Goal: Contribute content: Contribute content

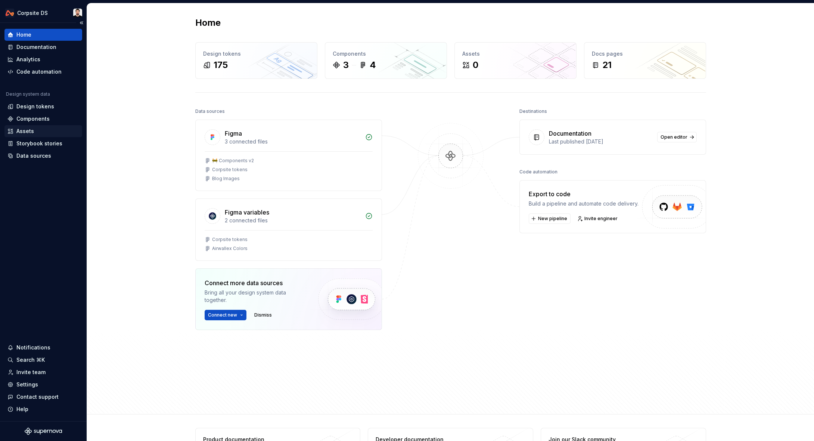
click at [22, 129] on div "Assets" at bounding box center [25, 130] width 18 height 7
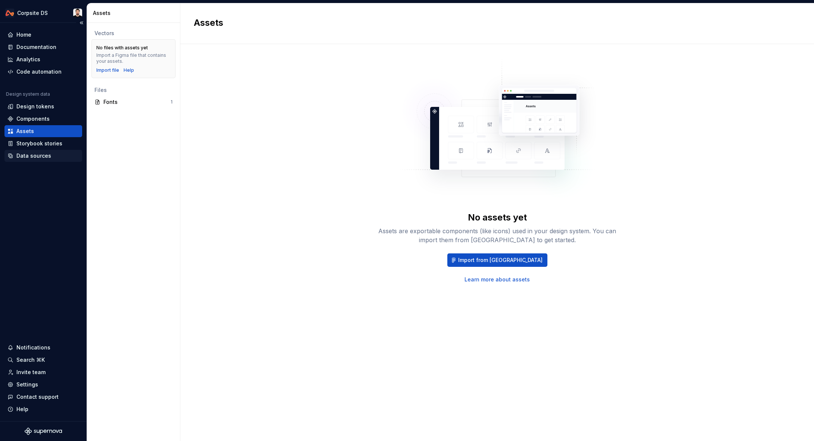
click at [36, 156] on div "Data sources" at bounding box center [33, 155] width 35 height 7
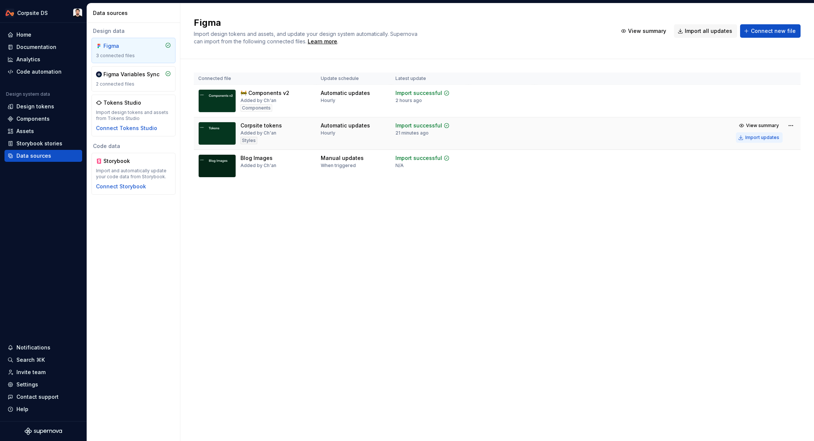
click at [752, 140] on div "Import updates" at bounding box center [763, 137] width 34 height 6
click at [748, 135] on div "Import updates" at bounding box center [763, 137] width 34 height 6
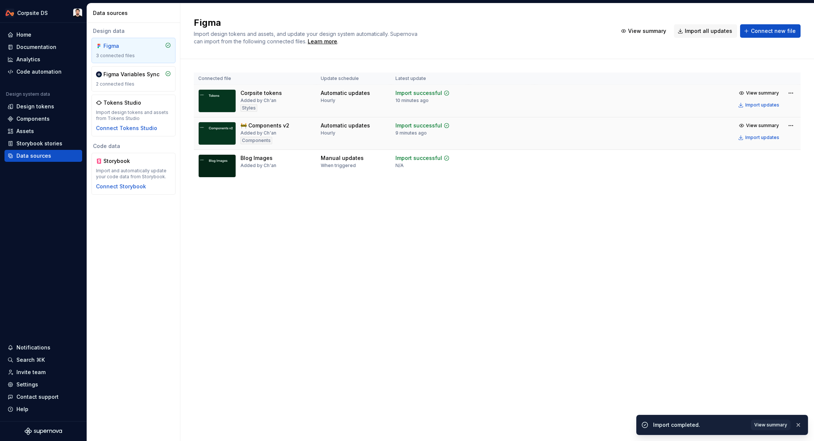
click at [268, 216] on div "Figma Import design tokens and assets, and update your design system automatica…" at bounding box center [497, 221] width 634 height 437
click at [26, 115] on div "Components" at bounding box center [32, 118] width 33 height 7
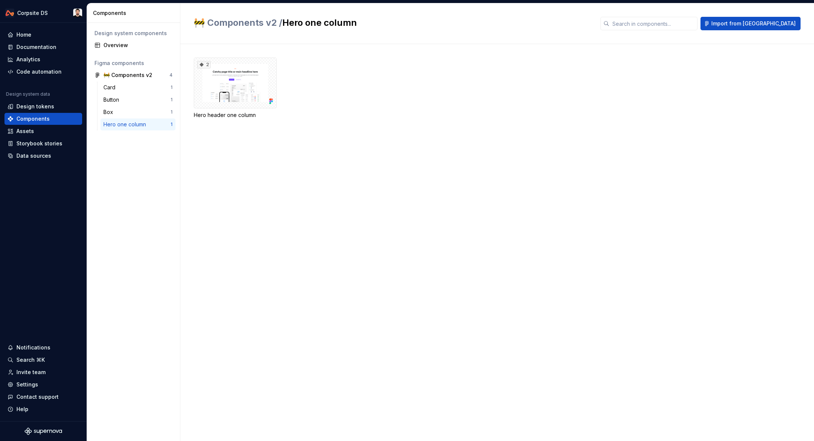
click at [394, 155] on div "2 Hero header one column" at bounding box center [504, 242] width 620 height 397
click at [125, 44] on div "Overview" at bounding box center [137, 44] width 69 height 7
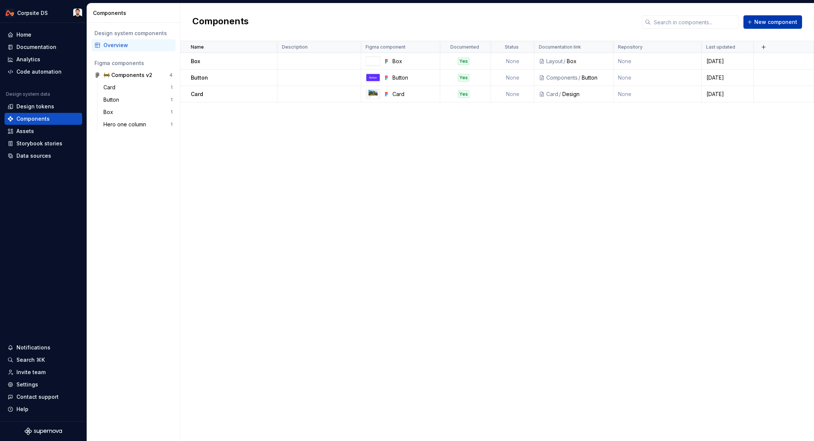
click at [762, 27] on button "New component" at bounding box center [773, 21] width 59 height 13
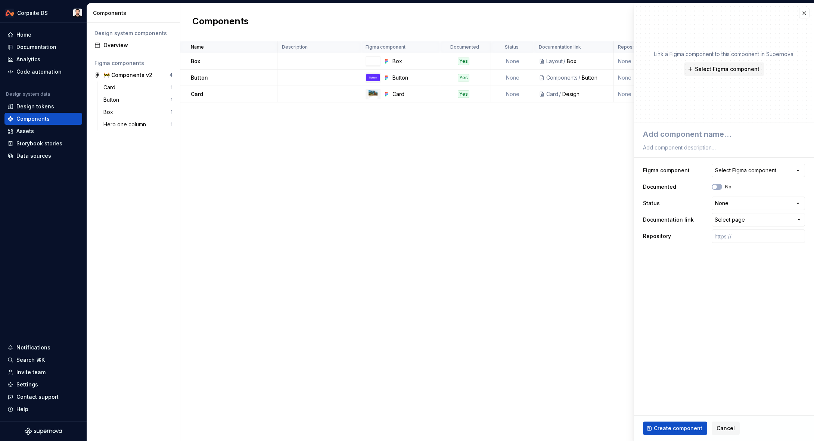
click at [715, 77] on div "Link a Figma component to this component in Supernova. Select Figma component" at bounding box center [724, 63] width 180 height 120
click at [716, 72] on span "Select Figma component" at bounding box center [727, 68] width 65 height 7
click at [517, 147] on div "Name Description Figma component Documented Status Documentation link Repositor…" at bounding box center [497, 241] width 634 height 400
click at [529, 150] on div "Name Description Figma component Documented Status Documentation link Repositor…" at bounding box center [497, 241] width 634 height 400
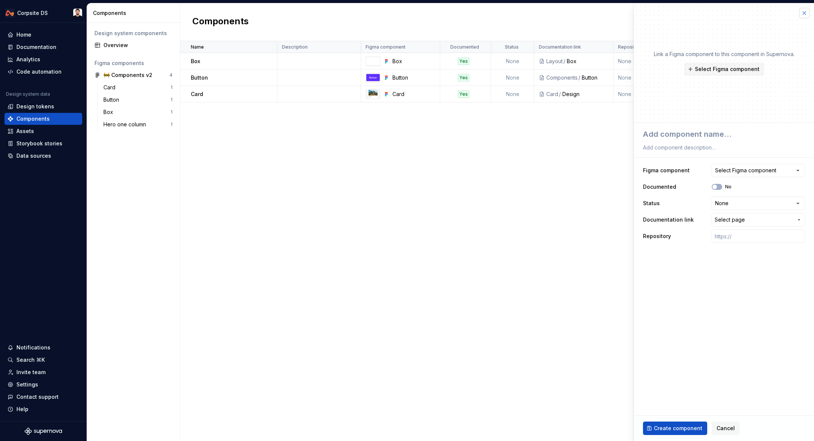
click at [804, 16] on button "button" at bounding box center [804, 13] width 10 height 10
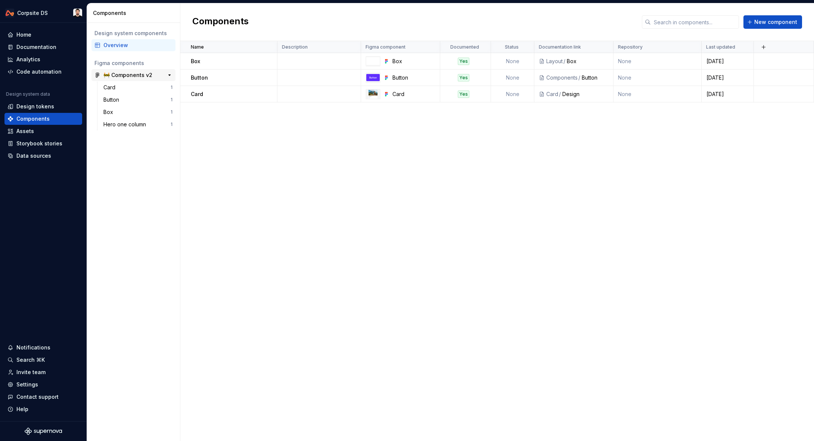
click at [133, 77] on div "🚧 Components v2" at bounding box center [127, 74] width 49 height 7
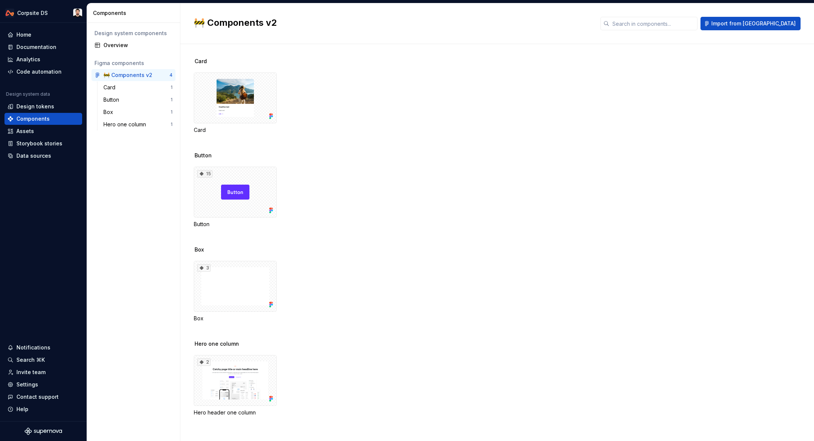
click at [802, 59] on div "Card" at bounding box center [504, 61] width 620 height 7
click at [777, 27] on span "Import from [GEOGRAPHIC_DATA]" at bounding box center [754, 23] width 84 height 7
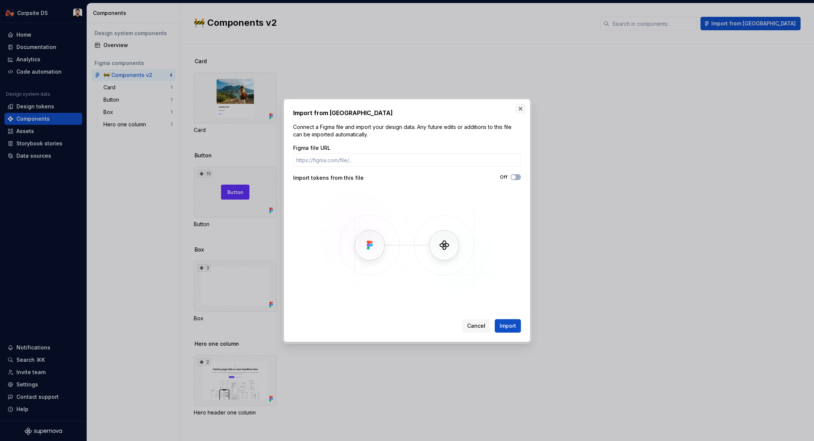
click at [518, 106] on button "button" at bounding box center [520, 108] width 10 height 10
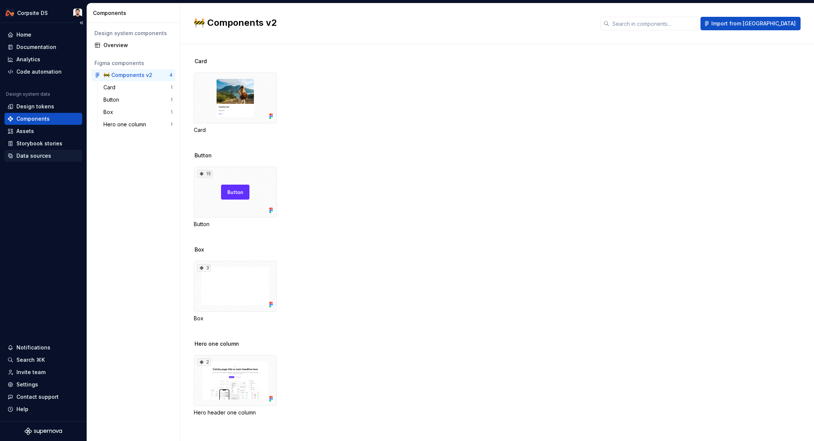
click at [42, 153] on div "Data sources" at bounding box center [33, 155] width 35 height 7
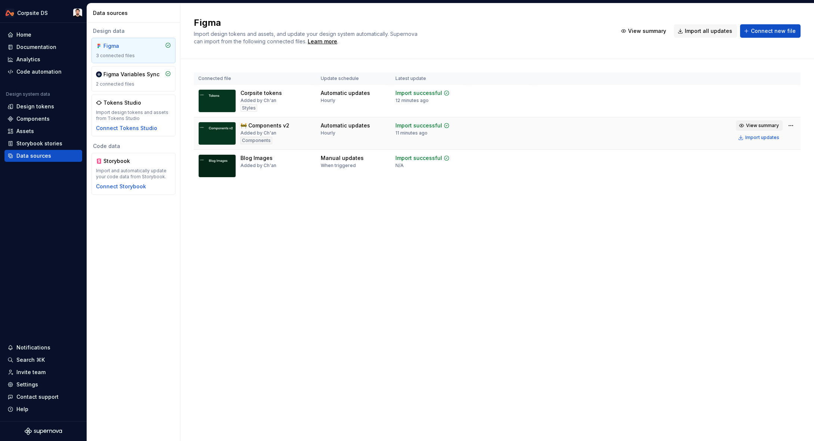
click at [746, 125] on button "View summary" at bounding box center [759, 125] width 47 height 10
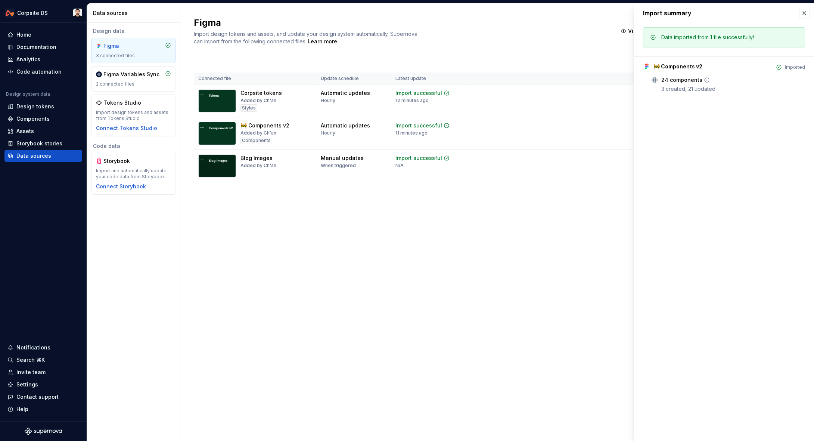
click at [705, 80] on icon at bounding box center [707, 80] width 6 height 6
drag, startPoint x: 801, startPoint y: 81, endPoint x: 678, endPoint y: 79, distance: 122.9
click at [799, 81] on div "24 components" at bounding box center [734, 79] width 144 height 7
click at [807, 78] on div "Data imported from 1 file successfully! 🚧 Components v2 Imported 24 components …" at bounding box center [724, 62] width 180 height 79
drag, startPoint x: 805, startPoint y: 11, endPoint x: 810, endPoint y: 1, distance: 11.7
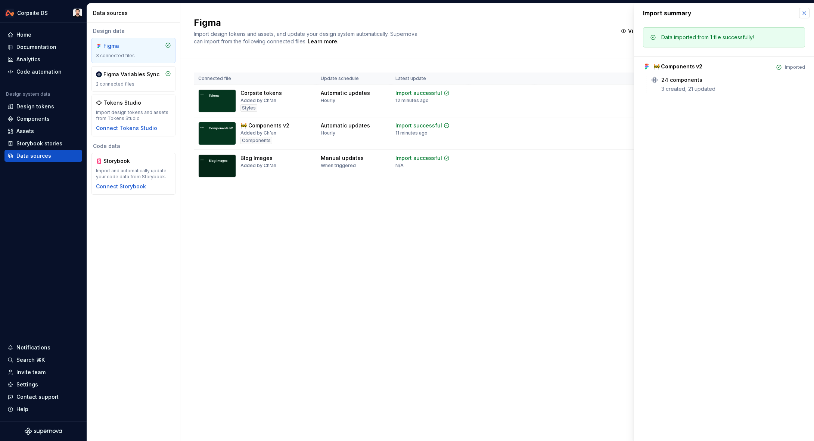
click at [805, 11] on button "button" at bounding box center [804, 13] width 10 height 10
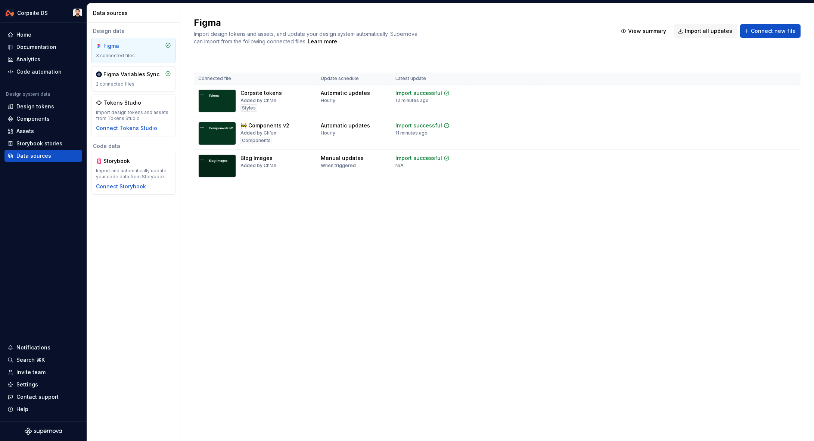
click at [798, 9] on div "Figma Import design tokens and assets, and update your design system automatica…" at bounding box center [497, 31] width 634 height 56
click at [792, 128] on html "Corpsite DS Home Documentation Analytics Code automation Design system data Des…" at bounding box center [407, 220] width 814 height 441
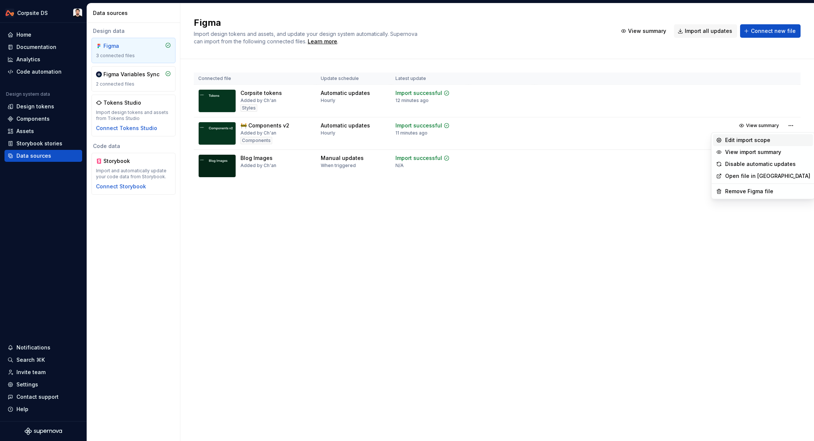
click at [719, 140] on icon at bounding box center [719, 139] width 1 height 1
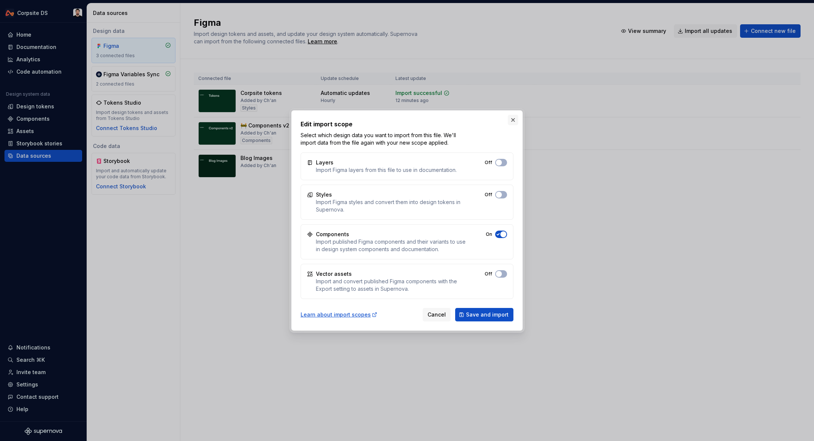
click at [513, 121] on button "button" at bounding box center [513, 120] width 10 height 10
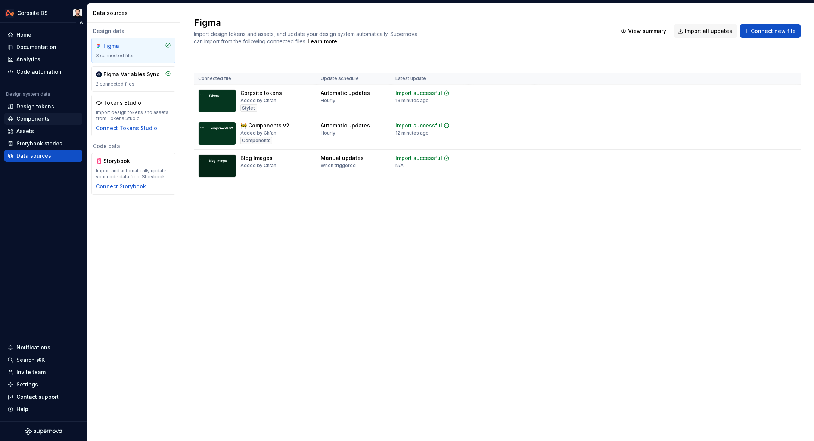
click at [50, 117] on div "Components" at bounding box center [43, 118] width 72 height 7
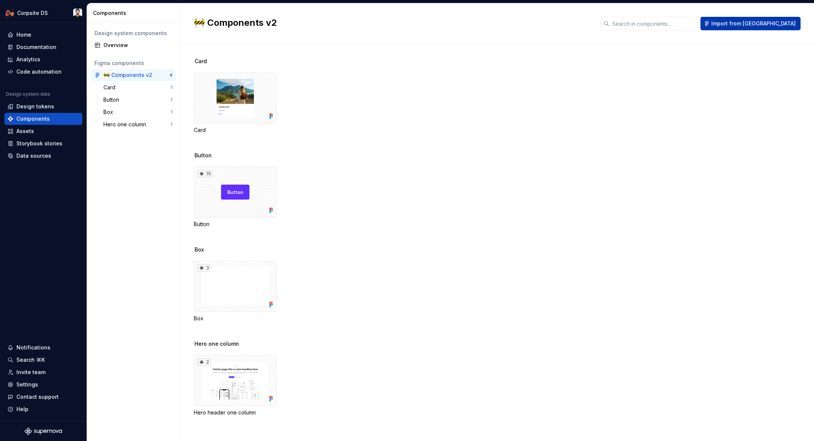
click at [781, 27] on span "Import from [GEOGRAPHIC_DATA]" at bounding box center [754, 23] width 84 height 7
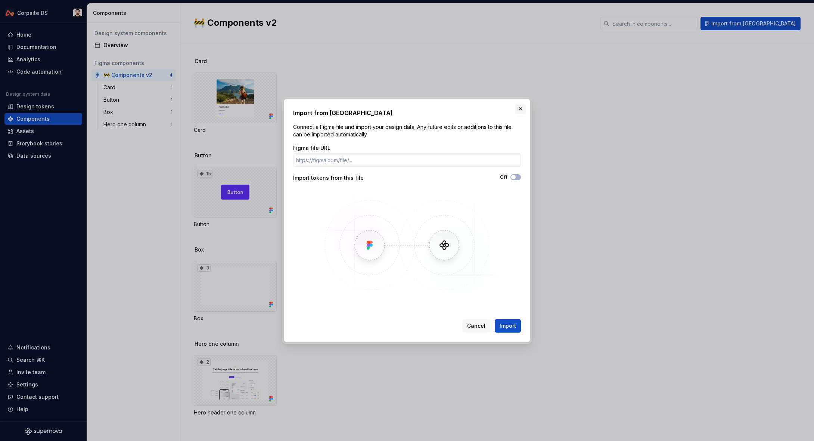
click at [522, 112] on button "button" at bounding box center [520, 108] width 10 height 10
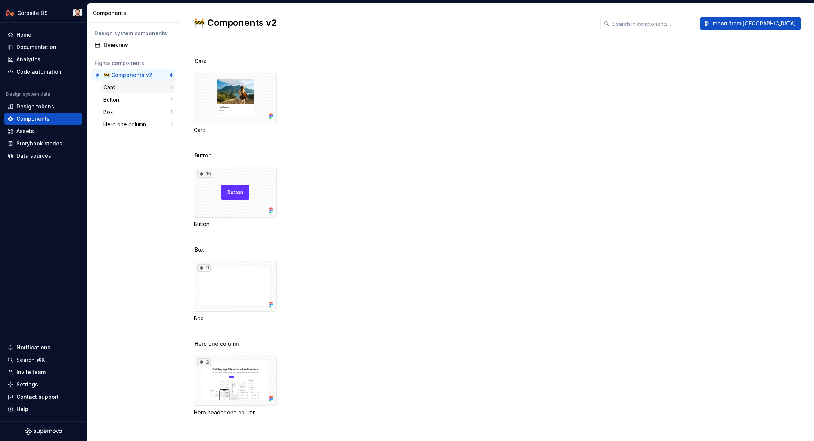
click at [142, 86] on div "Card" at bounding box center [136, 87] width 67 height 7
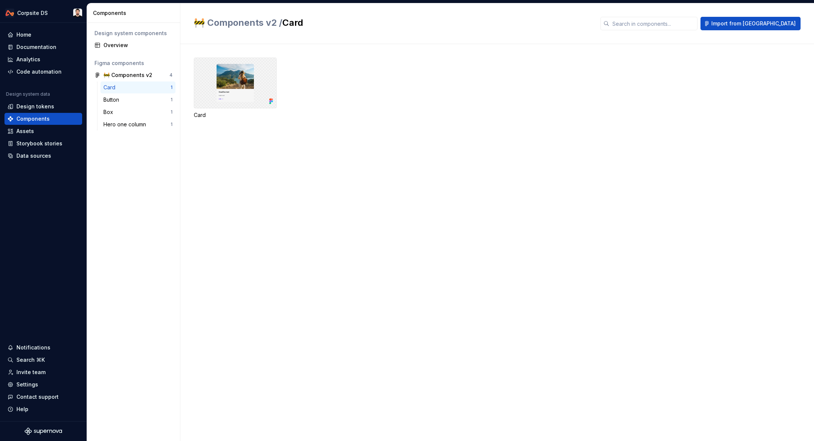
click at [247, 88] on div at bounding box center [235, 83] width 83 height 51
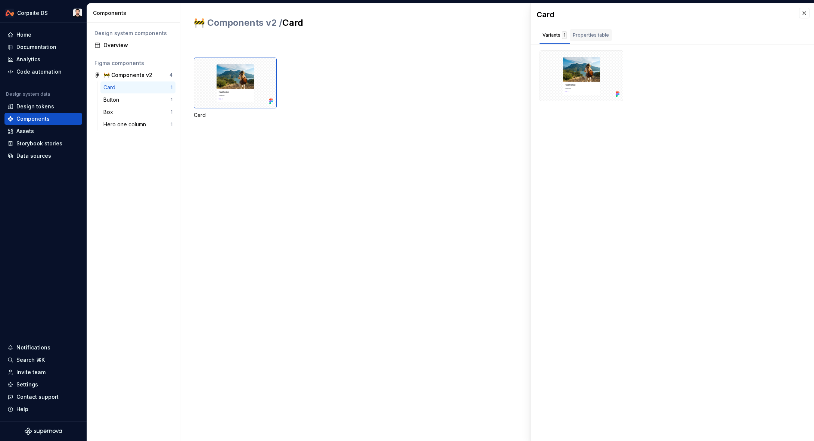
click at [594, 34] on div "Properties table" at bounding box center [591, 34] width 36 height 7
click at [558, 38] on div "Variants 1" at bounding box center [555, 34] width 24 height 7
click at [428, 78] on div "Card" at bounding box center [504, 88] width 620 height 61
click at [123, 46] on div "Overview" at bounding box center [137, 44] width 69 height 7
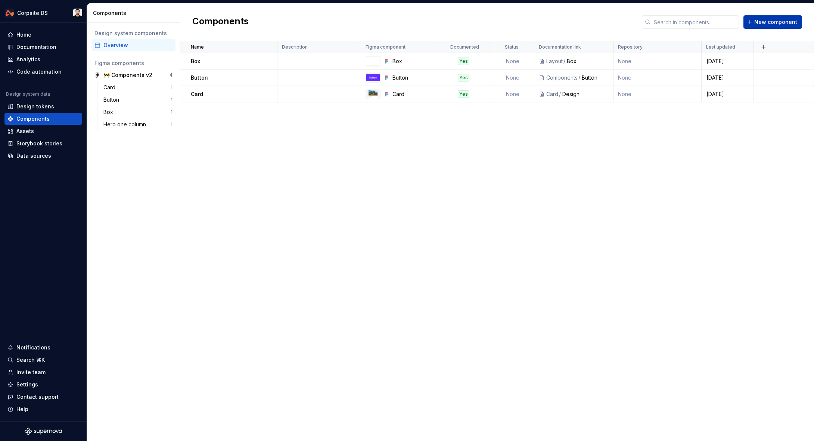
click at [762, 26] on button "New component" at bounding box center [773, 21] width 59 height 13
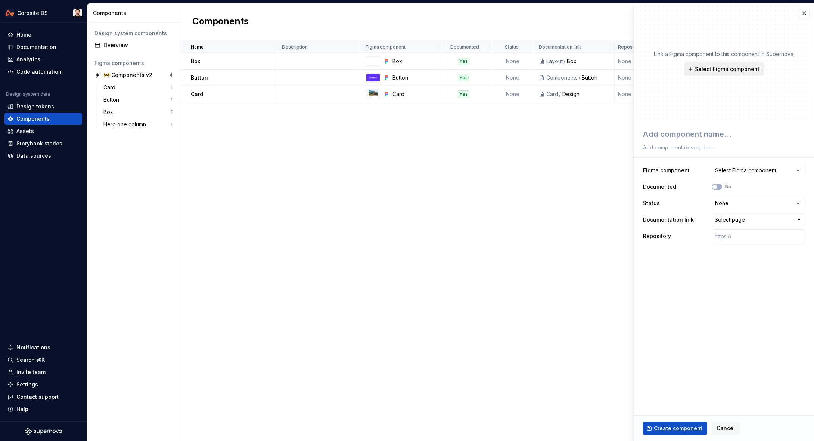
click at [715, 75] on button "Select Figma component" at bounding box center [724, 68] width 80 height 13
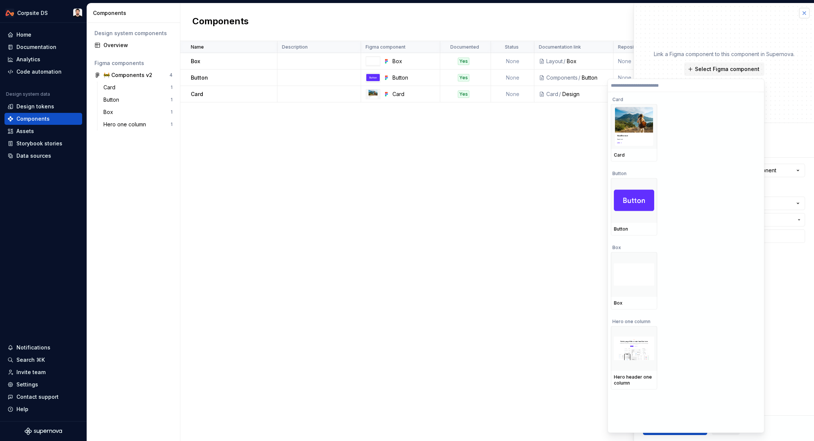
type textarea "*"
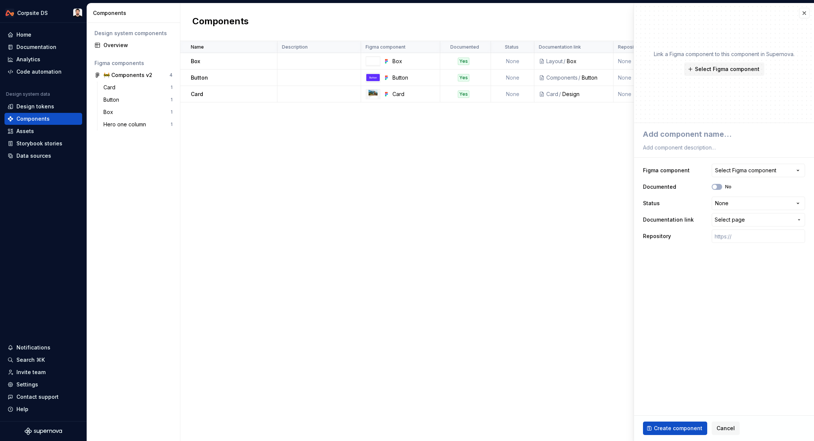
drag, startPoint x: 808, startPoint y: 12, endPoint x: 761, endPoint y: 55, distance: 63.7
click at [808, 12] on button "button" at bounding box center [804, 13] width 10 height 10
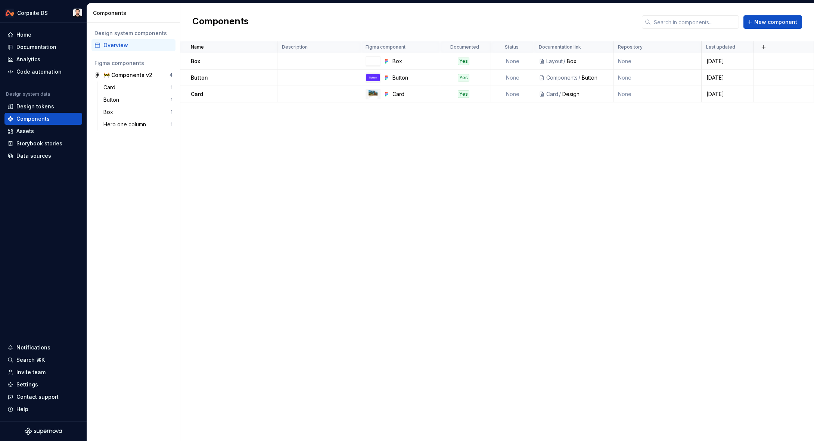
click at [589, 159] on div "Name Description Figma component Documented Status Documentation link Repositor…" at bounding box center [497, 241] width 634 height 400
click at [116, 76] on div "🚧 Components v2" at bounding box center [127, 74] width 49 height 7
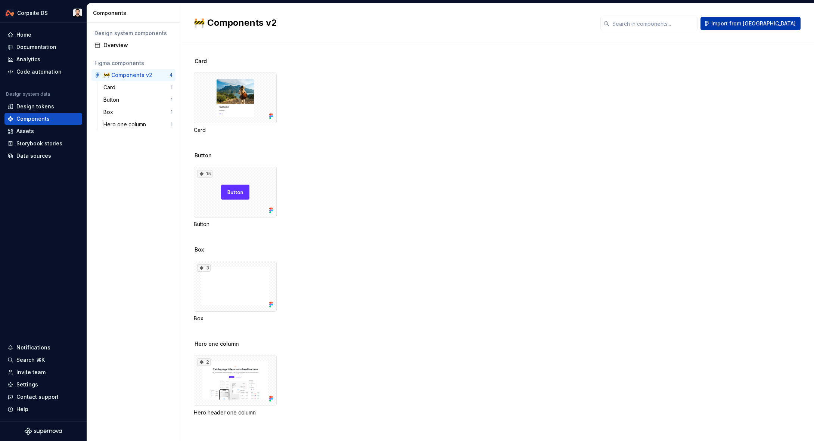
click at [772, 24] on span "Import from [GEOGRAPHIC_DATA]" at bounding box center [754, 23] width 84 height 7
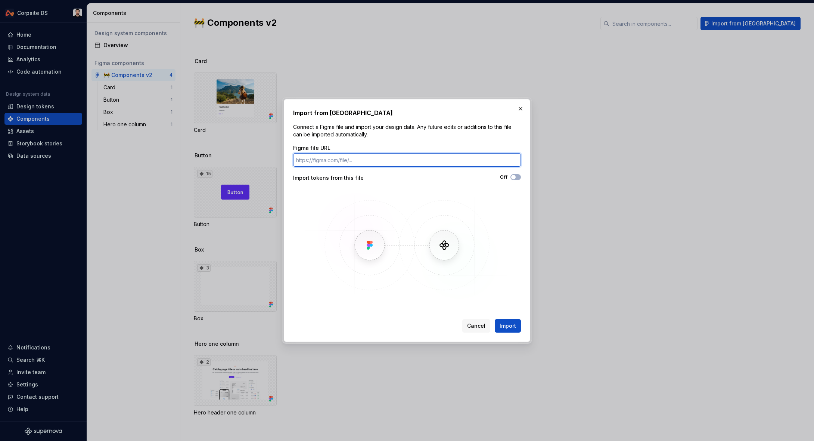
click at [357, 160] on input "Figma file URL" at bounding box center [407, 159] width 228 height 13
paste input "https://www.figma.com/design/ITgunUYNCpYpe4gonXow8q/%F0%9F%9A%A7-Components-v2?…"
type input "https://www.figma.com/design/ITgunUYNCpYpe4gonXow8q/%F0%9F%9A%A7-Components-v2?…"
click at [507, 320] on button "Import" at bounding box center [508, 325] width 26 height 13
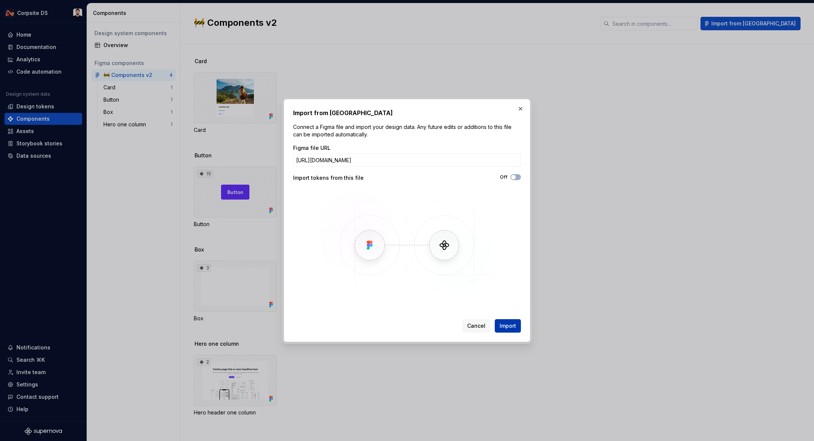
scroll to position [0, 0]
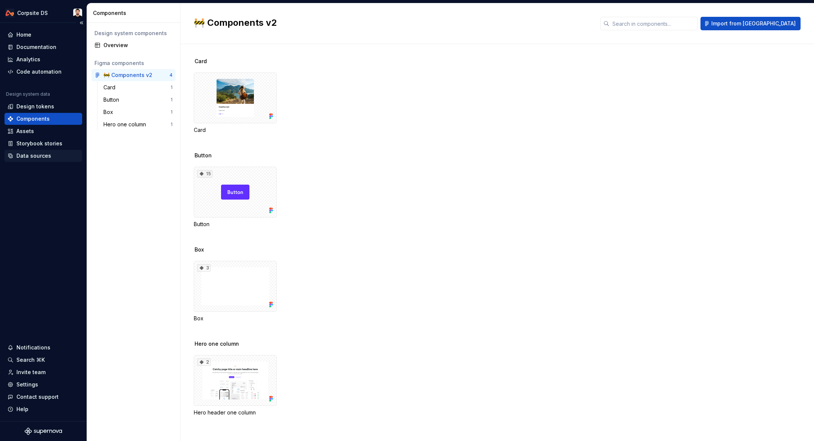
click at [36, 157] on div "Data sources" at bounding box center [33, 155] width 35 height 7
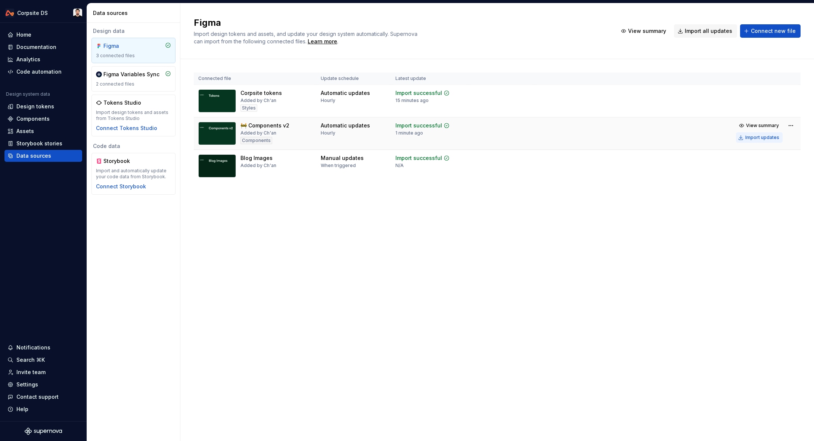
click at [748, 136] on div "Import updates" at bounding box center [763, 137] width 34 height 6
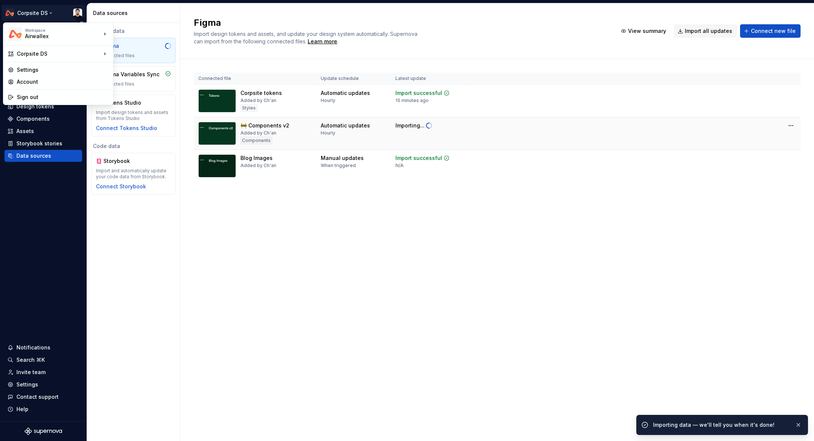
click at [46, 12] on html "Corpsite DS Home Documentation Analytics Code automation Design system data Des…" at bounding box center [407, 220] width 814 height 441
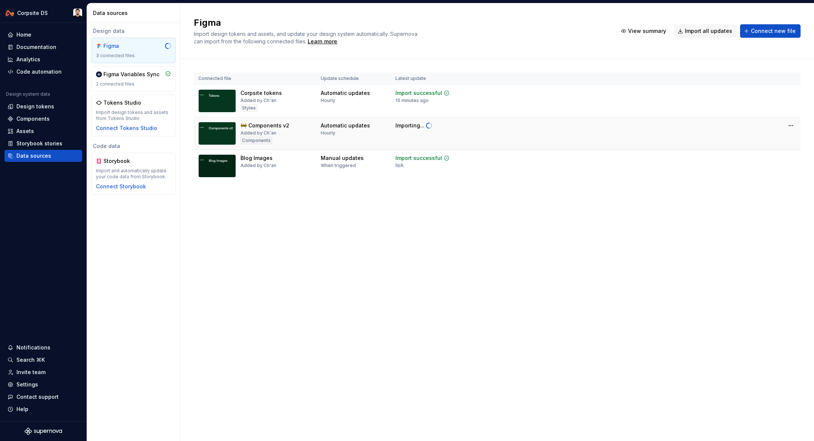
click at [632, 13] on html "Corpsite DS Home Documentation Analytics Code automation Design system data Des…" at bounding box center [407, 220] width 814 height 441
click at [806, 8] on div "Figma Import design tokens and assets, and update your design system automatica…" at bounding box center [497, 31] width 634 height 56
click at [669, 8] on div "Figma Import design tokens and assets, and update your design system automatica…" at bounding box center [497, 31] width 634 height 56
click at [686, 9] on div "Figma Import design tokens and assets, and update your design system automatica…" at bounding box center [497, 31] width 634 height 56
click at [630, 12] on div "Figma Import design tokens and assets, and update your design system automatica…" at bounding box center [497, 31] width 634 height 56
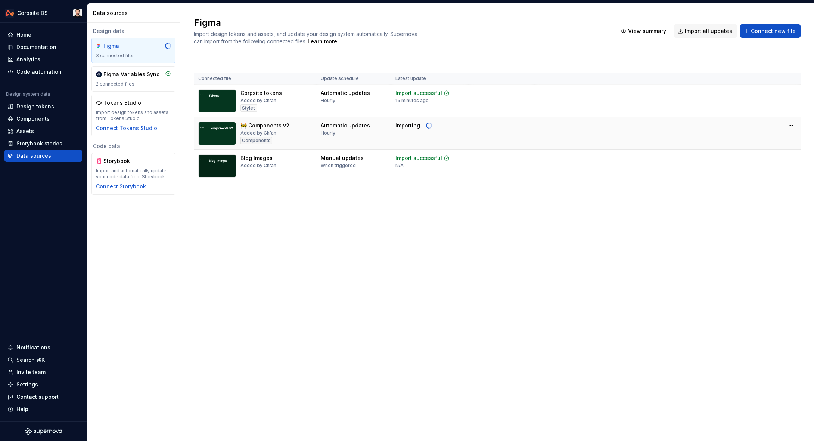
click at [349, 259] on div "Figma Import design tokens and assets, and update your design system automatica…" at bounding box center [497, 221] width 634 height 437
click at [361, 281] on div "Figma Import design tokens and assets, and update your design system automatica…" at bounding box center [497, 221] width 634 height 437
click at [43, 121] on div "Components" at bounding box center [32, 118] width 33 height 7
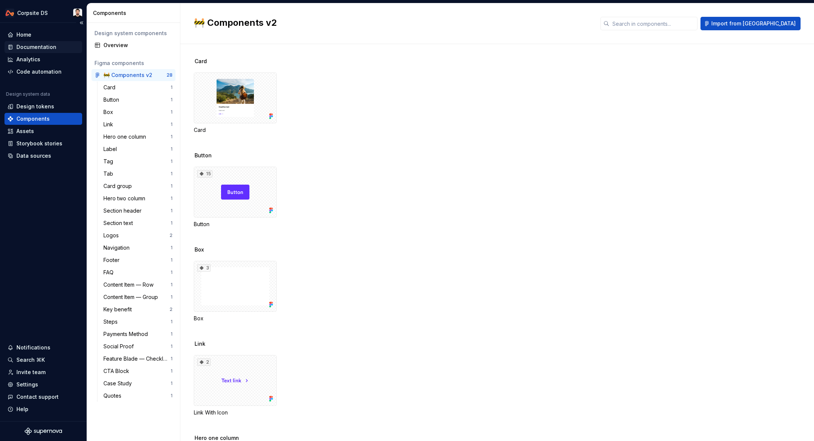
click at [38, 45] on div "Documentation" at bounding box center [36, 46] width 40 height 7
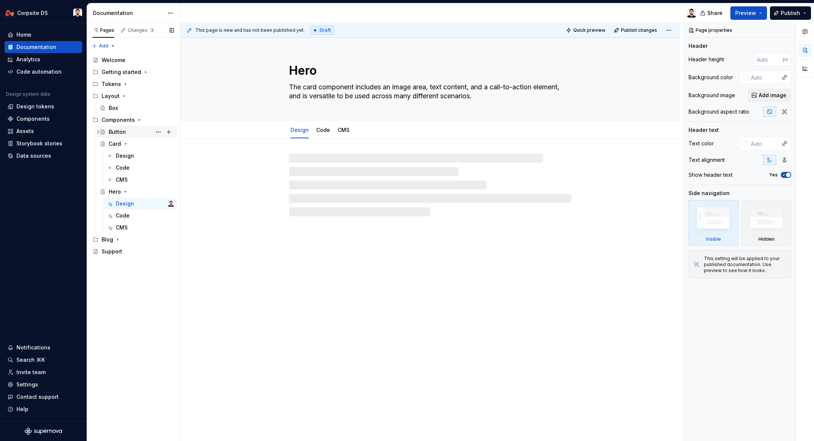
type textarea "*"
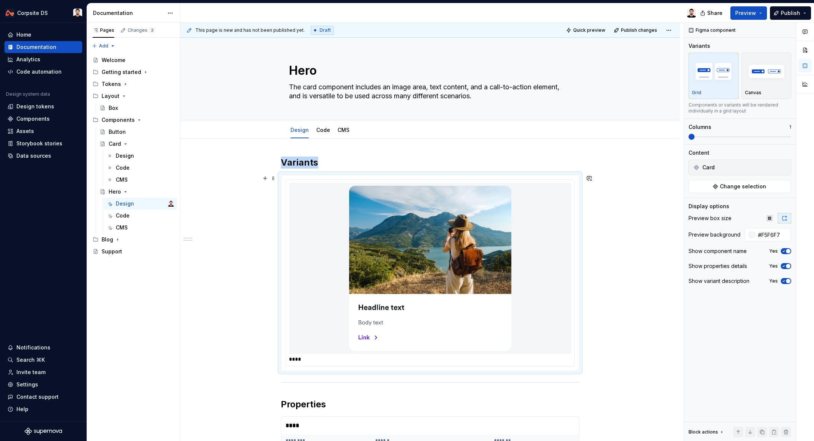
click at [341, 202] on div at bounding box center [430, 268] width 282 height 171
click at [730, 186] on span "Change selection" at bounding box center [743, 186] width 46 height 7
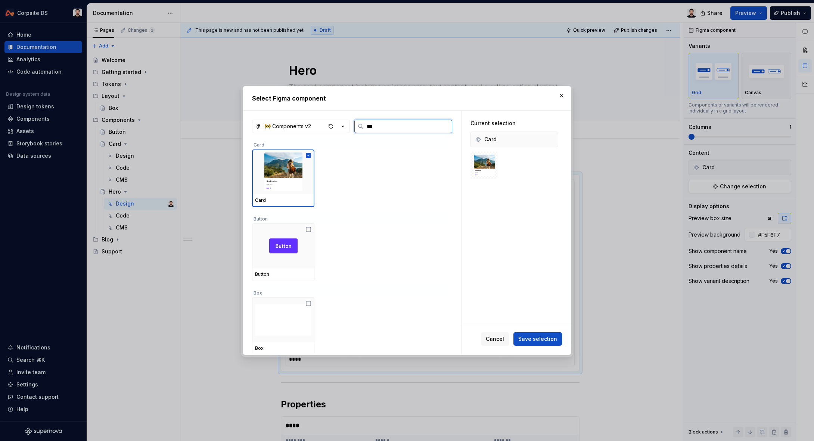
type input "****"
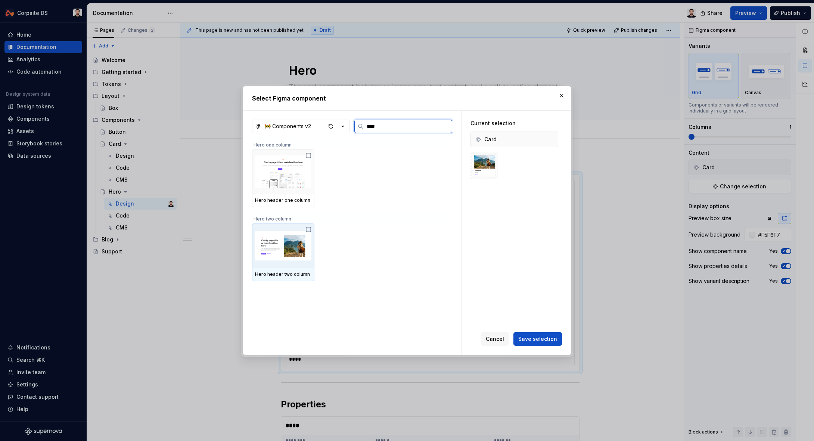
click at [281, 241] on img at bounding box center [283, 245] width 56 height 39
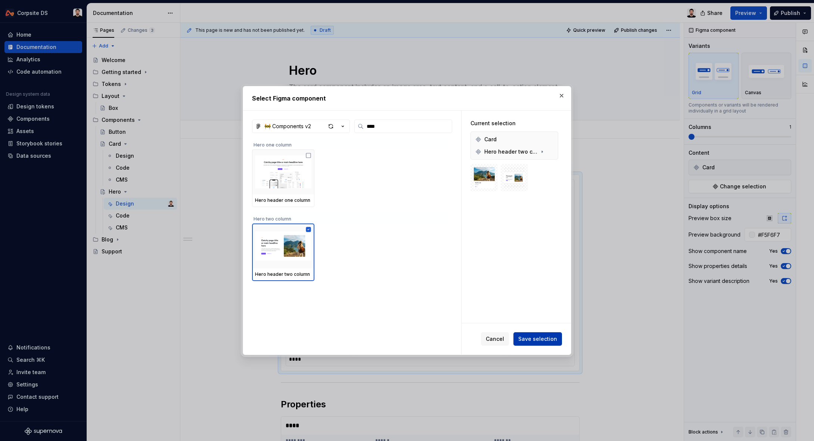
click at [545, 338] on span "Save selection" at bounding box center [537, 338] width 39 height 7
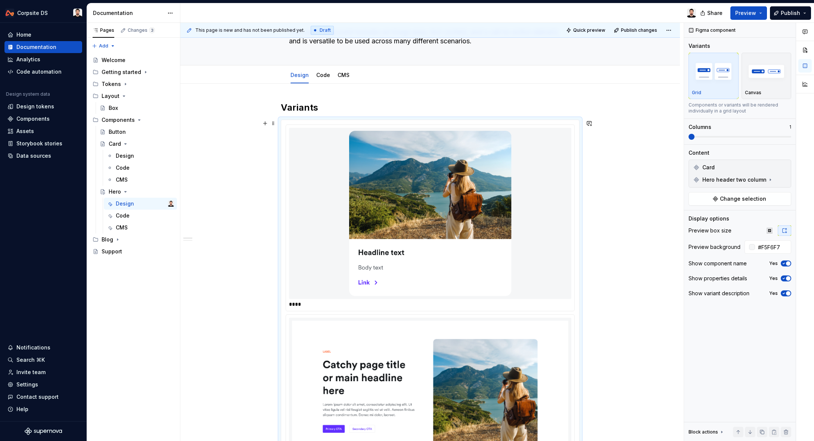
scroll to position [136, 0]
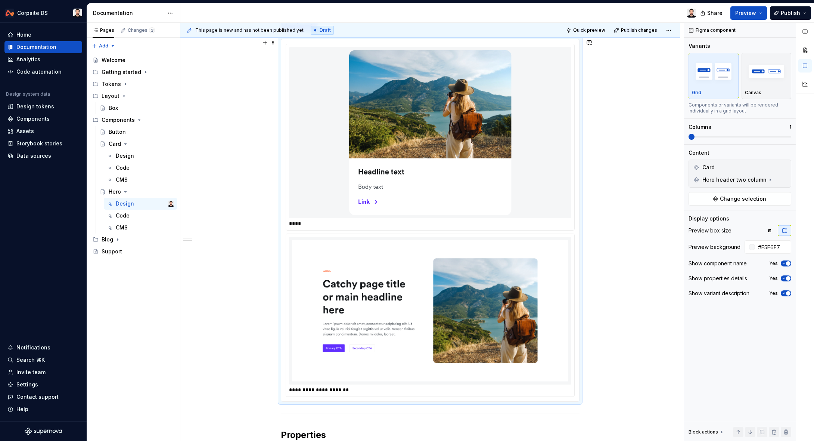
click at [465, 124] on img at bounding box center [430, 132] width 162 height 165
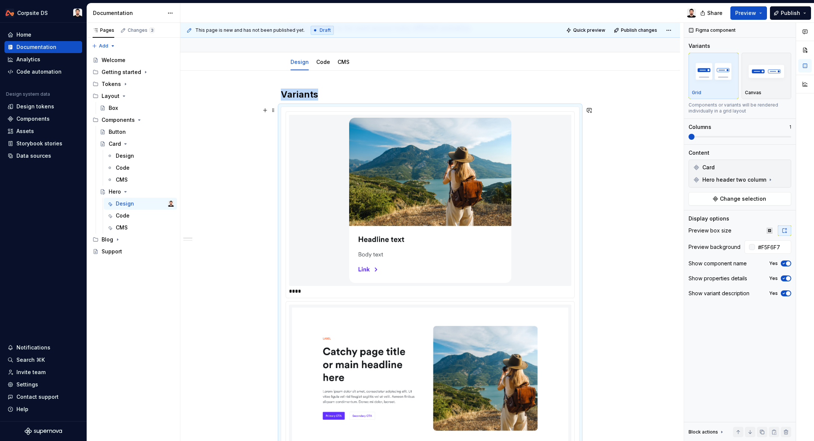
click at [501, 319] on img at bounding box center [430, 378] width 276 height 142
click at [512, 202] on img at bounding box center [430, 200] width 162 height 165
click at [785, 167] on button "button" at bounding box center [783, 167] width 10 height 10
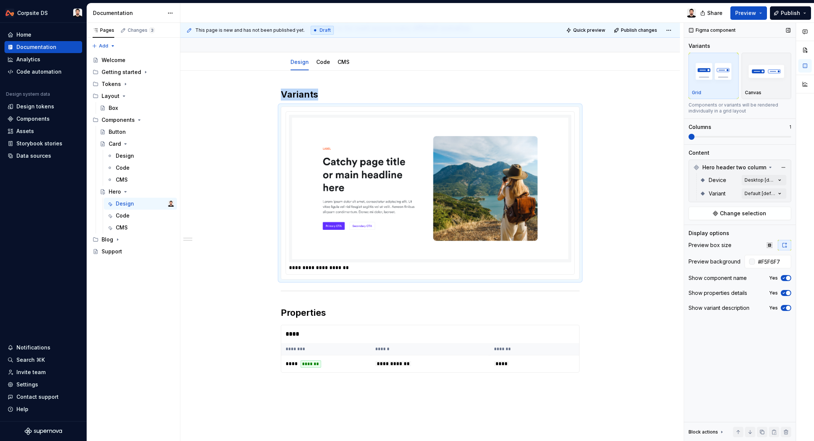
click at [787, 277] on span "button" at bounding box center [788, 278] width 4 height 4
drag, startPoint x: 784, startPoint y: 294, endPoint x: 640, endPoint y: 291, distance: 144.6
click at [642, 296] on div "**********" at bounding box center [497, 232] width 634 height 418
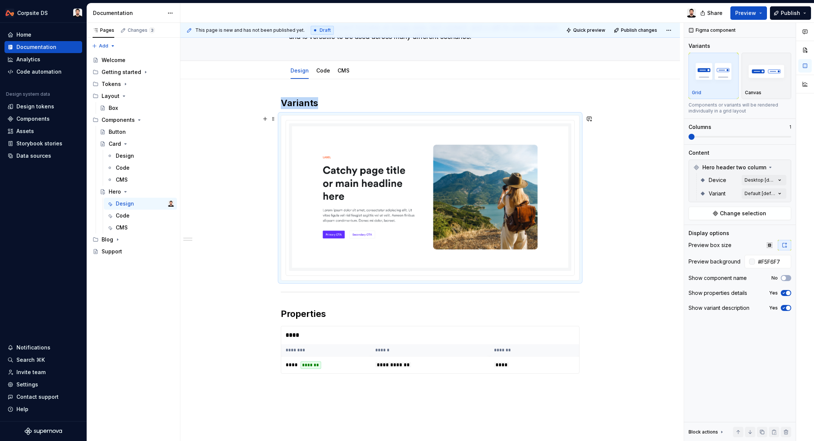
scroll to position [60, 0]
click at [609, 230] on div "**********" at bounding box center [430, 305] width 500 height 453
click at [514, 236] on img at bounding box center [430, 197] width 276 height 142
click at [781, 290] on div "Yes" at bounding box center [780, 293] width 22 height 6
click at [786, 295] on button "Yes" at bounding box center [786, 293] width 10 height 6
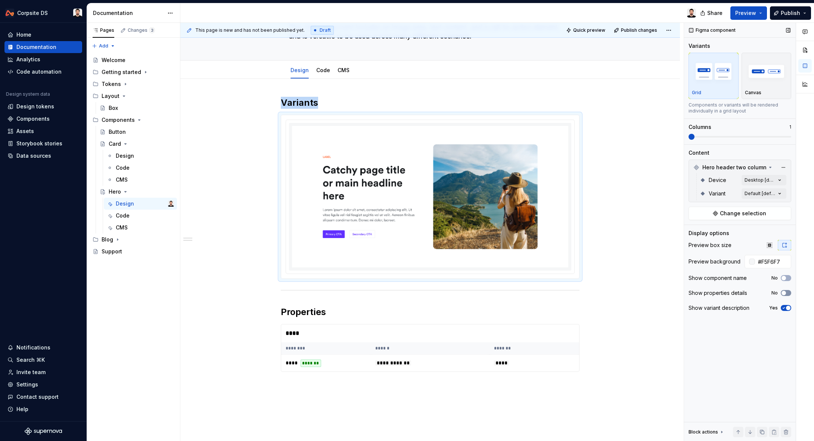
click at [786, 294] on icon "button" at bounding box center [784, 293] width 6 height 4
click at [786, 294] on span "button" at bounding box center [788, 293] width 4 height 4
click at [786, 294] on icon "button" at bounding box center [784, 293] width 6 height 4
click at [563, 230] on img at bounding box center [430, 197] width 276 height 142
click at [786, 293] on icon "button" at bounding box center [784, 293] width 6 height 4
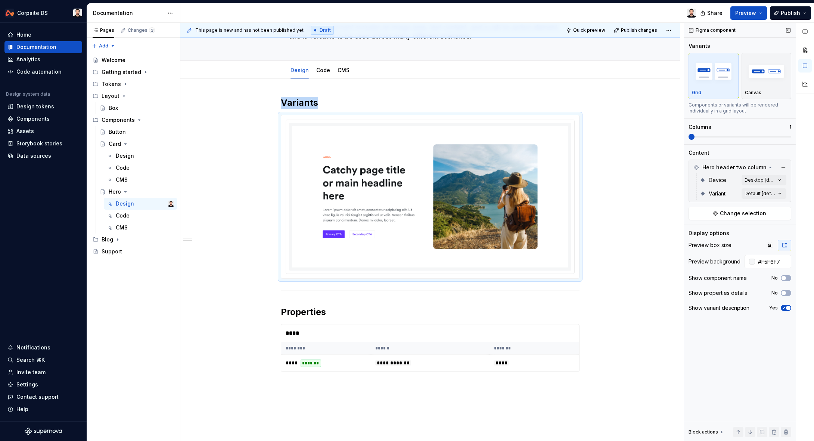
click at [785, 307] on icon "button" at bounding box center [784, 308] width 6 height 4
click at [786, 309] on icon "button" at bounding box center [784, 308] width 6 height 4
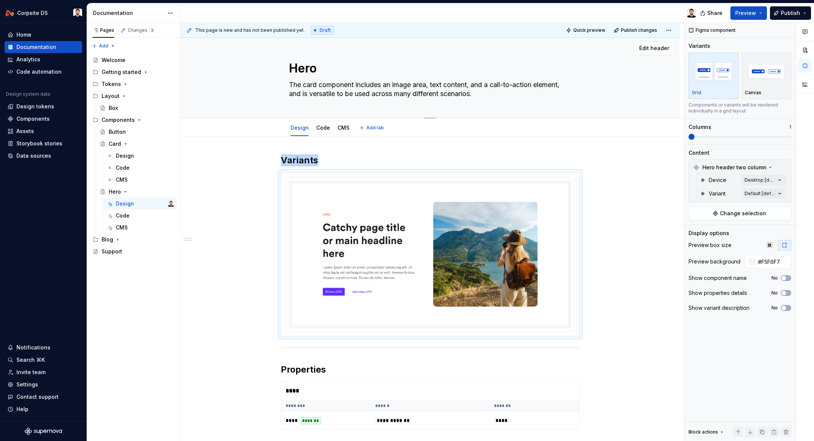
scroll to position [3, 0]
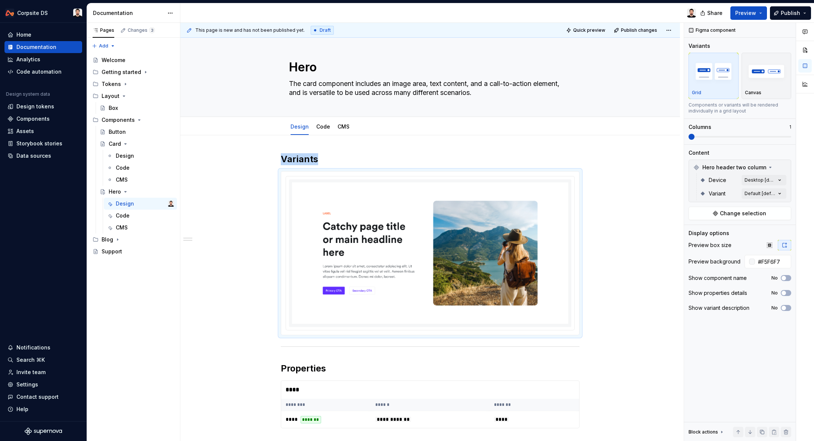
type textarea "*"
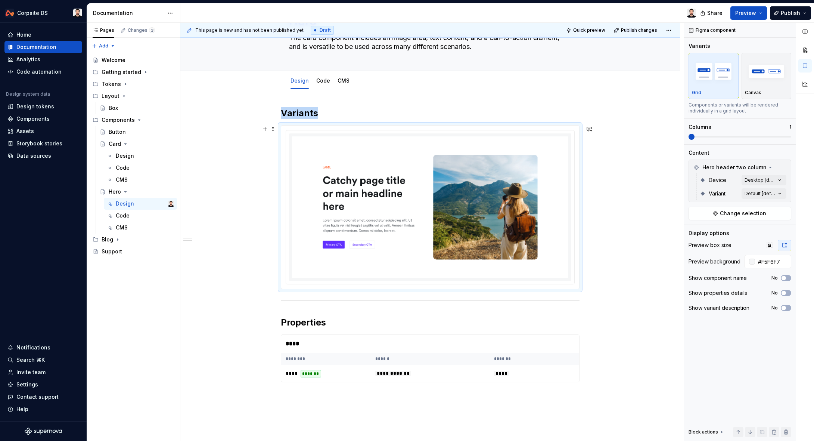
scroll to position [39, 0]
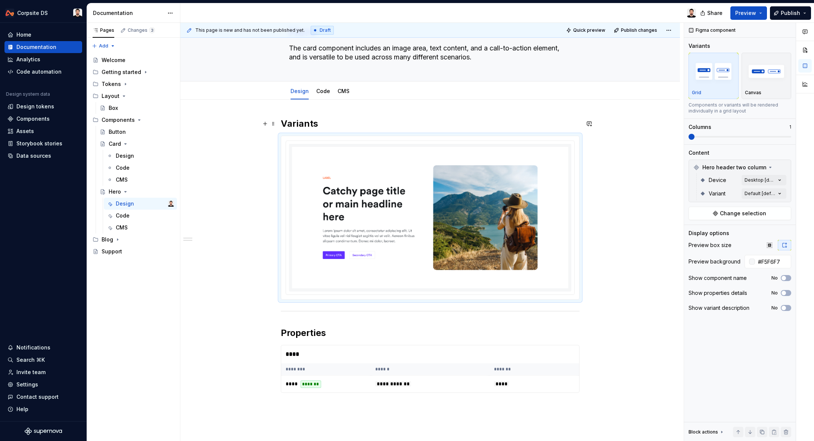
click at [347, 123] on h2 "Variants" at bounding box center [430, 124] width 299 height 12
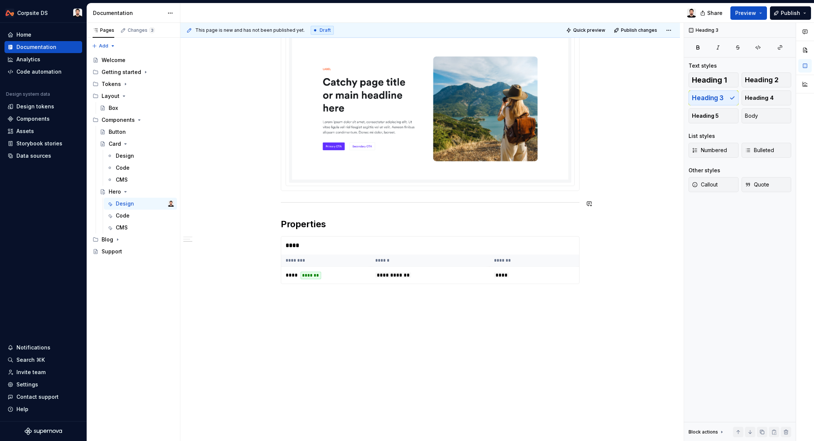
scroll to position [165, 0]
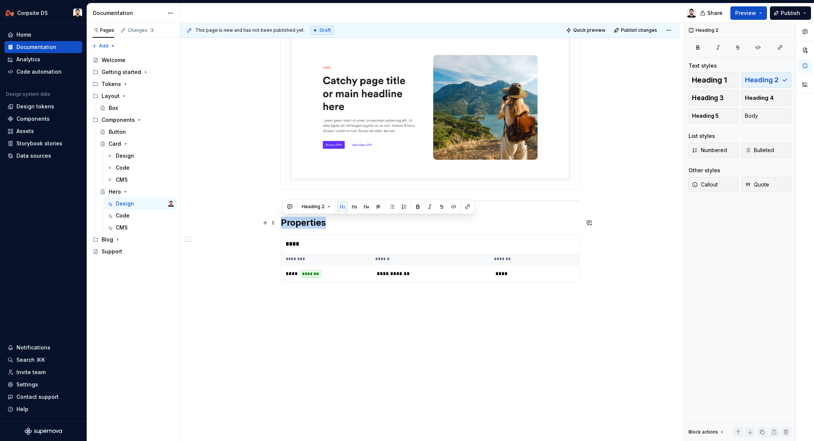
drag, startPoint x: 334, startPoint y: 221, endPoint x: 281, endPoint y: 218, distance: 53.1
click at [281, 218] on div "**********" at bounding box center [430, 207] width 500 height 468
click at [276, 238] on span at bounding box center [273, 238] width 6 height 10
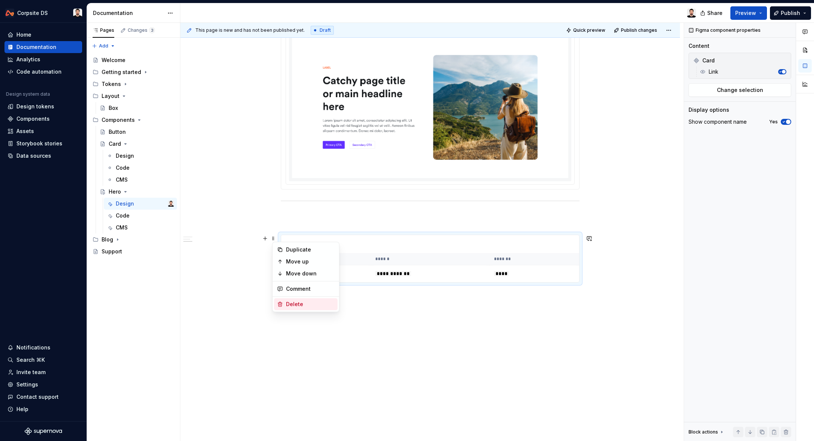
drag, startPoint x: 303, startPoint y: 300, endPoint x: 294, endPoint y: 264, distance: 37.4
click at [303, 300] on div "Delete" at bounding box center [310, 303] width 49 height 7
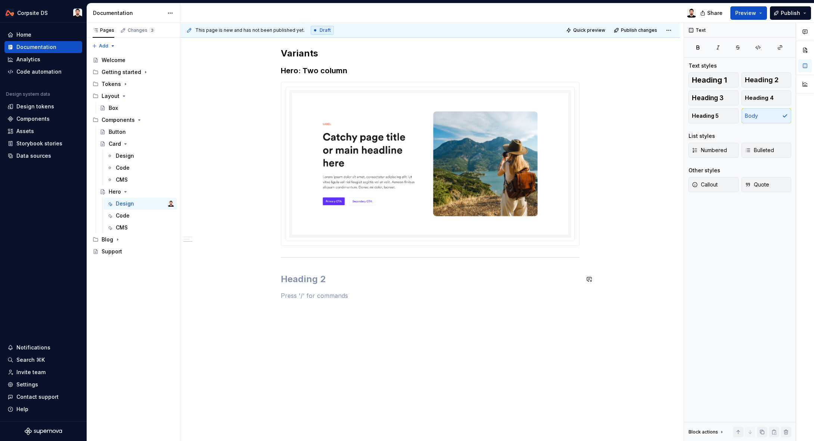
scroll to position [109, 0]
click at [276, 280] on span at bounding box center [273, 279] width 6 height 10
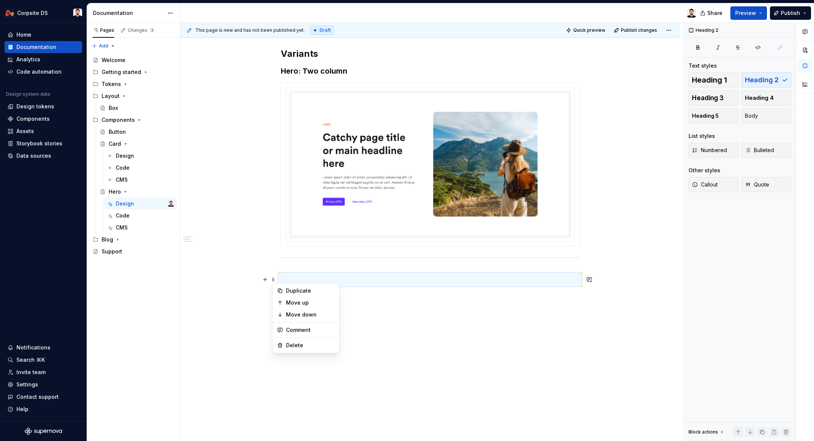
click at [374, 337] on div "Variants Hero: Two column" at bounding box center [430, 236] width 500 height 412
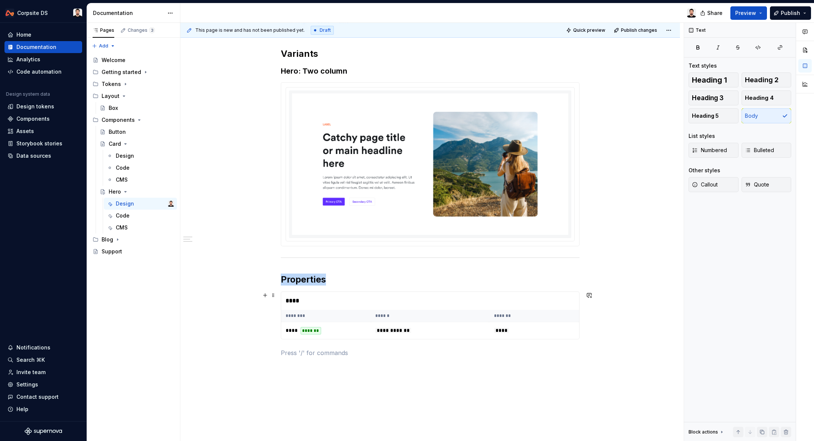
click at [320, 301] on div "****" at bounding box center [430, 301] width 298 height 18
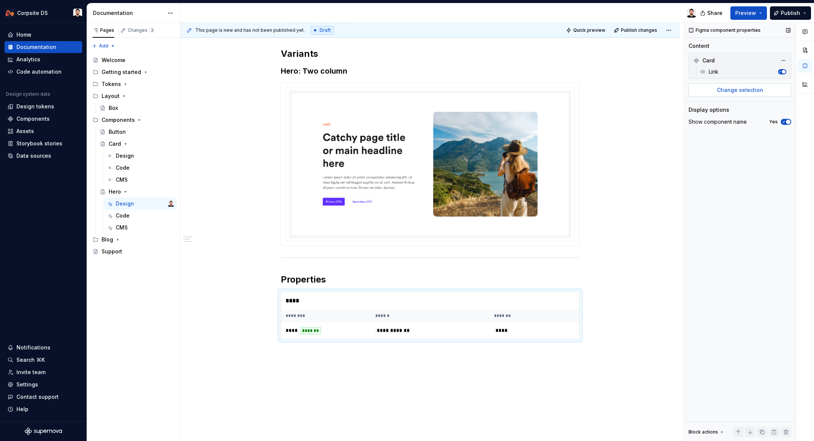
click at [707, 92] on button "Change selection" at bounding box center [740, 89] width 103 height 13
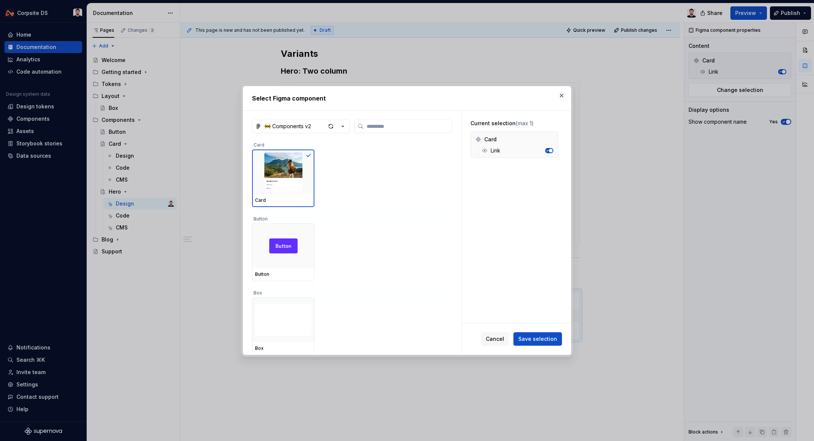
type textarea "*"
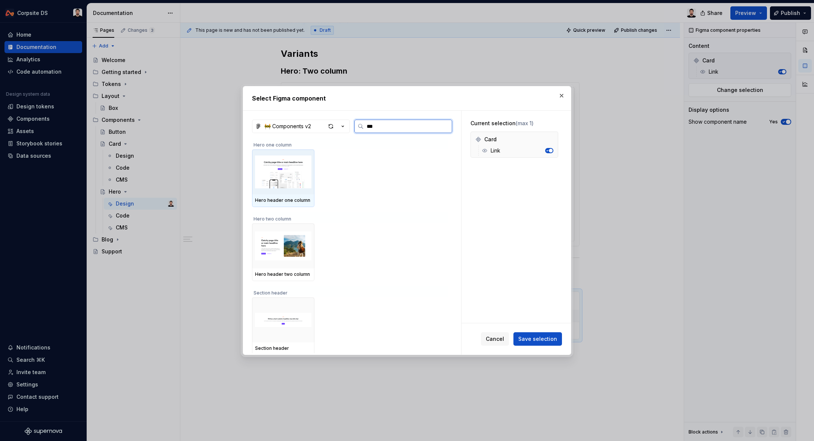
type input "****"
click at [294, 231] on img at bounding box center [283, 245] width 56 height 39
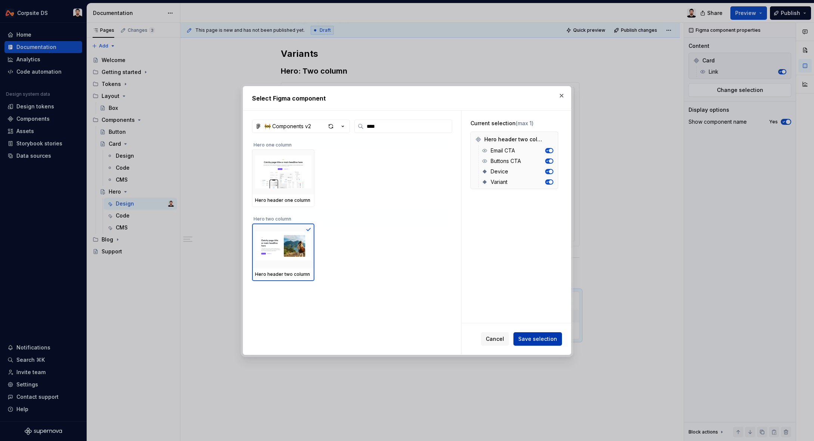
click at [524, 338] on span "Save selection" at bounding box center [537, 338] width 39 height 7
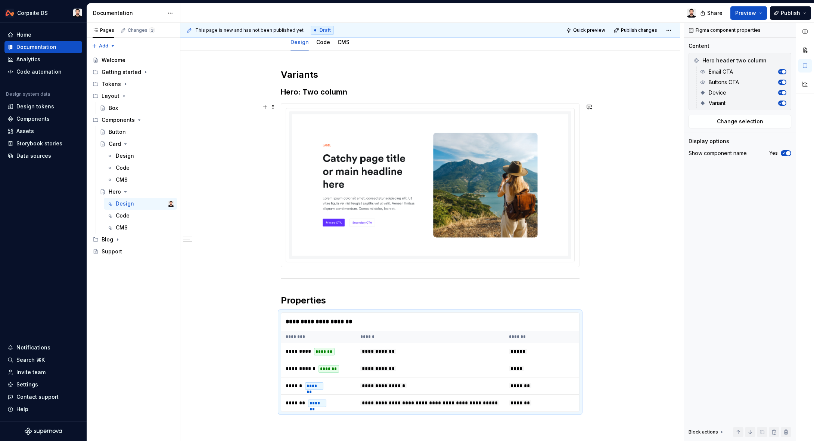
scroll to position [184, 0]
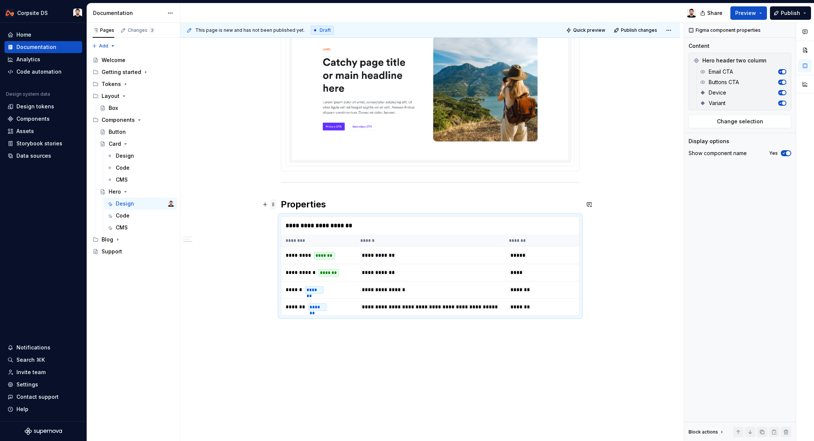
click at [275, 205] on span at bounding box center [273, 204] width 6 height 10
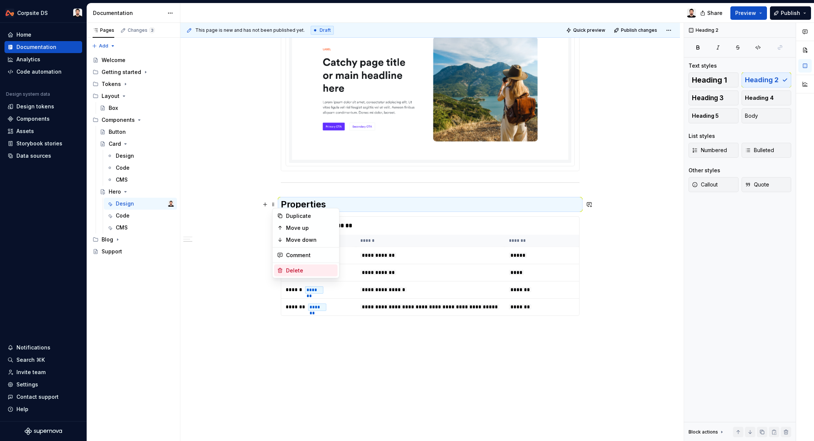
click at [297, 267] on div "Delete" at bounding box center [310, 270] width 49 height 7
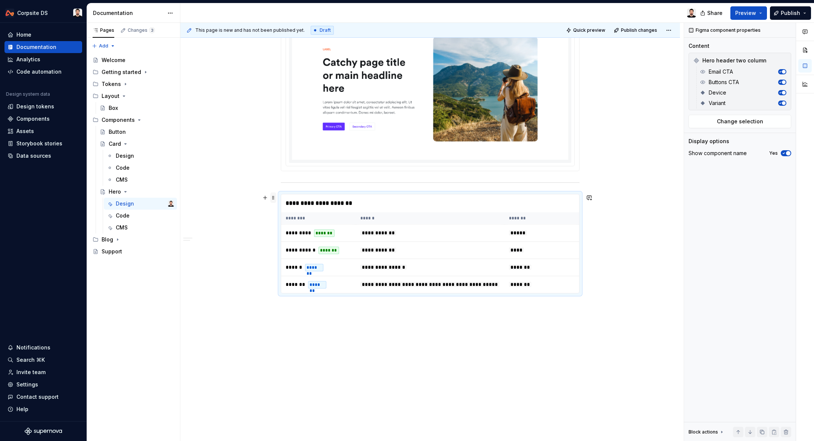
click at [275, 201] on span at bounding box center [273, 197] width 6 height 10
click at [289, 259] on div "Delete" at bounding box center [306, 264] width 64 height 12
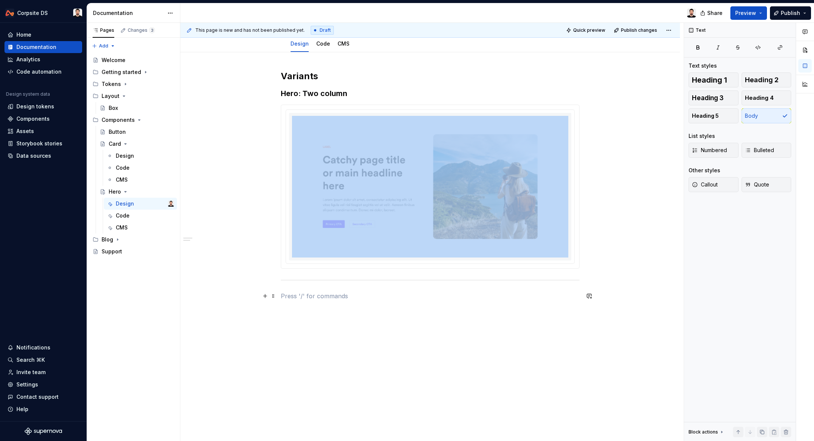
scroll to position [68, 0]
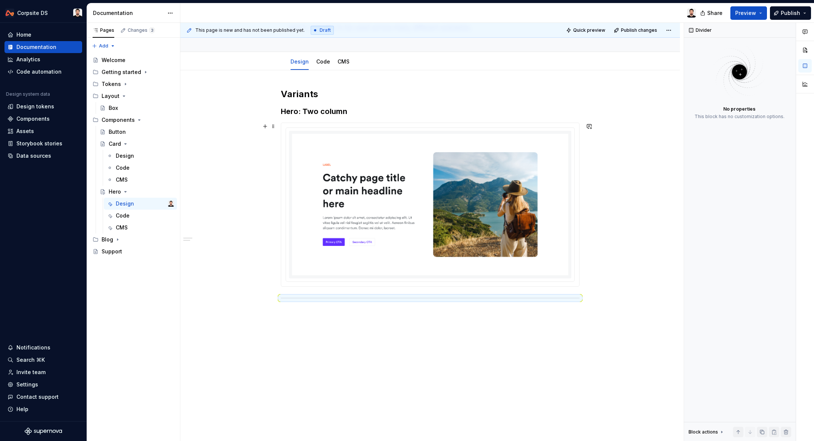
click at [620, 260] on div "Variants Hero: Two column" at bounding box center [430, 255] width 500 height 371
click at [374, 159] on img at bounding box center [430, 205] width 276 height 142
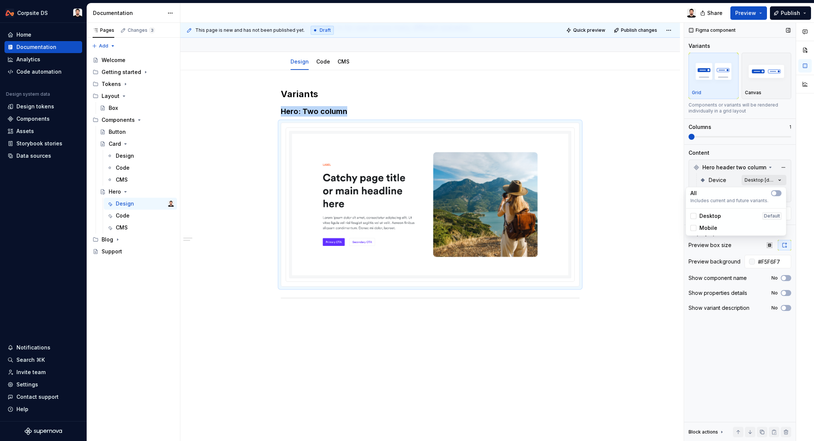
click at [775, 179] on div "Comments Open comments No comments yet Select ‘Comment’ from the block context …" at bounding box center [749, 232] width 130 height 418
click at [695, 215] on div at bounding box center [694, 216] width 6 height 6
click at [694, 227] on div at bounding box center [694, 228] width 6 height 6
click at [777, 193] on button "button" at bounding box center [776, 193] width 10 height 6
click at [652, 200] on html "Corpsite DS Home Documentation Analytics Code automation Design system data Des…" at bounding box center [407, 220] width 814 height 441
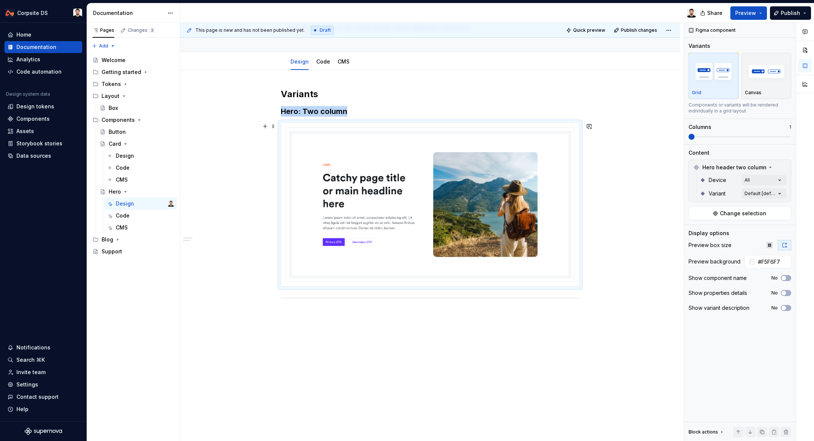
click at [536, 192] on img at bounding box center [430, 205] width 276 height 142
click at [725, 215] on span "Change selection" at bounding box center [743, 213] width 46 height 7
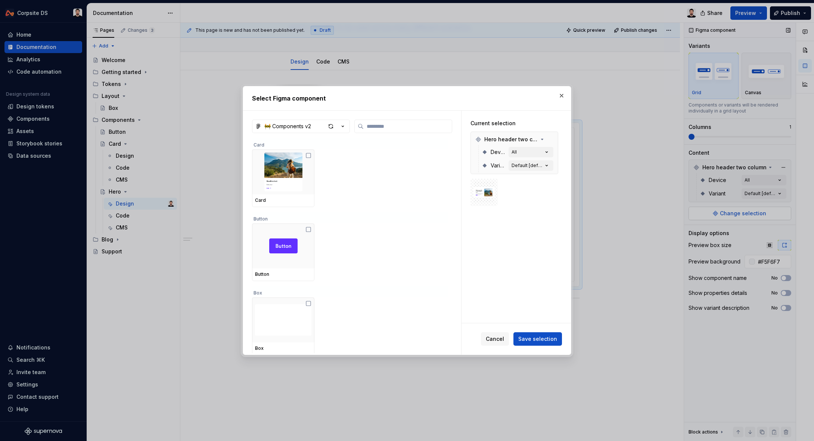
type textarea "*"
click at [560, 93] on button "button" at bounding box center [562, 95] width 10 height 10
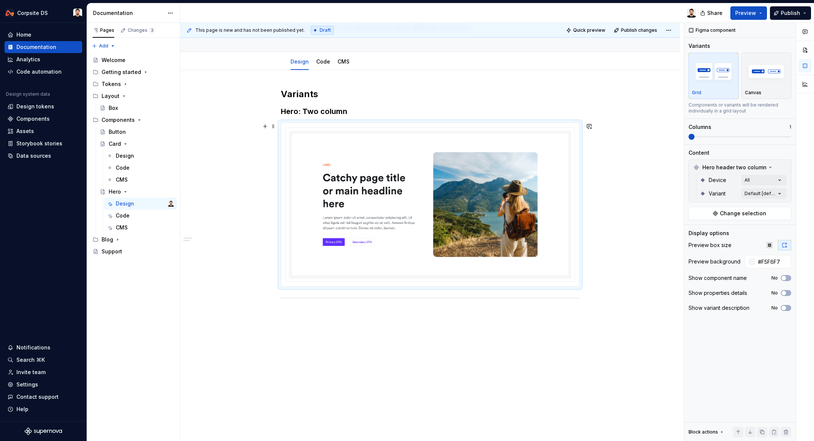
click at [650, 149] on div "Variants Hero: Two column" at bounding box center [430, 255] width 500 height 371
click at [758, 93] on p "Canvas" at bounding box center [753, 93] width 16 height 6
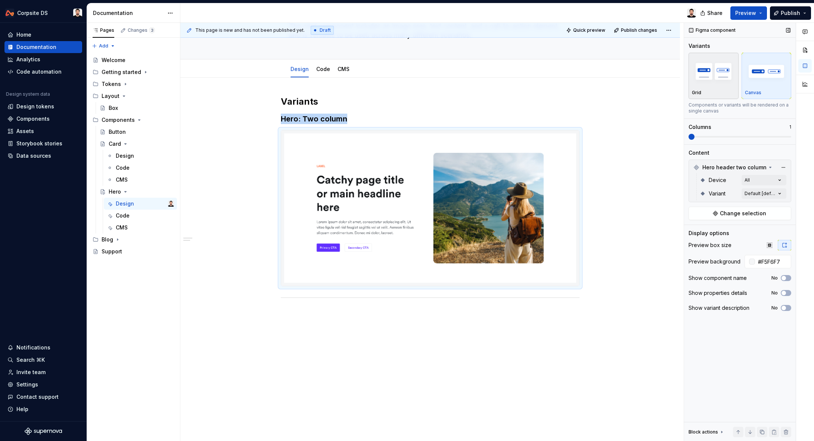
click at [711, 86] on div "button" at bounding box center [713, 71] width 43 height 31
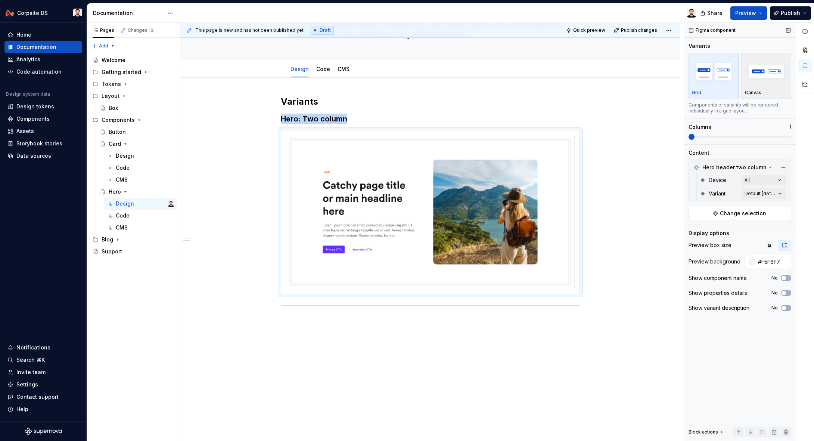
click at [768, 84] on img "button" at bounding box center [766, 71] width 43 height 27
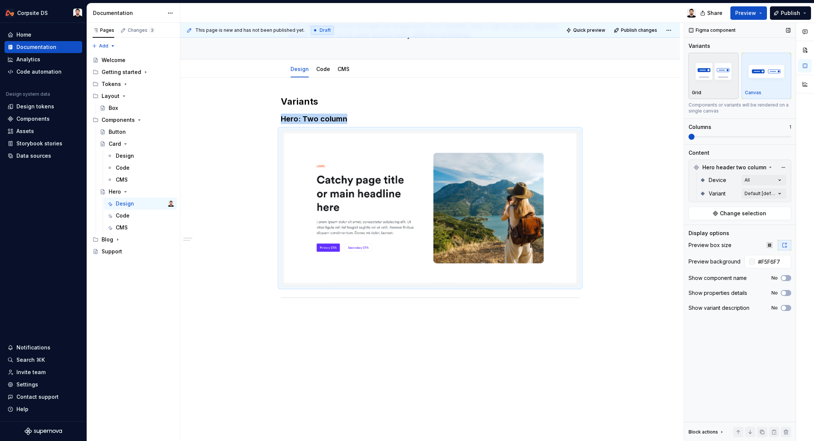
click at [718, 89] on div "Grid" at bounding box center [713, 76] width 43 height 40
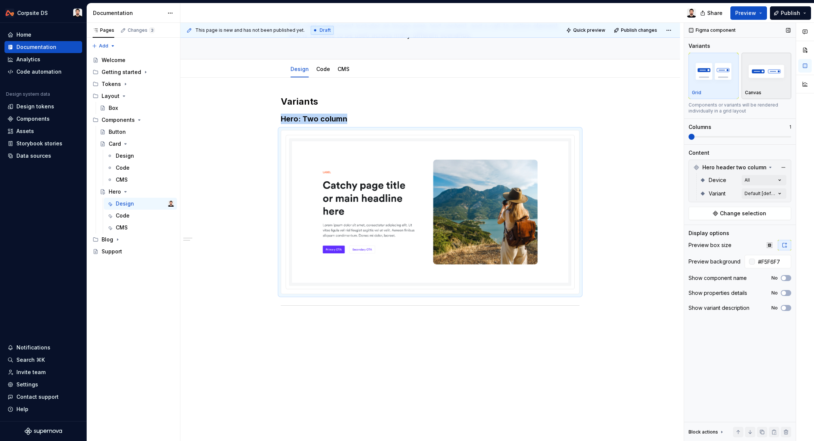
click at [763, 89] on div "Canvas" at bounding box center [766, 76] width 43 height 40
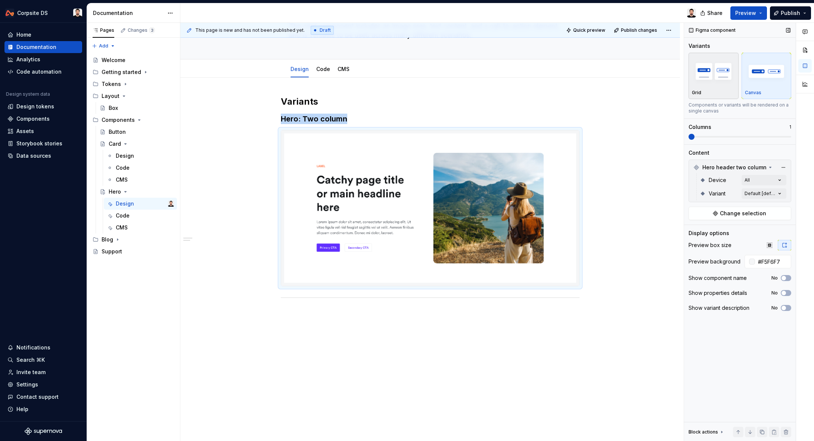
click at [731, 89] on div "Grid" at bounding box center [713, 76] width 43 height 40
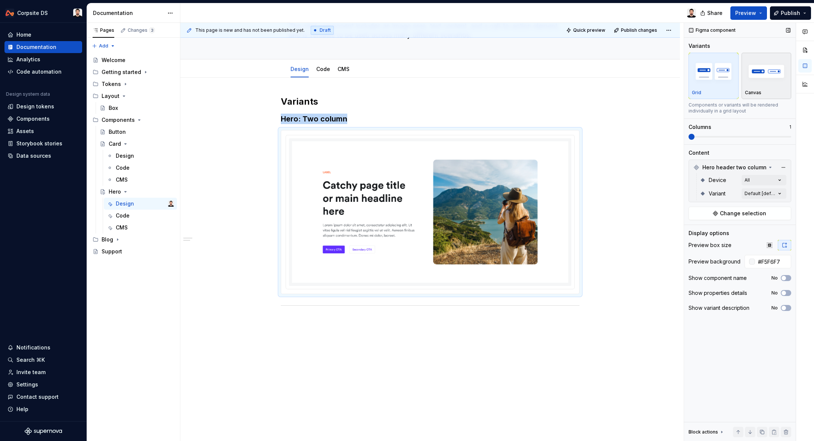
click at [753, 88] on div "Canvas" at bounding box center [766, 76] width 43 height 40
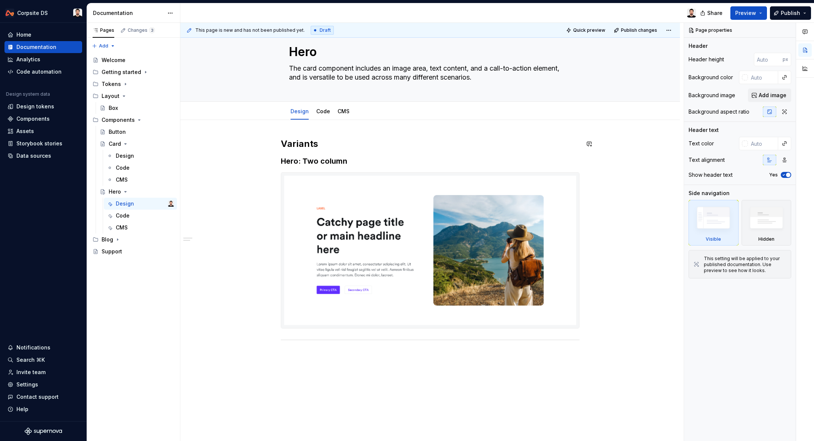
scroll to position [1, 0]
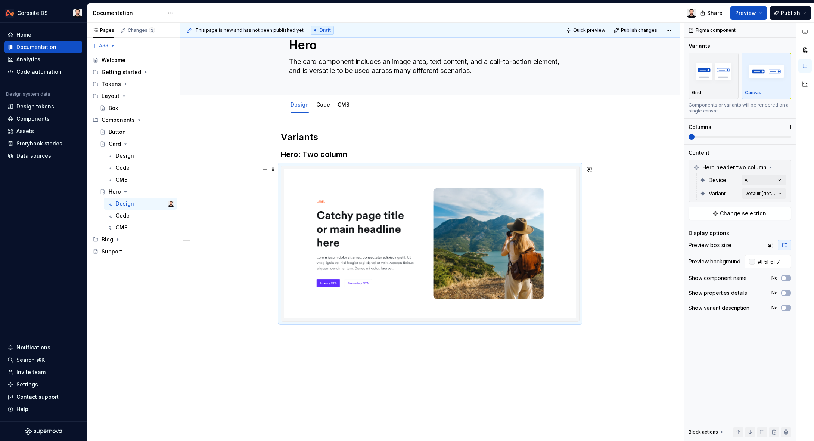
click at [524, 207] on img at bounding box center [430, 243] width 292 height 149
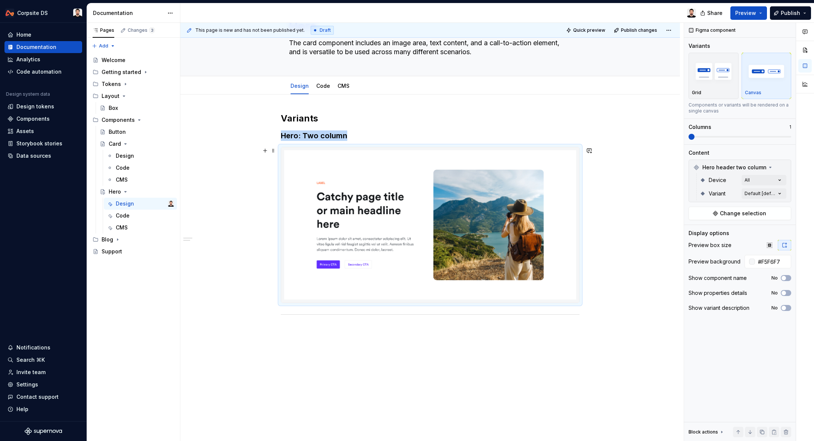
scroll to position [49, 0]
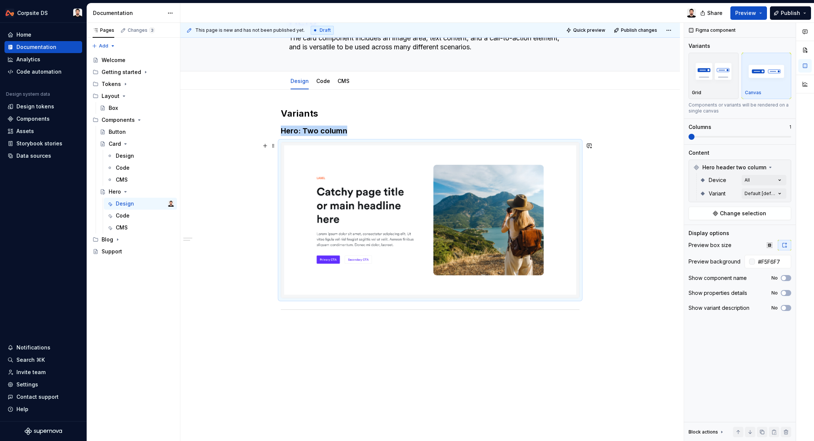
click at [360, 223] on img at bounding box center [430, 219] width 292 height 149
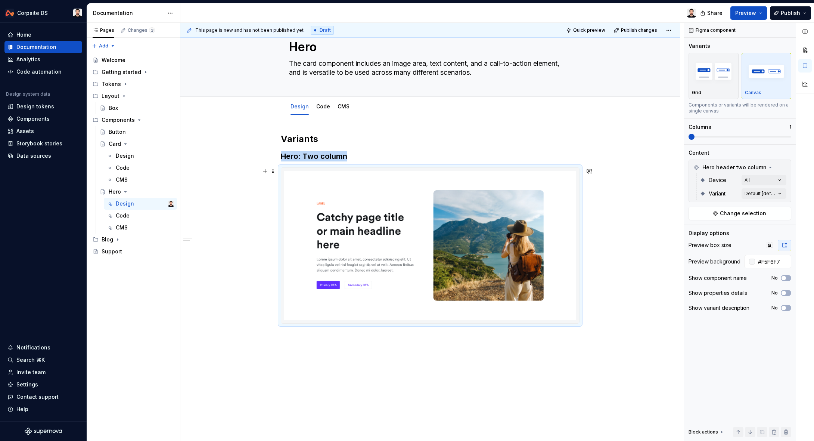
scroll to position [24, 0]
click at [743, 10] on span "Preview" at bounding box center [745, 12] width 21 height 7
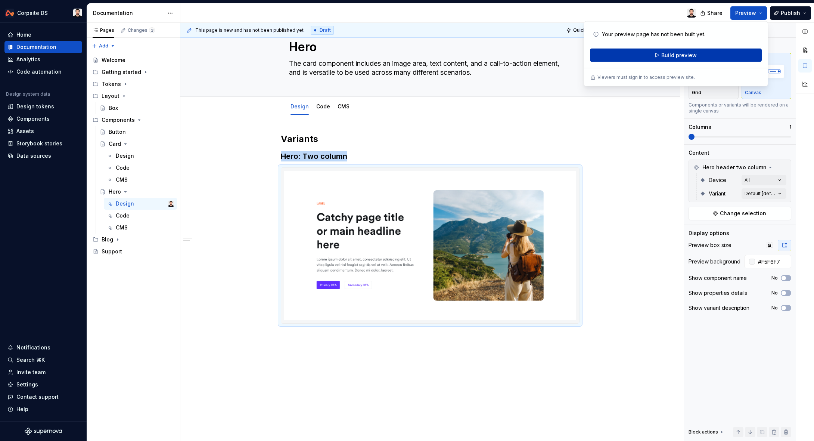
click at [685, 58] on span "Build preview" at bounding box center [679, 55] width 35 height 7
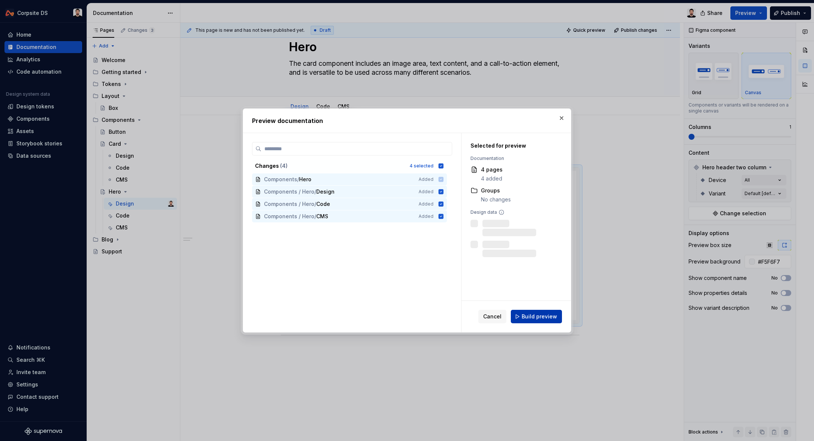
click at [527, 318] on span "Build preview" at bounding box center [539, 316] width 35 height 7
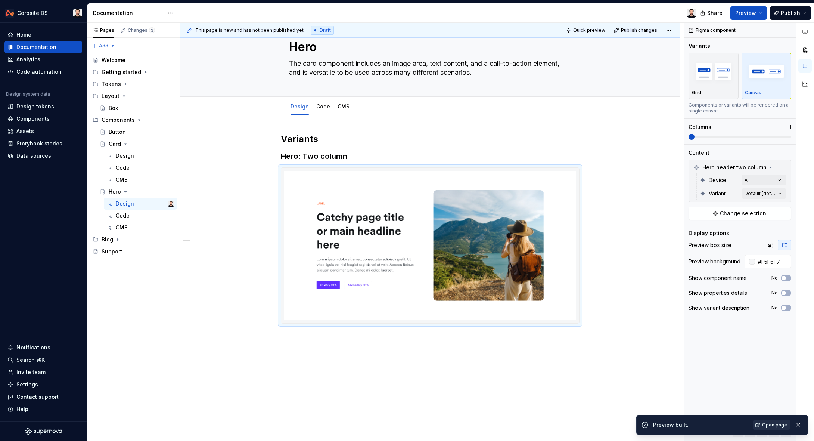
click at [774, 423] on span "Open page" at bounding box center [774, 425] width 25 height 6
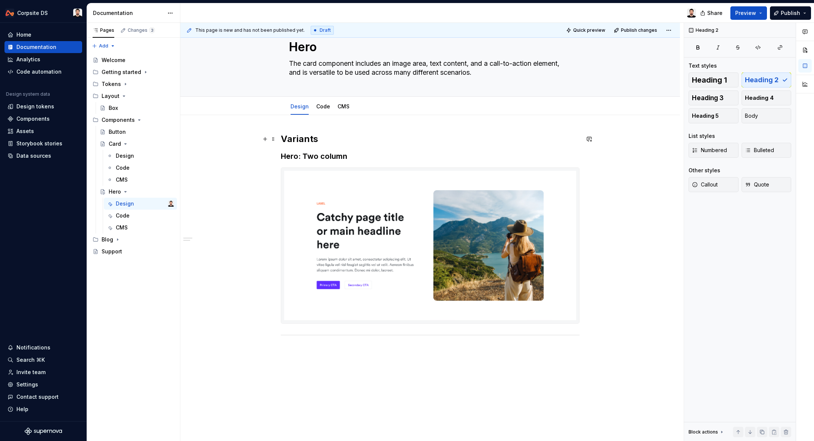
click at [565, 135] on h2 "Variants" at bounding box center [430, 139] width 299 height 12
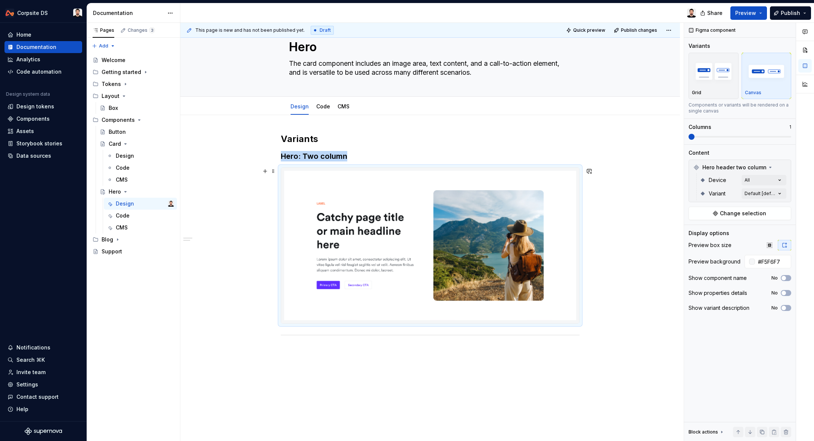
click at [431, 194] on img at bounding box center [430, 245] width 292 height 149
type textarea "*"
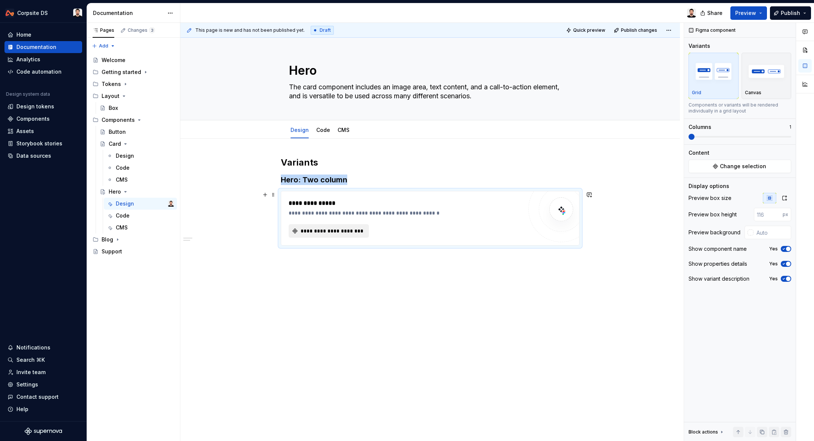
click at [357, 233] on span "**********" at bounding box center [332, 230] width 65 height 7
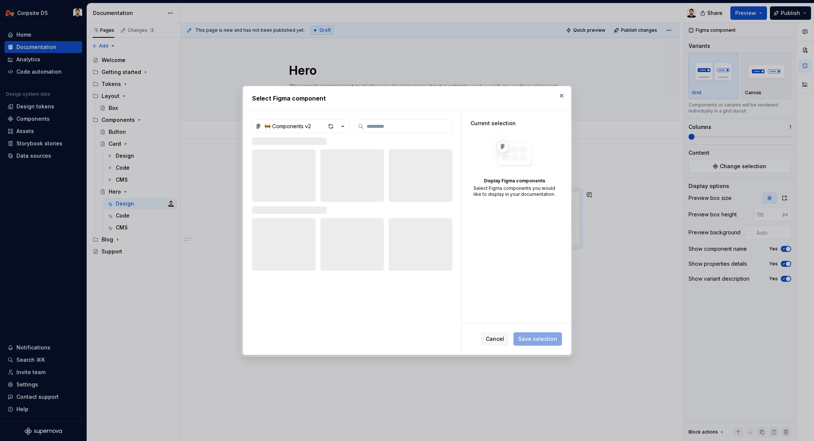
type textarea "*"
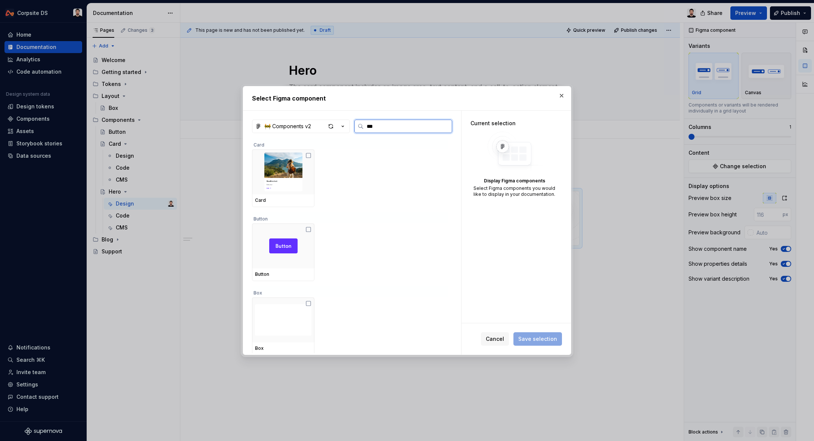
type input "****"
click at [304, 174] on img at bounding box center [283, 171] width 56 height 39
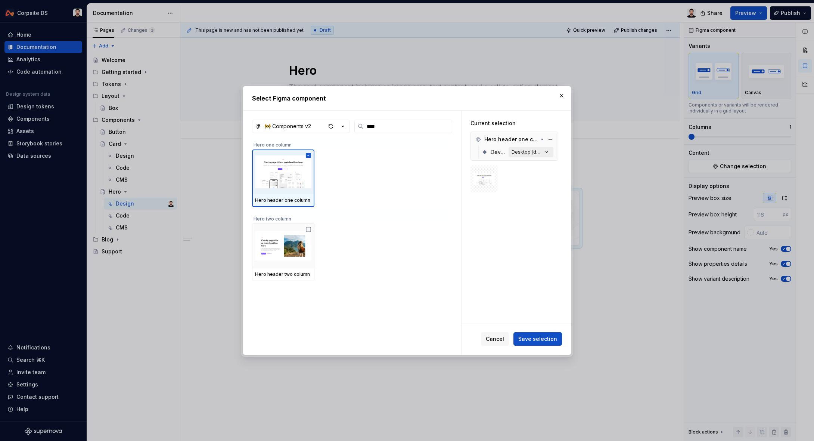
click at [548, 152] on icon "button" at bounding box center [546, 151] width 7 height 7
click at [550, 152] on icon "button" at bounding box center [546, 151] width 7 height 7
click at [257, 170] on img at bounding box center [283, 171] width 56 height 39
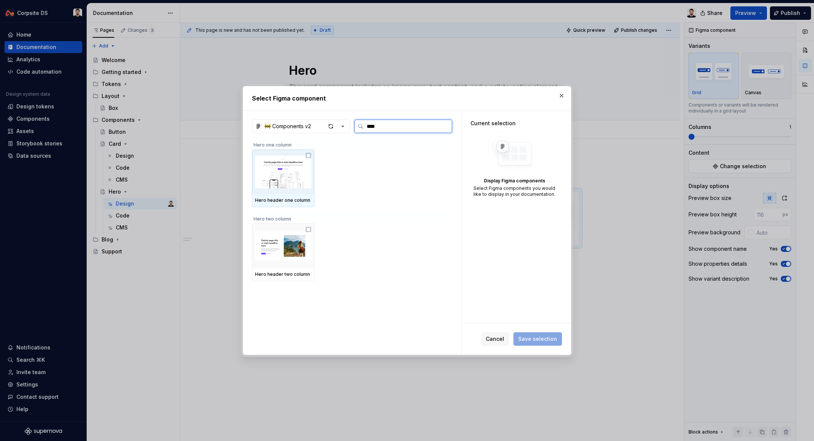
click at [278, 160] on img at bounding box center [283, 171] width 56 height 39
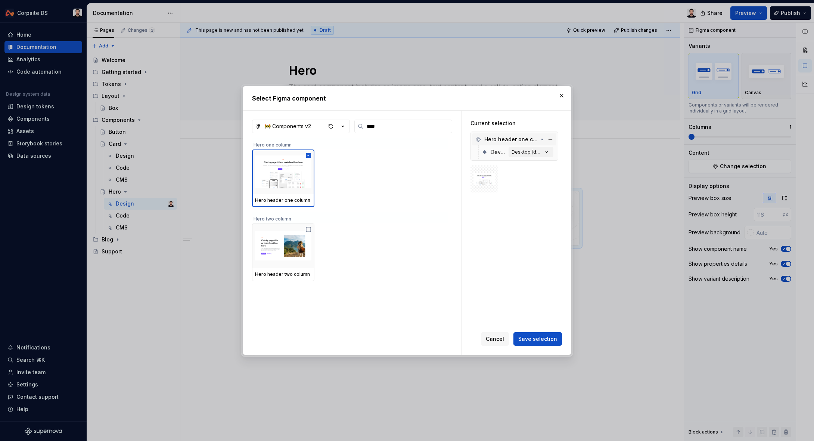
click at [543, 139] on icon at bounding box center [543, 139] width 2 height 1
click at [544, 139] on icon at bounding box center [542, 139] width 6 height 6
click at [541, 151] on div "Desktop [default]" at bounding box center [527, 152] width 31 height 6
click at [551, 154] on icon "button" at bounding box center [546, 151] width 7 height 7
click at [551, 152] on icon "button" at bounding box center [546, 151] width 7 height 7
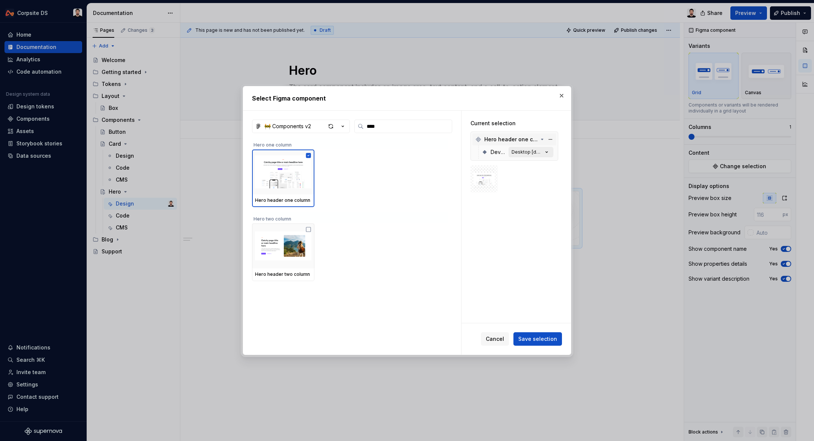
click at [551, 152] on icon "button" at bounding box center [546, 151] width 7 height 7
click at [504, 152] on span "Device" at bounding box center [498, 151] width 15 height 7
click at [530, 153] on div "Desktop [default]" at bounding box center [527, 152] width 31 height 6
click at [541, 341] on span "Save selection" at bounding box center [537, 338] width 39 height 7
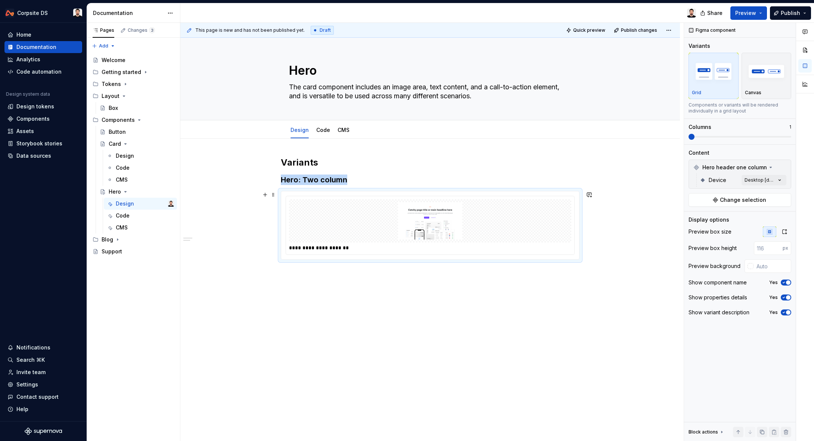
click at [469, 223] on img at bounding box center [430, 220] width 276 height 37
click at [784, 234] on icon "button" at bounding box center [785, 232] width 6 height 6
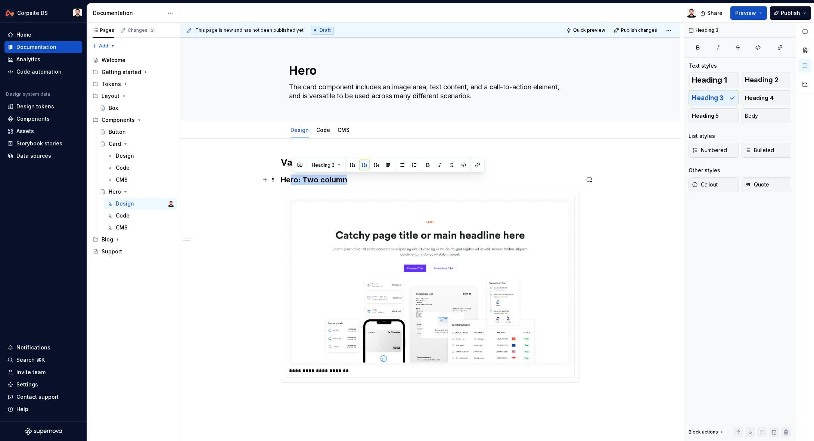
drag, startPoint x: 410, startPoint y: 176, endPoint x: 293, endPoint y: 185, distance: 117.3
click at [281, 181] on div "**********" at bounding box center [430, 274] width 299 height 235
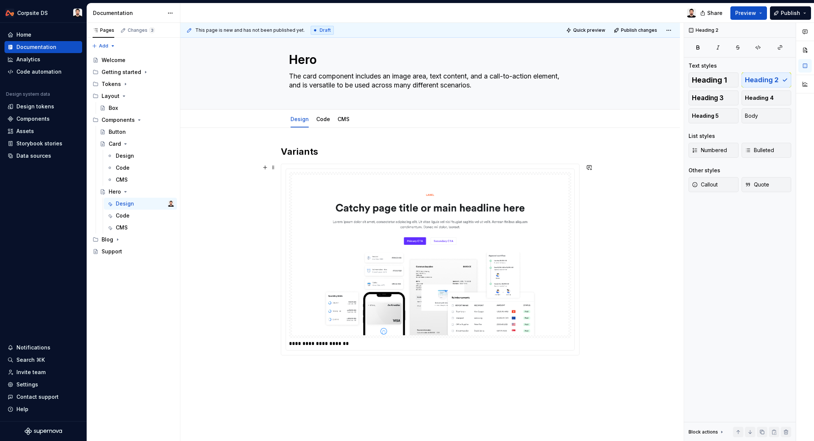
scroll to position [12, 0]
click at [500, 269] on img at bounding box center [430, 254] width 276 height 160
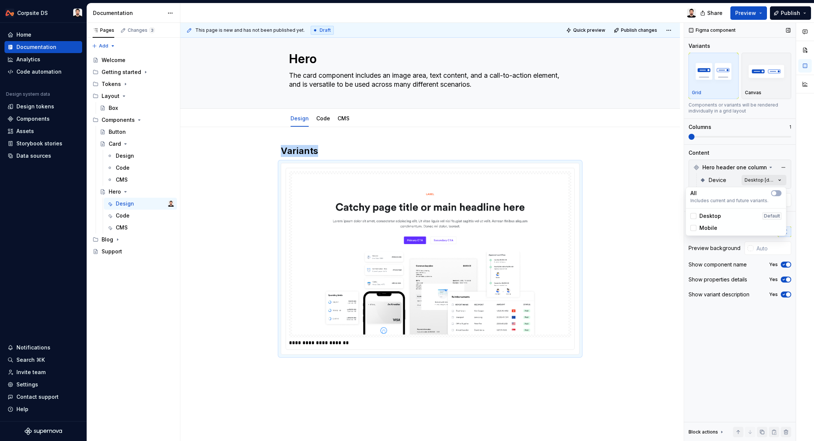
click at [780, 180] on div "Comments Open comments No comments yet Select ‘Comment’ from the block context …" at bounding box center [749, 232] width 130 height 418
click at [776, 192] on span "button" at bounding box center [774, 193] width 4 height 4
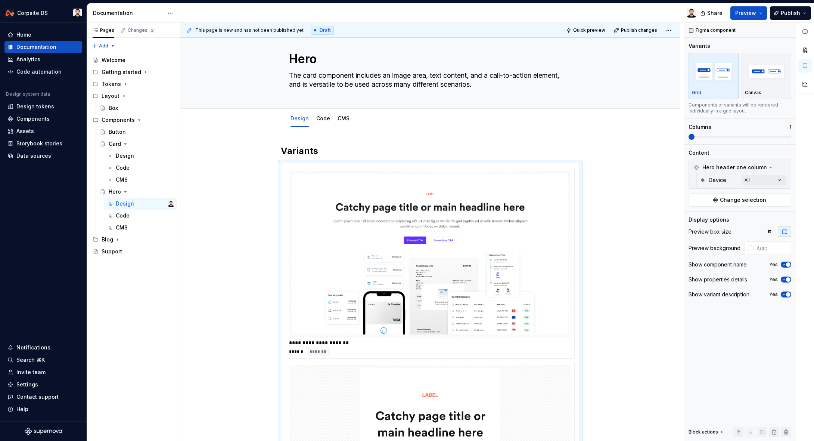
click at [623, 193] on html "Corpsite DS Home Documentation Analytics Code automation Design system data Des…" at bounding box center [407, 220] width 814 height 441
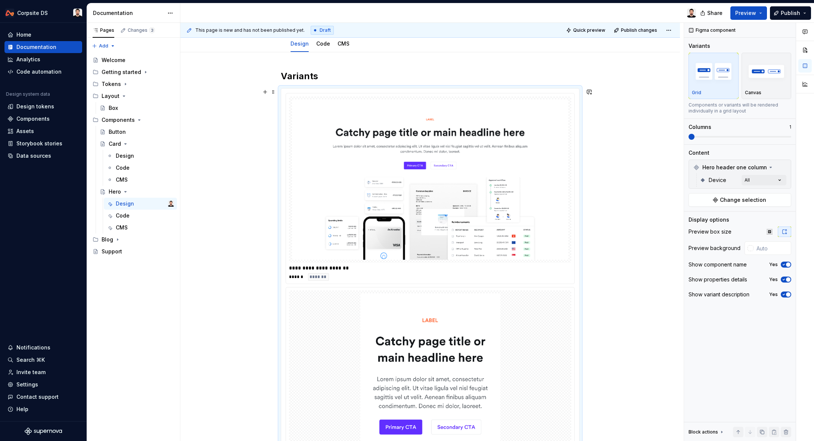
scroll to position [85, 0]
click at [764, 249] on input "text" at bounding box center [773, 247] width 38 height 13
click at [751, 249] on div at bounding box center [751, 248] width 6 height 6
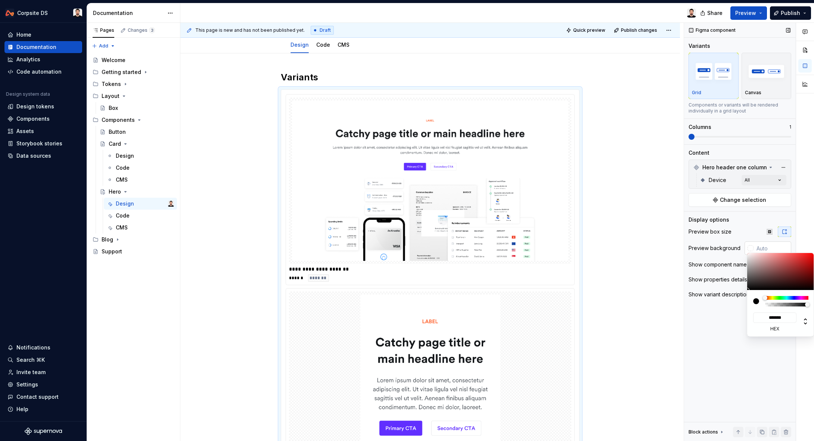
click at [751, 249] on div "Comments Open comments No comments yet Select ‘Comment’ from the block context …" at bounding box center [749, 232] width 130 height 418
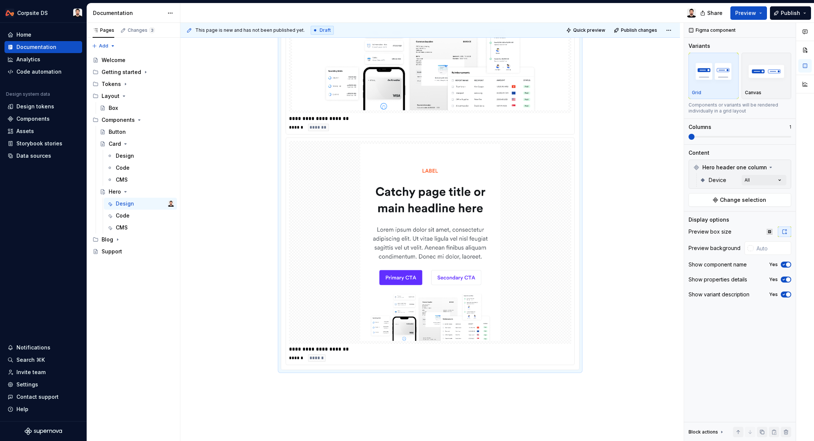
scroll to position [215, 0]
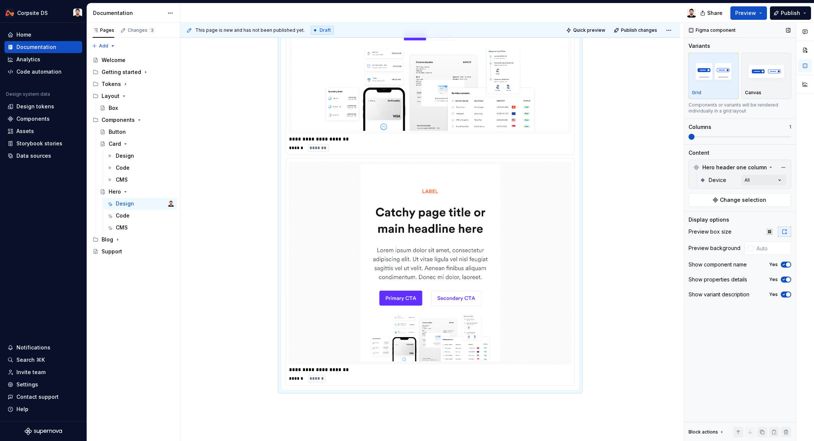
click at [784, 278] on icon "button" at bounding box center [784, 279] width 6 height 4
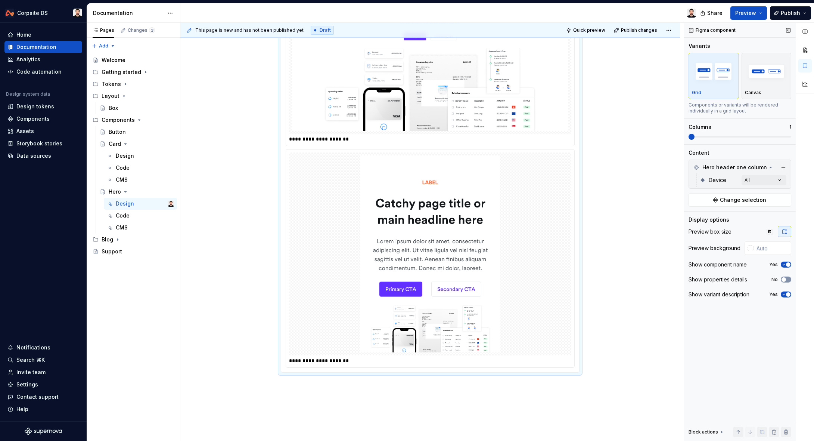
scroll to position [152, 0]
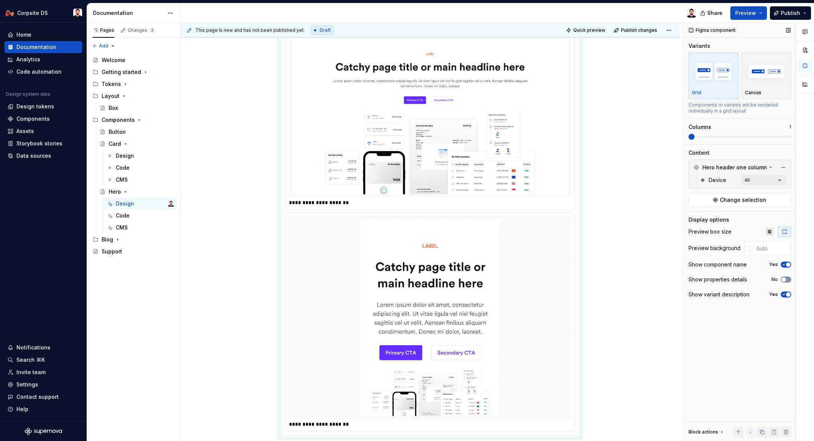
click at [786, 280] on span "button" at bounding box center [784, 279] width 4 height 4
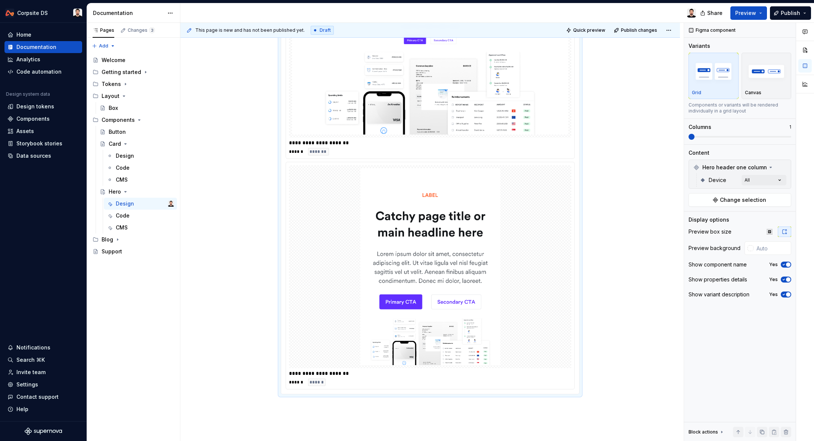
scroll to position [212, 0]
click at [782, 295] on icon "button" at bounding box center [784, 294] width 6 height 4
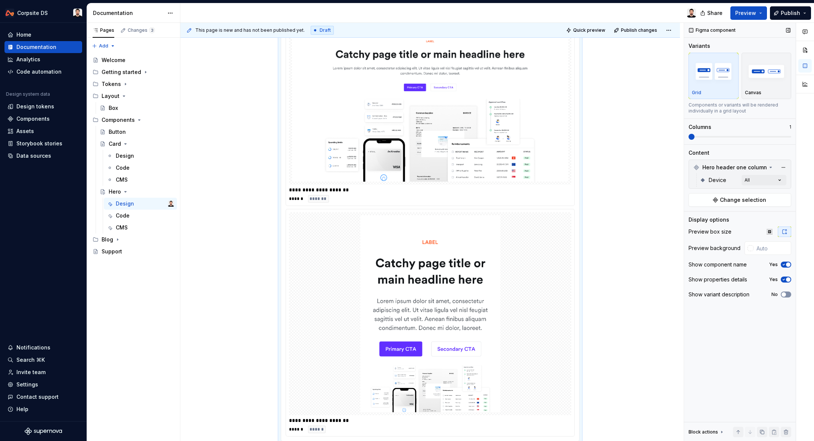
click at [786, 295] on span "button" at bounding box center [784, 294] width 4 height 4
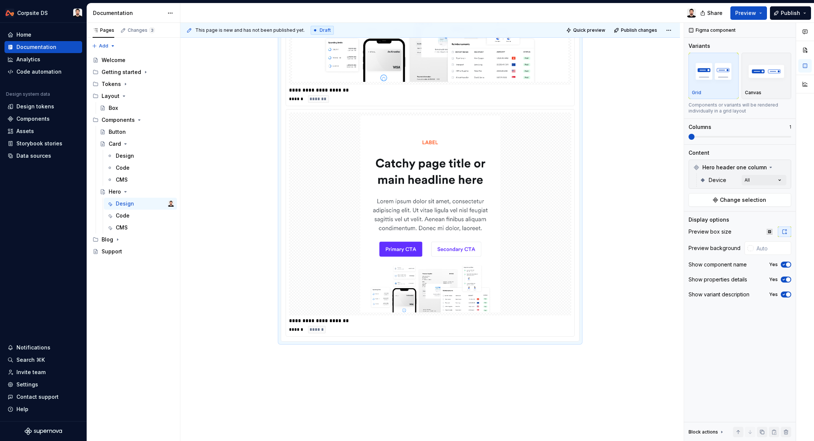
scroll to position [306, 0]
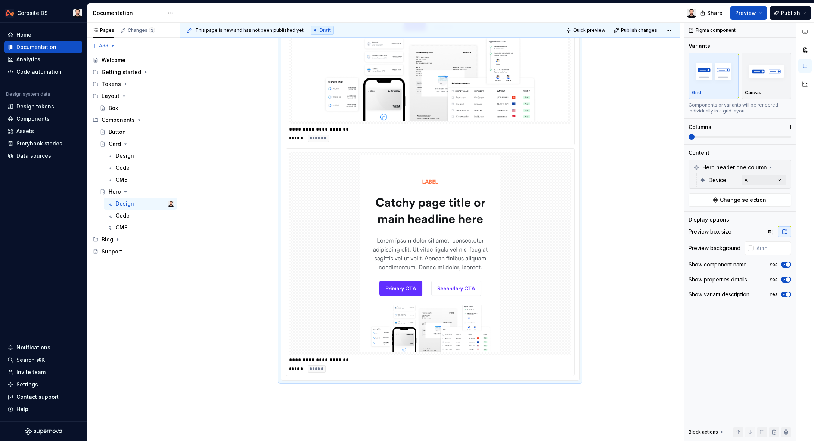
click at [605, 229] on div "**********" at bounding box center [430, 218] width 500 height 608
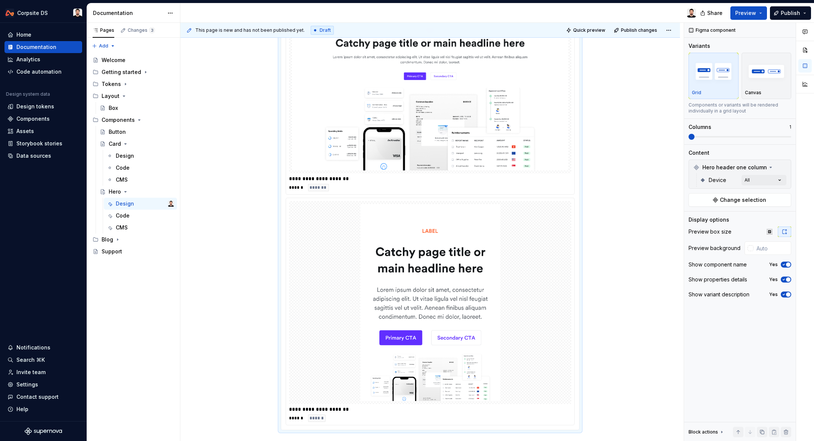
scroll to position [81, 0]
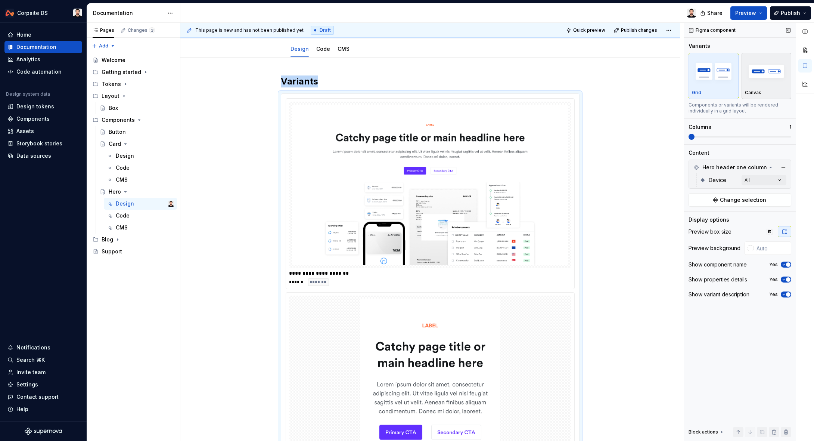
click at [753, 90] on p "Canvas" at bounding box center [753, 93] width 16 height 6
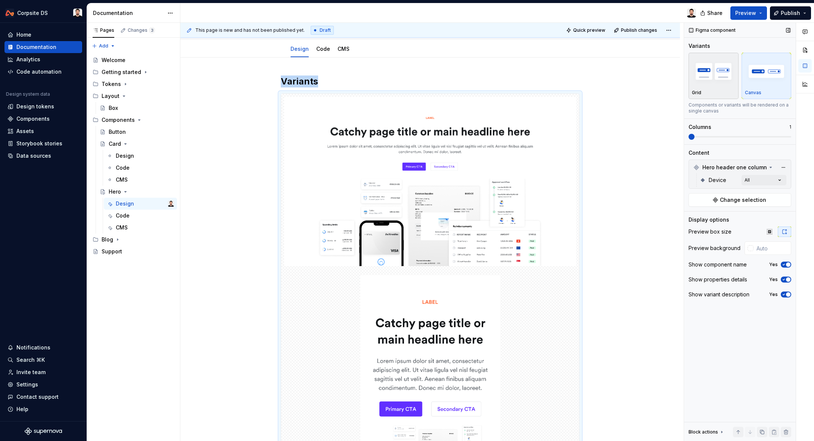
click at [727, 84] on img "button" at bounding box center [713, 71] width 43 height 27
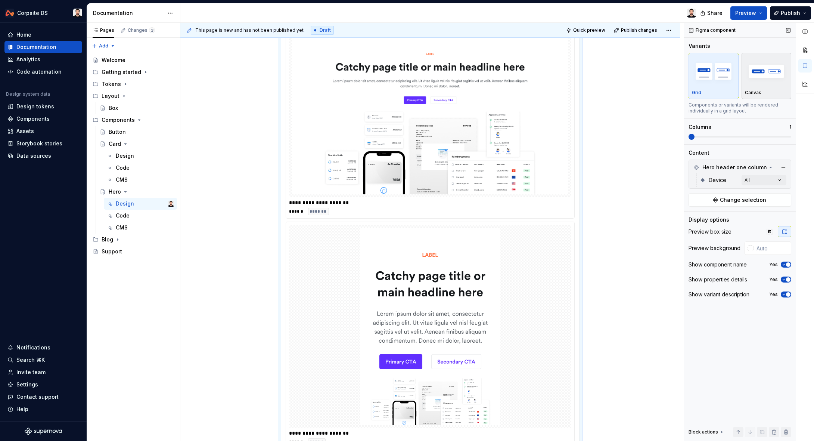
click at [772, 87] on div "Canvas" at bounding box center [766, 76] width 43 height 40
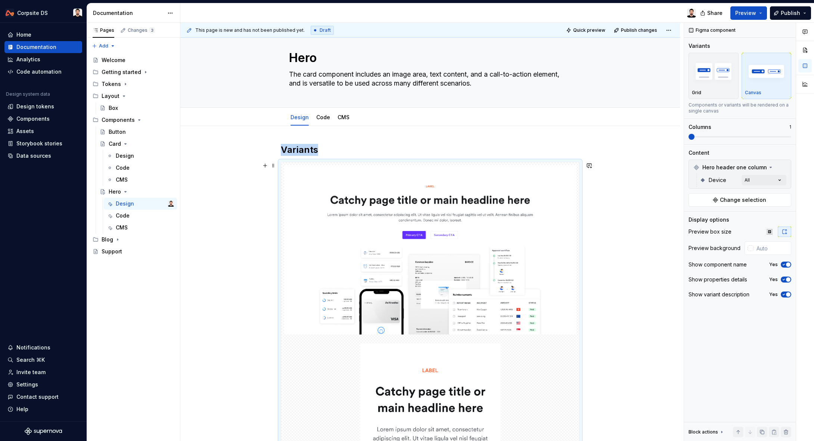
click at [617, 175] on div "Variants" at bounding box center [430, 405] width 500 height 559
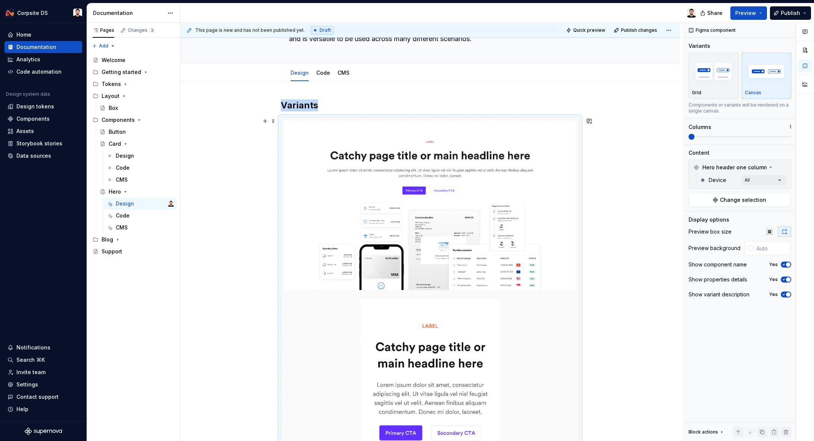
scroll to position [49, 0]
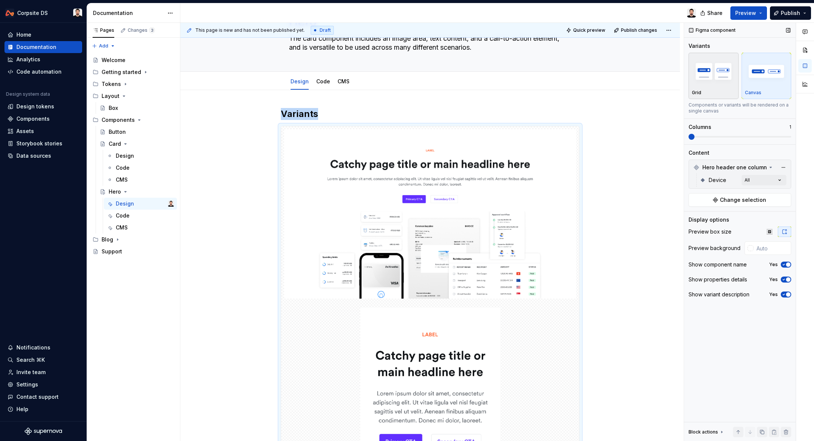
click at [699, 81] on img "button" at bounding box center [713, 71] width 43 height 27
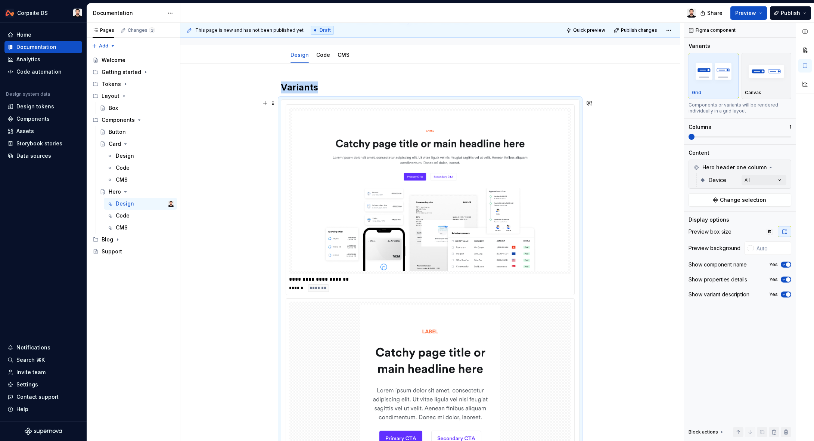
scroll to position [75, 0]
type textarea "*"
click at [769, 249] on input "text" at bounding box center [773, 247] width 38 height 13
paste input "F5F6F7"
type input "#F5F6F7"
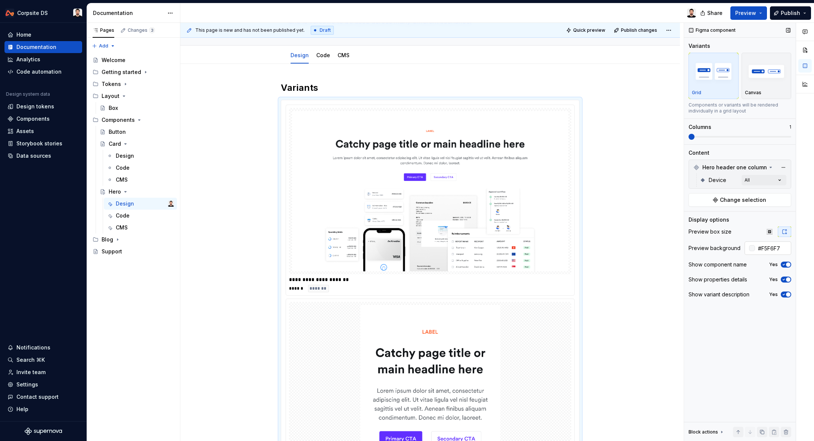
type button "on"
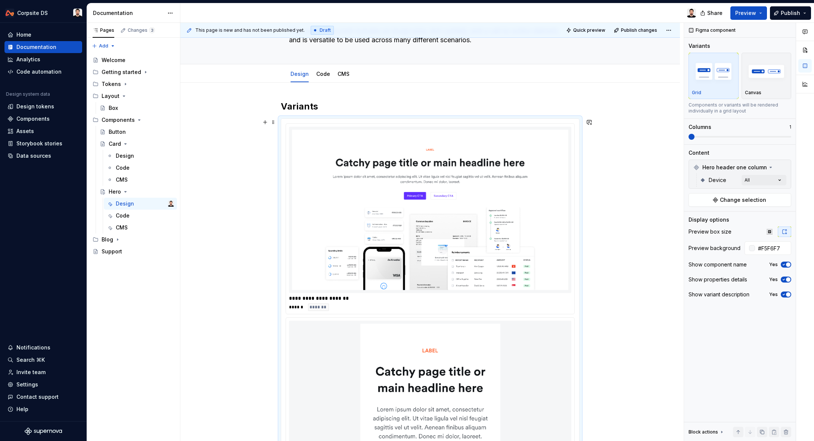
scroll to position [55, 0]
click at [786, 11] on span "Publish" at bounding box center [790, 12] width 19 height 7
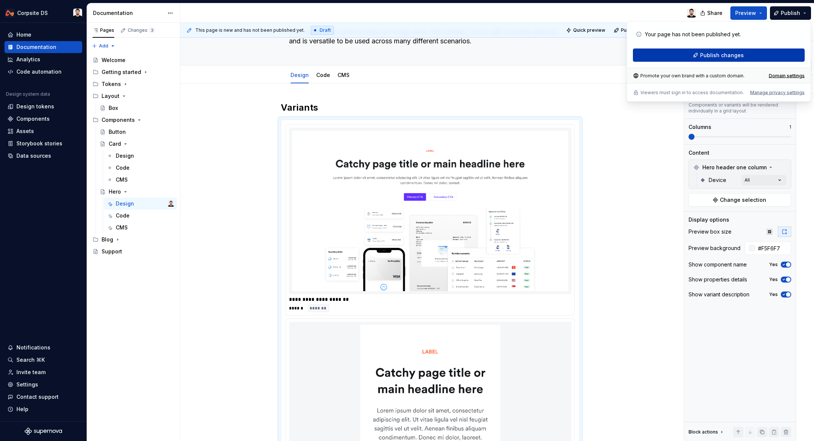
click at [741, 52] on span "Publish changes" at bounding box center [722, 55] width 44 height 7
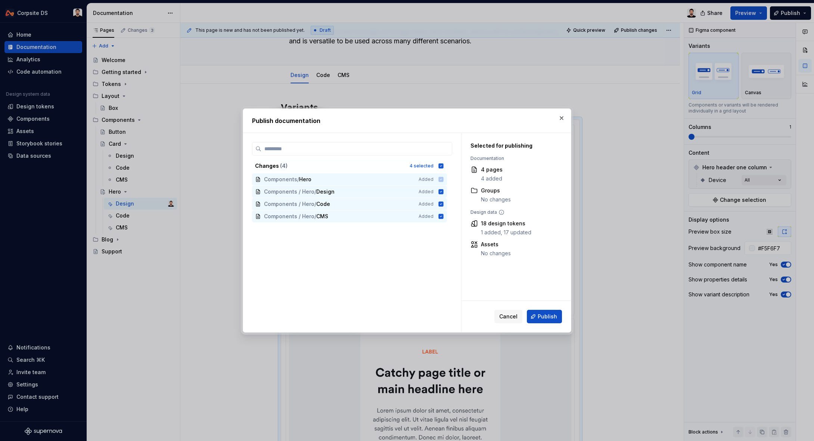
drag, startPoint x: 541, startPoint y: 319, endPoint x: 585, endPoint y: 246, distance: 84.6
click at [541, 319] on span "Publish" at bounding box center [547, 316] width 19 height 7
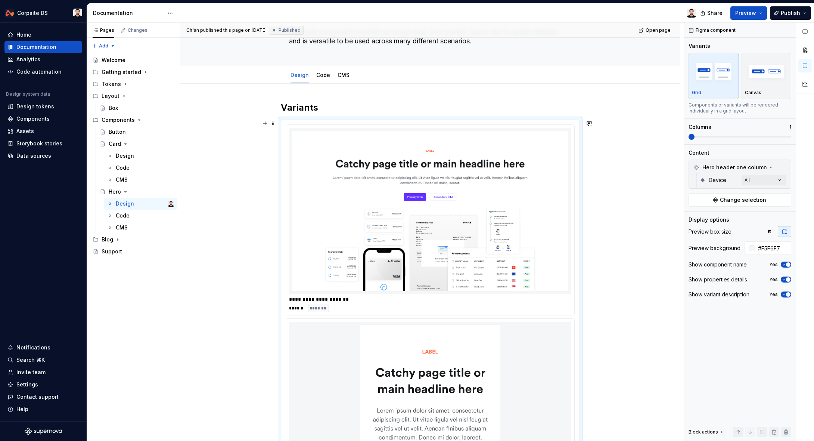
type textarea "*"
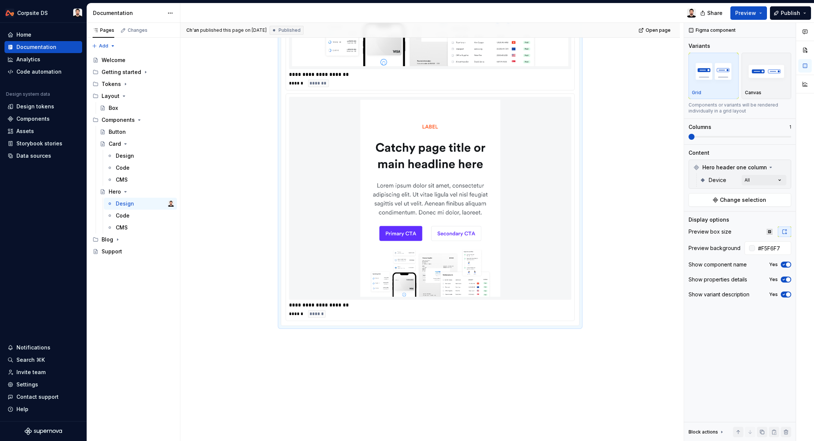
scroll to position [306, 0]
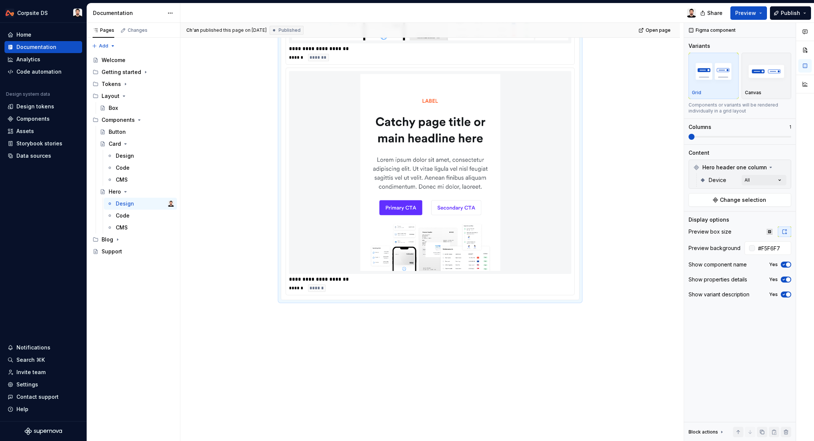
click at [409, 334] on div "**********" at bounding box center [432, 232] width 504 height 418
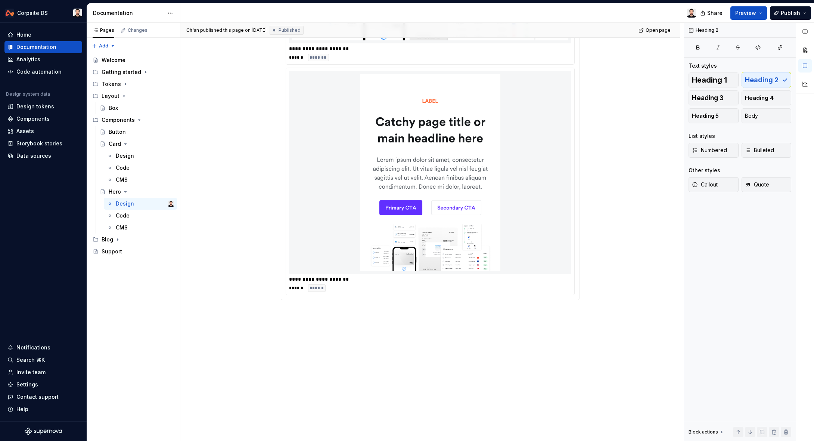
click at [342, 316] on div "**********" at bounding box center [430, 137] width 500 height 608
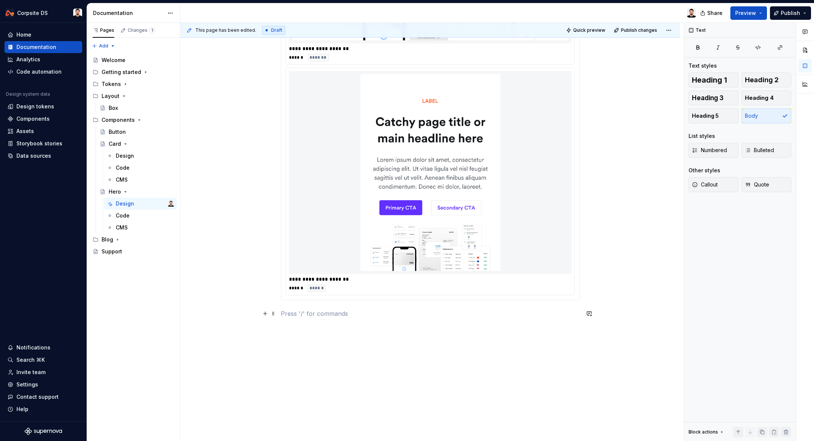
click at [342, 316] on p at bounding box center [430, 313] width 299 height 9
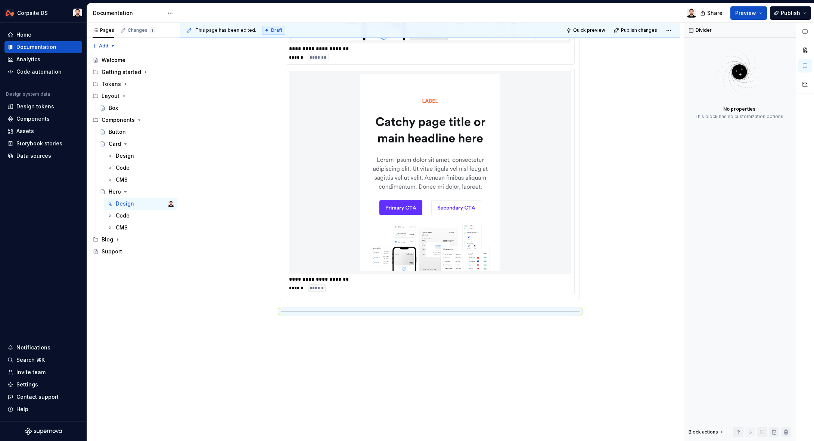
click at [342, 316] on div "**********" at bounding box center [430, 87] width 299 height 472
click at [310, 333] on div "**********" at bounding box center [430, 144] width 500 height 622
click at [310, 323] on div "**********" at bounding box center [430, 87] width 299 height 472
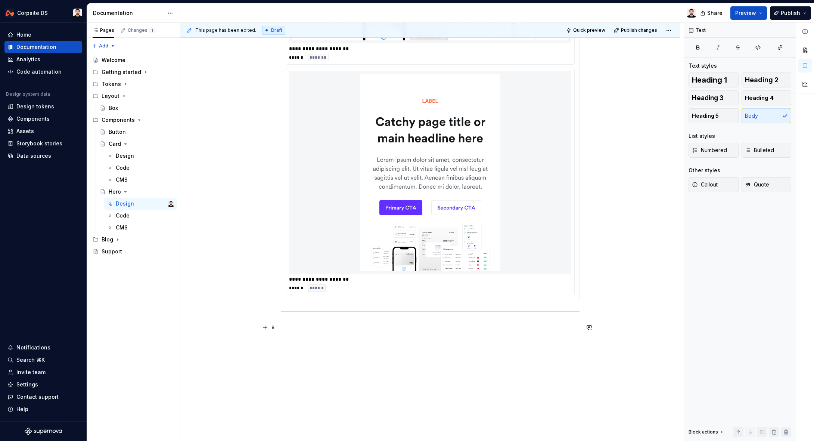
click at [313, 328] on p at bounding box center [430, 327] width 299 height 9
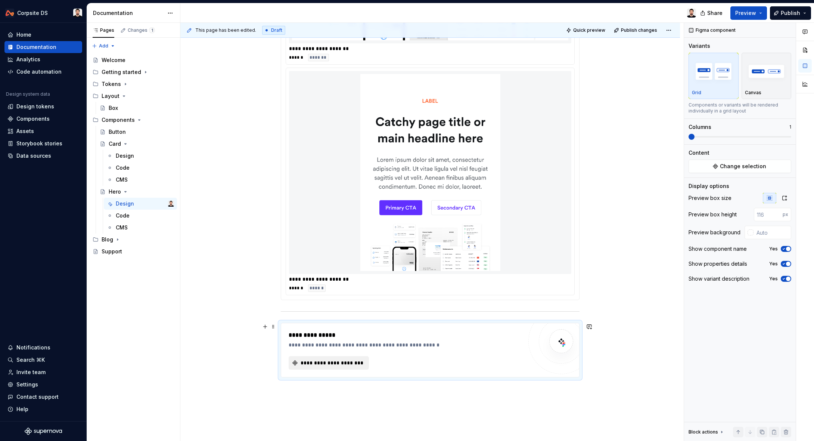
click at [322, 360] on span "**********" at bounding box center [332, 362] width 65 height 7
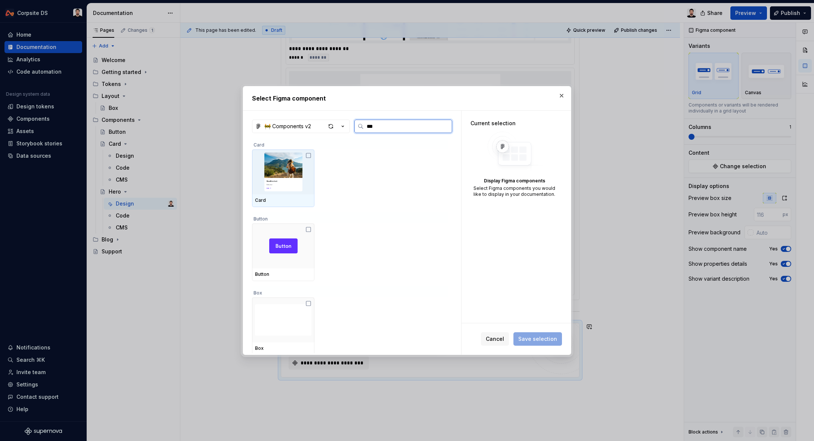
type input "****"
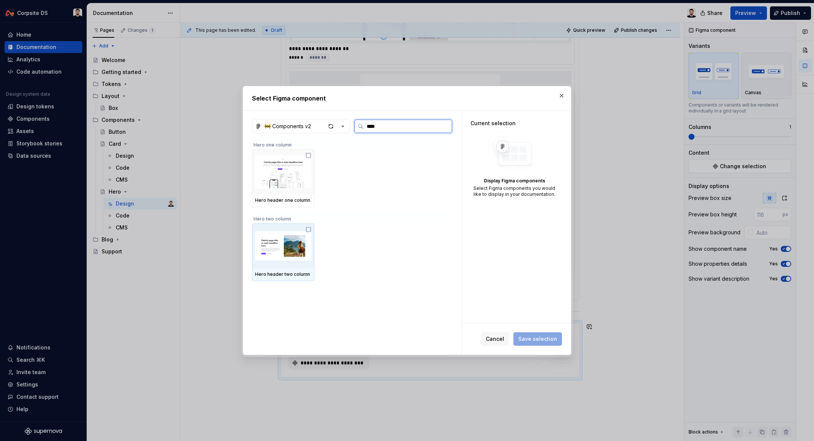
click at [303, 242] on img at bounding box center [283, 245] width 56 height 39
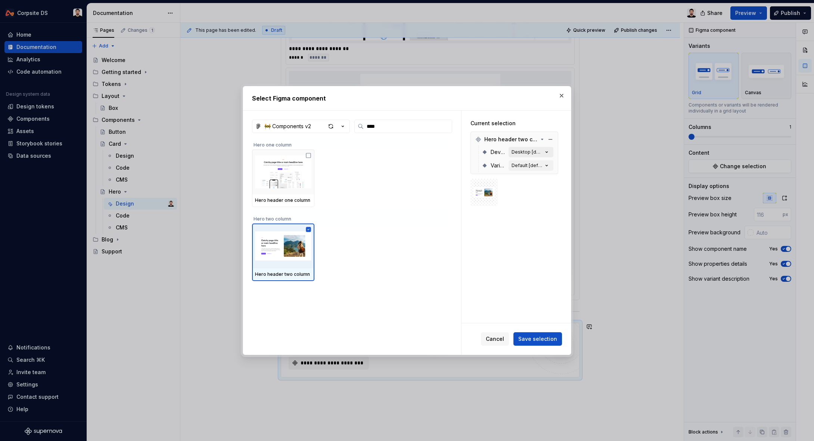
click at [551, 151] on icon "button" at bounding box center [546, 151] width 7 height 7
click at [551, 152] on icon "button" at bounding box center [546, 151] width 7 height 7
click at [542, 334] on button "Save selection" at bounding box center [538, 338] width 49 height 13
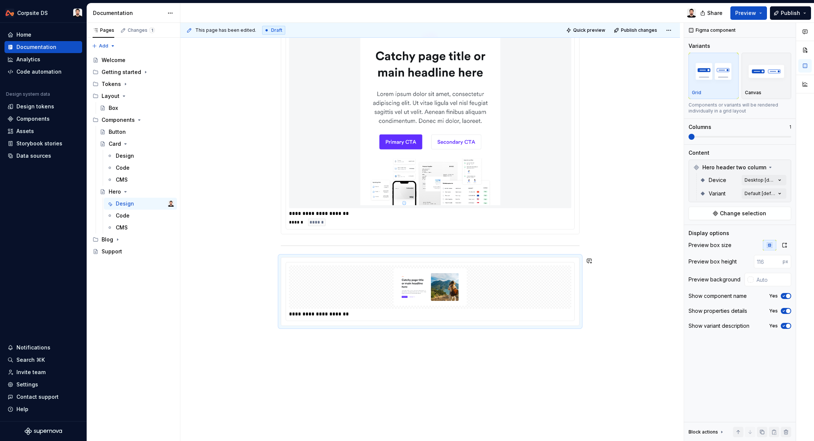
scroll to position [397, 0]
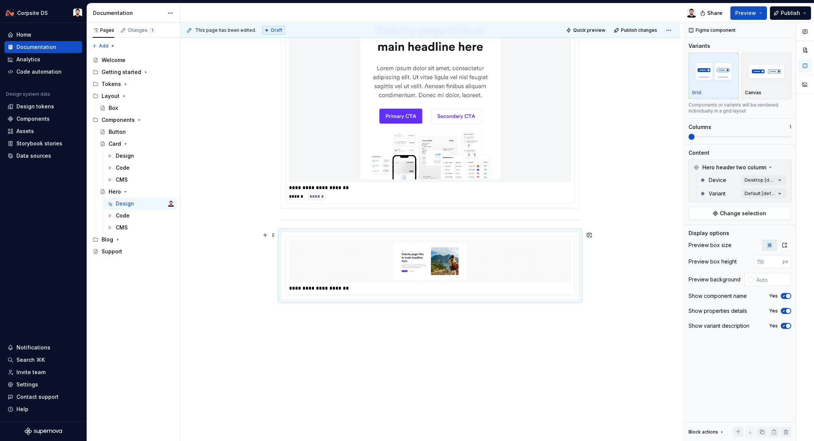
click at [526, 261] on img at bounding box center [430, 260] width 276 height 37
click at [780, 178] on div "Comments Open comments No comments yet Select ‘Comment’ from the block context …" at bounding box center [749, 232] width 130 height 418
click at [781, 190] on div at bounding box center [776, 193] width 10 height 6
click at [801, 175] on div at bounding box center [805, 232] width 18 height 418
click at [782, 189] on div "Comments Open comments No comments yet Select ‘Comment’ from the block context …" at bounding box center [749, 232] width 130 height 418
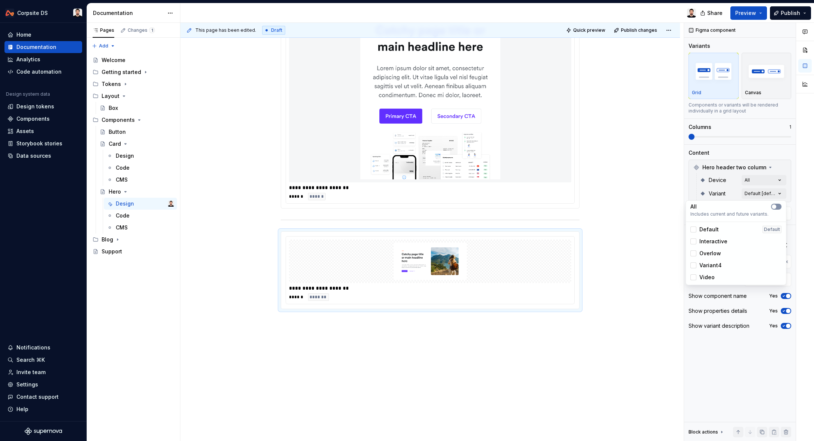
click at [775, 204] on span "button" at bounding box center [774, 206] width 4 height 4
type textarea "*"
click at [808, 200] on div at bounding box center [805, 232] width 18 height 418
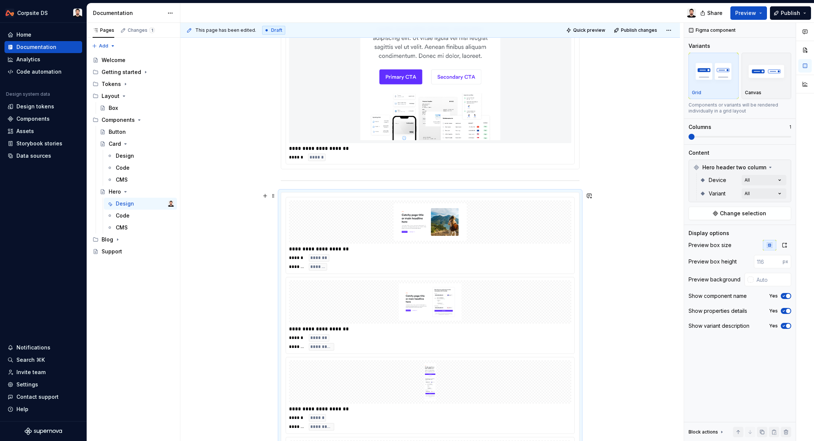
scroll to position [436, 0]
click at [786, 246] on icon "button" at bounding box center [785, 245] width 6 height 6
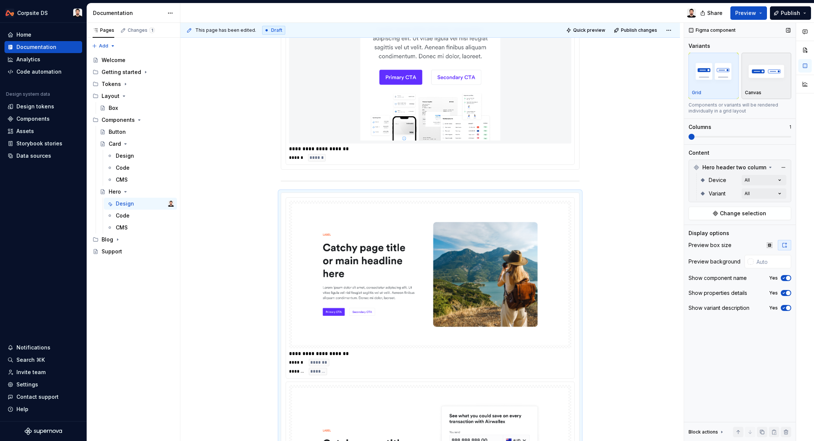
click at [766, 90] on div "Canvas" at bounding box center [766, 93] width 43 height 6
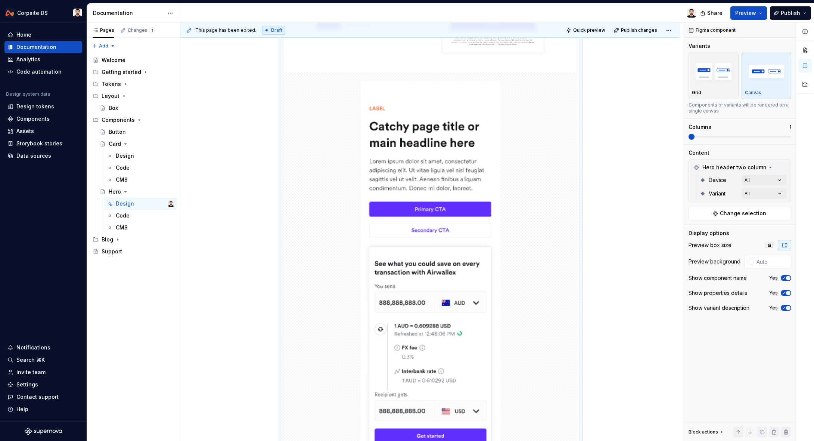
scroll to position [893, 0]
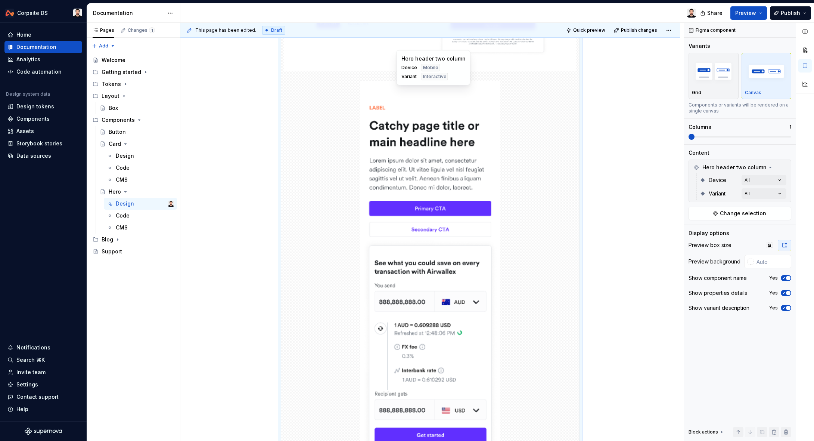
click at [550, 184] on div at bounding box center [430, 299] width 298 height 443
click at [761, 260] on input "text" at bounding box center [773, 261] width 38 height 13
paste input "F5F6F7"
type input "#F5F6F7"
type button "on"
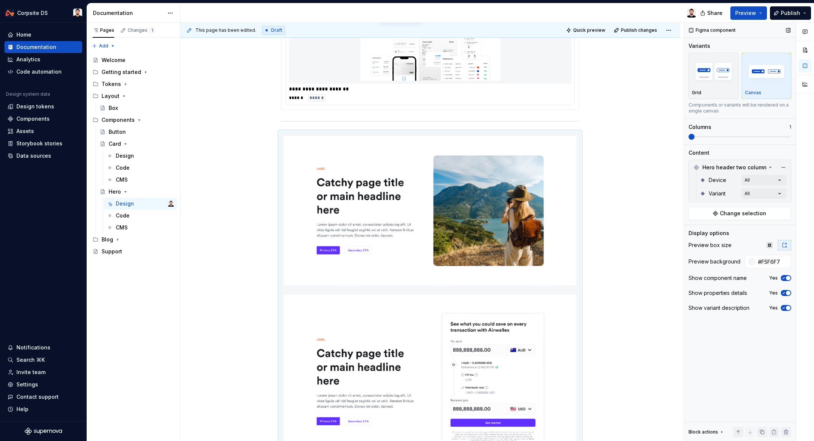
scroll to position [606, 0]
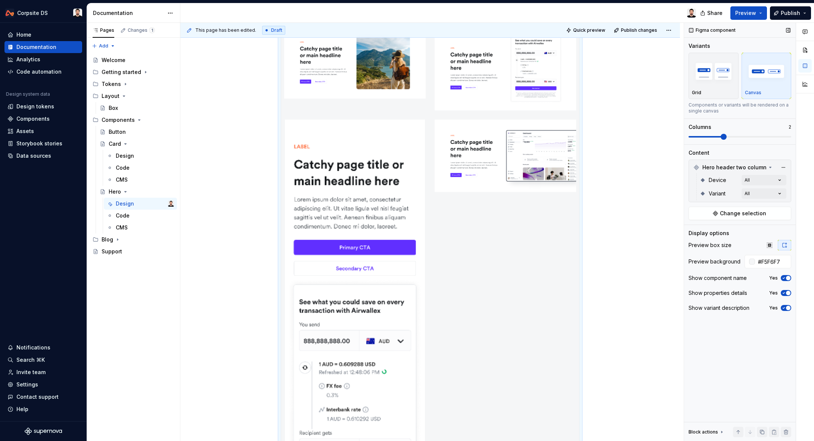
click at [721, 138] on span at bounding box center [724, 137] width 6 height 6
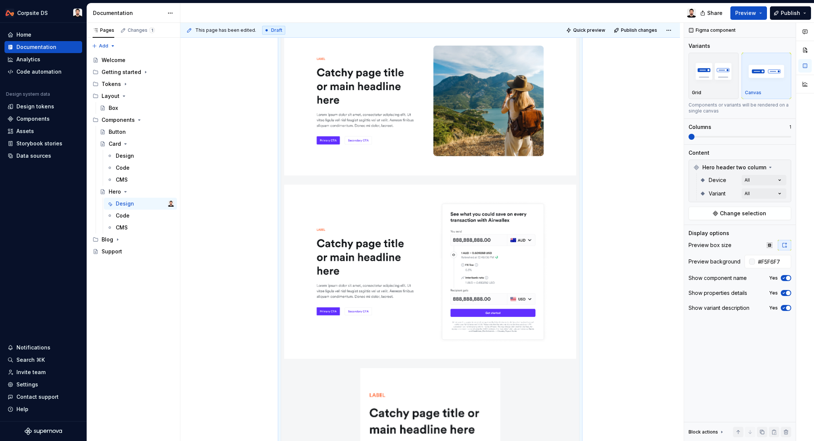
click at [656, 136] on div "**********" at bounding box center [497, 232] width 634 height 418
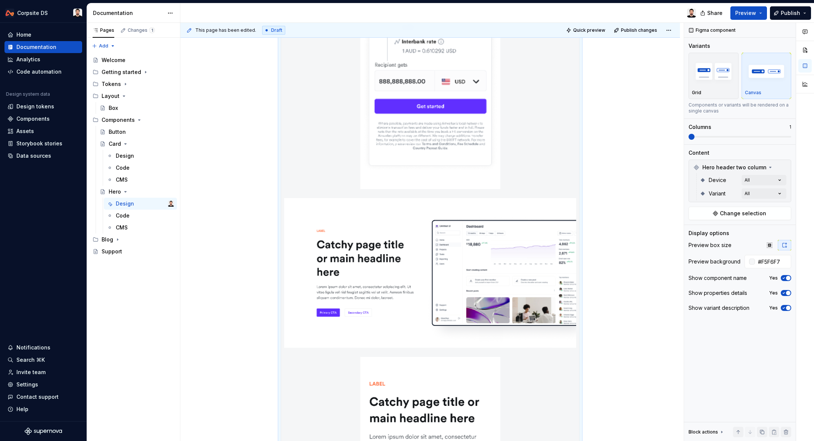
scroll to position [1225, 0]
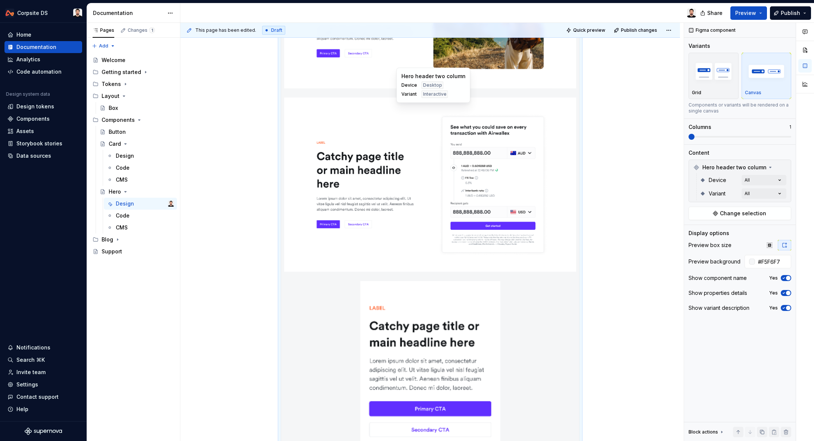
click at [549, 192] on img at bounding box center [430, 184] width 292 height 174
click at [781, 182] on div "Comments Open comments No comments yet Select ‘Comment’ from the block context …" at bounding box center [749, 232] width 130 height 418
click at [781, 181] on div "Comments Open comments No comments yet Select ‘Comment’ from the block context …" at bounding box center [749, 232] width 130 height 418
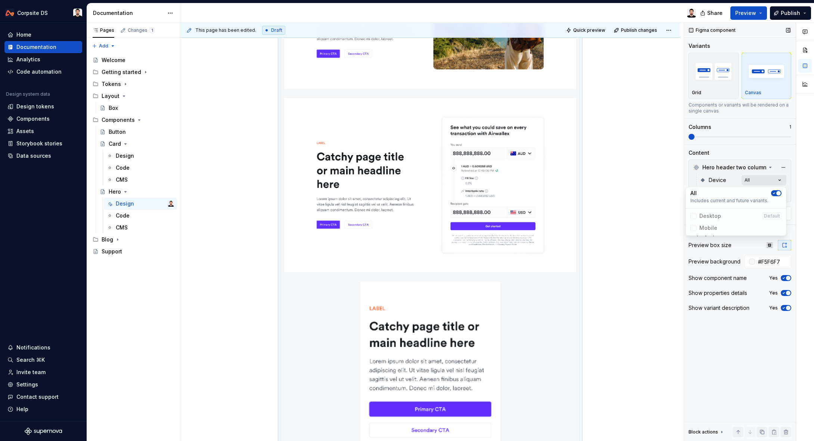
click at [781, 181] on div "Comments Open comments No comments yet Select ‘Comment’ from the block context …" at bounding box center [749, 232] width 130 height 418
click at [781, 190] on div "Comments Open comments No comments yet Select ‘Comment’ from the block context …" at bounding box center [749, 232] width 130 height 418
click at [783, 191] on div "Comments Open comments No comments yet Select ‘Comment’ from the block context …" at bounding box center [749, 232] width 130 height 418
click at [694, 93] on p "Grid" at bounding box center [696, 93] width 9 height 6
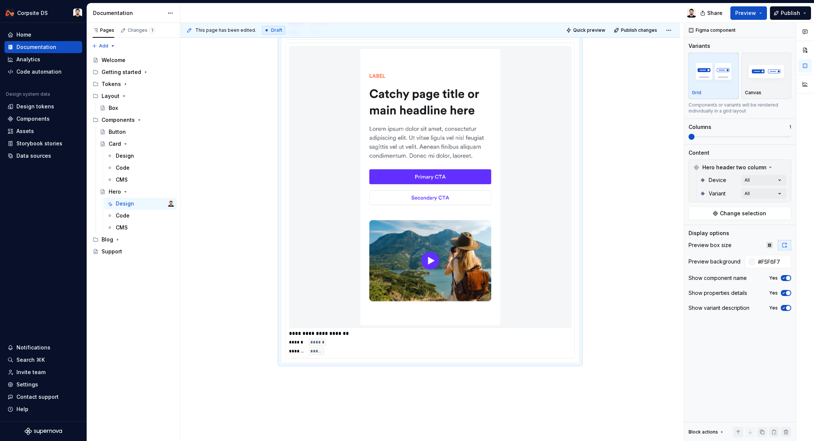
scroll to position [2543, 0]
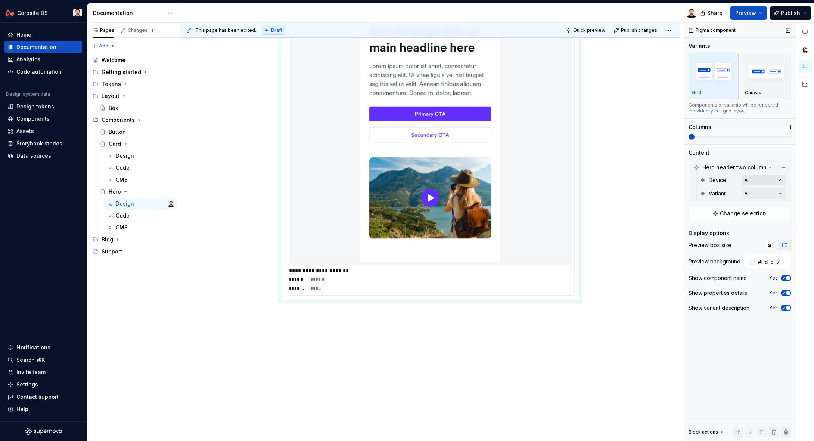
click at [782, 182] on div "Comments Open comments No comments yet Select ‘Comment’ from the block context …" at bounding box center [749, 232] width 130 height 418
click at [702, 229] on span "Mobile" at bounding box center [736, 228] width 97 height 12
click at [694, 228] on span "Mobile" at bounding box center [736, 228] width 97 height 12
click at [775, 191] on icon "button" at bounding box center [774, 193] width 6 height 4
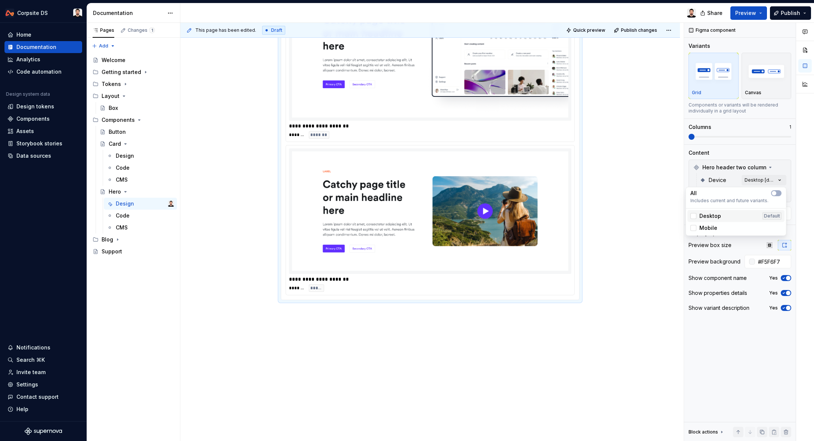
click at [707, 214] on span "Desktop" at bounding box center [711, 215] width 22 height 7
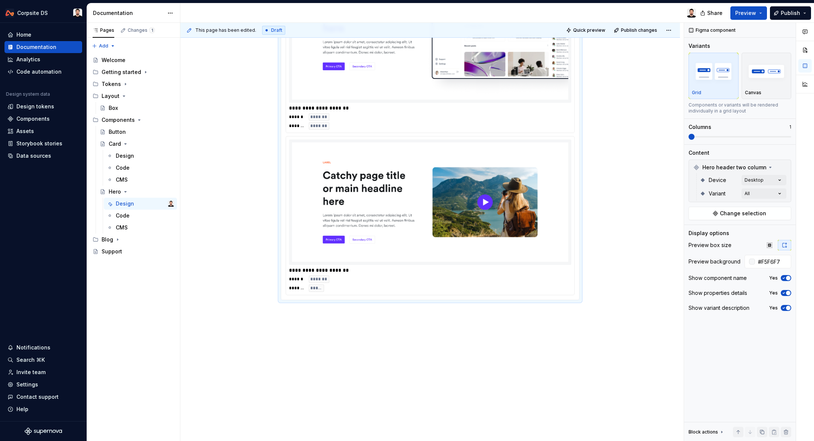
click at [623, 188] on html "Corpsite DS Home Documentation Analytics Code automation Design system data Des…" at bounding box center [407, 220] width 814 height 441
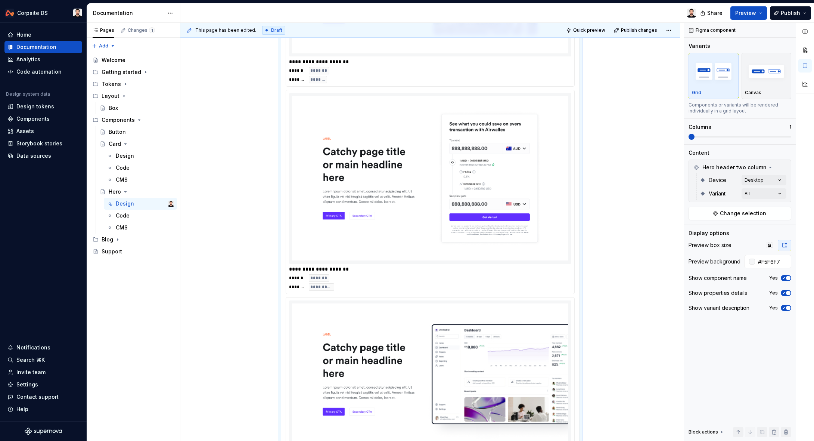
scroll to position [569, 0]
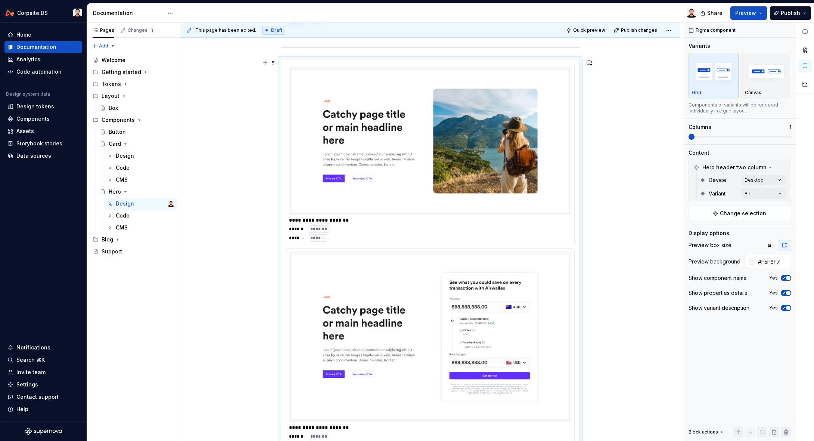
click at [551, 191] on img at bounding box center [430, 141] width 276 height 142
click at [778, 193] on div "Comments Open comments No comments yet Select ‘Comment’ from the block context …" at bounding box center [749, 232] width 130 height 418
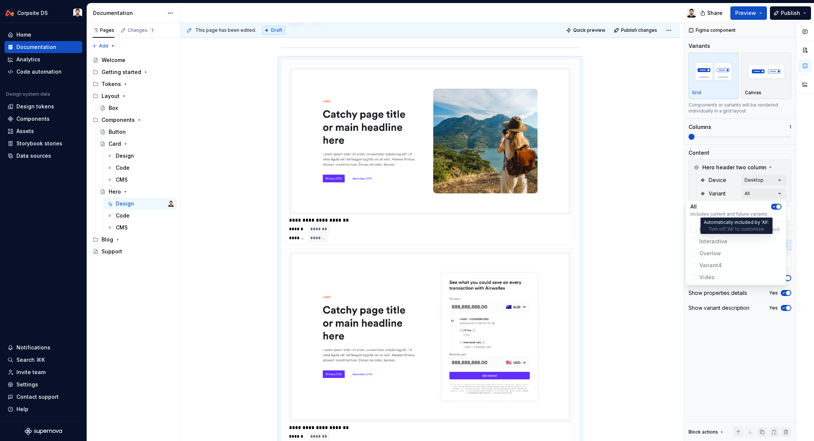
drag, startPoint x: 718, startPoint y: 240, endPoint x: 714, endPoint y: 246, distance: 7.6
click at [717, 241] on span "Interactive" at bounding box center [736, 241] width 97 height 12
click at [692, 242] on span "Interactive" at bounding box center [736, 241] width 97 height 12
click at [777, 207] on span "button" at bounding box center [779, 206] width 4 height 4
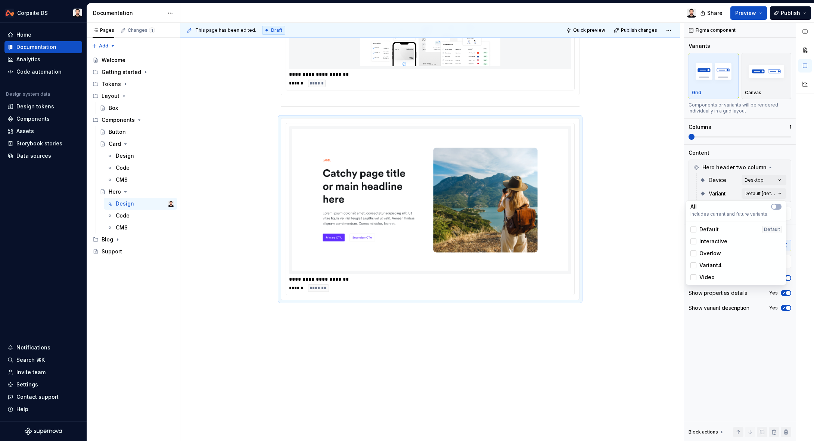
click at [711, 229] on span "Default" at bounding box center [709, 229] width 19 height 7
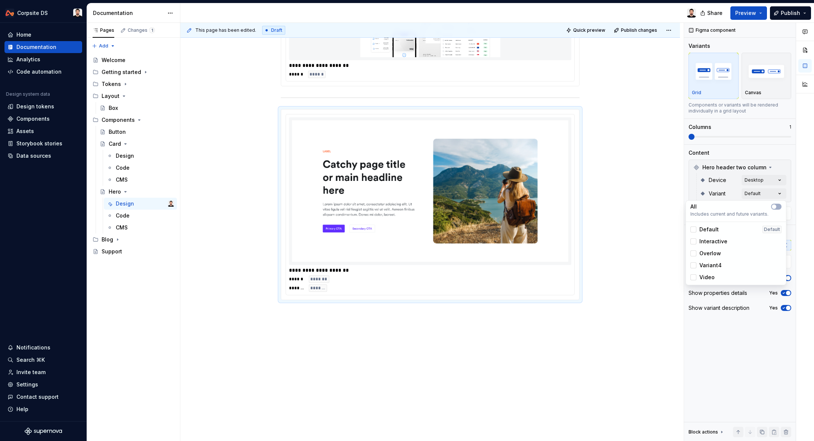
drag, startPoint x: 770, startPoint y: 194, endPoint x: 775, endPoint y: 193, distance: 4.5
click at [771, 193] on div "Comments Open comments No comments yet Select ‘Comment’ from the block context …" at bounding box center [749, 232] width 130 height 418
click at [777, 192] on div "Comments Open comments No comments yet Select ‘Comment’ from the block context …" at bounding box center [749, 232] width 130 height 418
click at [762, 182] on div "Comments Open comments No comments yet Select ‘Comment’ from the block context …" at bounding box center [749, 232] width 130 height 418
click at [763, 180] on div "Comments Open comments No comments yet Select ‘Comment’ from the block context …" at bounding box center [749, 232] width 130 height 418
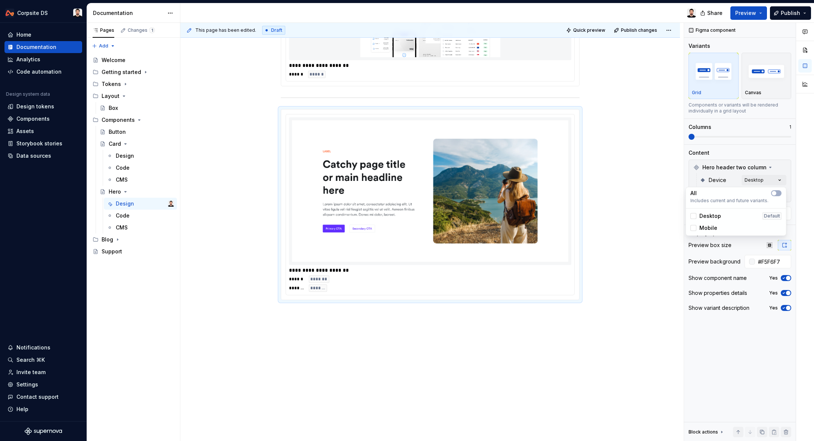
click at [713, 227] on span "Mobile" at bounding box center [709, 227] width 18 height 7
click at [780, 192] on button "button" at bounding box center [776, 193] width 10 height 6
click at [619, 191] on html "Corpsite DS Home Documentation Analytics Code automation Design system data Des…" at bounding box center [407, 220] width 814 height 441
click at [566, 192] on img at bounding box center [430, 191] width 276 height 142
click at [764, 89] on div "Canvas" at bounding box center [766, 76] width 43 height 40
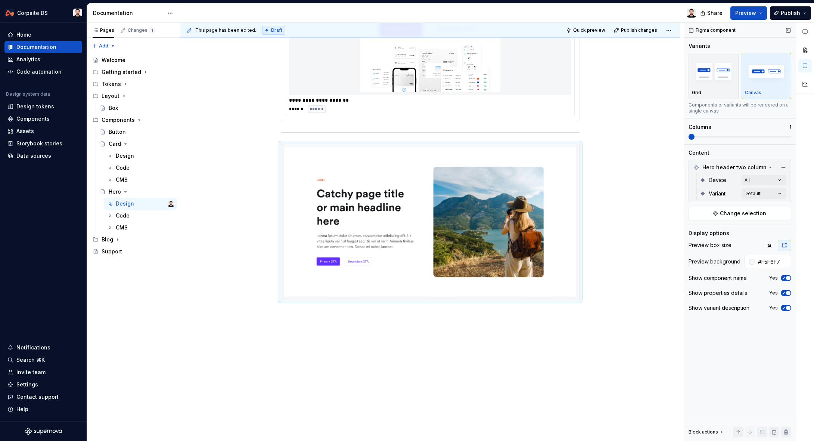
scroll to position [484, 0]
click at [555, 195] on img at bounding box center [430, 221] width 292 height 149
click at [758, 178] on div "Comments Open comments No comments yet Select ‘Comment’ from the block context …" at bounding box center [749, 232] width 130 height 418
click at [777, 193] on span "button" at bounding box center [779, 193] width 4 height 4
click at [777, 193] on button "button" at bounding box center [776, 193] width 10 height 6
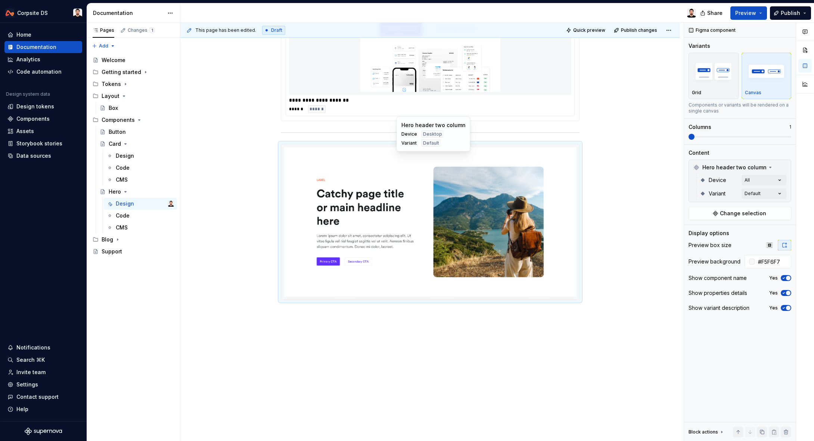
click at [573, 214] on html "Corpsite DS Home Documentation Analytics Code automation Design system data Des…" at bounding box center [407, 220] width 814 height 441
click at [402, 211] on img at bounding box center [430, 221] width 292 height 149
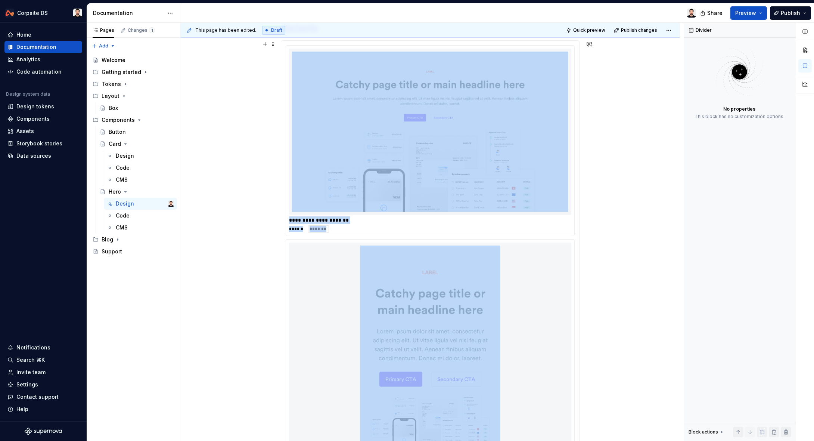
scroll to position [0, 0]
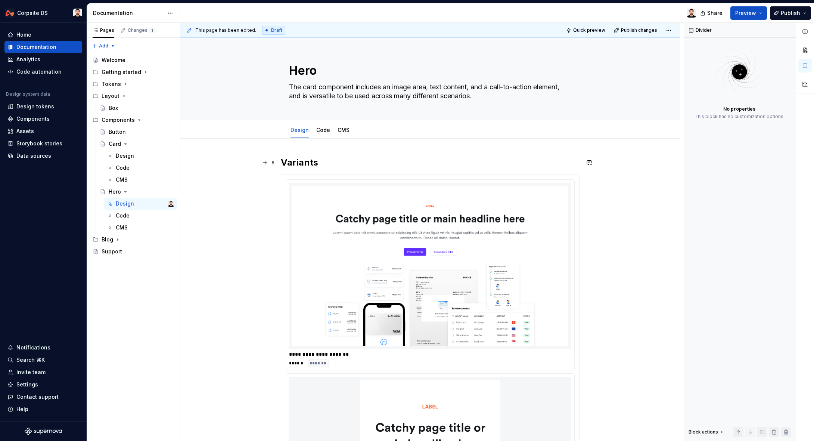
click at [311, 165] on h2 "Variants" at bounding box center [430, 163] width 299 height 12
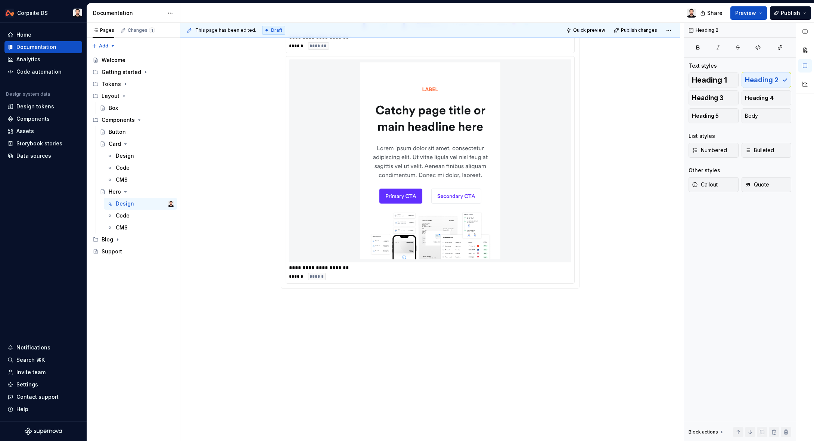
scroll to position [319, 0]
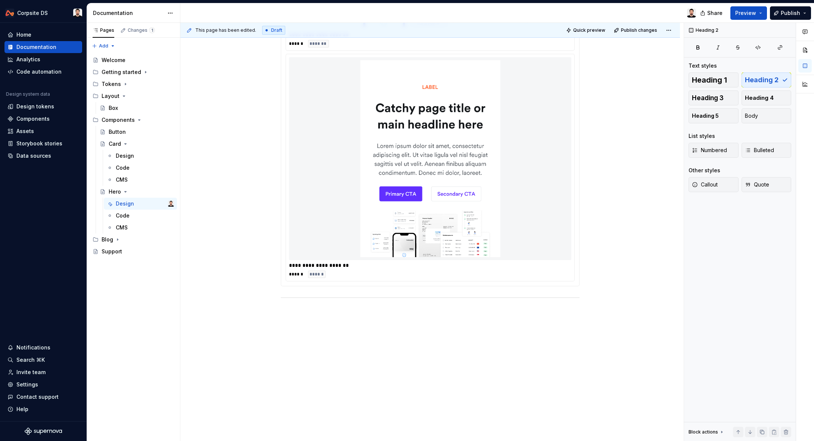
click at [391, 331] on div "**********" at bounding box center [430, 130] width 500 height 622
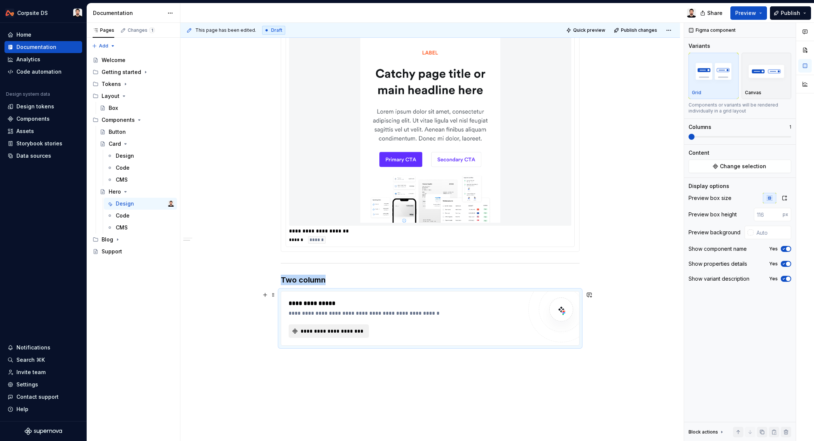
click at [348, 327] on button "**********" at bounding box center [329, 330] width 80 height 13
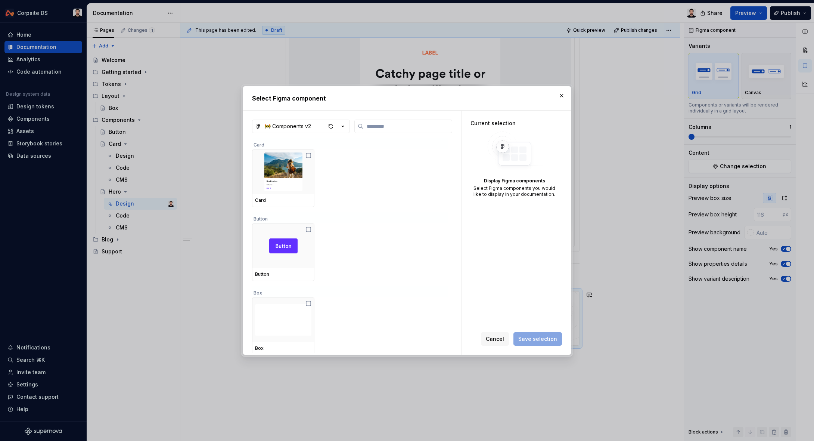
type textarea "*"
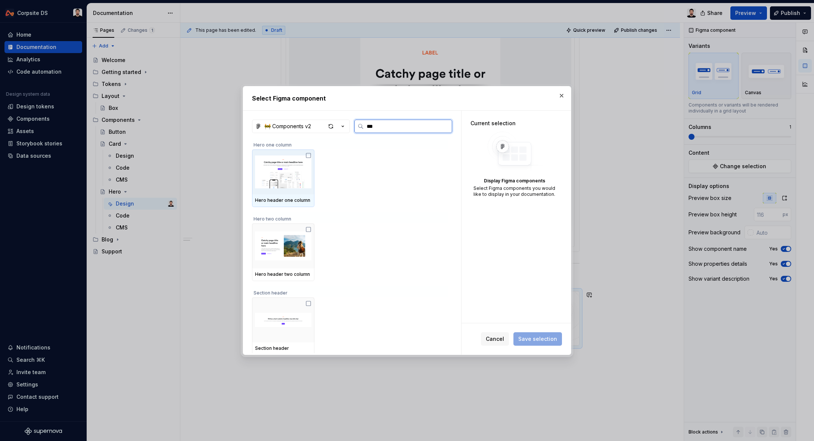
type input "****"
click at [313, 247] on div at bounding box center [283, 245] width 62 height 45
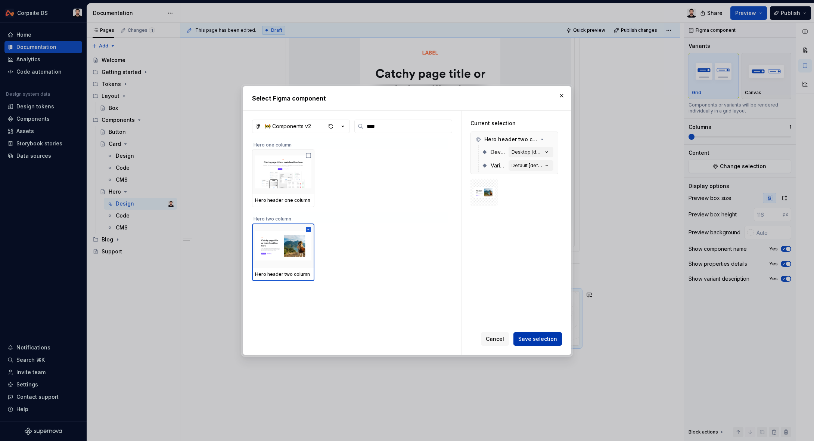
click at [520, 335] on button "Save selection" at bounding box center [538, 338] width 49 height 13
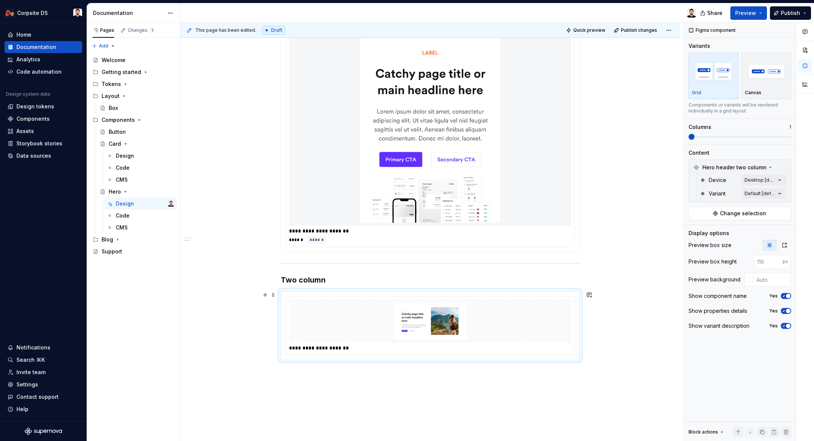
scroll to position [414, 0]
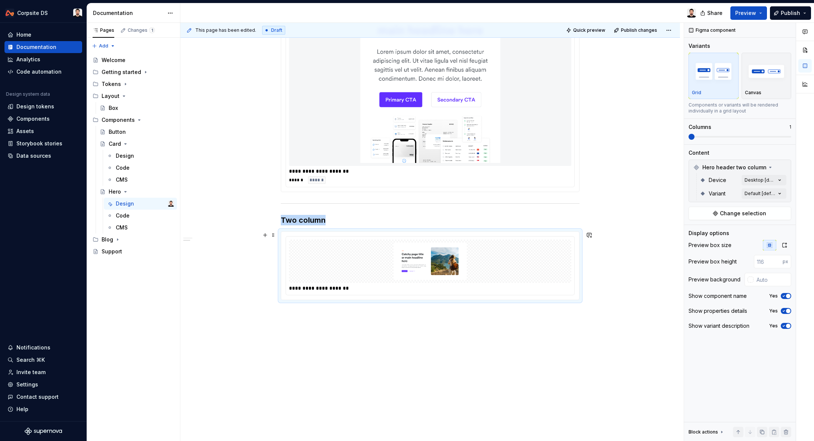
click at [535, 263] on img at bounding box center [430, 260] width 276 height 37
click at [767, 279] on input "text" at bounding box center [773, 279] width 38 height 13
paste input "F5F6F7"
type input "#F5F6F7"
type button "on"
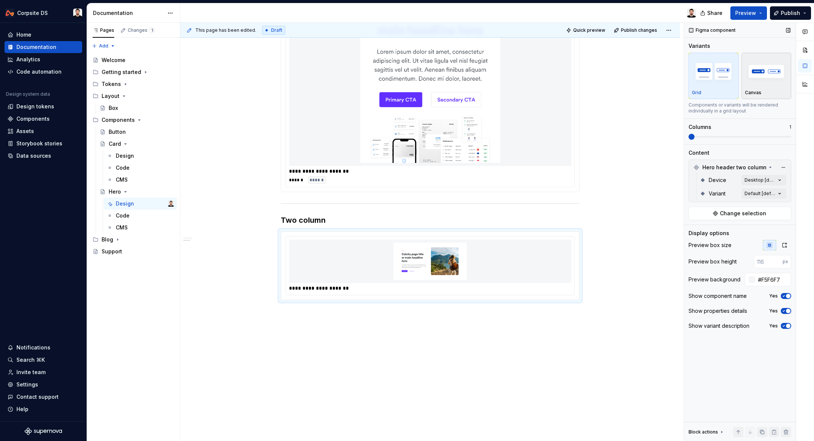
click at [765, 90] on div "Canvas" at bounding box center [766, 93] width 43 height 6
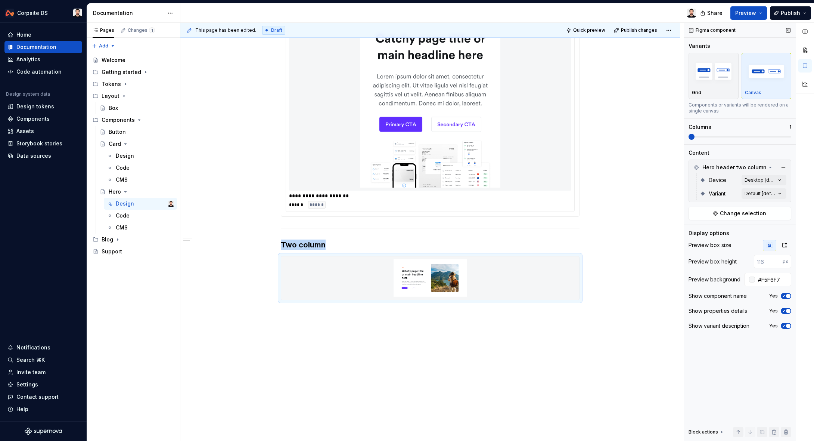
scroll to position [389, 0]
click at [777, 176] on div "Comments Open comments No comments yet Select ‘Comment’ from the block context …" at bounding box center [749, 232] width 130 height 418
click at [715, 214] on span "Desktop" at bounding box center [711, 215] width 22 height 7
click at [659, 220] on html "Corpsite DS Home Documentation Analytics Code automation Design system data Des…" at bounding box center [407, 220] width 814 height 441
click at [557, 273] on img at bounding box center [430, 277] width 292 height 37
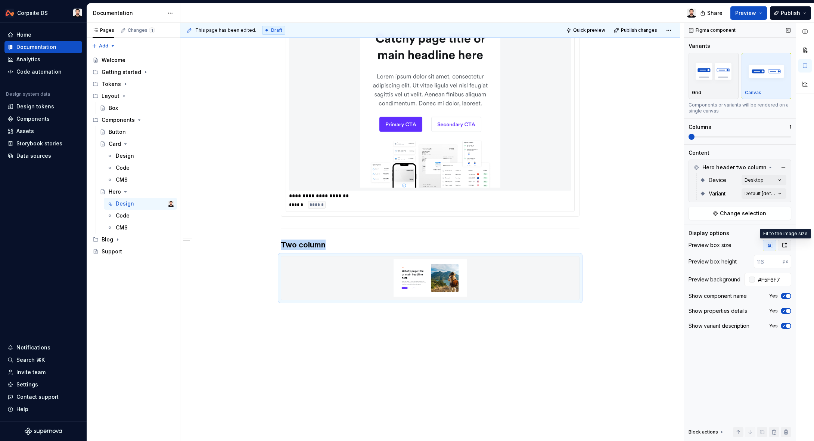
click at [784, 242] on icon "button" at bounding box center [785, 245] width 6 height 6
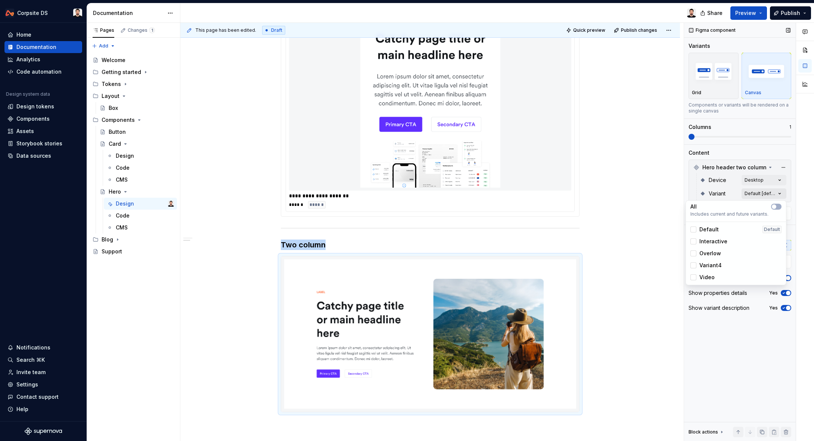
click at [771, 192] on div "Comments Open comments No comments yet Select ‘Comment’ from the block context …" at bounding box center [749, 232] width 130 height 418
click at [714, 230] on span "Default" at bounding box center [709, 229] width 19 height 7
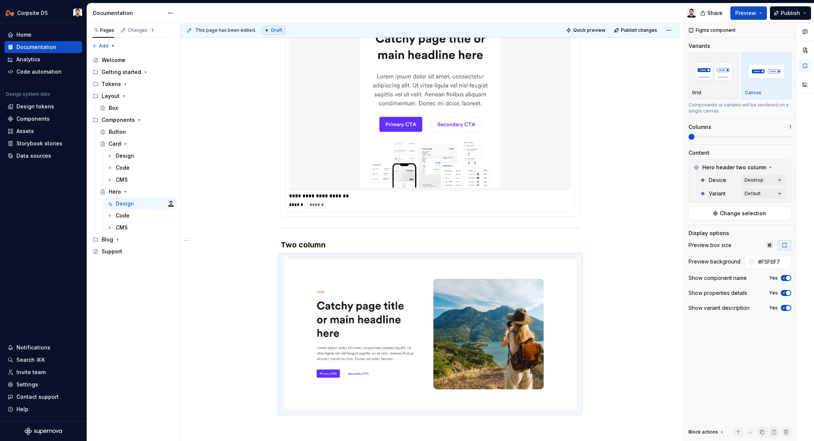
click at [638, 232] on html "Corpsite DS Home Documentation Analytics Code automation Design system data Des…" at bounding box center [407, 220] width 814 height 441
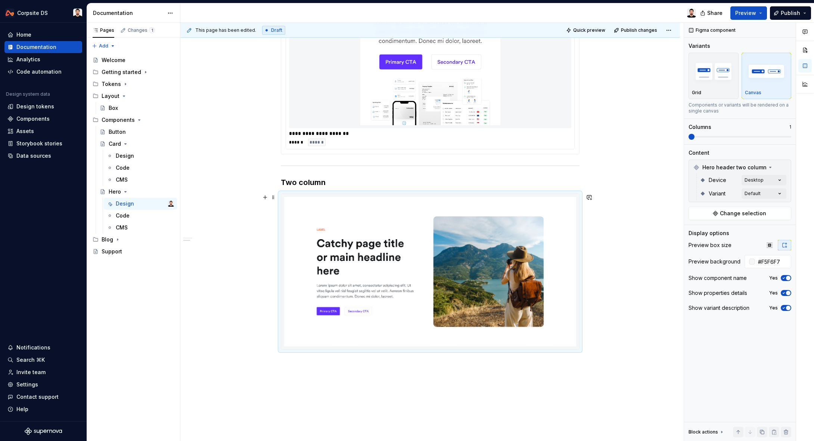
scroll to position [501, 0]
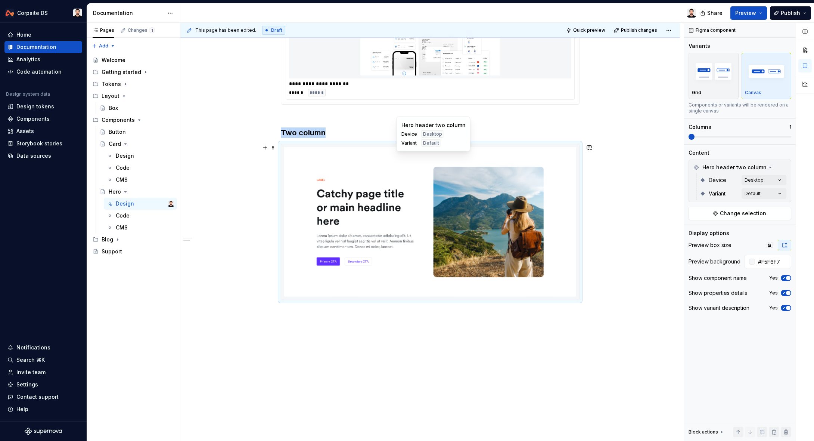
drag, startPoint x: 548, startPoint y: 204, endPoint x: 553, endPoint y: 204, distance: 4.9
click at [548, 204] on img at bounding box center [430, 221] width 292 height 149
click at [768, 180] on div "Comments Open comments No comments yet Select ‘Comment’ from the block context …" at bounding box center [749, 232] width 130 height 418
click at [709, 227] on span "Mobile" at bounding box center [709, 227] width 18 height 7
click at [778, 192] on button "button" at bounding box center [776, 193] width 10 height 6
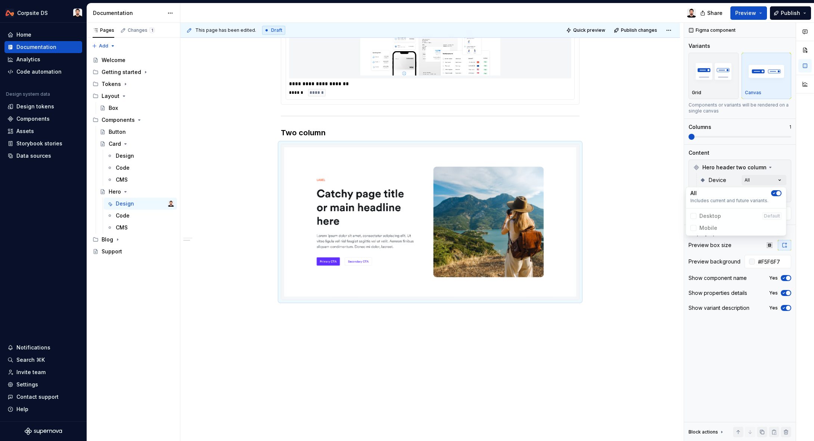
click at [624, 219] on html "Corpsite DS Home Documentation Analytics Code automation Design system data Des…" at bounding box center [407, 220] width 814 height 441
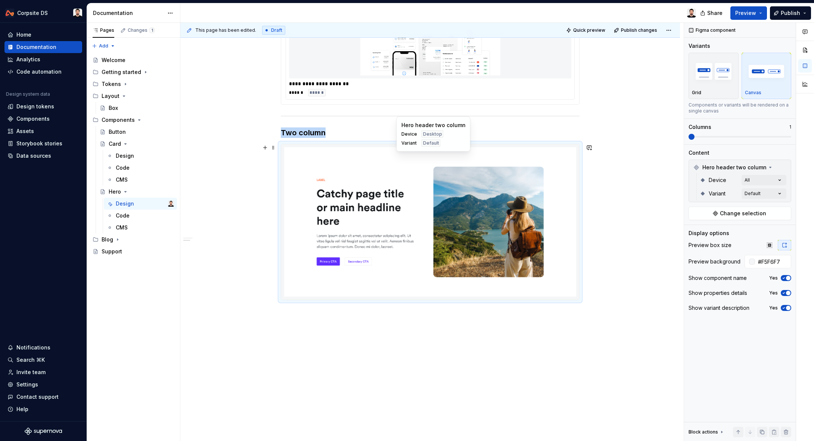
click at [539, 227] on img at bounding box center [430, 221] width 292 height 149
click at [774, 245] on button "button" at bounding box center [769, 245] width 13 height 10
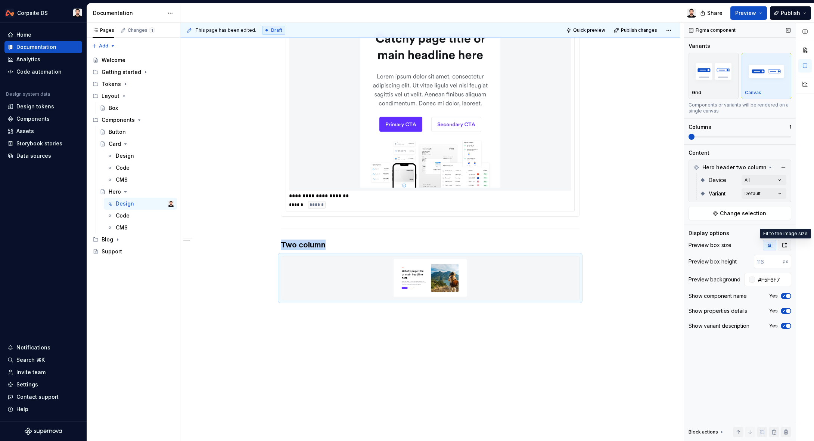
click at [783, 245] on icon "button" at bounding box center [785, 245] width 6 height 6
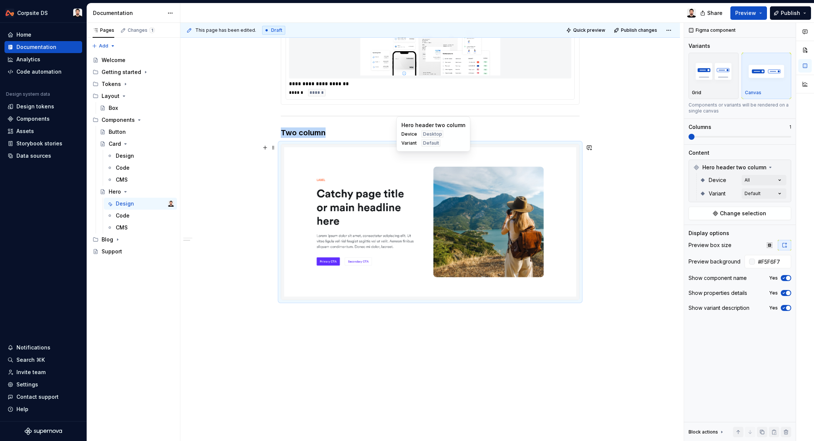
click at [572, 222] on img at bounding box center [430, 221] width 292 height 149
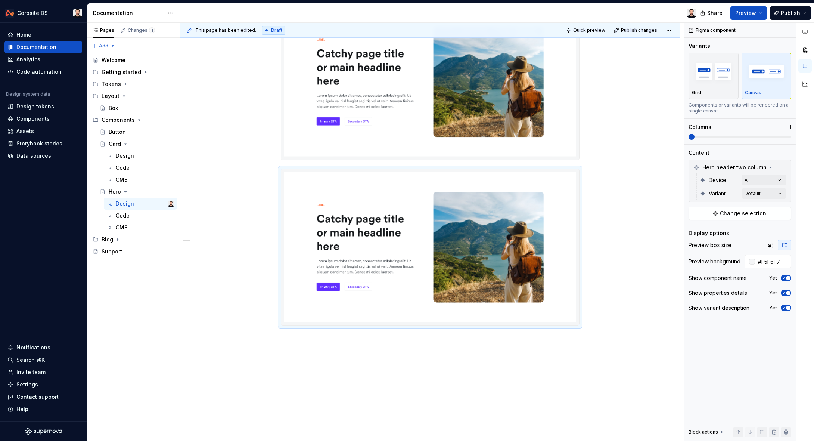
scroll to position [666, 0]
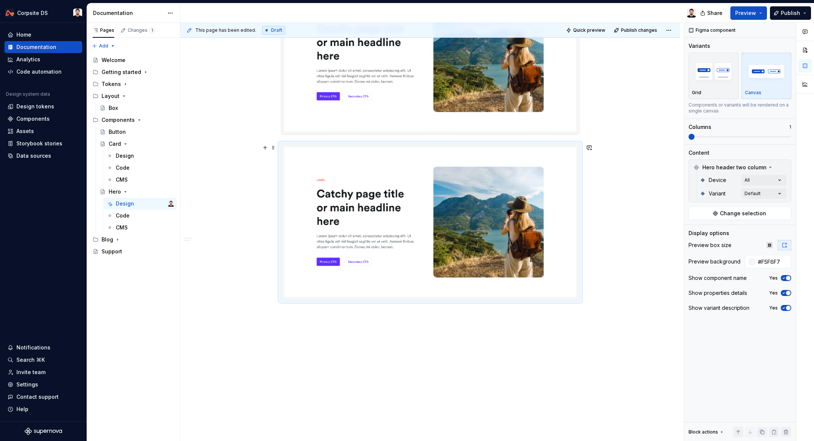
click at [580, 208] on div at bounding box center [430, 222] width 299 height 156
click at [761, 179] on div "Comments Open comments No comments yet Select ‘Comment’ from the block context …" at bounding box center [749, 232] width 130 height 418
click at [775, 173] on div "Comments Open comments No comments yet Select ‘Comment’ from the block context …" at bounding box center [749, 232] width 130 height 418
click at [777, 192] on div "Comments Open comments No comments yet Select ‘Comment’ from the block context …" at bounding box center [749, 232] width 130 height 418
click at [714, 241] on span "Interactive" at bounding box center [714, 241] width 28 height 7
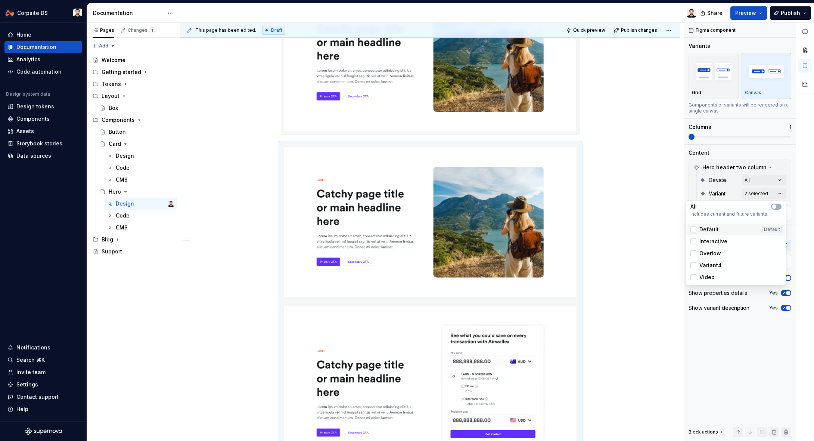
click at [709, 230] on span "Default" at bounding box center [709, 229] width 19 height 7
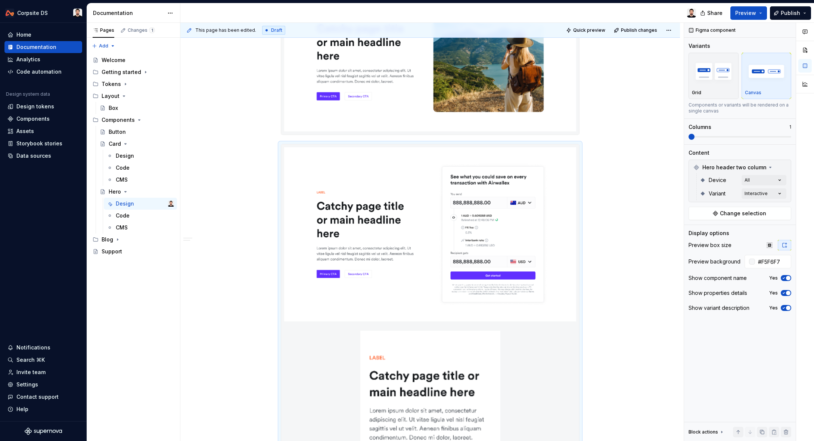
click at [732, 185] on div "Comments Open comments No comments yet Select ‘Comment’ from the block context …" at bounding box center [749, 232] width 130 height 418
click at [760, 179] on div "Comments Open comments No comments yet Select ‘Comment’ from the block context …" at bounding box center [749, 232] width 130 height 418
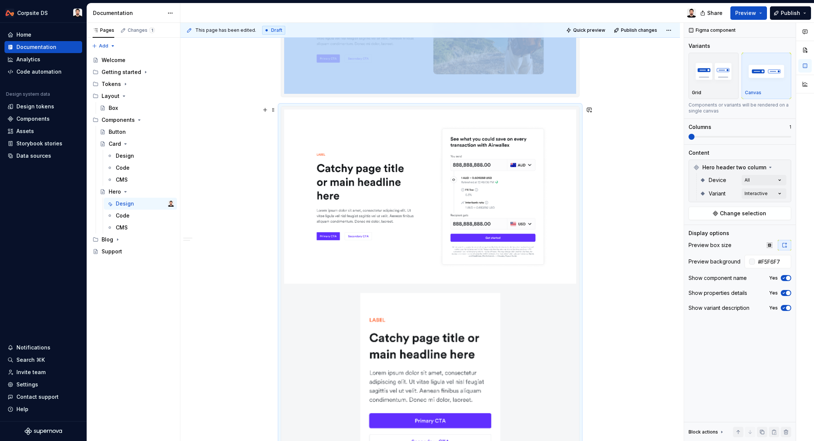
scroll to position [730, 0]
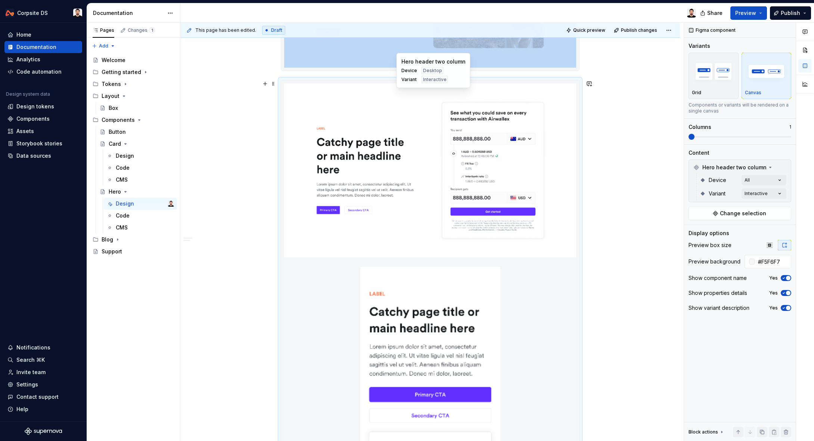
click at [566, 210] on img at bounding box center [430, 170] width 292 height 174
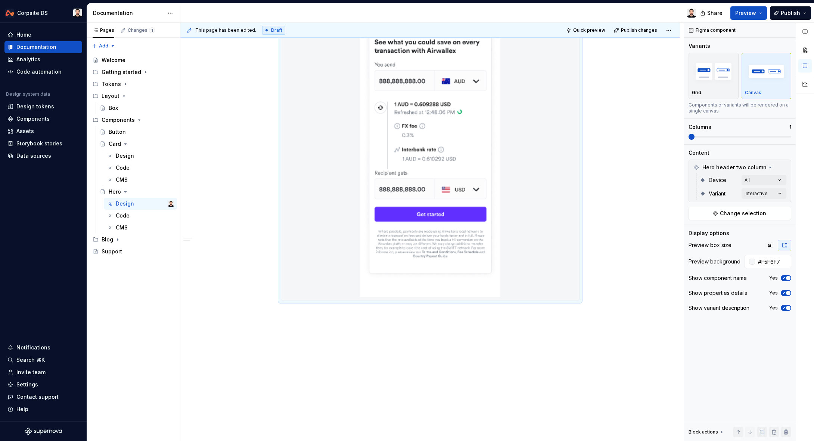
scroll to position [1135, 0]
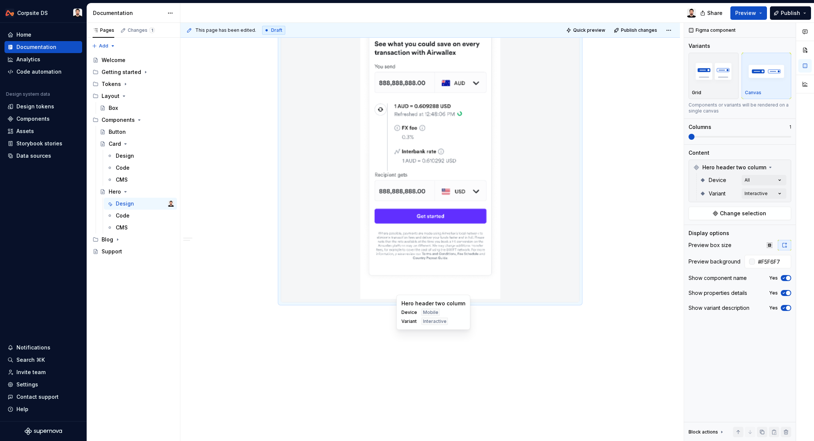
click at [563, 273] on div at bounding box center [430, 80] width 298 height 443
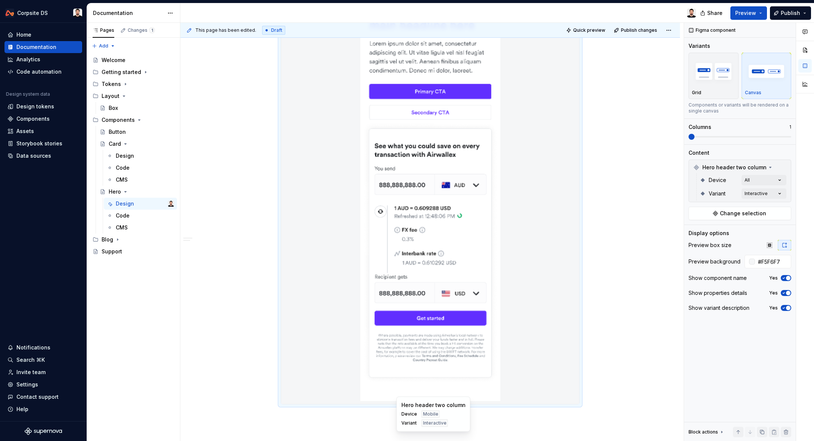
click at [554, 294] on div at bounding box center [430, 182] width 298 height 443
click at [787, 278] on span "button" at bounding box center [788, 278] width 4 height 4
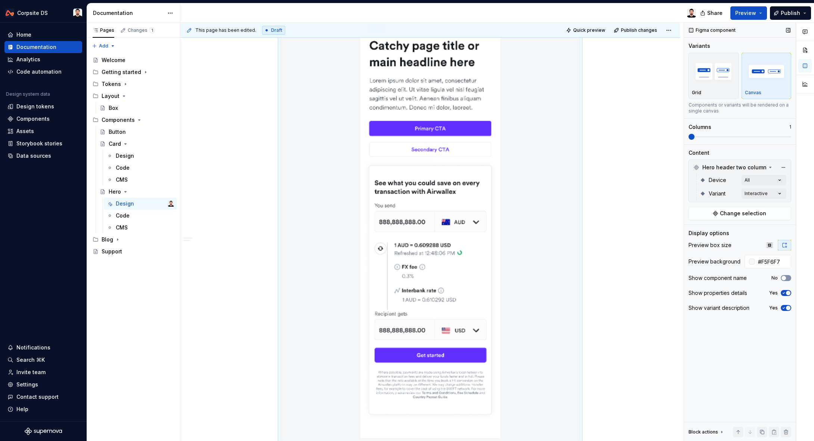
click at [787, 278] on icon "button" at bounding box center [784, 278] width 6 height 4
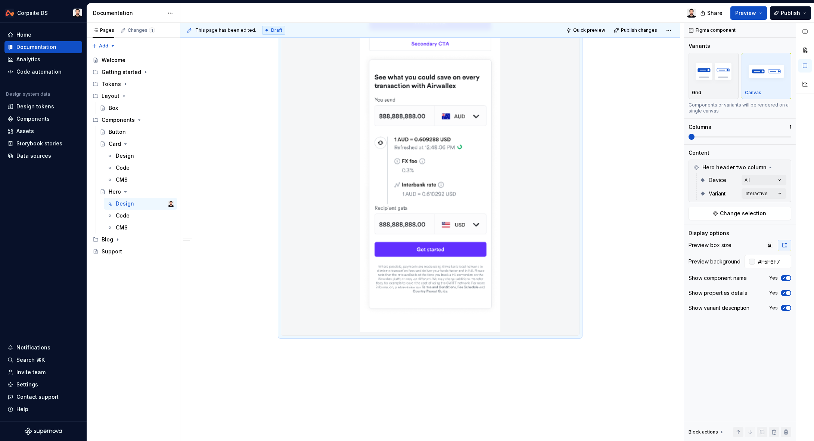
scroll to position [1101, 0]
click at [535, 177] on div at bounding box center [430, 113] width 298 height 443
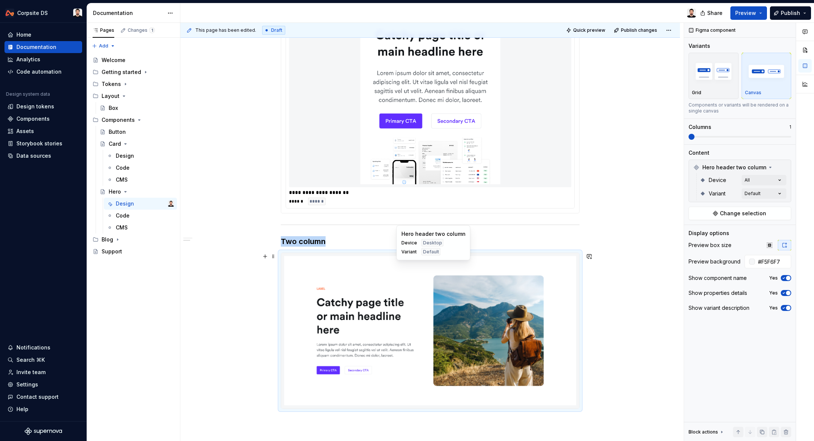
drag, startPoint x: 368, startPoint y: 309, endPoint x: 383, endPoint y: 283, distance: 29.8
click at [369, 308] on img at bounding box center [430, 330] width 292 height 149
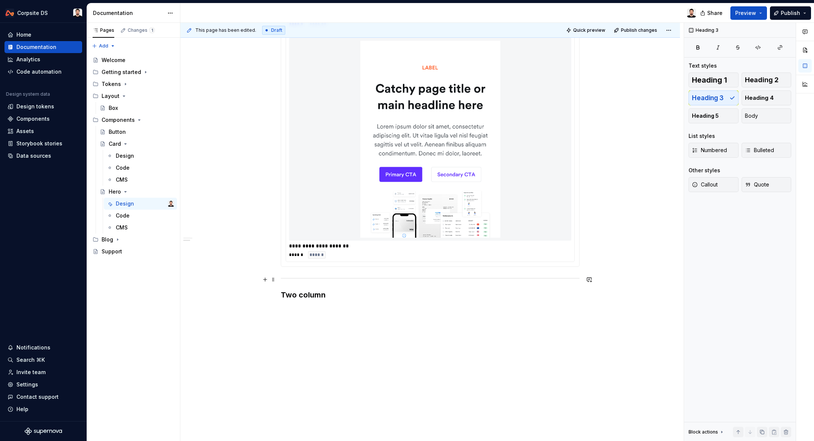
scroll to position [339, 0]
click at [333, 309] on div "**********" at bounding box center [430, 120] width 500 height 641
click at [333, 308] on div "**********" at bounding box center [430, 63] width 299 height 491
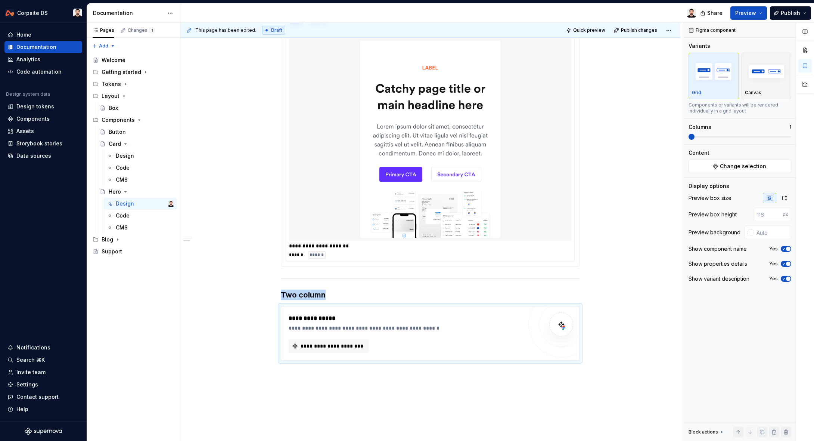
scroll to position [399, 0]
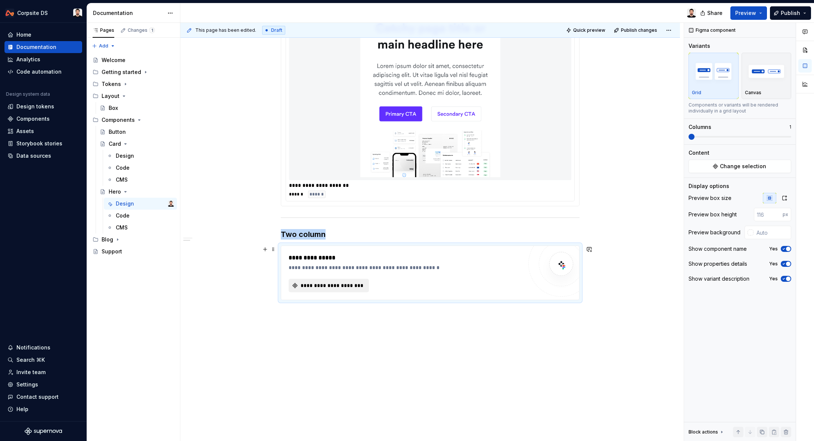
click at [342, 285] on span "**********" at bounding box center [332, 285] width 65 height 7
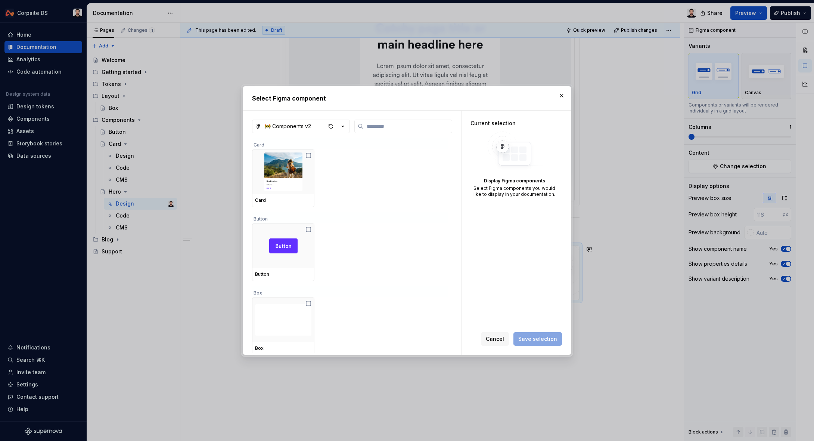
type textarea "*"
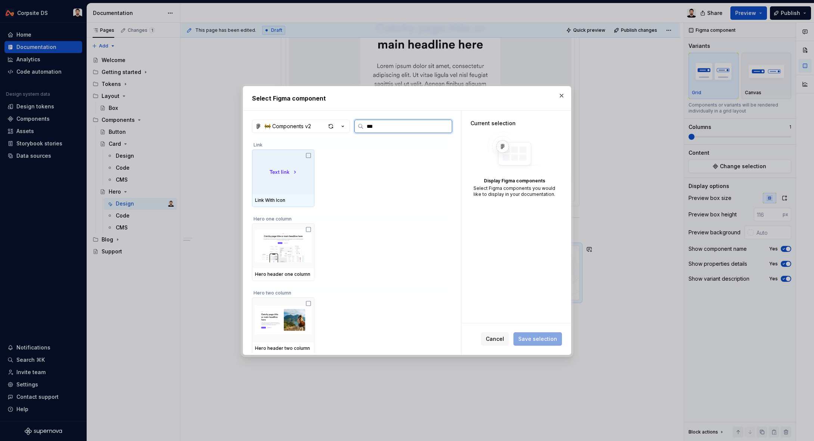
type input "****"
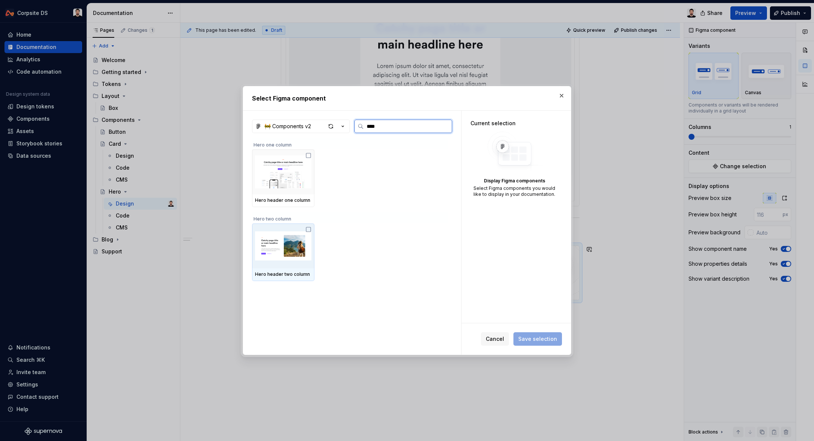
click at [289, 265] on div at bounding box center [283, 245] width 62 height 45
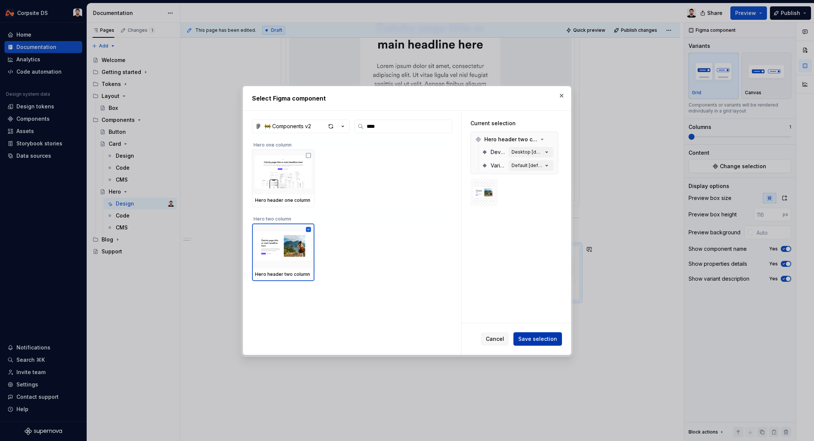
click at [525, 336] on span "Save selection" at bounding box center [537, 338] width 39 height 7
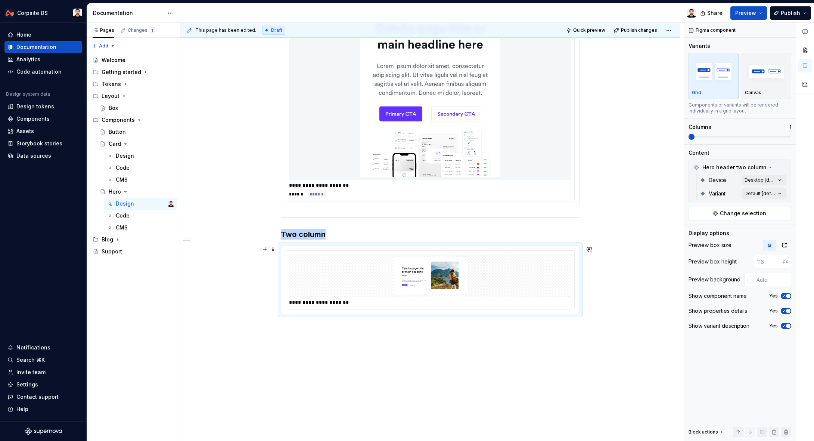
click at [508, 284] on img at bounding box center [430, 275] width 276 height 37
click at [787, 242] on icon "button" at bounding box center [785, 245] width 6 height 6
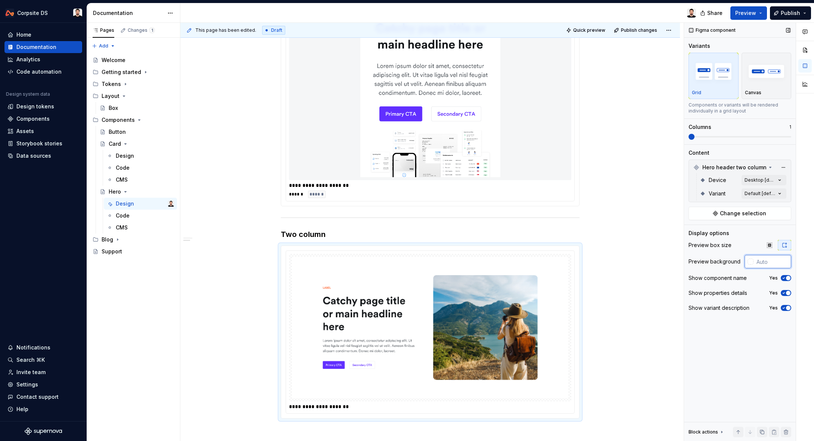
click at [770, 267] on input "text" at bounding box center [773, 261] width 38 height 13
paste input "F5F6F7"
type input "#F5F6F7"
type button "on"
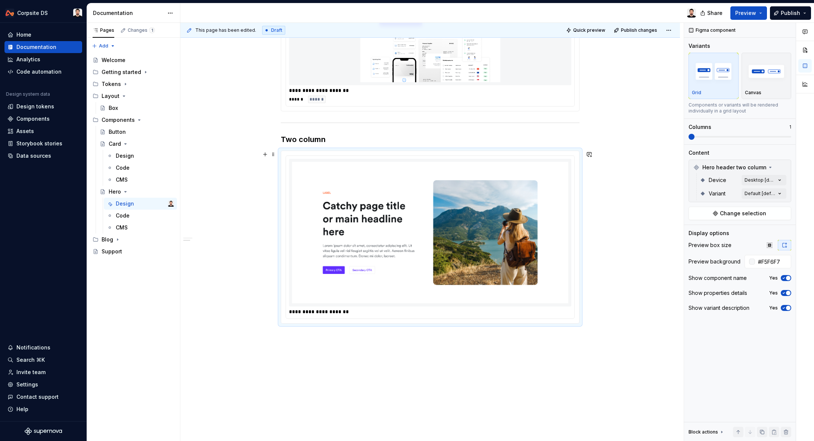
scroll to position [504, 0]
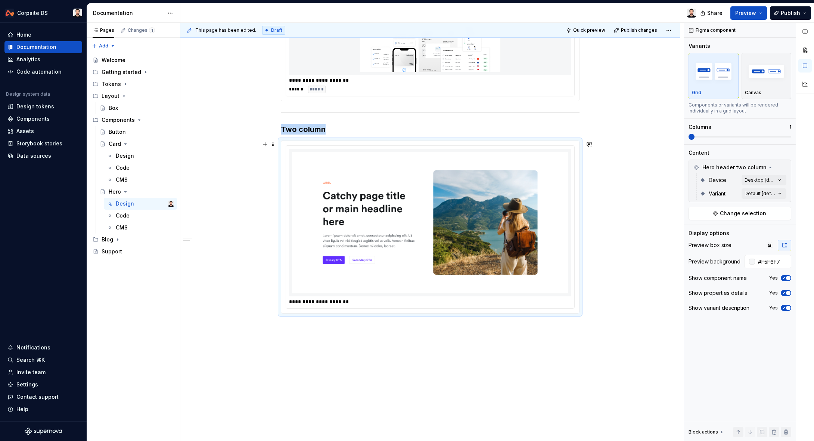
click at [559, 224] on img at bounding box center [430, 223] width 276 height 142
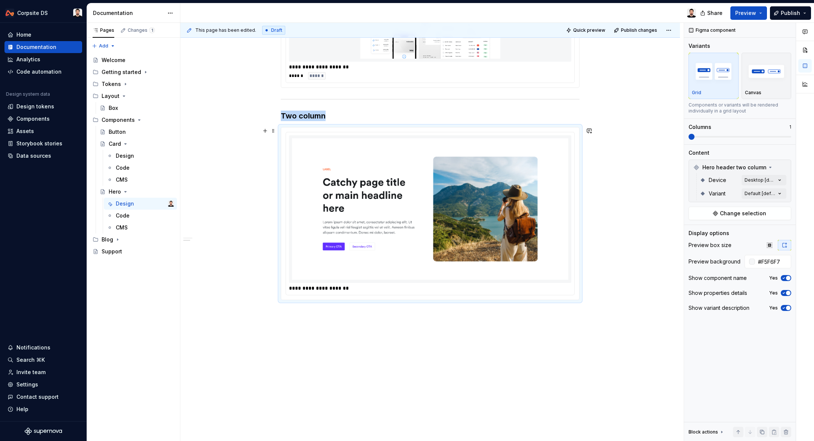
scroll to position [517, 0]
click at [778, 180] on div "Comments Open comments No comments yet Select ‘Comment’ from the block context …" at bounding box center [749, 232] width 130 height 418
click at [777, 192] on button "button" at bounding box center [776, 193] width 10 height 6
click at [652, 199] on html "Corpsite DS Home Documentation Analytics Code automation Design system data Des…" at bounding box center [407, 220] width 814 height 441
click at [555, 208] on img at bounding box center [430, 210] width 276 height 142
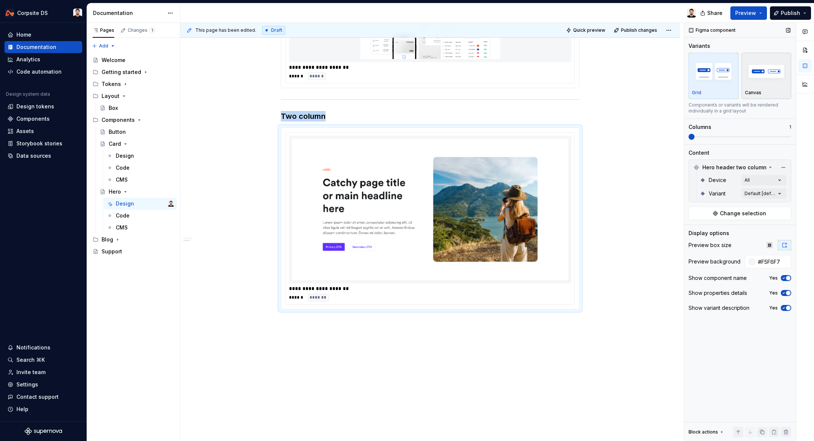
click at [775, 86] on div "button" at bounding box center [766, 71] width 43 height 31
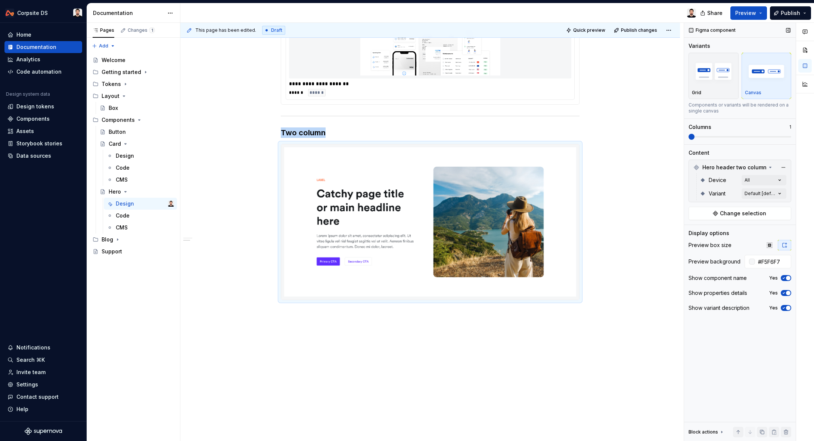
scroll to position [501, 0]
click at [726, 95] on div "Grid" at bounding box center [713, 93] width 43 height 6
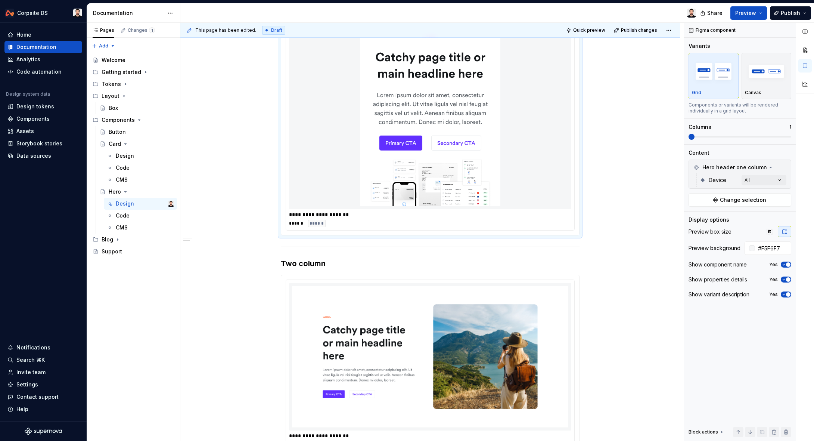
click at [549, 134] on div at bounding box center [430, 107] width 282 height 203
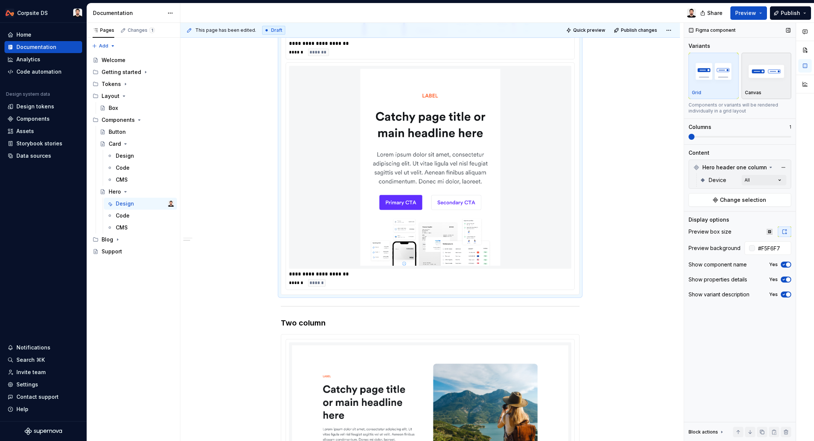
click at [753, 86] on div "button" at bounding box center [766, 71] width 43 height 31
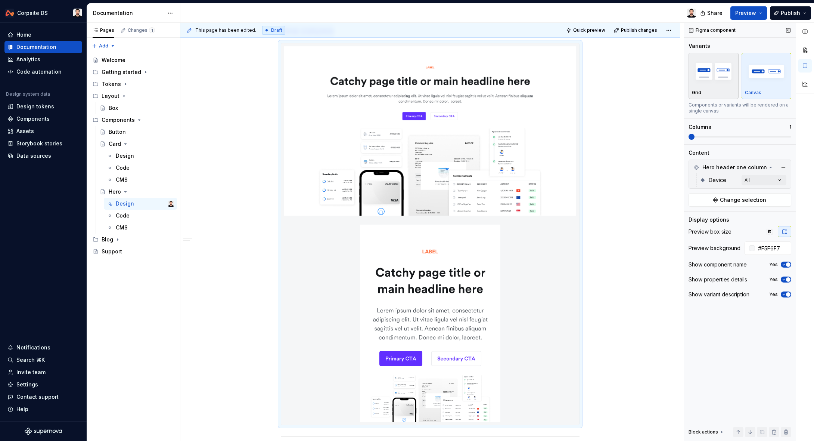
click at [710, 87] on div "Grid" at bounding box center [713, 76] width 43 height 40
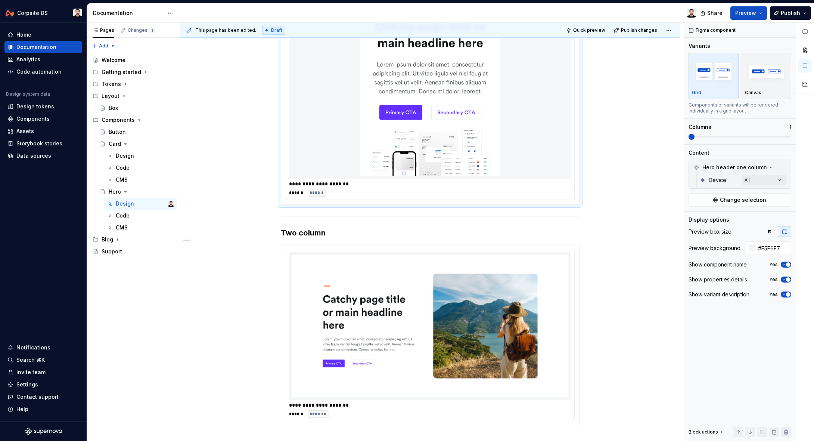
scroll to position [527, 0]
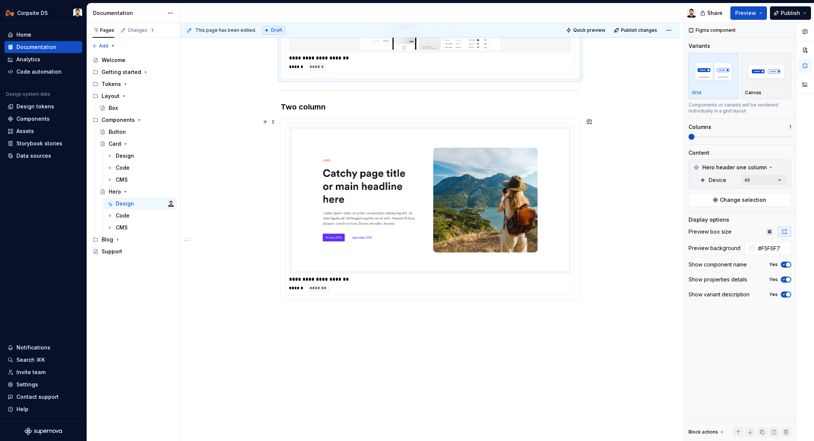
click at [554, 182] on img at bounding box center [430, 200] width 276 height 142
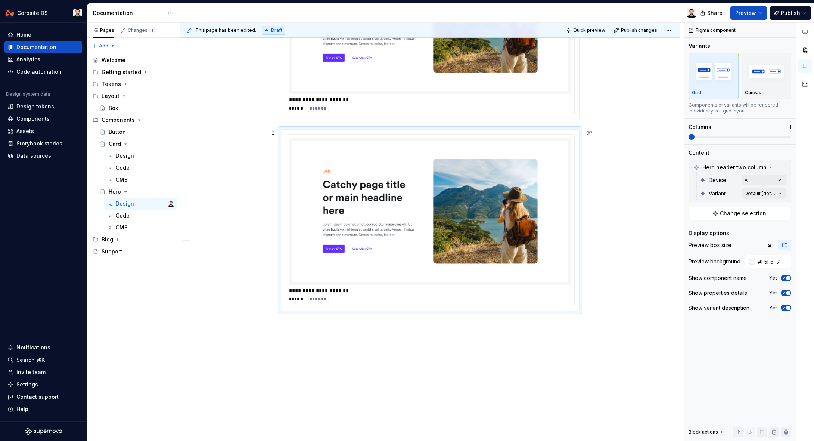
scroll to position [715, 0]
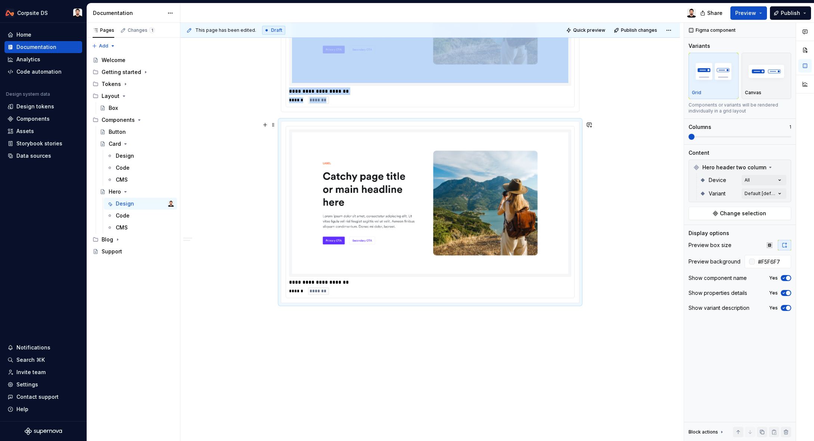
click at [562, 194] on img at bounding box center [430, 203] width 276 height 142
click at [780, 193] on div "Comments Open comments No comments yet Select ‘Comment’ from the block context …" at bounding box center [749, 232] width 130 height 418
click at [713, 238] on span "Interactive" at bounding box center [714, 241] width 28 height 7
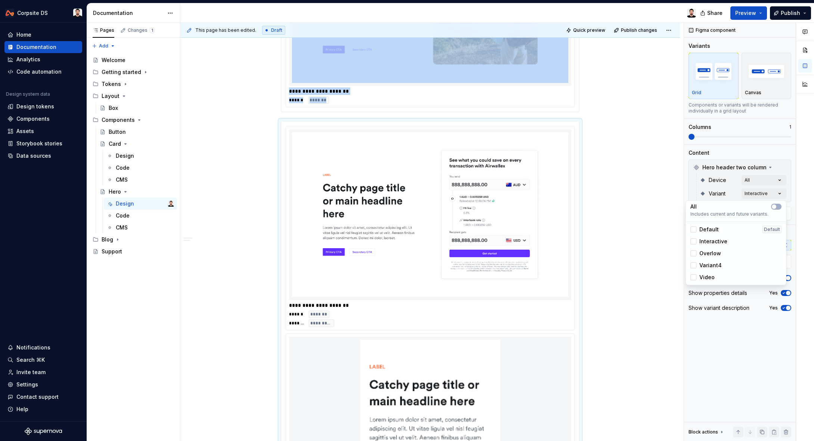
click at [620, 186] on html "Corpsite DS Home Documentation Analytics Code automation Design system data Des…" at bounding box center [407, 220] width 814 height 441
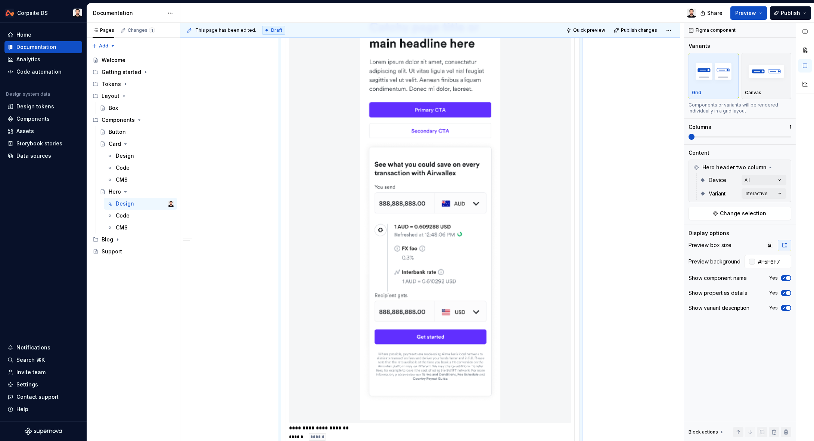
click at [530, 219] on div at bounding box center [430, 200] width 282 height 443
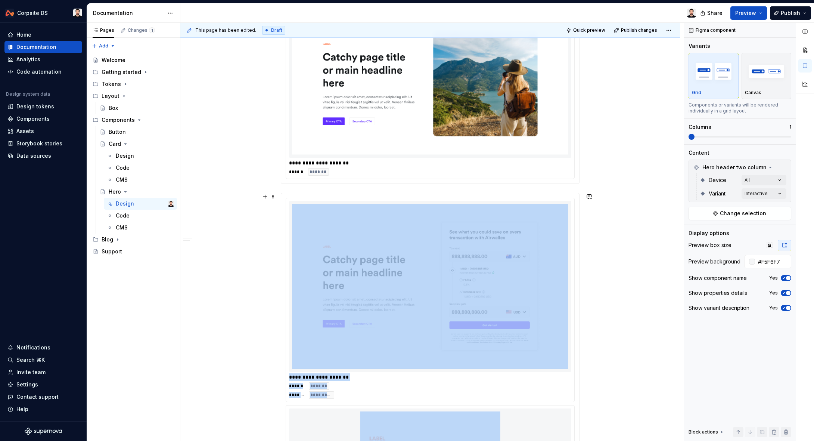
scroll to position [809, 0]
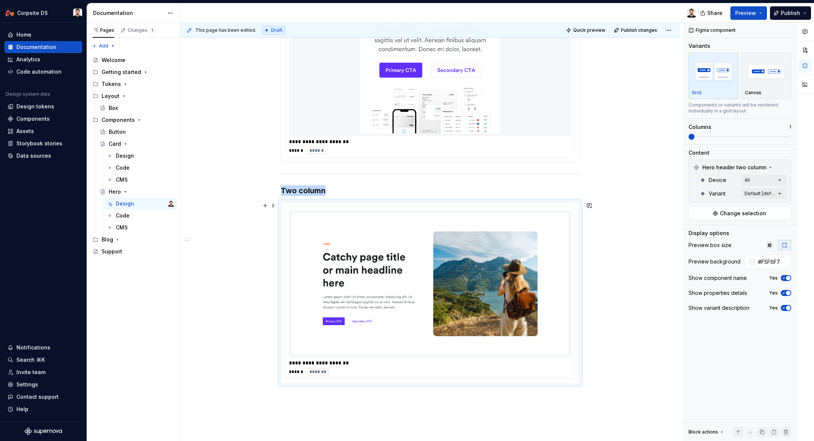
scroll to position [442, 0]
click at [357, 194] on h3 "Two column" at bounding box center [430, 191] width 299 height 10
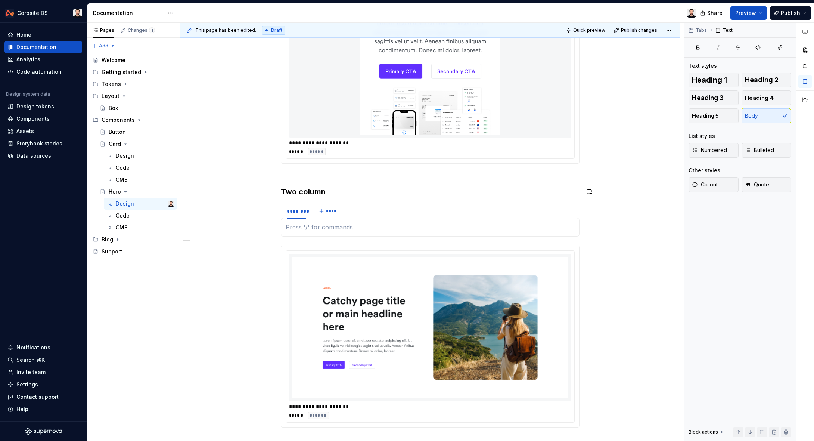
type textarea "*"
click at [300, 212] on div "********" at bounding box center [296, 210] width 19 height 7
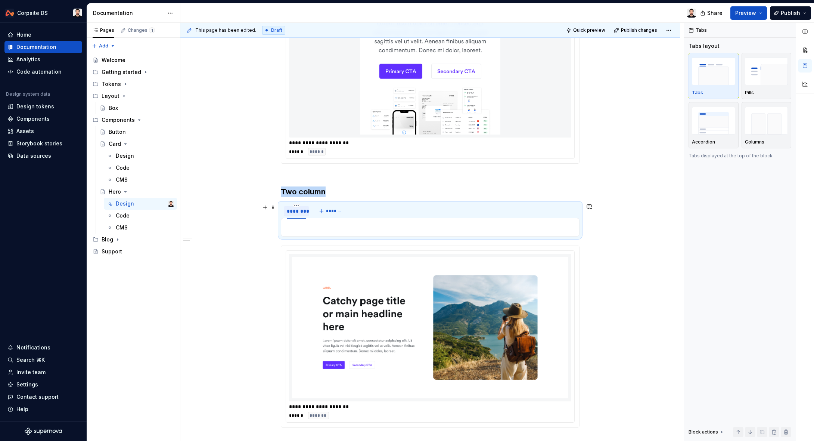
click at [300, 212] on div "********" at bounding box center [296, 210] width 19 height 7
type input "*******"
click at [331, 213] on span "*******" at bounding box center [333, 211] width 17 height 6
type input "**********"
click at [611, 210] on div "**********" at bounding box center [430, 133] width 500 height 872
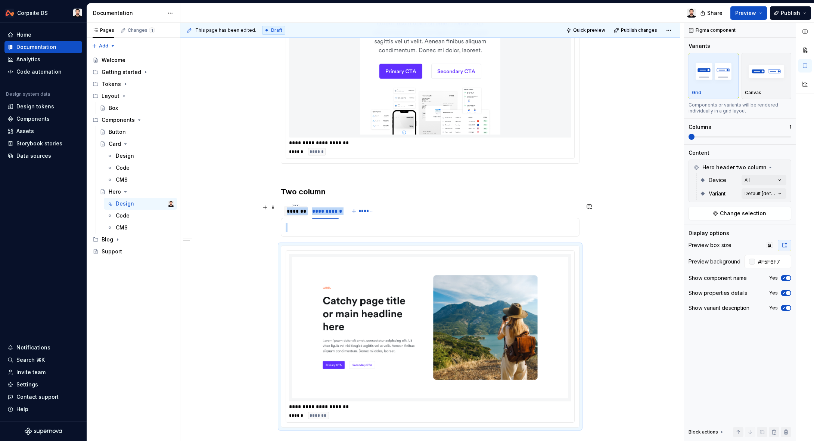
type textarea "*"
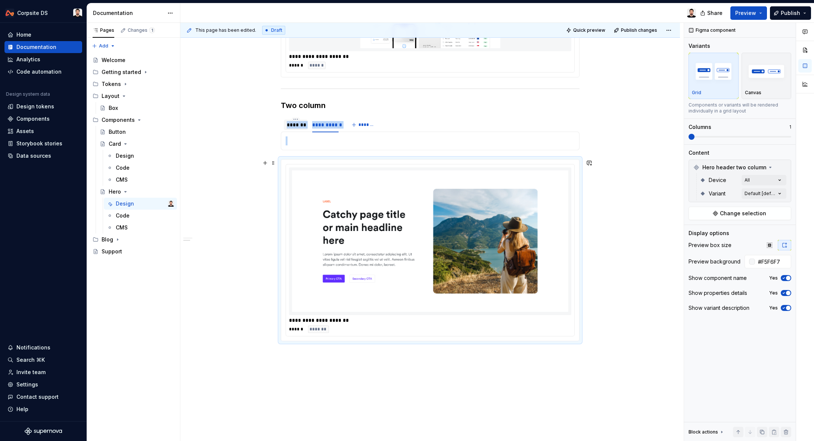
click at [393, 203] on img at bounding box center [430, 241] width 276 height 142
click at [780, 192] on div "Comments Open comments No comments yet Select ‘Comment’ from the block context …" at bounding box center [749, 232] width 130 height 418
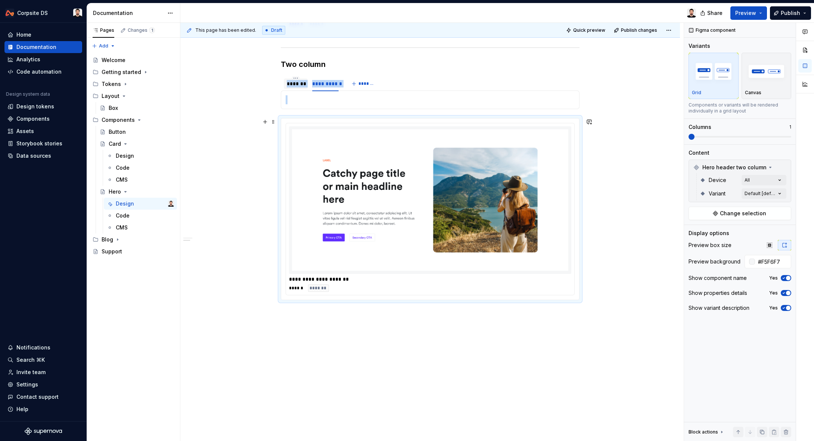
scroll to position [569, 0]
click at [318, 98] on p at bounding box center [430, 100] width 289 height 9
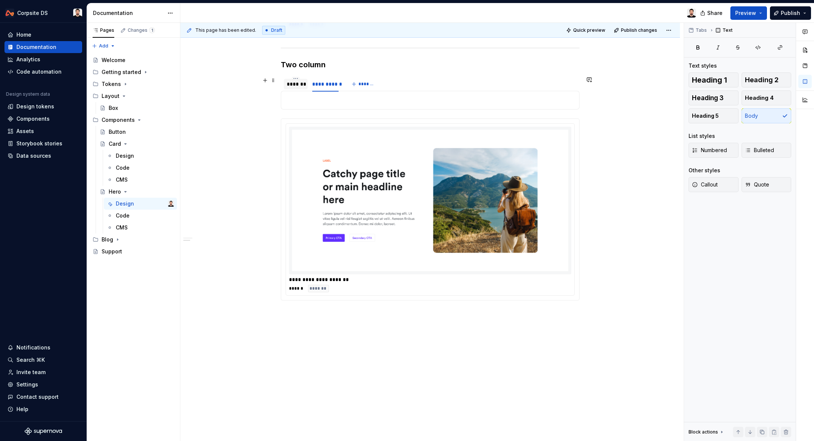
click at [301, 84] on div "*******" at bounding box center [296, 83] width 18 height 7
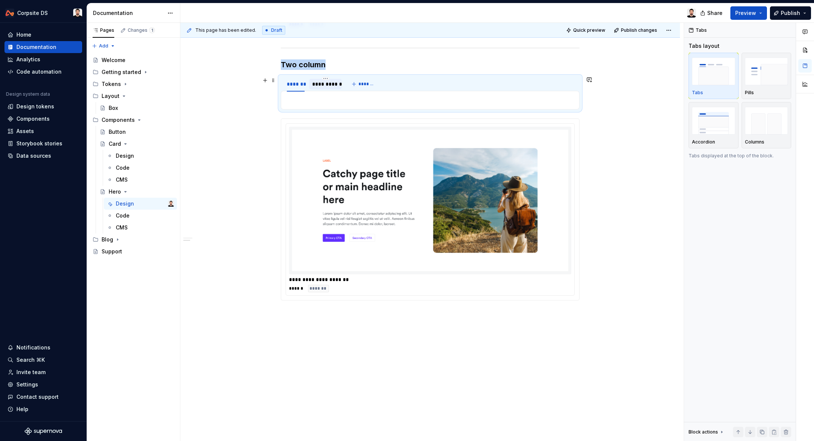
click at [316, 84] on div "**********" at bounding box center [325, 83] width 27 height 7
click at [304, 85] on div "*******" at bounding box center [296, 83] width 18 height 7
click at [364, 166] on img at bounding box center [430, 200] width 276 height 142
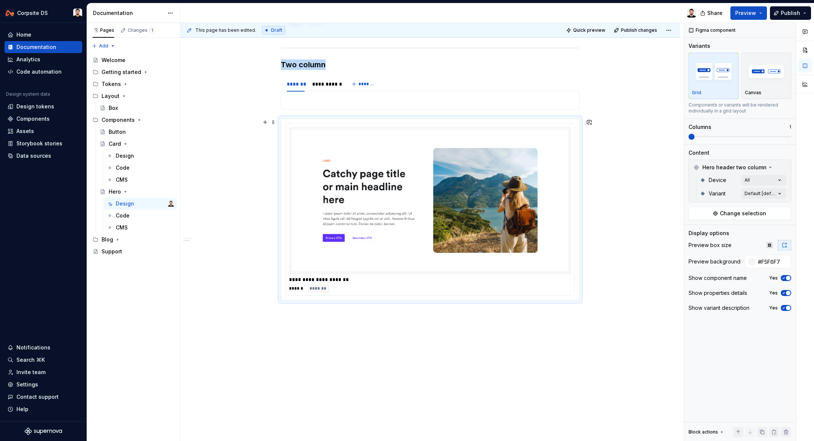
scroll to position [384, 0]
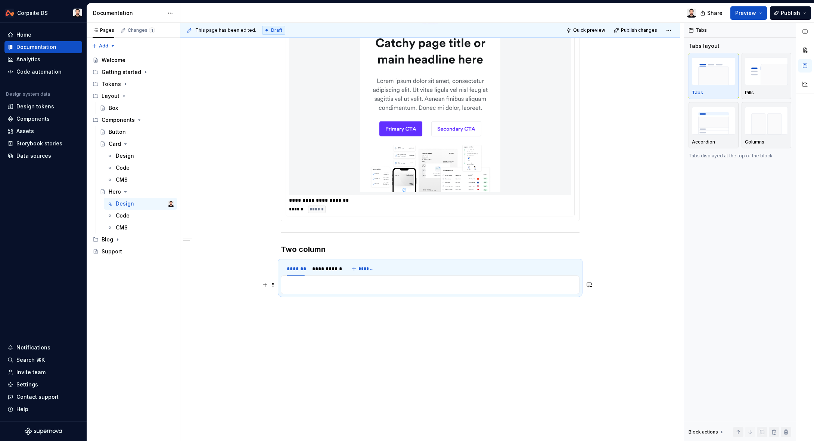
click at [338, 284] on p at bounding box center [430, 284] width 289 height 9
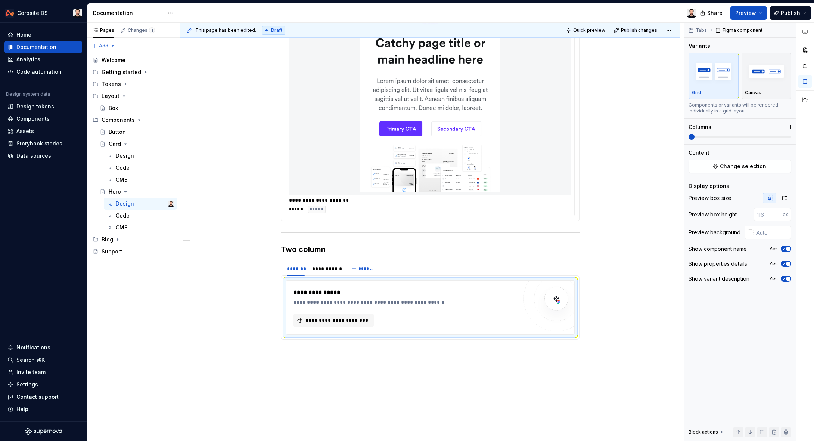
scroll to position [430, 0]
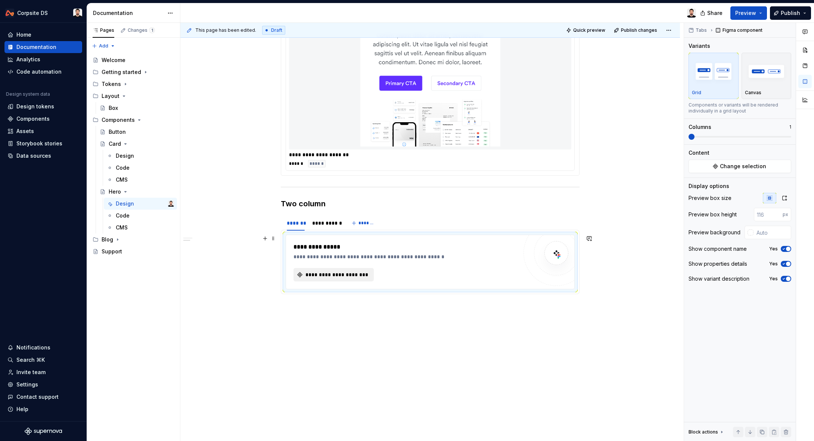
click at [337, 278] on span "**********" at bounding box center [336, 274] width 65 height 7
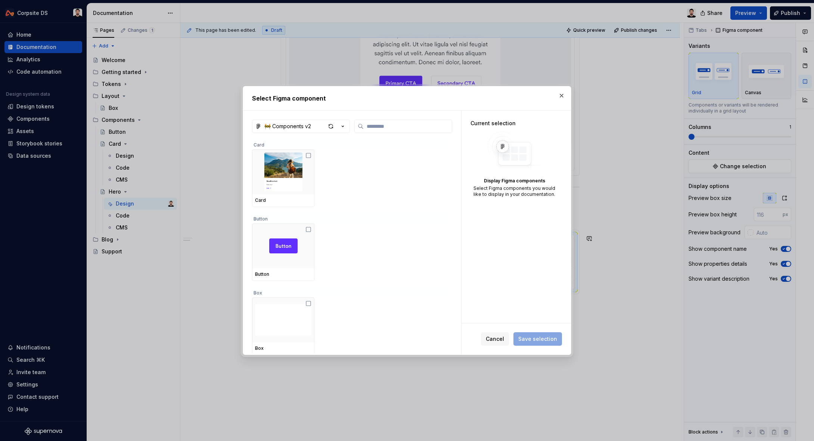
type textarea "*"
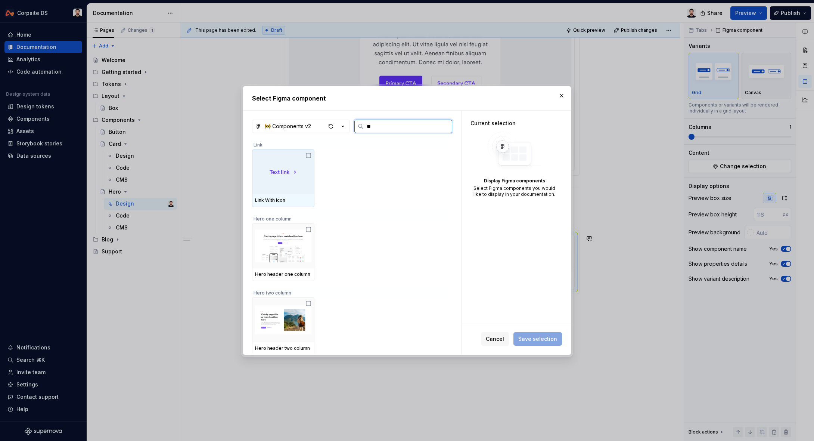
type input "***"
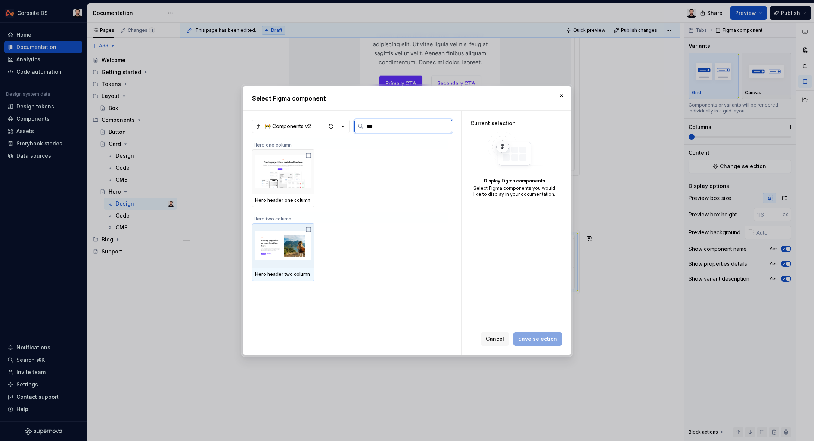
click at [276, 235] on img at bounding box center [283, 245] width 56 height 39
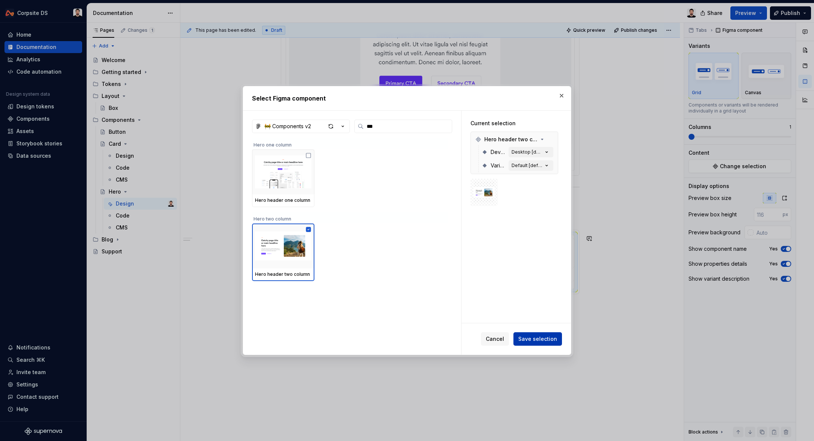
click at [533, 338] on span "Save selection" at bounding box center [537, 338] width 39 height 7
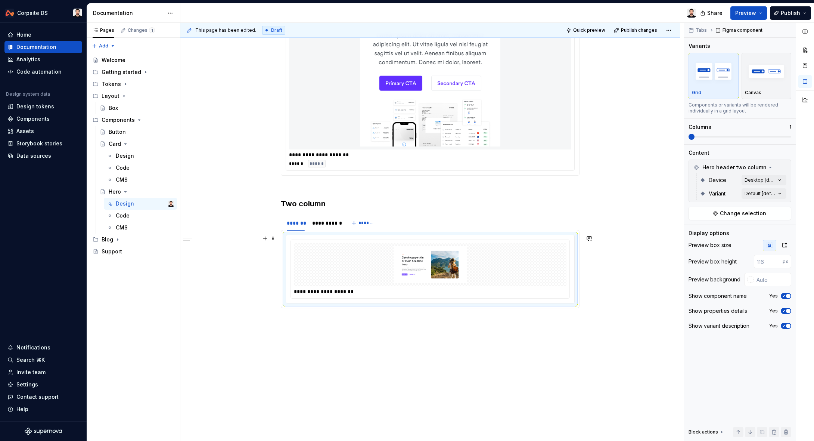
click at [513, 264] on img at bounding box center [430, 264] width 267 height 37
click at [718, 87] on div "Grid" at bounding box center [713, 76] width 43 height 40
click at [786, 245] on icon "button" at bounding box center [785, 245] width 4 height 4
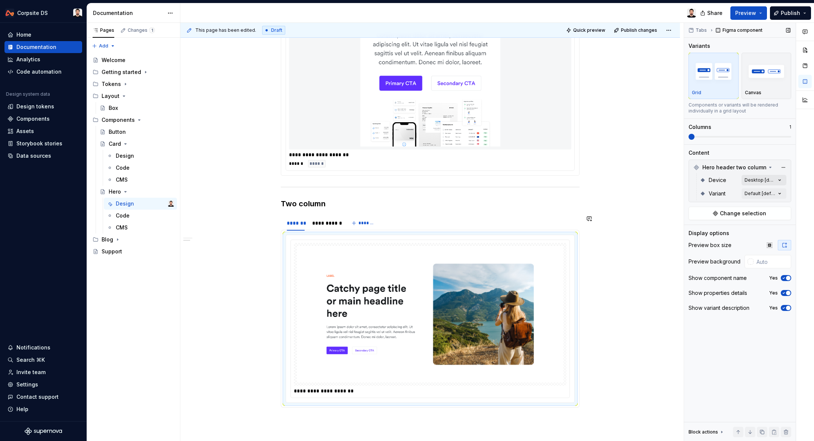
scroll to position [430, 0]
click at [776, 181] on div "Comments Open comments No comments yet Select ‘Comment’ from the block context …" at bounding box center [749, 232] width 130 height 418
click at [776, 195] on icon "button" at bounding box center [774, 193] width 6 height 4
click at [523, 289] on html "Corpsite DS Home Documentation Analytics Code automation Design system data Des…" at bounding box center [407, 220] width 814 height 441
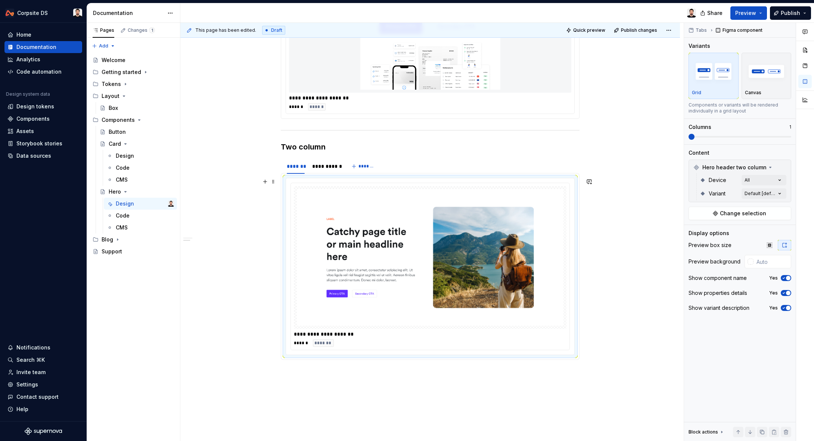
click at [512, 228] on img at bounding box center [430, 257] width 267 height 136
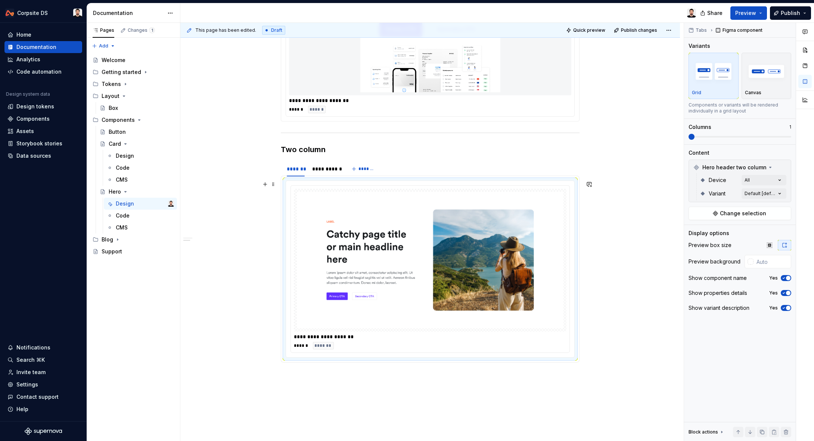
scroll to position [483, 0]
click at [739, 214] on span "Change selection" at bounding box center [743, 213] width 46 height 7
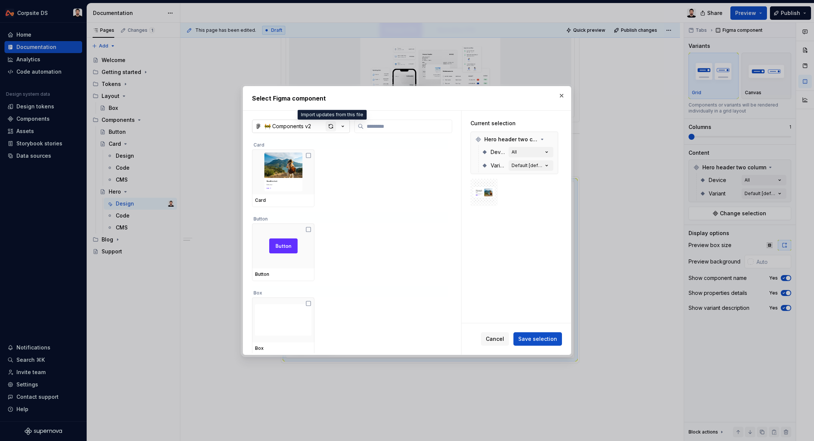
click at [333, 126] on div "button" at bounding box center [331, 126] width 10 height 10
type textarea "*"
click at [560, 96] on button "button" at bounding box center [562, 95] width 10 height 10
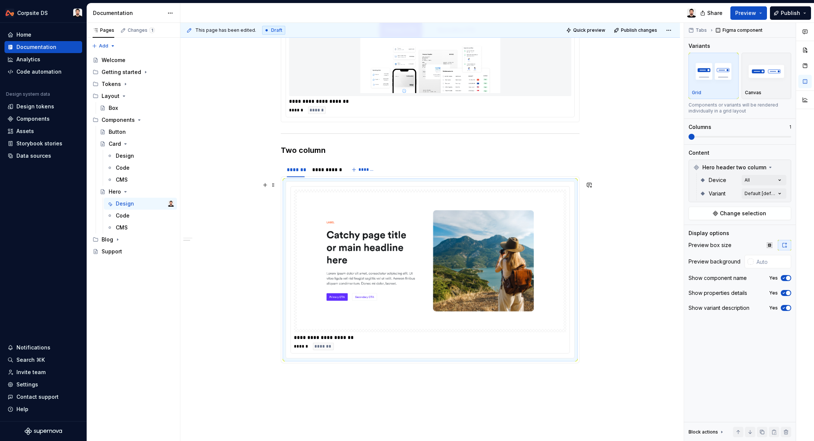
click at [523, 216] on img at bounding box center [430, 260] width 267 height 136
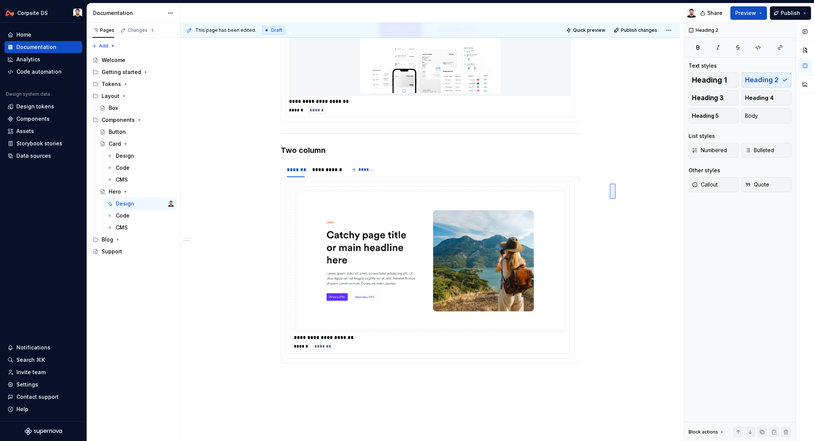
click at [610, 183] on div "**********" at bounding box center [432, 232] width 504 height 418
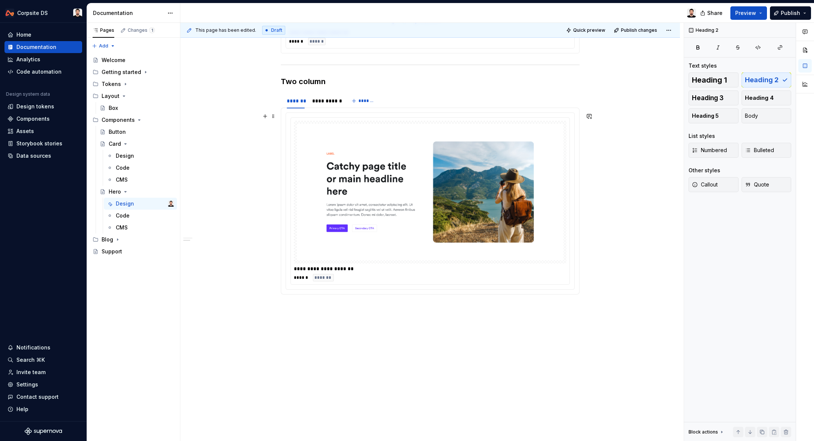
click at [539, 197] on img at bounding box center [430, 192] width 267 height 136
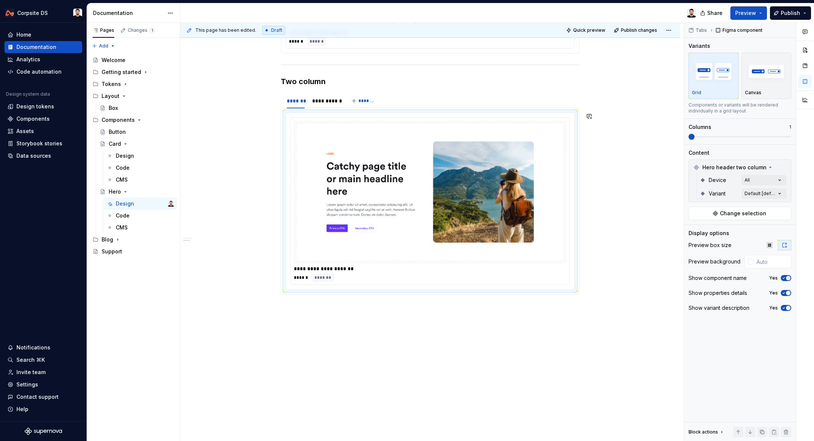
drag, startPoint x: 623, startPoint y: 172, endPoint x: 622, endPoint y: 177, distance: 5.1
click at [622, 177] on div "**********" at bounding box center [432, 232] width 504 height 418
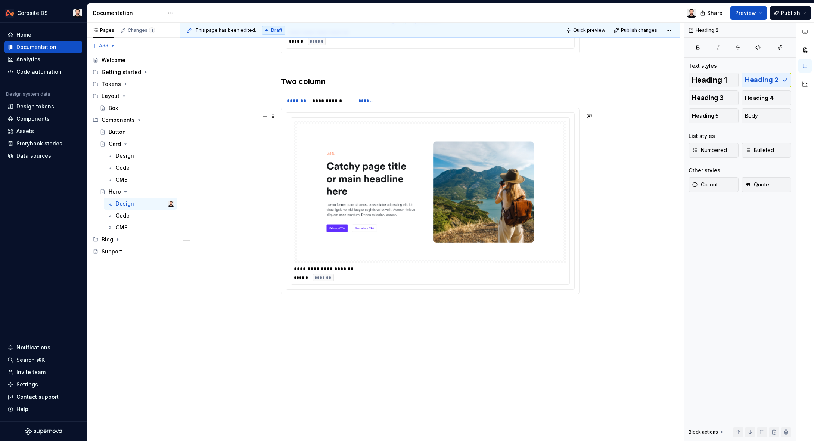
drag, startPoint x: 659, startPoint y: 137, endPoint x: 537, endPoint y: 165, distance: 125.5
click at [657, 138] on div "**********" at bounding box center [432, 232] width 504 height 418
click at [529, 165] on img at bounding box center [430, 192] width 267 height 136
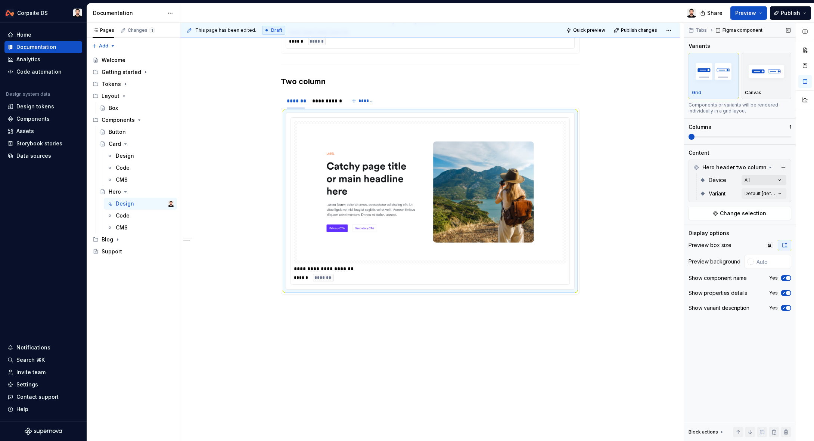
click at [755, 179] on div "Comments Open comments No comments yet Select ‘Comment’ from the block context …" at bounding box center [749, 232] width 130 height 418
click at [777, 195] on icon "button" at bounding box center [774, 193] width 6 height 4
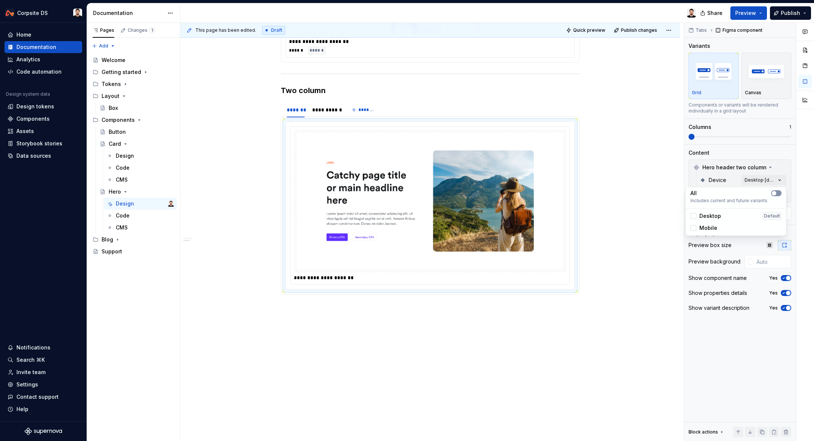
click at [777, 194] on icon "button" at bounding box center [774, 193] width 6 height 4
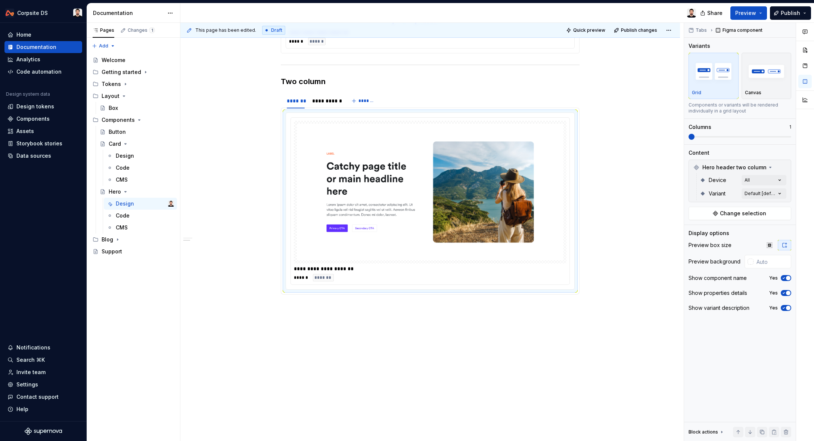
click at [538, 160] on html "Corpsite DS Home Documentation Analytics Code automation Design system data Des…" at bounding box center [407, 220] width 814 height 441
click at [530, 158] on img at bounding box center [430, 192] width 267 height 136
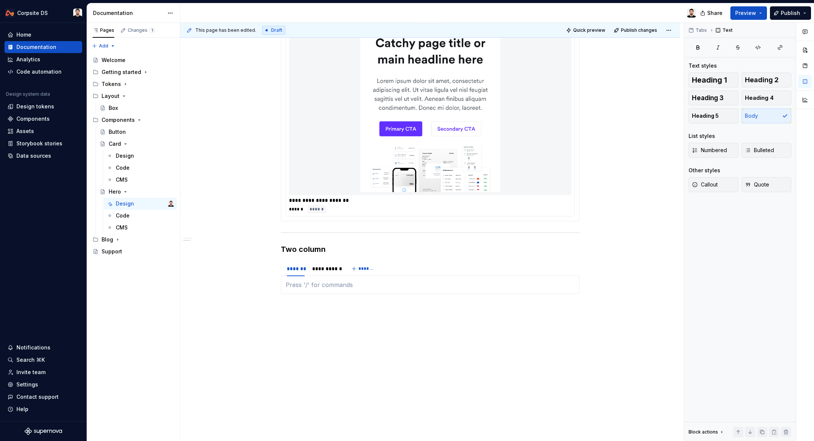
scroll to position [384, 0]
click at [351, 285] on p at bounding box center [430, 284] width 289 height 9
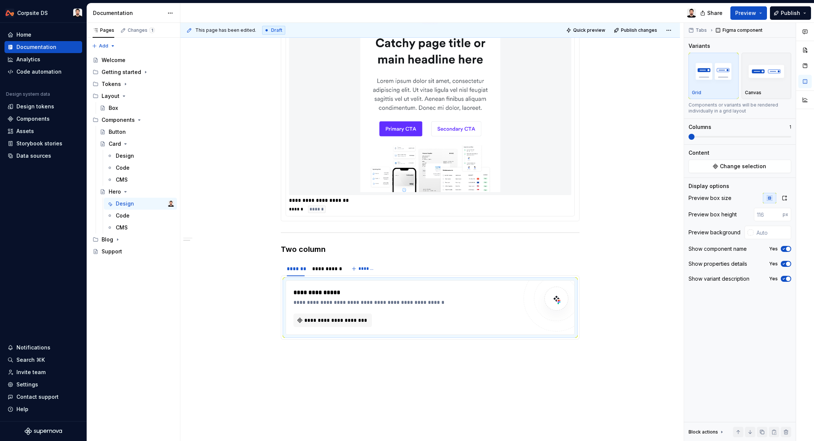
scroll to position [430, 0]
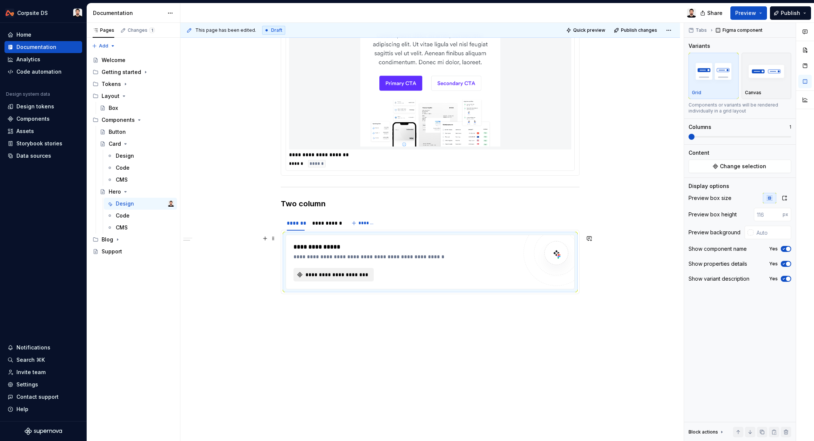
click at [334, 278] on button "**********" at bounding box center [334, 274] width 80 height 13
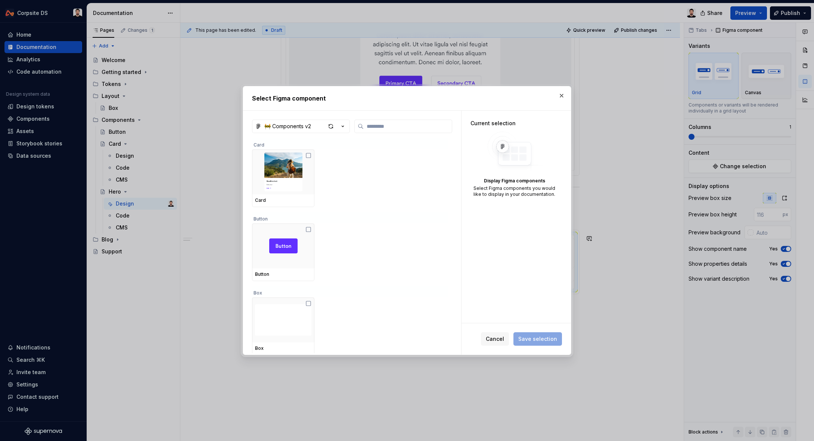
type textarea "*"
type input "***"
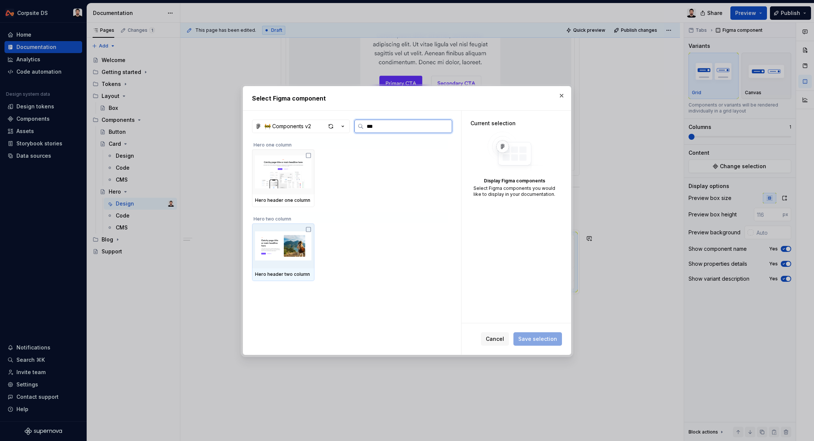
click at [299, 240] on img at bounding box center [283, 245] width 56 height 39
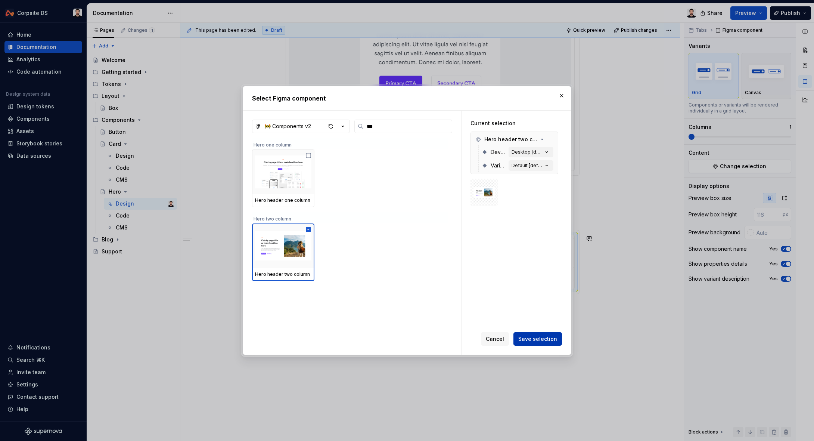
click at [525, 337] on span "Save selection" at bounding box center [537, 338] width 39 height 7
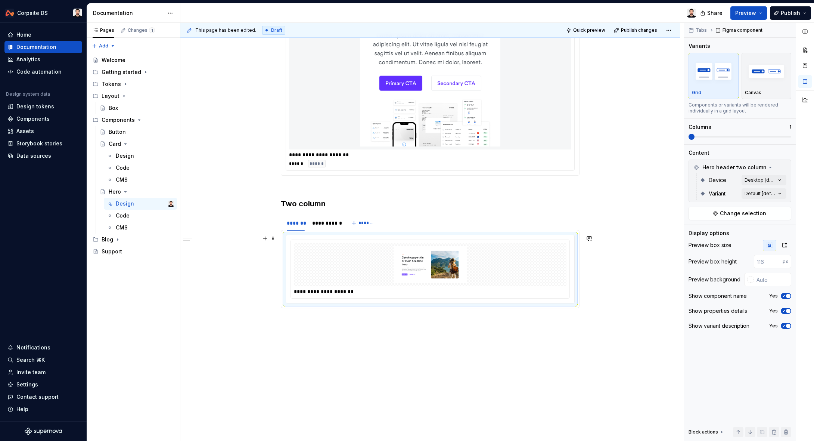
click at [524, 267] on img at bounding box center [430, 264] width 267 height 37
click at [786, 242] on icon "button" at bounding box center [785, 245] width 6 height 6
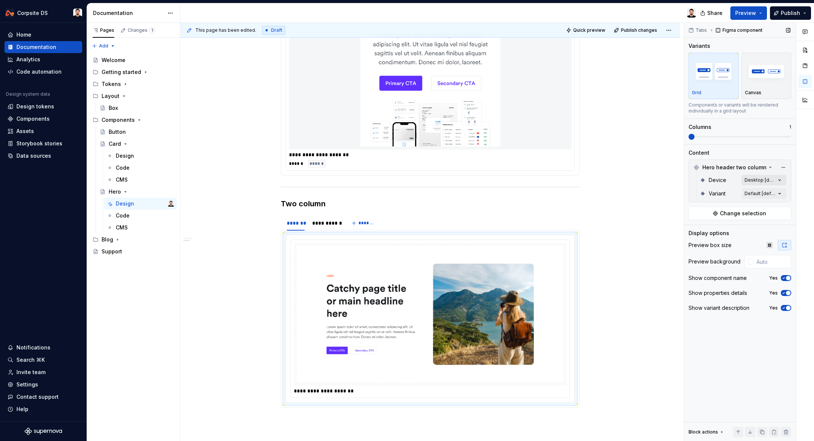
click at [768, 179] on div "Comments Open comments No comments yet Select ‘Comment’ from the block context …" at bounding box center [749, 232] width 130 height 418
click at [778, 193] on button "button" at bounding box center [776, 193] width 10 height 6
click at [326, 224] on html "Corpsite DS Home Documentation Analytics Code automation Design system data Des…" at bounding box center [407, 220] width 814 height 441
click at [326, 224] on div "**********" at bounding box center [325, 222] width 27 height 7
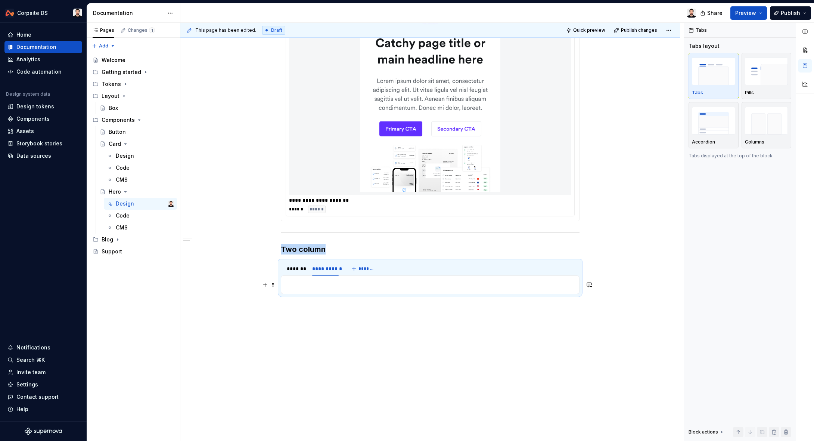
click at [358, 286] on p at bounding box center [430, 284] width 289 height 9
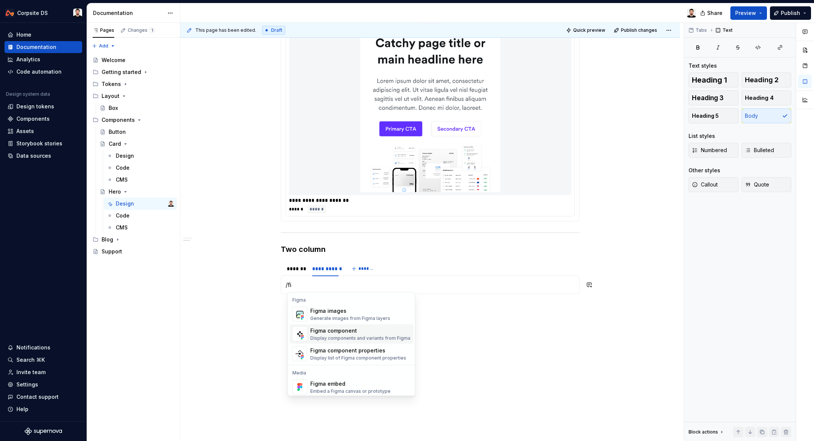
scroll to position [430, 0]
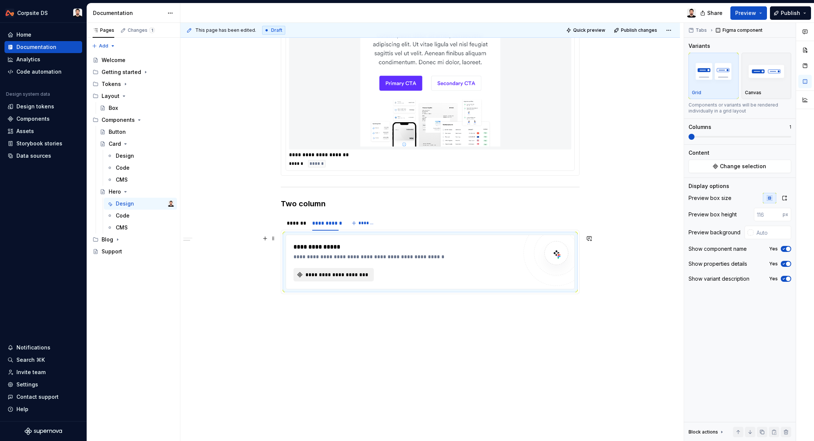
click at [326, 272] on span "**********" at bounding box center [336, 274] width 65 height 7
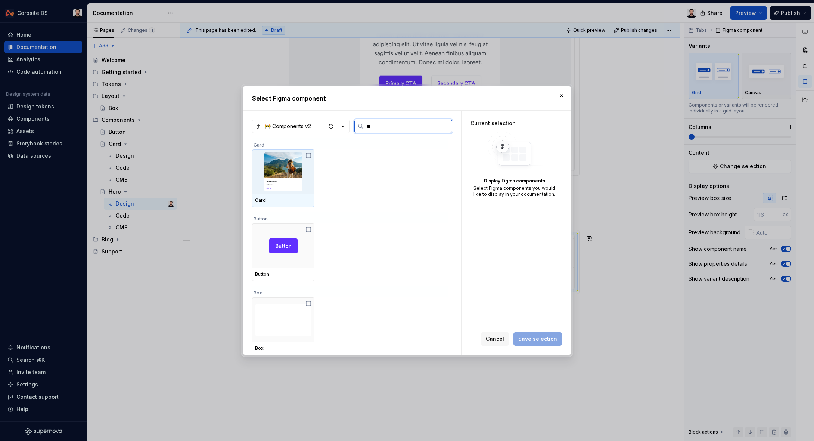
type input "***"
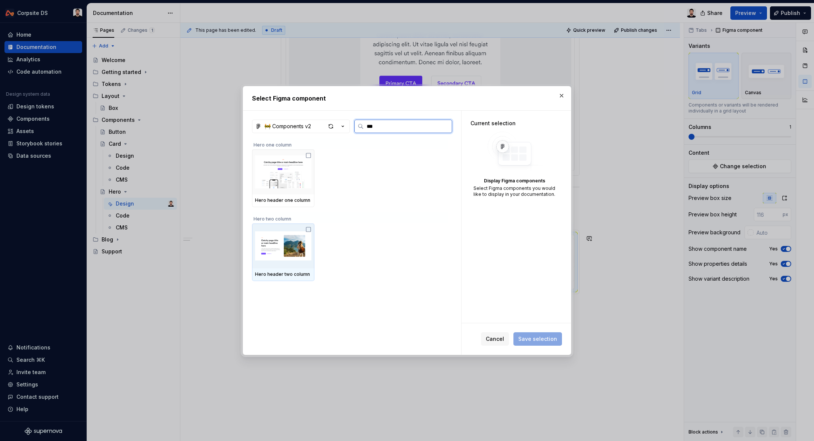
click at [295, 245] on img at bounding box center [283, 245] width 56 height 39
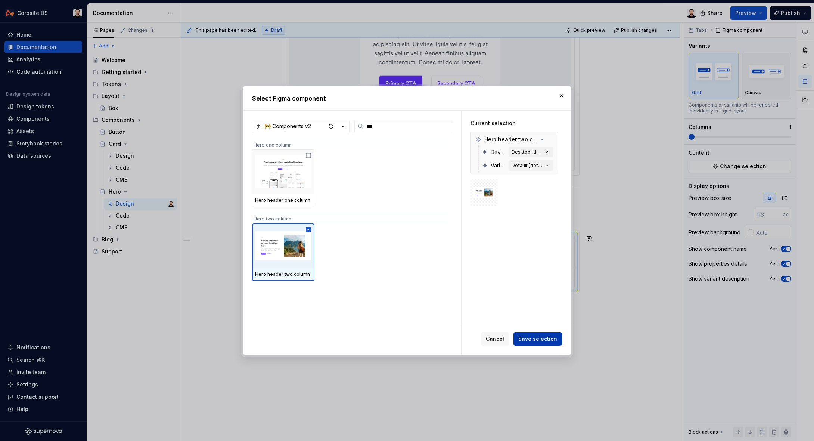
click at [538, 340] on span "Save selection" at bounding box center [537, 338] width 39 height 7
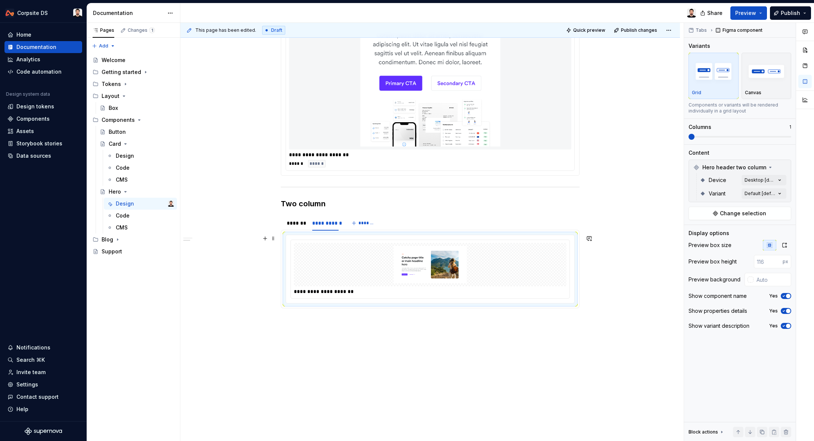
click at [483, 279] on img at bounding box center [430, 264] width 267 height 37
click at [789, 247] on button "button" at bounding box center [784, 245] width 13 height 10
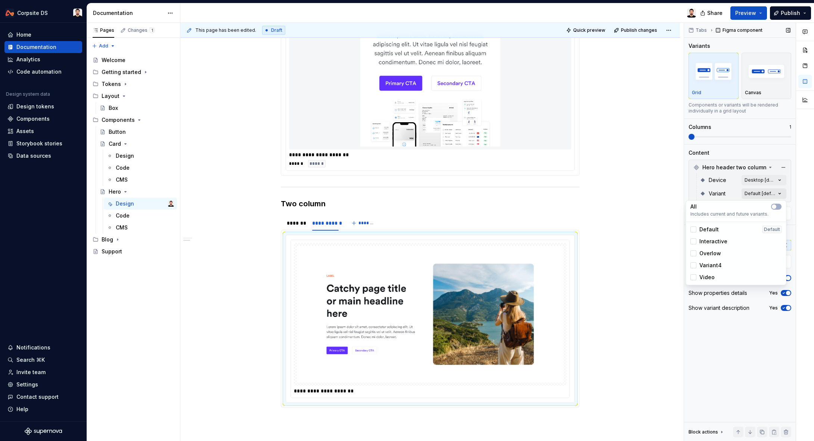
click at [767, 196] on div "Comments Open comments No comments yet Select ‘Comment’ from the block context …" at bounding box center [749, 232] width 130 height 418
click at [711, 242] on span "Interactive" at bounding box center [714, 241] width 28 height 7
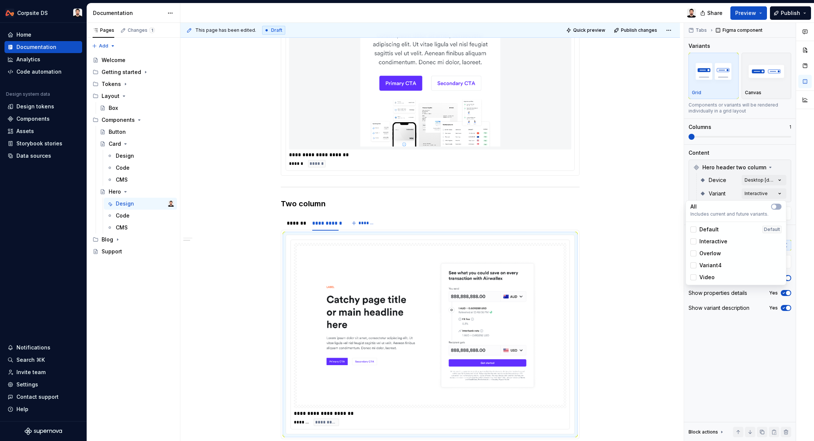
click at [771, 179] on div "Comments Open comments No comments yet Select ‘Comment’ from the block context …" at bounding box center [749, 232] width 130 height 418
click at [775, 191] on span "button" at bounding box center [774, 193] width 4 height 4
click at [617, 203] on html "Corpsite DS Home Documentation Analytics Code automation Design system data Des…" at bounding box center [407, 220] width 814 height 441
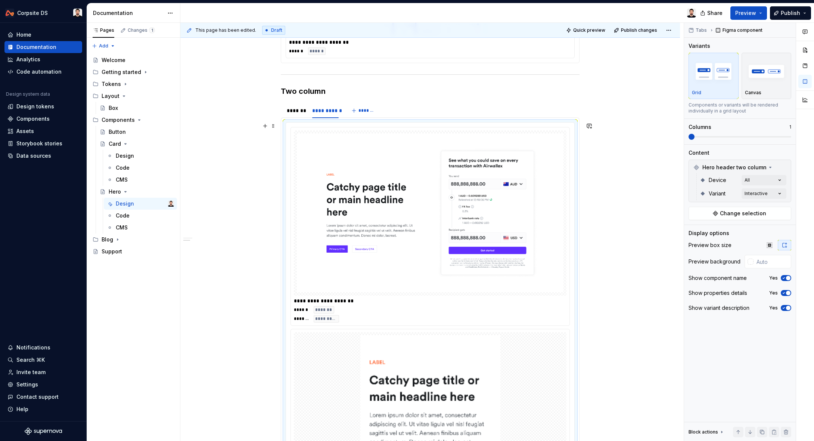
scroll to position [542, 0]
click at [772, 194] on div "Comments Open comments No comments yet Select ‘Comment’ from the block context …" at bounding box center [749, 232] width 130 height 418
click at [631, 180] on html "Corpsite DS Home Documentation Analytics Code automation Design system data Des…" at bounding box center [407, 220] width 814 height 441
click at [362, 109] on span "*******" at bounding box center [367, 111] width 17 height 6
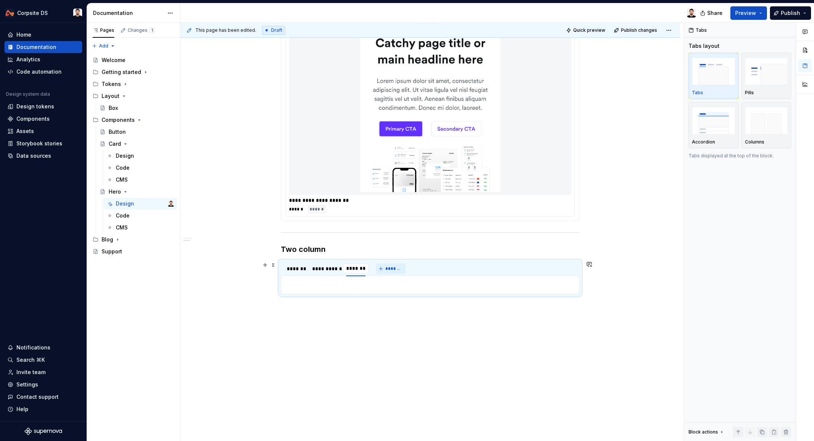
scroll to position [384, 0]
type input "********"
click at [385, 281] on p at bounding box center [430, 284] width 289 height 9
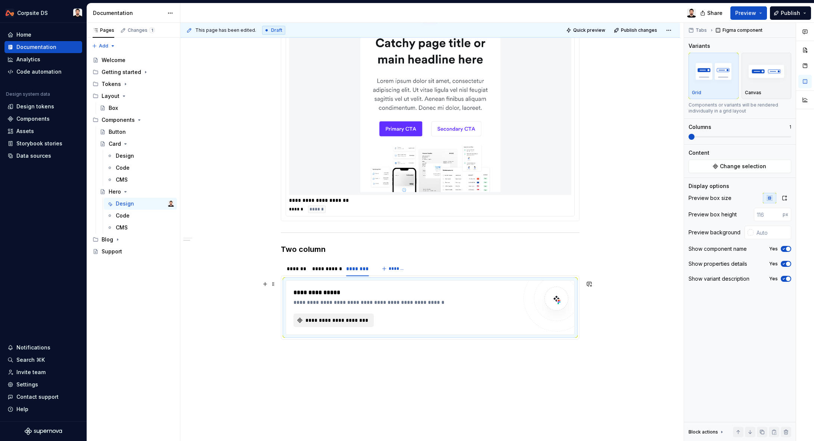
click at [350, 322] on span "**********" at bounding box center [336, 319] width 65 height 7
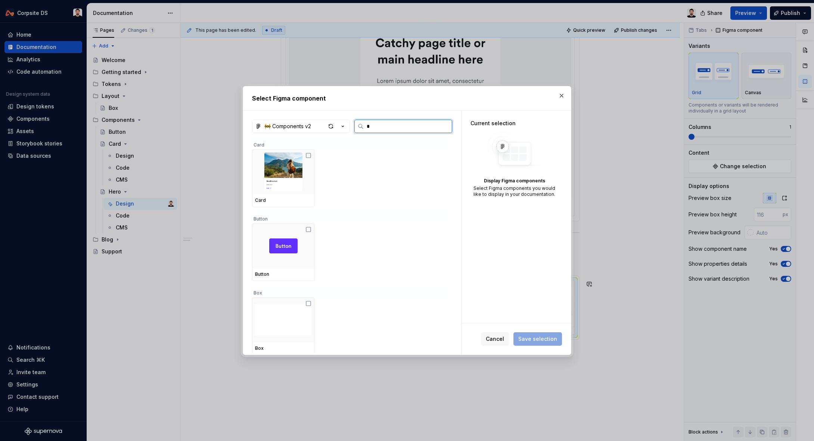
type input "**"
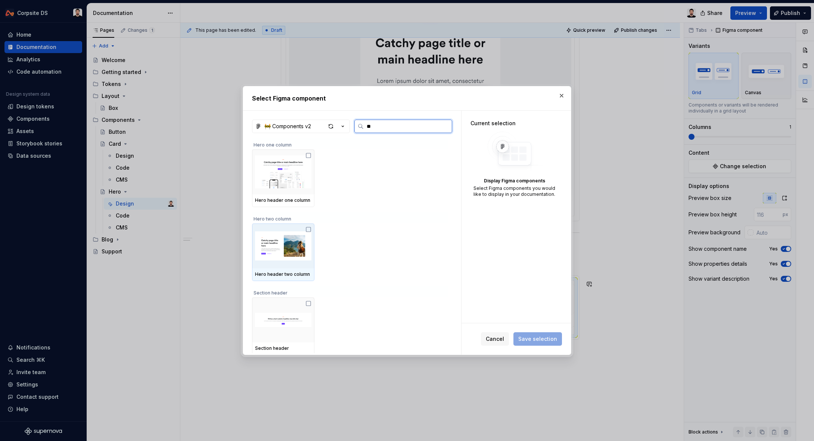
click at [299, 233] on img at bounding box center [283, 245] width 56 height 39
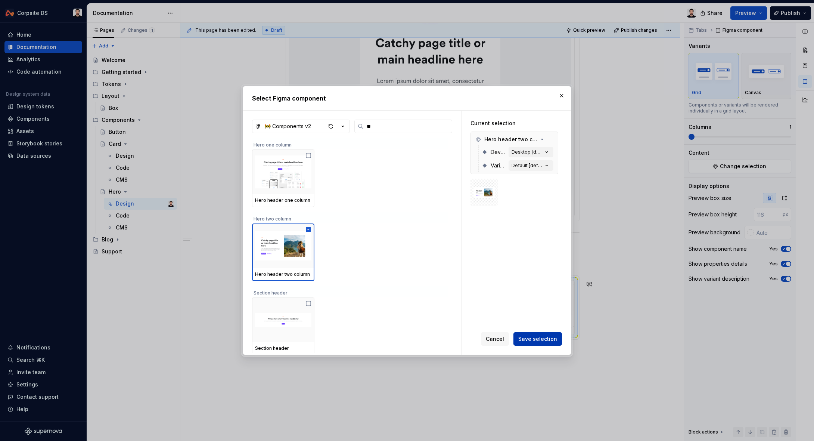
click at [530, 339] on span "Save selection" at bounding box center [537, 338] width 39 height 7
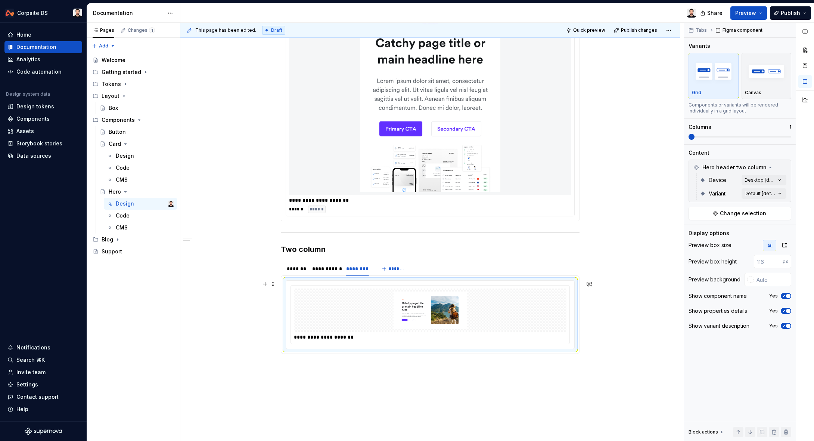
click at [520, 302] on img at bounding box center [430, 309] width 267 height 37
click at [764, 193] on div "Comments Open comments No comments yet Select ‘Comment’ from the block context …" at bounding box center [749, 232] width 130 height 418
type textarea "*"
click at [712, 252] on span "Overlow" at bounding box center [711, 253] width 22 height 7
click at [775, 181] on div "Comments Open comments No comments yet Select ‘Comment’ from the block context …" at bounding box center [749, 232] width 130 height 418
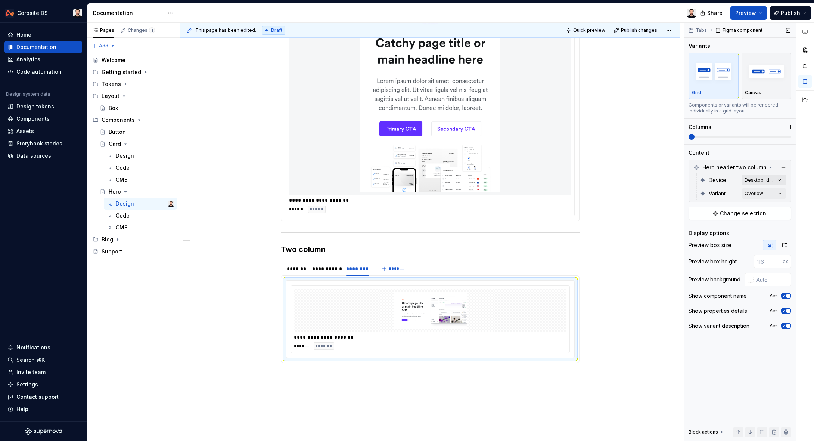
click at [775, 180] on div "Comments Open comments No comments yet Select ‘Comment’ from the block context …" at bounding box center [749, 232] width 130 height 418
click at [774, 190] on button "button" at bounding box center [776, 193] width 10 height 6
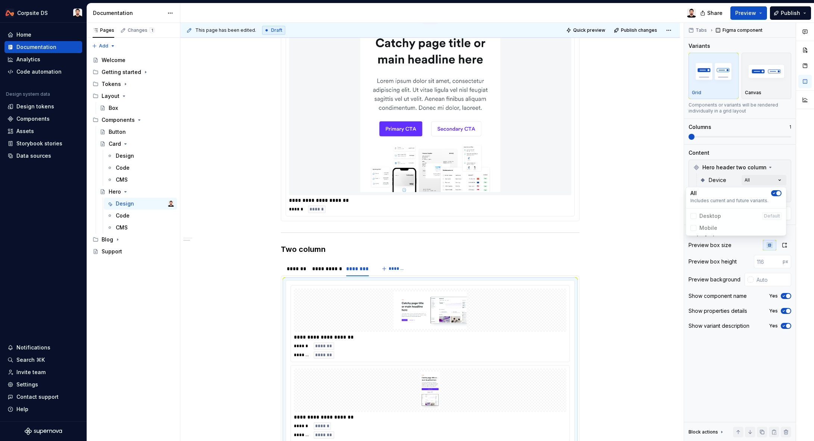
click at [780, 246] on div "Comments Open comments No comments yet Select ‘Comment’ from the block context …" at bounding box center [749, 232] width 130 height 418
click at [786, 245] on icon "button" at bounding box center [785, 245] width 6 height 6
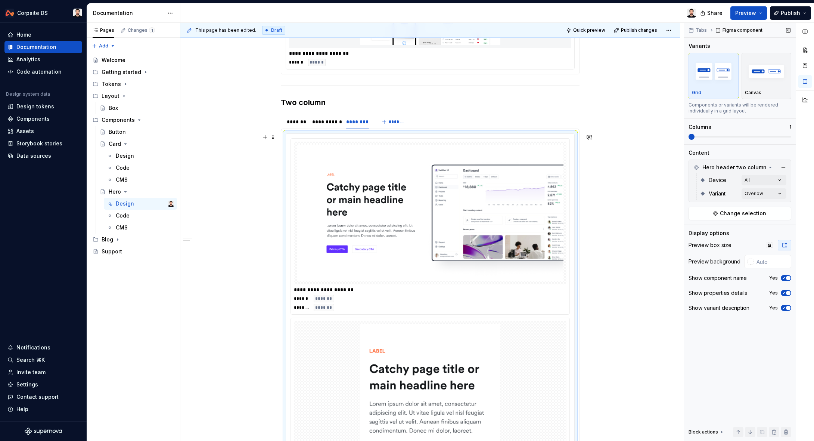
scroll to position [562, 0]
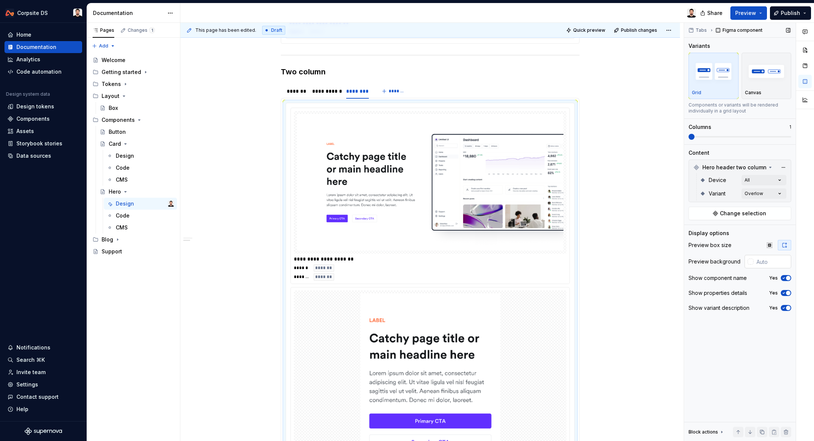
click at [782, 262] on input "text" at bounding box center [773, 261] width 38 height 13
paste input "F5F6F7"
type input "#F5F6F7"
click at [629, 226] on div "**********" at bounding box center [432, 232] width 504 height 418
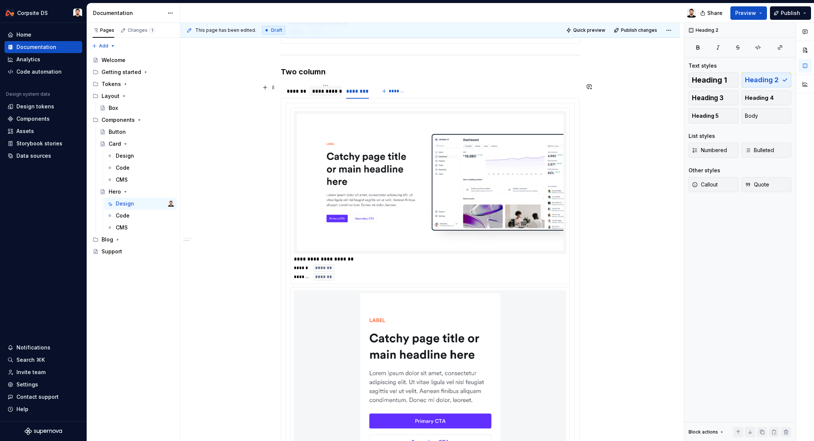
click at [337, 93] on div "**********" at bounding box center [325, 90] width 27 height 7
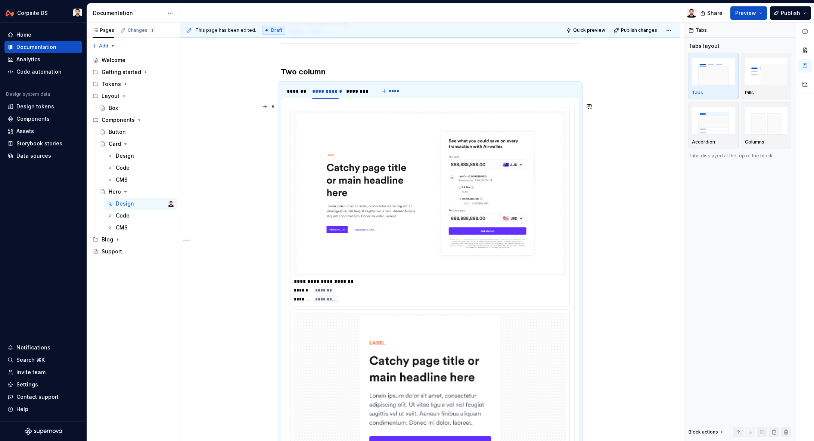
click at [524, 198] on img at bounding box center [430, 193] width 267 height 159
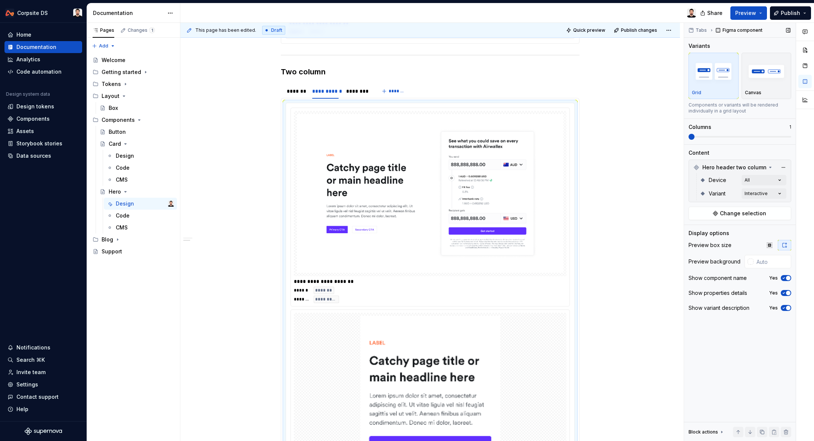
type textarea "*"
click at [775, 263] on input "text" at bounding box center [773, 261] width 38 height 13
paste input "F5F6F7"
type input "#F5F6F7"
type button "on"
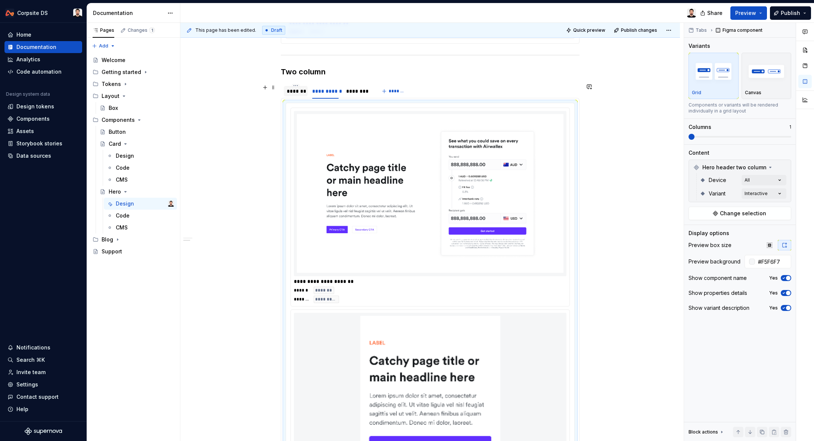
click at [305, 90] on div "*******" at bounding box center [296, 90] width 18 height 7
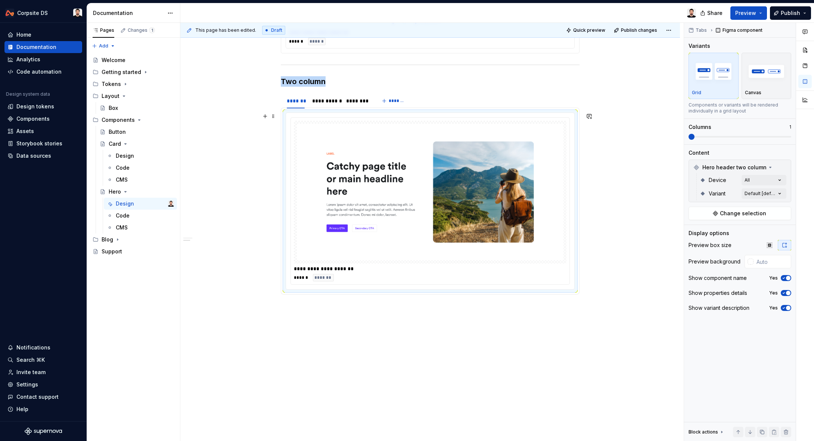
click at [486, 236] on img at bounding box center [430, 192] width 267 height 136
click at [766, 261] on input "text" at bounding box center [773, 261] width 38 height 13
paste input "F5F6F7"
type input "#F5F6F7"
type button "on"
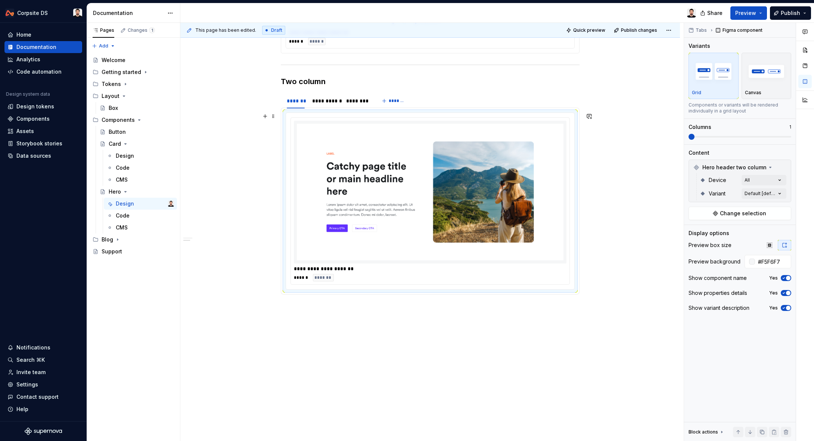
click at [624, 186] on div "**********" at bounding box center [432, 232] width 504 height 418
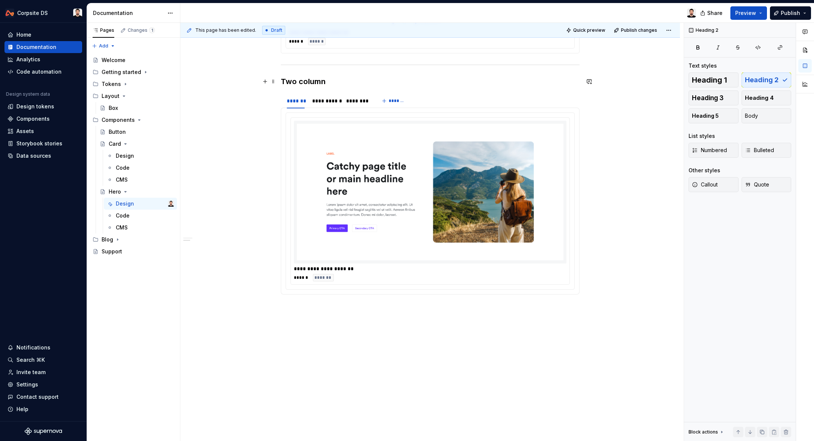
type textarea "*"
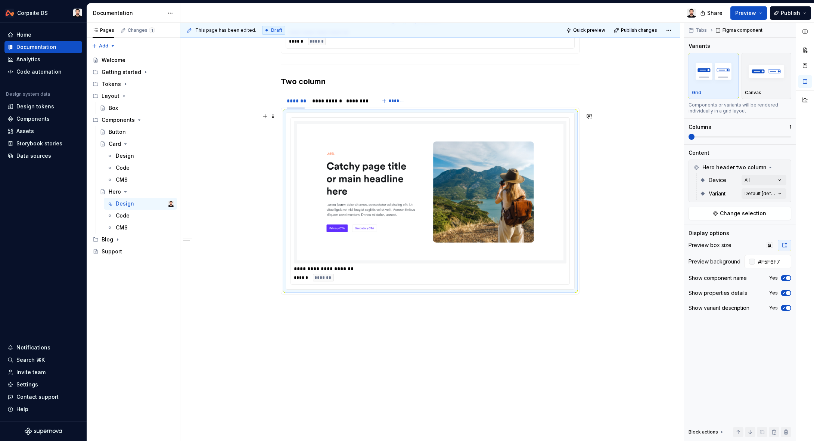
click at [403, 143] on img at bounding box center [430, 192] width 267 height 136
click at [765, 193] on div "Comments Open comments No comments yet Select ‘Comment’ from the block context …" at bounding box center [749, 232] width 130 height 418
click at [628, 175] on html "Corpsite DS Home Documentation Analytics Code automation Design system data Des…" at bounding box center [407, 220] width 814 height 441
click at [400, 99] on span "*******" at bounding box center [397, 101] width 17 height 6
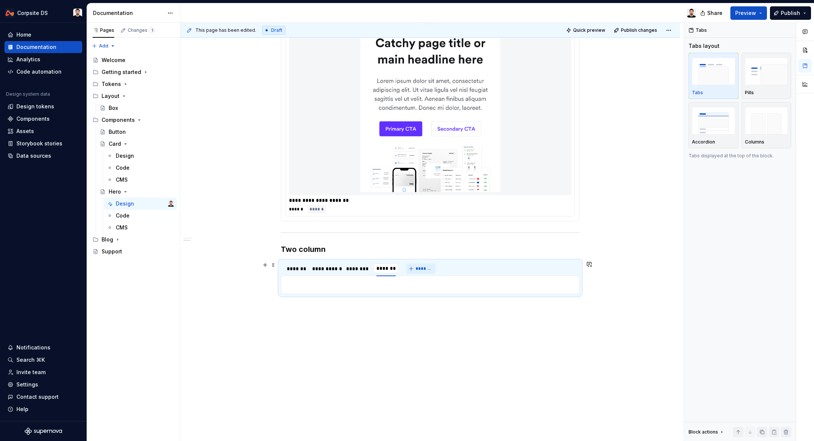
scroll to position [384, 0]
type input "*****"
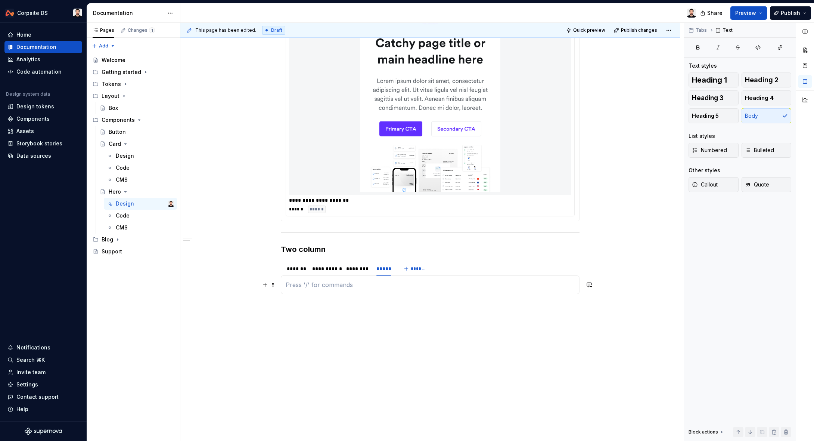
click at [353, 284] on p at bounding box center [430, 284] width 289 height 9
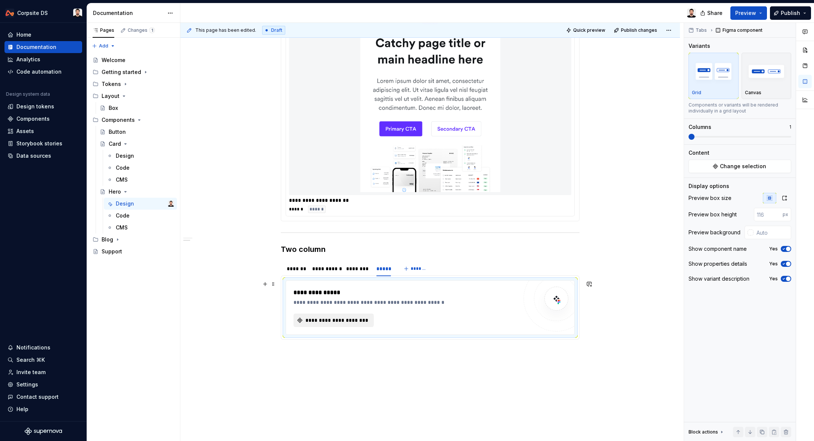
click at [352, 316] on button "**********" at bounding box center [334, 319] width 80 height 13
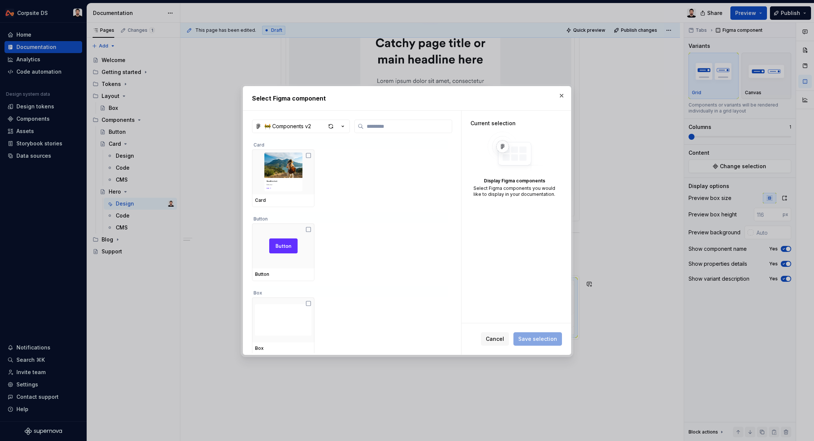
type textarea "*"
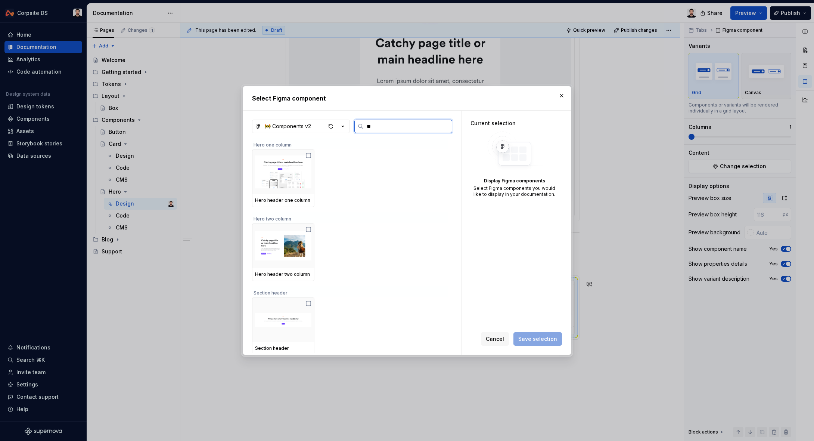
type input "***"
click at [281, 231] on img at bounding box center [283, 245] width 56 height 39
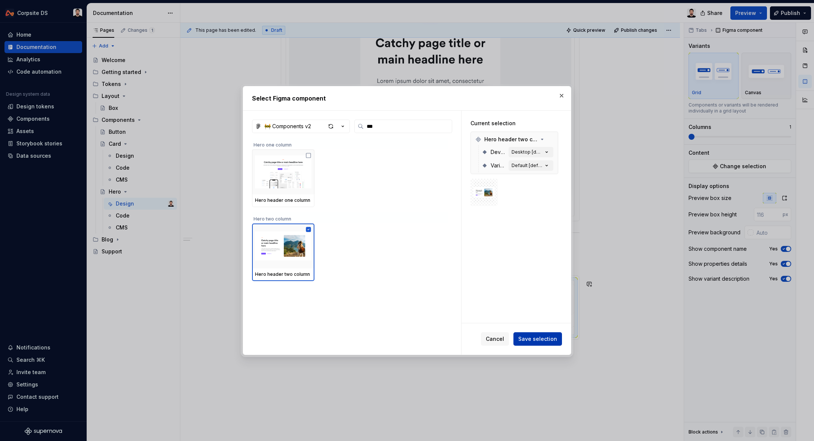
click at [534, 338] on span "Save selection" at bounding box center [537, 338] width 39 height 7
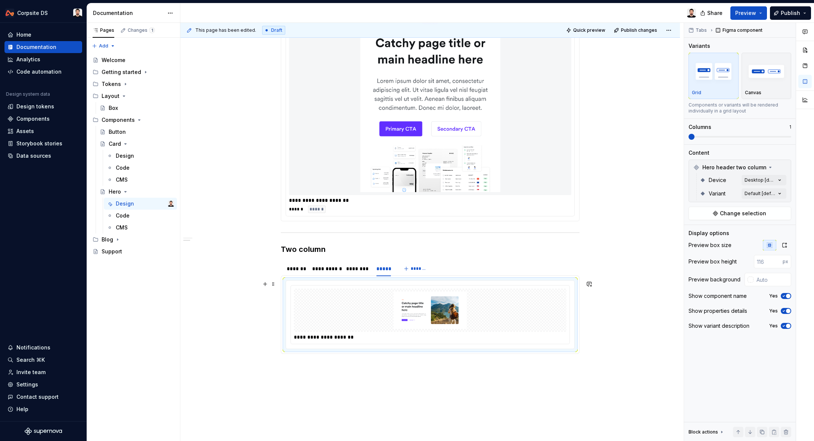
drag, startPoint x: 505, startPoint y: 328, endPoint x: 576, endPoint y: 310, distance: 73.6
click at [504, 328] on img at bounding box center [430, 309] width 267 height 37
click at [790, 250] on button "button" at bounding box center [784, 245] width 13 height 10
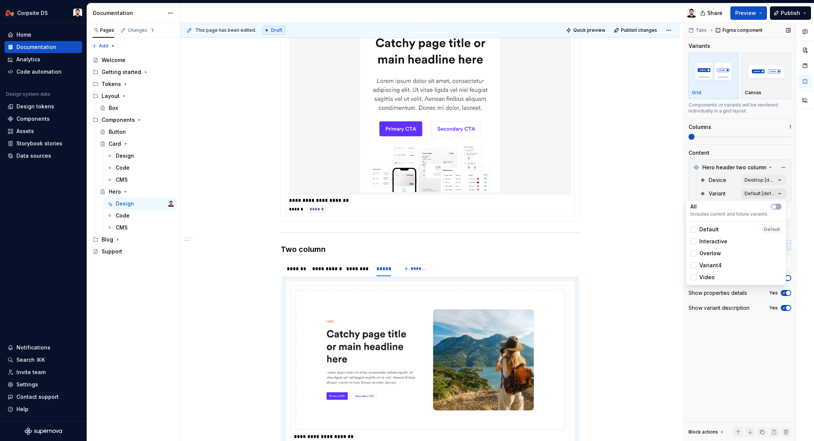
click at [783, 191] on div "Comments Open comments No comments yet Select ‘Comment’ from the block context …" at bounding box center [749, 232] width 130 height 418
click at [709, 277] on span "Video" at bounding box center [707, 276] width 15 height 7
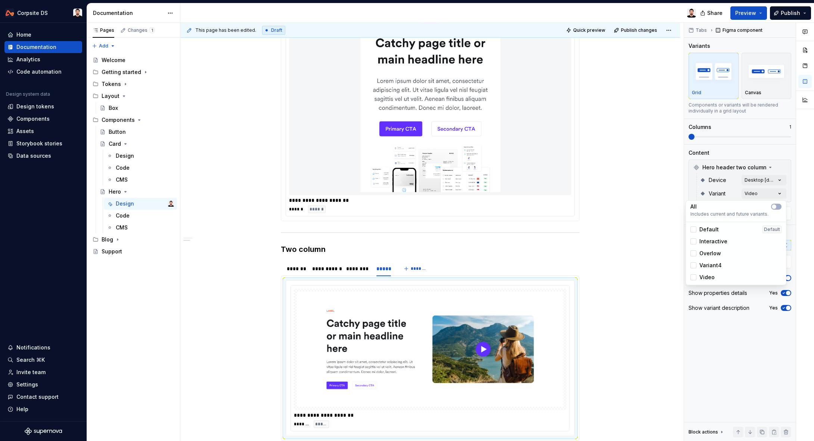
click at [772, 179] on div "Comments Open comments No comments yet Select ‘Comment’ from the block context …" at bounding box center [749, 232] width 130 height 418
click at [779, 190] on button "button" at bounding box center [776, 193] width 10 height 6
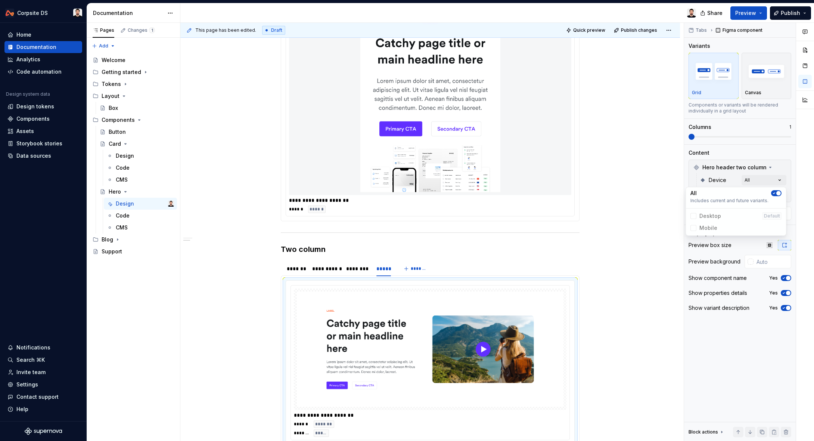
click at [625, 221] on html "Corpsite DS Home Documentation Analytics Code automation Design system data Des…" at bounding box center [407, 220] width 814 height 441
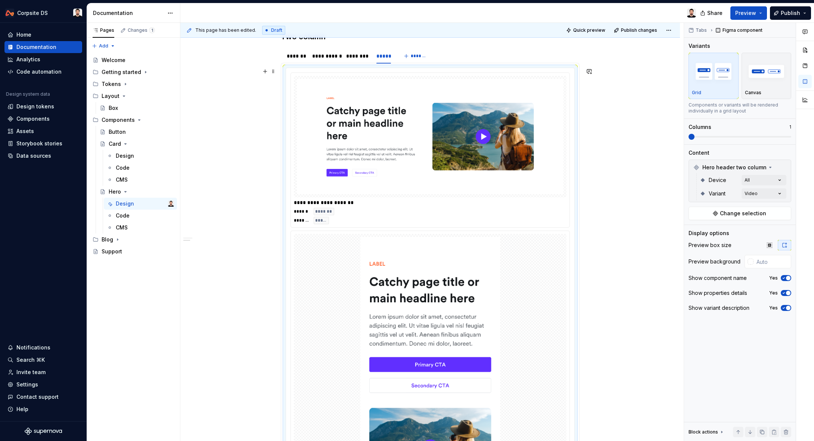
scroll to position [524, 0]
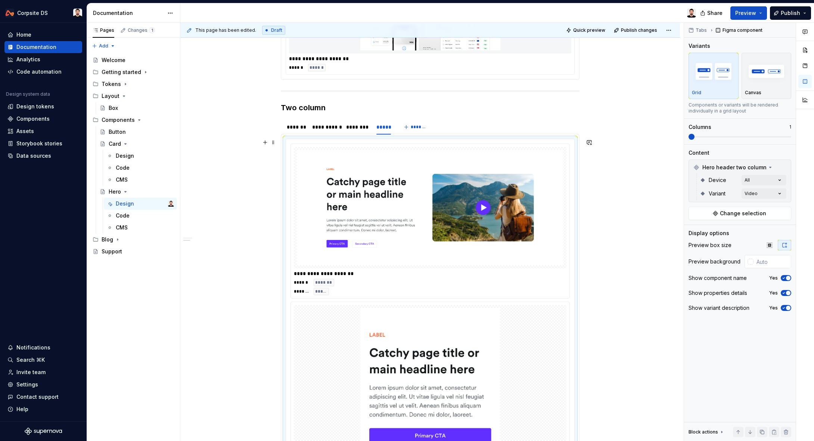
click at [510, 194] on img at bounding box center [430, 207] width 267 height 115
click at [387, 121] on html "Corpsite DS Home Documentation Analytics Code automation Design system data Des…" at bounding box center [407, 220] width 814 height 441
drag, startPoint x: 393, startPoint y: 182, endPoint x: 397, endPoint y: 185, distance: 4.3
click at [397, 185] on div "Delete tab" at bounding box center [416, 184] width 64 height 12
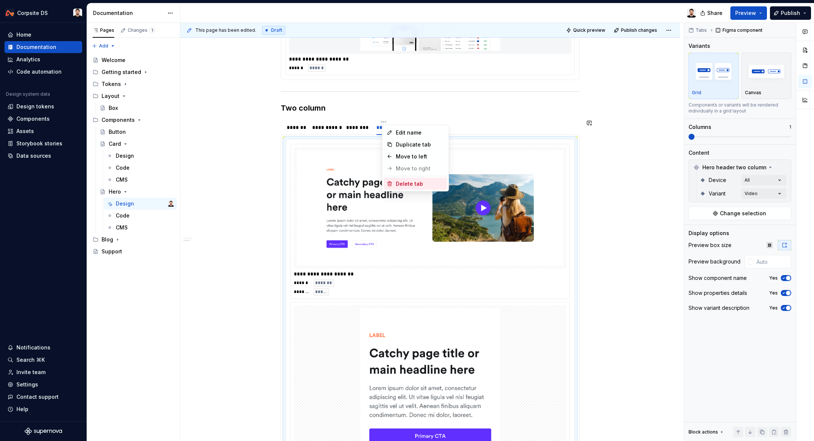
click at [419, 185] on div "Delete tab" at bounding box center [420, 183] width 49 height 7
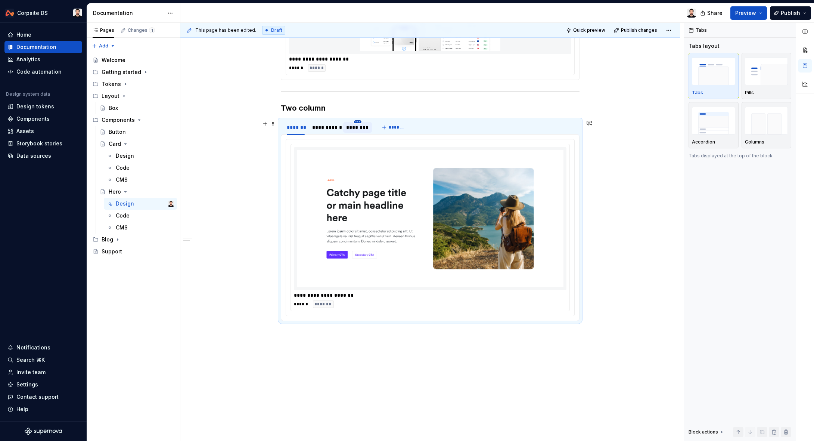
click at [359, 121] on html "Corpsite DS Home Documentation Analytics Code automation Design system data Des…" at bounding box center [407, 220] width 814 height 441
click at [380, 181] on div "Delete tab" at bounding box center [394, 183] width 49 height 7
click at [297, 121] on html "Corpsite DS Home Documentation Analytics Code automation Design system data Des…" at bounding box center [407, 220] width 814 height 441
click at [324, 134] on div "Edit name" at bounding box center [332, 132] width 49 height 7
type input "*******"
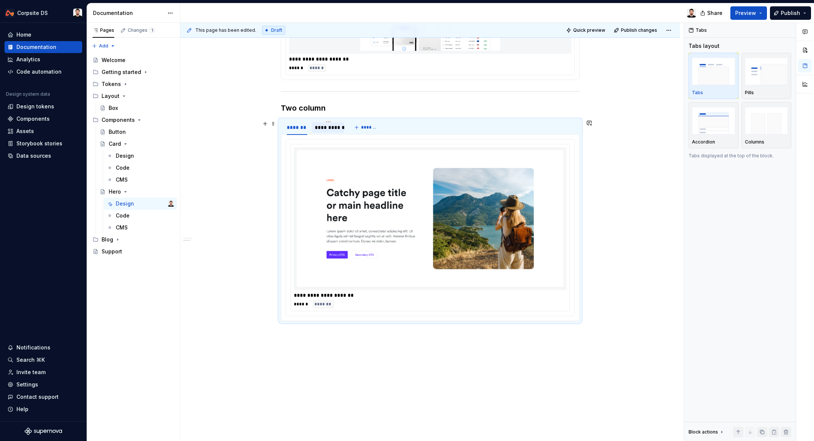
click at [328, 128] on div "**********" at bounding box center [328, 127] width 27 height 7
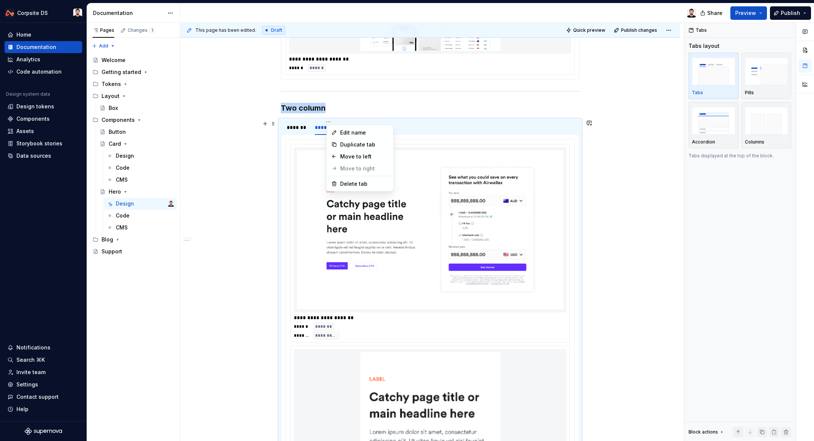
click at [329, 123] on html "Corpsite DS Home Documentation Analytics Code automation Design system data Des…" at bounding box center [407, 220] width 814 height 441
click at [357, 135] on div "Edit name" at bounding box center [364, 132] width 49 height 7
type input "******"
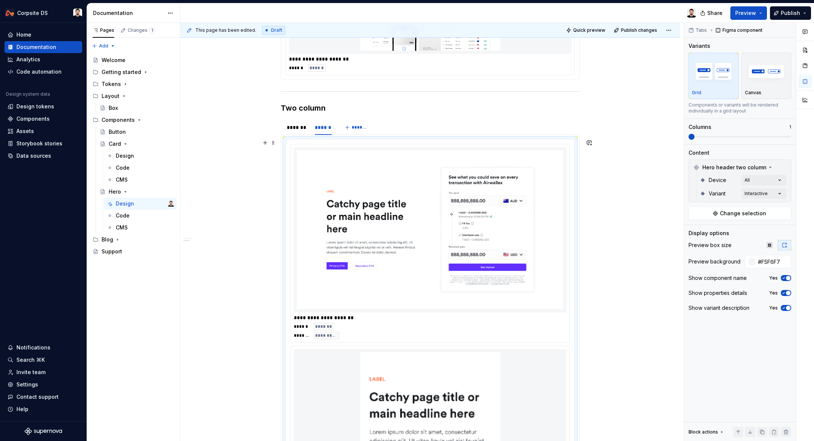
click at [342, 168] on img at bounding box center [430, 229] width 267 height 159
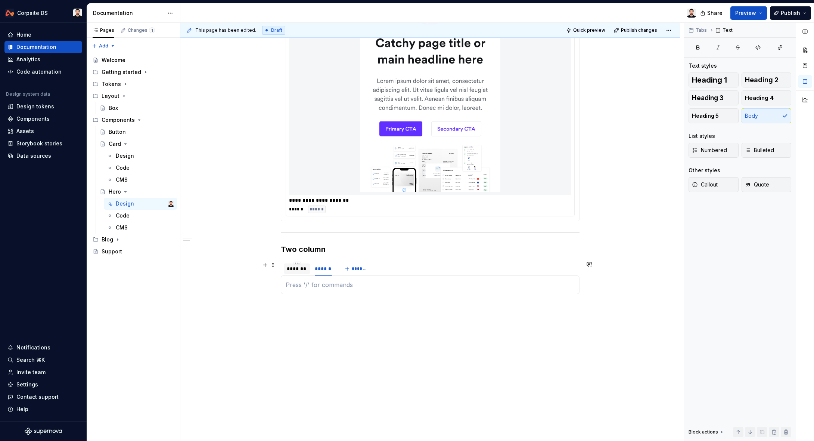
click at [301, 270] on div "*******" at bounding box center [297, 268] width 21 height 7
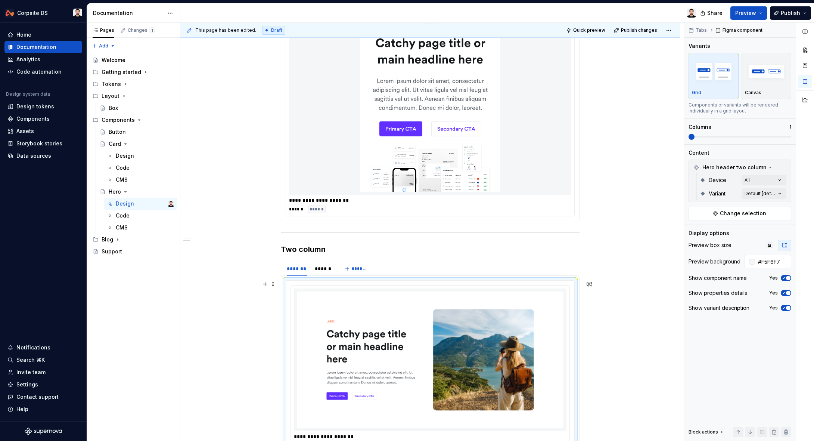
click at [357, 312] on img at bounding box center [430, 359] width 267 height 136
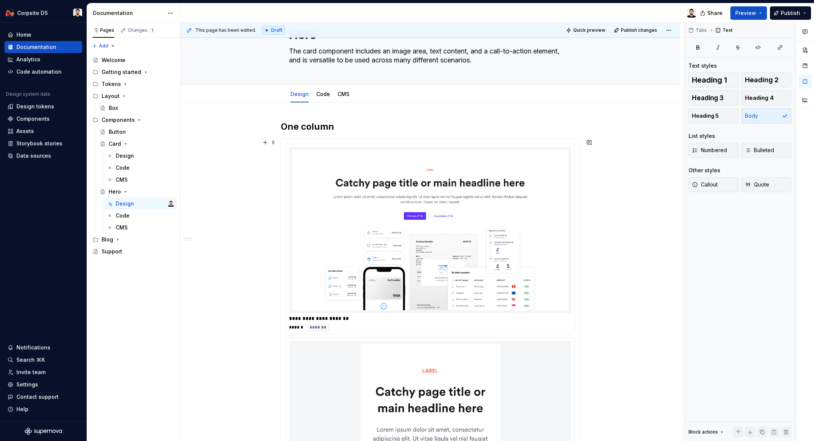
scroll to position [33, 0]
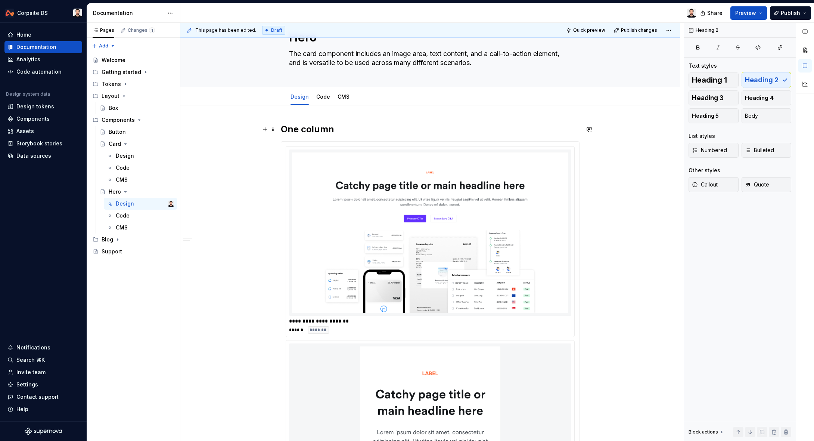
click at [340, 128] on h2 "One column" at bounding box center [430, 129] width 299 height 12
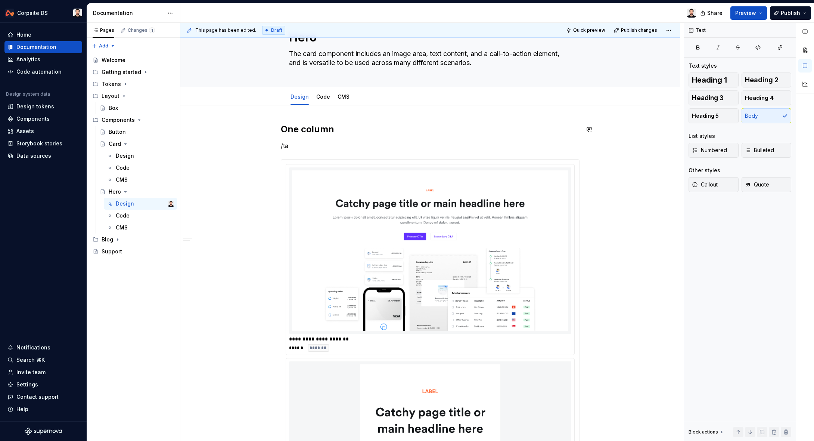
type textarea "*"
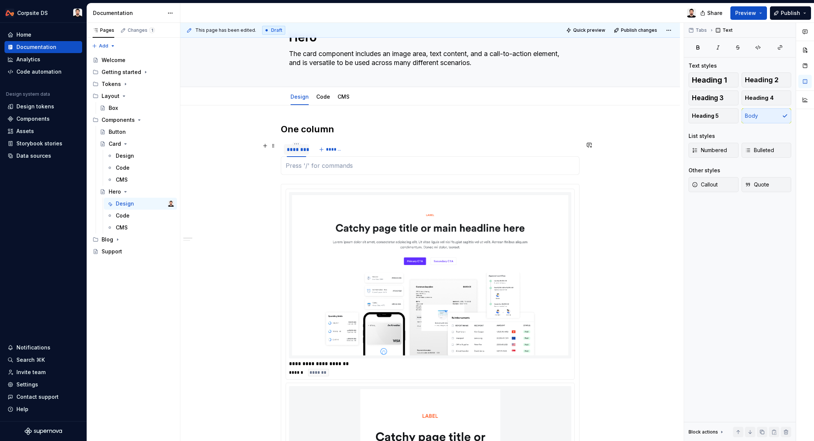
click at [294, 149] on div "********" at bounding box center [296, 149] width 19 height 7
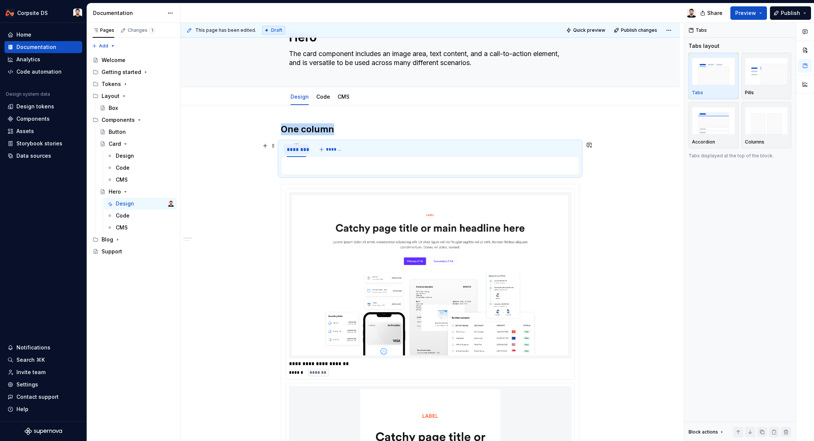
click at [294, 149] on div "********" at bounding box center [296, 149] width 19 height 7
type input "*******"
click at [329, 148] on button "*******" at bounding box center [333, 149] width 30 height 10
type input "******"
click at [396, 215] on img at bounding box center [430, 275] width 276 height 160
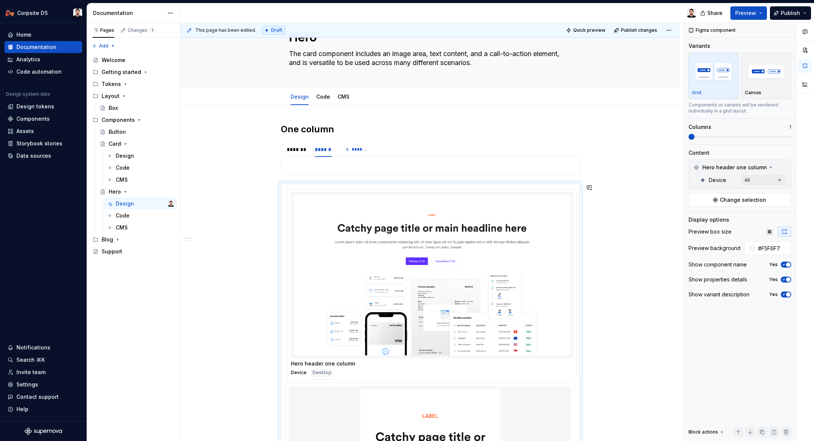
drag, startPoint x: 353, startPoint y: 205, endPoint x: 358, endPoint y: 218, distance: 13.4
click at [358, 218] on body "Corpsite DS Home Documentation Analytics Code automation Design system data Des…" at bounding box center [407, 220] width 814 height 441
click at [353, 211] on img at bounding box center [430, 275] width 276 height 160
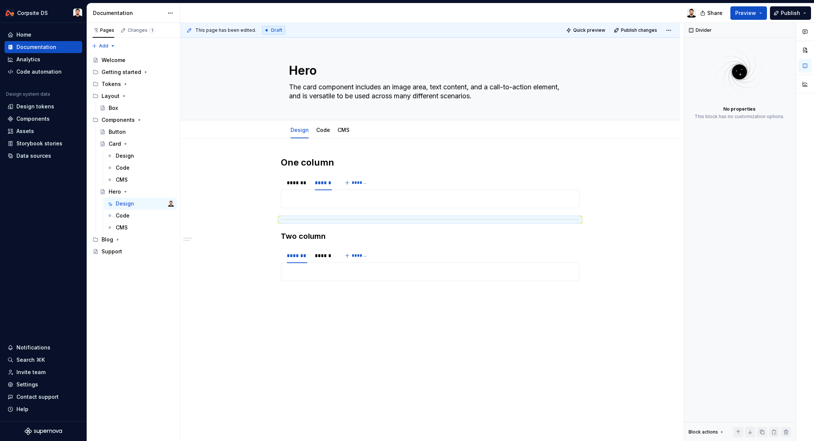
scroll to position [0, 0]
click at [332, 202] on p at bounding box center [430, 198] width 289 height 9
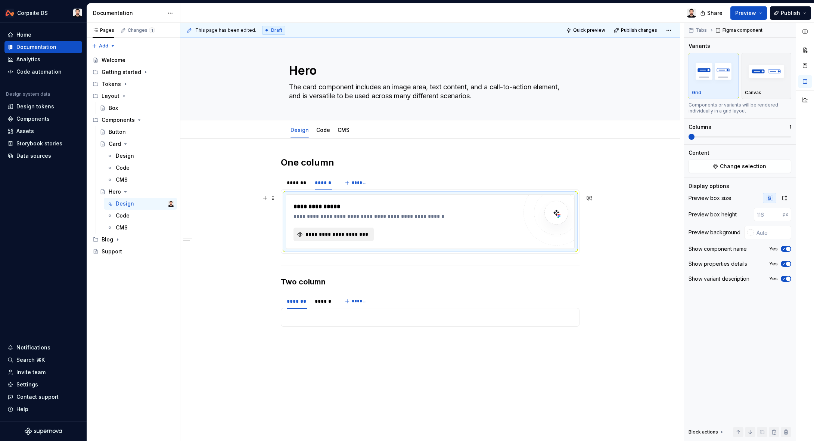
click at [333, 230] on span "**********" at bounding box center [336, 233] width 65 height 7
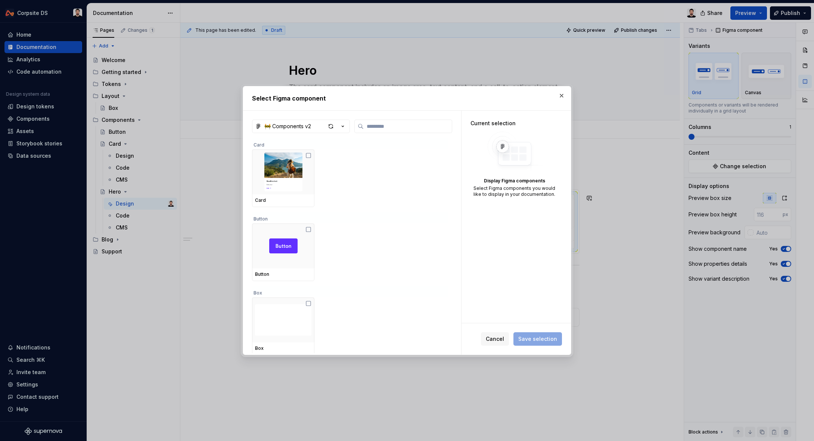
type textarea "*"
type input "***"
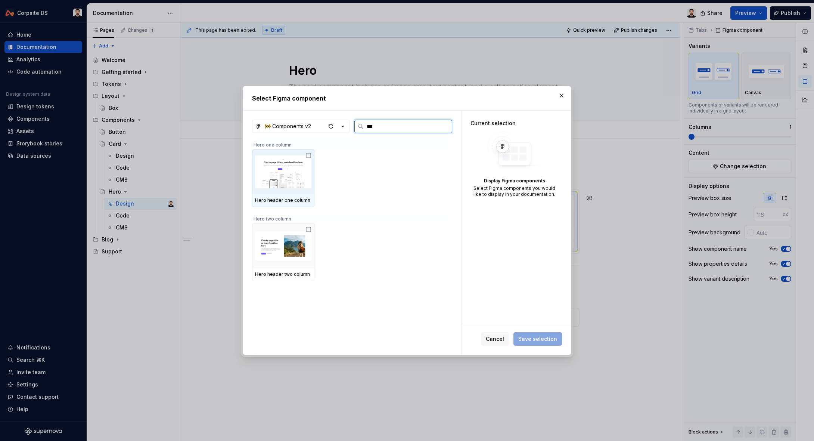
drag, startPoint x: 290, startPoint y: 161, endPoint x: 294, endPoint y: 164, distance: 5.2
click at [289, 161] on img at bounding box center [283, 171] width 56 height 39
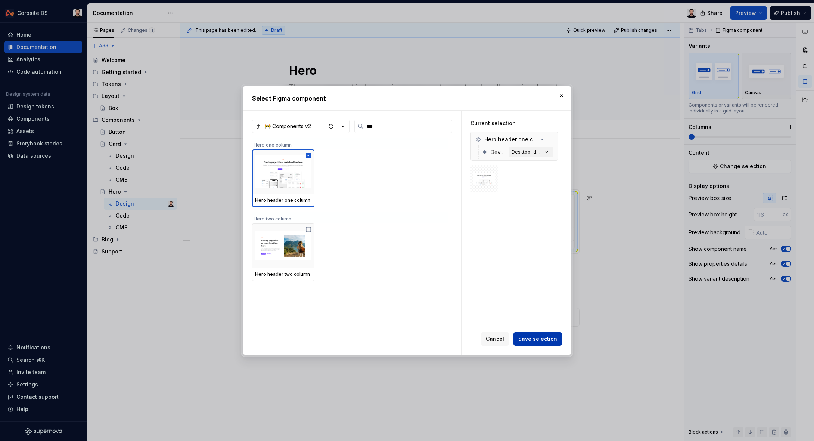
click at [533, 337] on span "Save selection" at bounding box center [537, 338] width 39 height 7
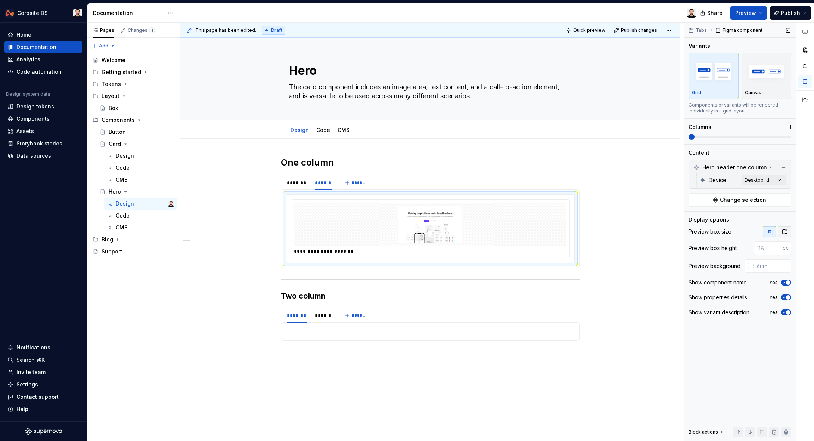
click at [787, 232] on icon "button" at bounding box center [785, 232] width 6 height 6
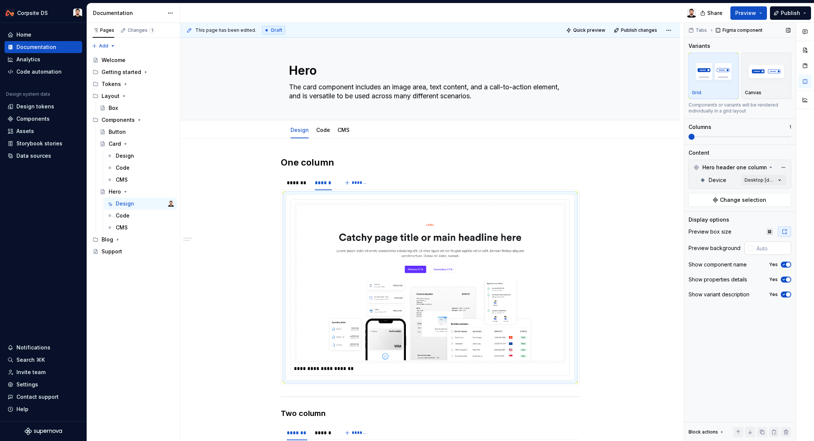
click at [769, 249] on input "text" at bounding box center [773, 247] width 38 height 13
paste input "F5F6F7"
type input "#F5F6F7"
type button "on"
click at [438, 237] on img at bounding box center [430, 282] width 267 height 155
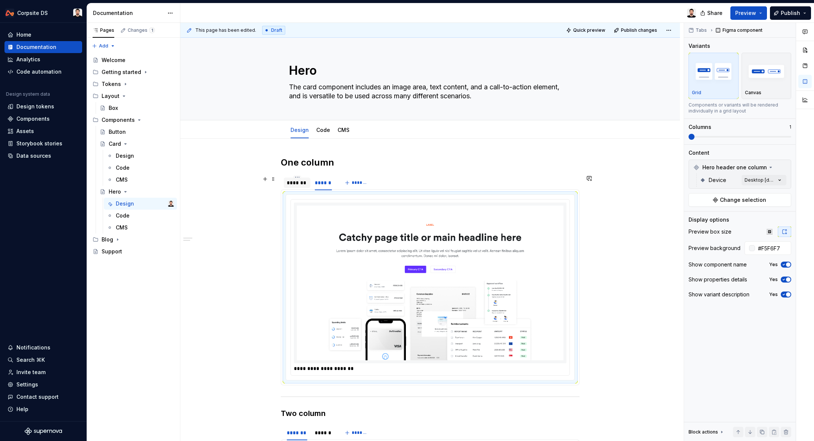
click at [302, 186] on div "*******" at bounding box center [297, 182] width 27 height 10
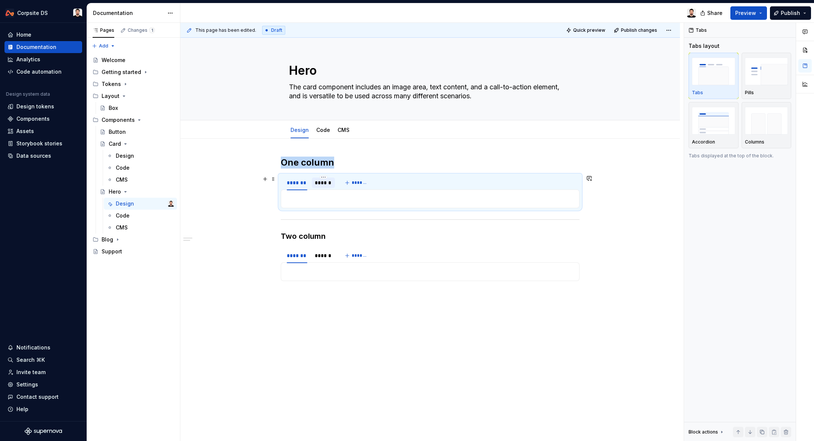
click at [318, 185] on div "******" at bounding box center [323, 182] width 17 height 7
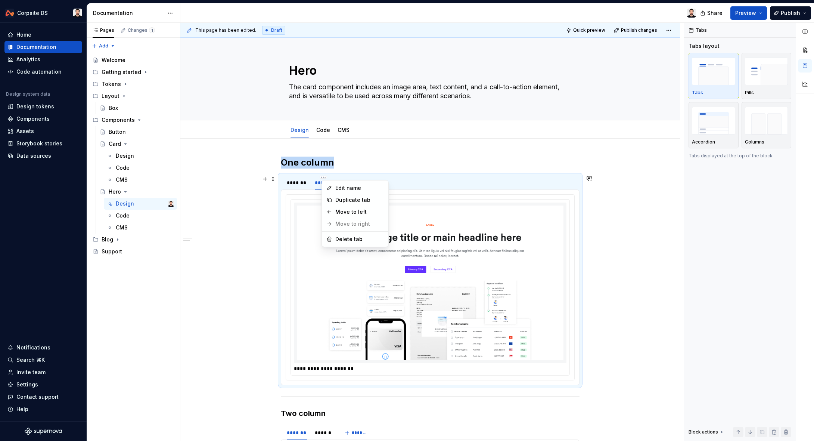
click at [299, 178] on html "Corpsite DS Home Documentation Analytics Code automation Design system data Des…" at bounding box center [407, 220] width 814 height 441
click at [359, 215] on div "Move to left" at bounding box center [359, 211] width 49 height 7
click at [298, 182] on div "******" at bounding box center [295, 182] width 17 height 7
type input "*******"
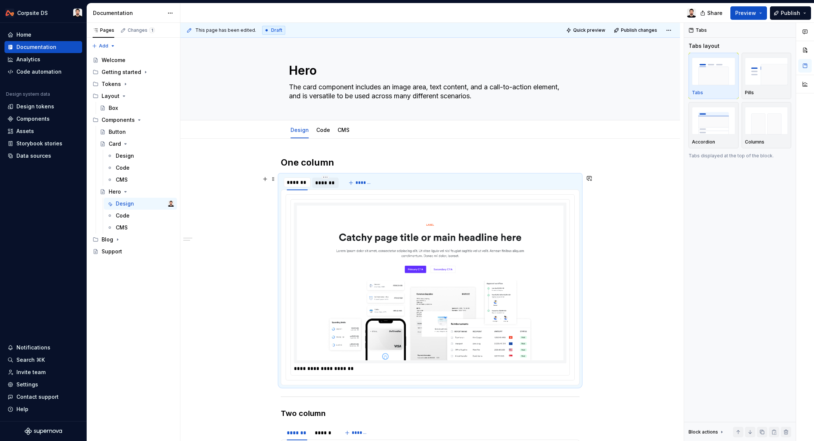
click at [326, 186] on div "*******" at bounding box center [325, 182] width 21 height 7
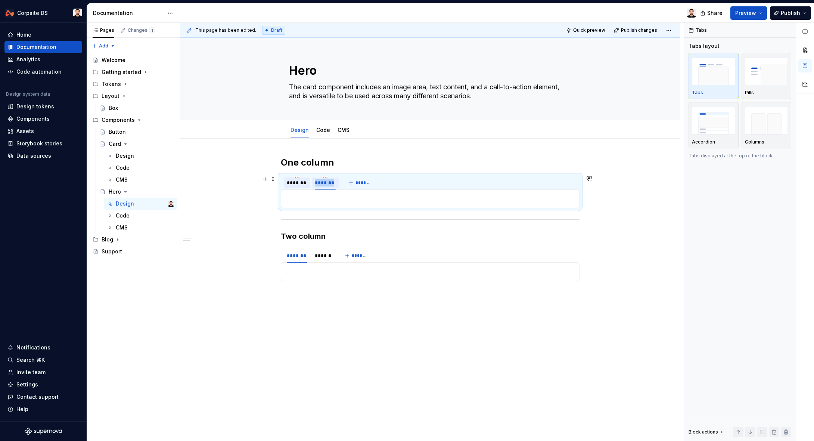
click at [326, 186] on div "*******" at bounding box center [325, 182] width 21 height 7
type input "******"
click at [307, 184] on div "*******" at bounding box center [297, 182] width 21 height 7
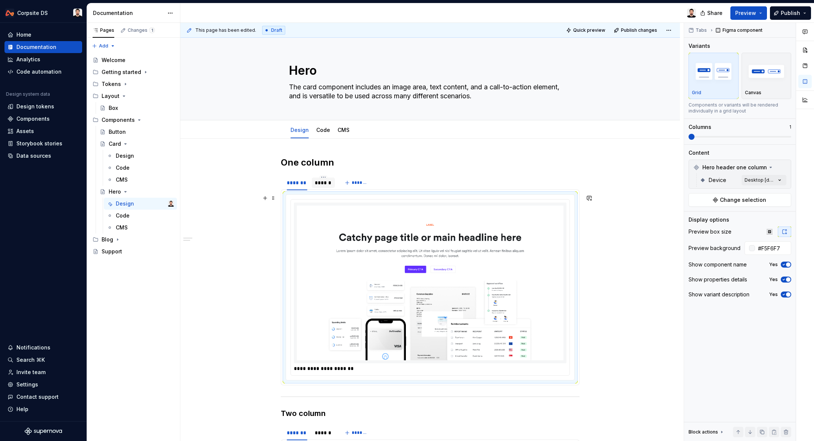
click at [537, 210] on img at bounding box center [430, 282] width 267 height 155
click at [725, 86] on div "button" at bounding box center [713, 71] width 43 height 31
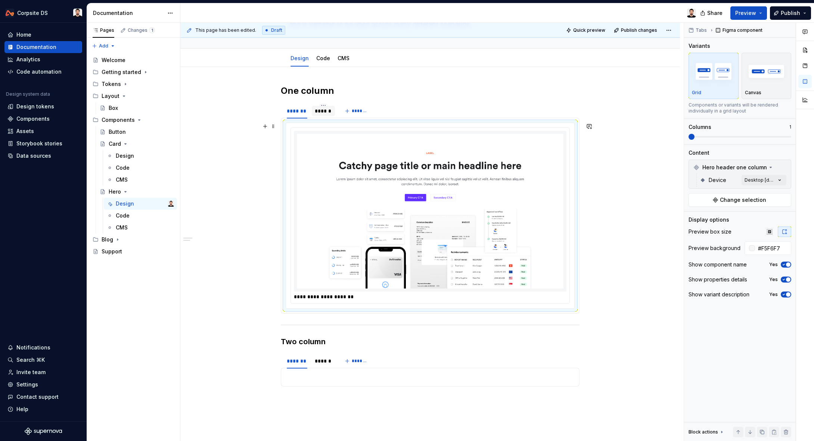
scroll to position [70, 0]
click at [332, 113] on div "******" at bounding box center [323, 112] width 17 height 7
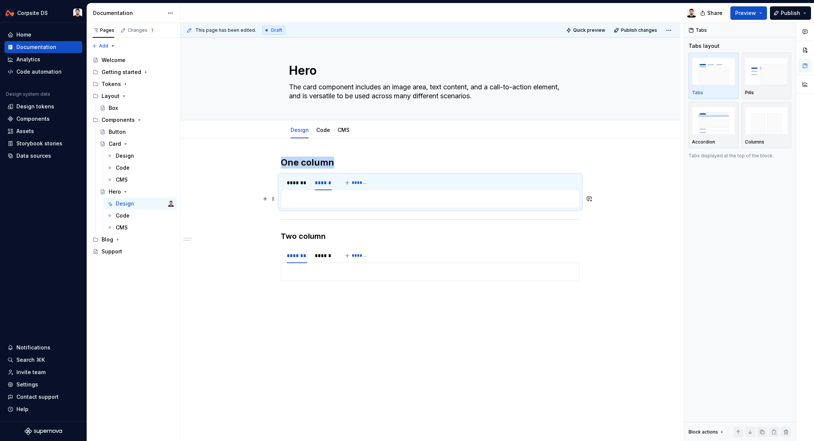
click at [349, 199] on p at bounding box center [430, 198] width 289 height 9
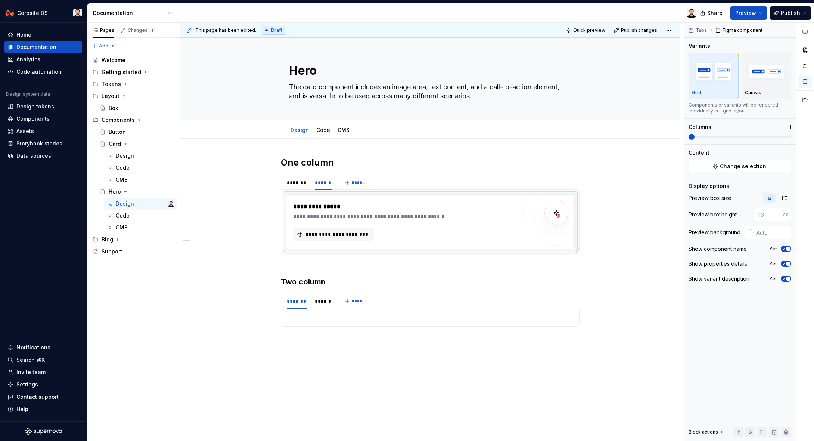
type textarea "*"
click at [330, 234] on span "**********" at bounding box center [336, 233] width 65 height 7
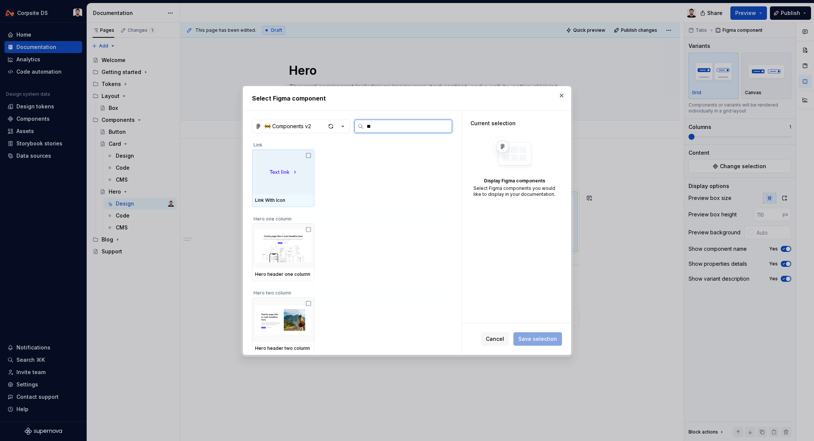
type input "***"
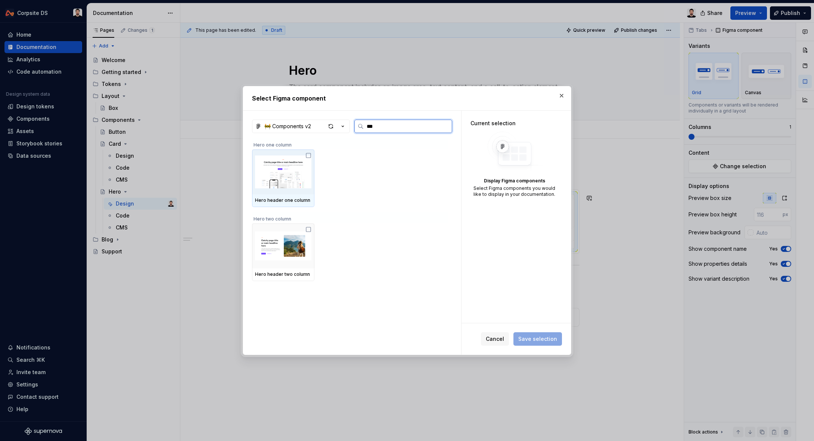
click at [304, 200] on div "Hero header one column" at bounding box center [283, 200] width 56 height 6
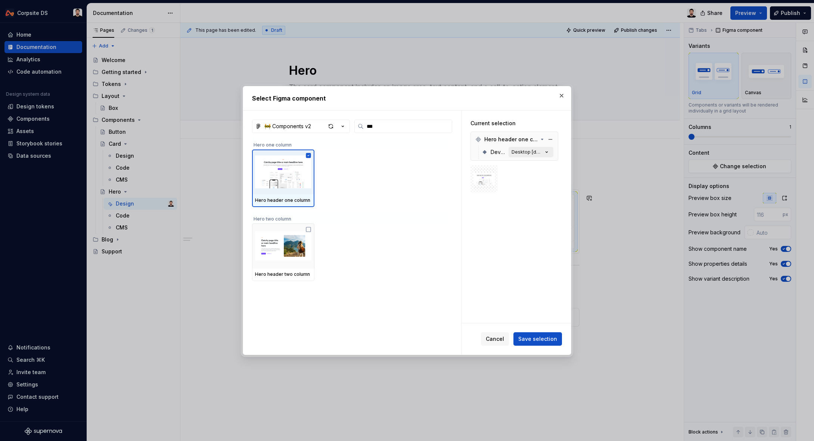
click at [549, 151] on icon "button" at bounding box center [546, 151] width 7 height 7
drag, startPoint x: 545, startPoint y: 338, endPoint x: 560, endPoint y: 325, distance: 18.8
click at [545, 338] on span "Save selection" at bounding box center [537, 338] width 39 height 7
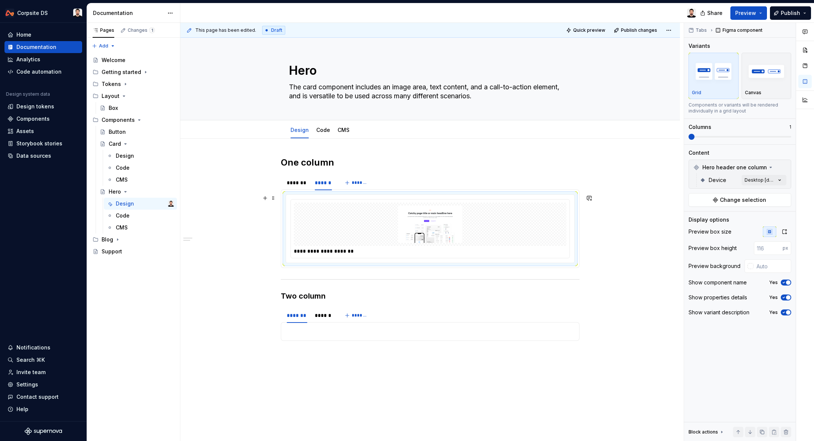
click at [449, 227] on img at bounding box center [430, 223] width 267 height 37
click at [787, 232] on icon "button" at bounding box center [785, 232] width 6 height 6
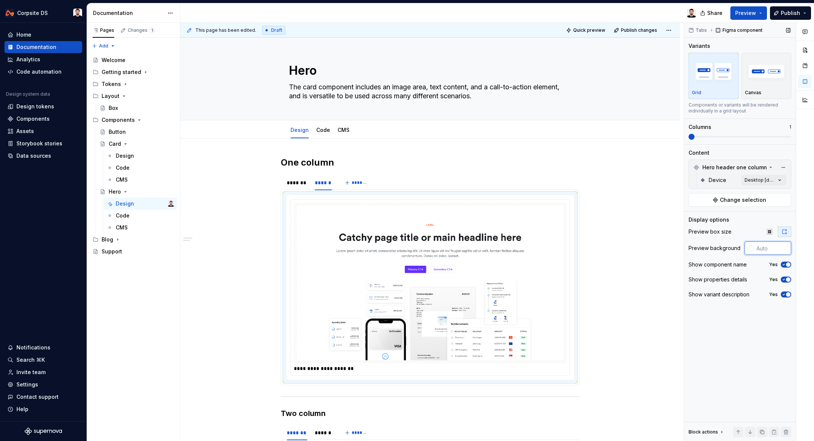
click at [780, 250] on input "text" at bounding box center [773, 247] width 38 height 13
paste input "F5F6F7"
type input "#F5F6F7"
type button "on"
click at [778, 179] on div "Comments Open comments No comments yet Select ‘Comment’ from the block context …" at bounding box center [749, 232] width 130 height 418
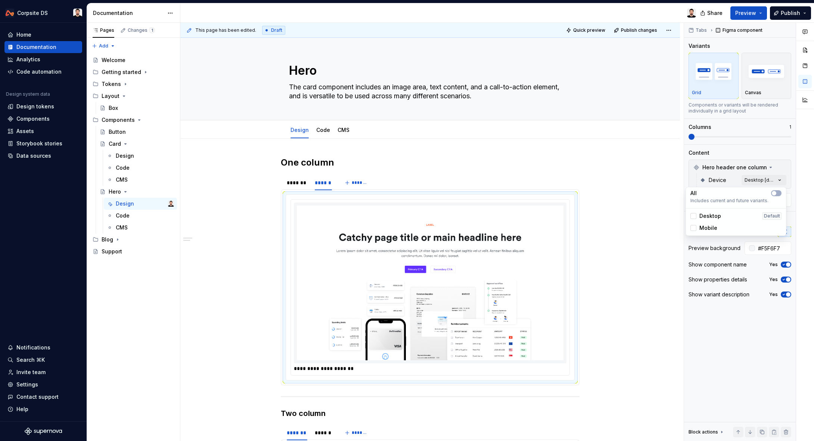
click at [706, 226] on span "Mobile" at bounding box center [709, 227] width 18 height 7
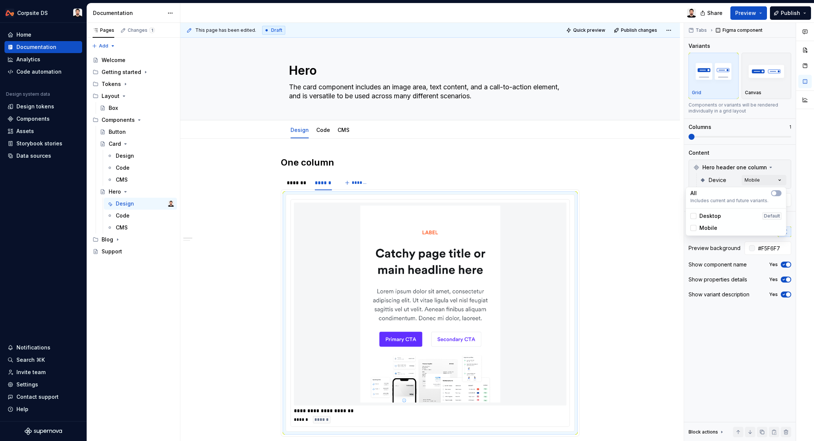
drag, startPoint x: 638, startPoint y: 195, endPoint x: 448, endPoint y: 176, distance: 191.1
click at [638, 195] on html "Corpsite DS Home Documentation Analytics Code automation Design system data Des…" at bounding box center [407, 220] width 814 height 441
click at [302, 181] on div "*******" at bounding box center [297, 182] width 21 height 7
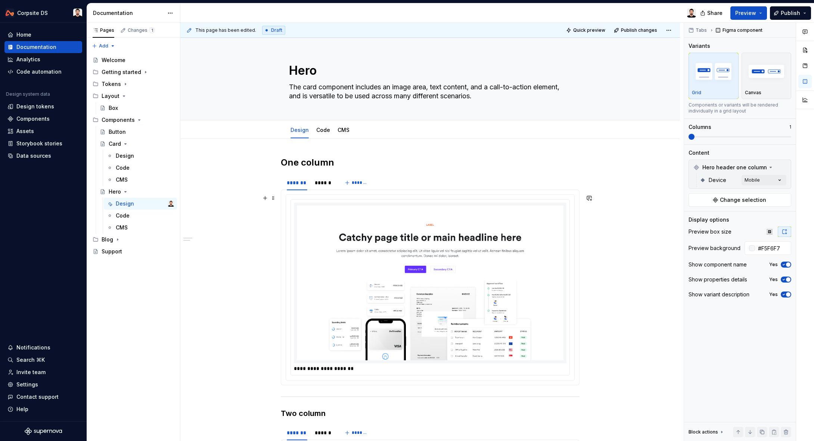
scroll to position [59, 0]
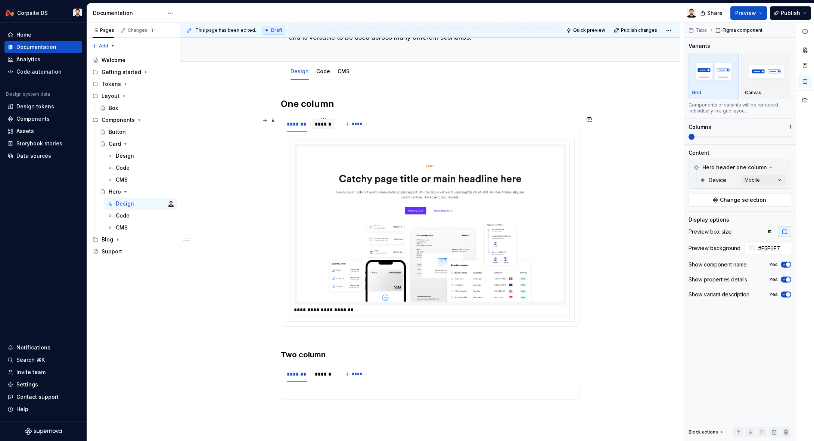
click at [331, 125] on div "******" at bounding box center [323, 123] width 17 height 7
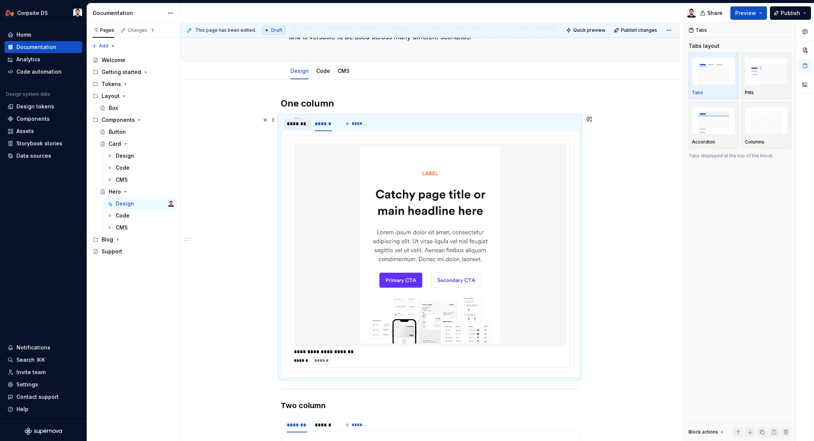
click at [294, 123] on div "*******" at bounding box center [297, 123] width 21 height 7
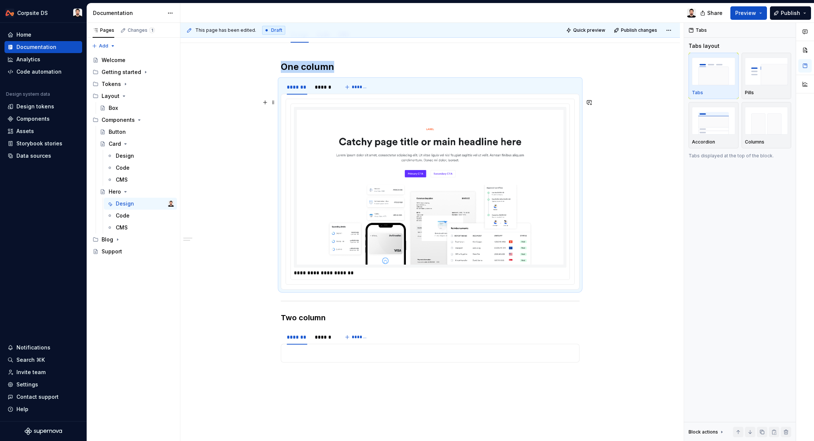
scroll to position [164, 0]
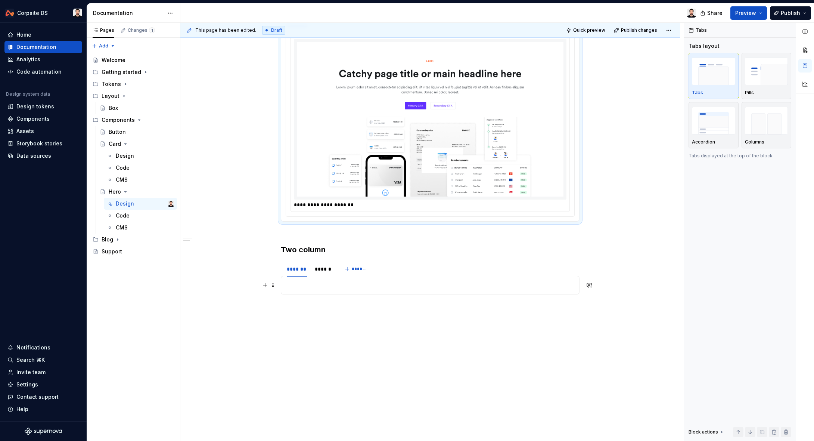
click at [319, 288] on p at bounding box center [430, 285] width 289 height 9
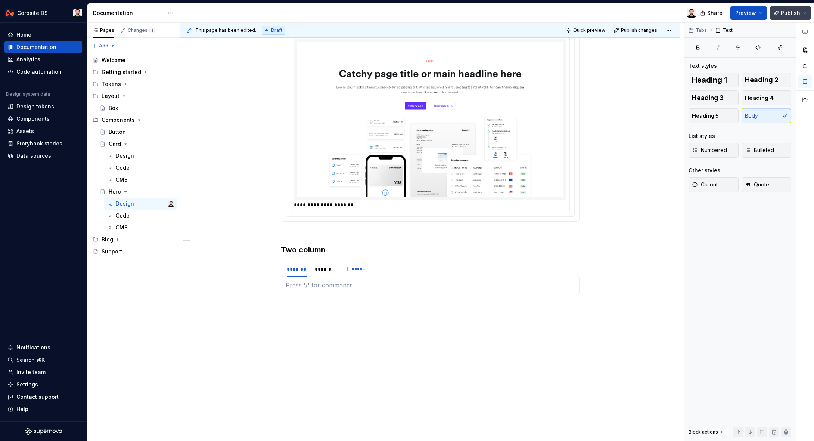
click at [789, 7] on button "Publish" at bounding box center [790, 12] width 41 height 13
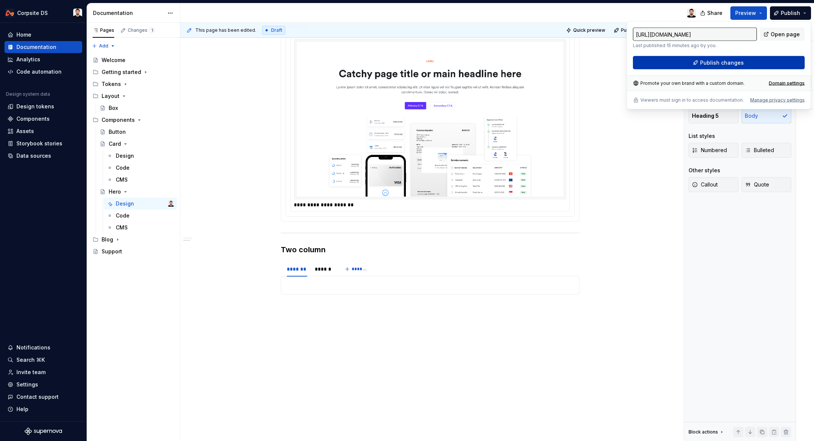
click at [712, 60] on span "Publish changes" at bounding box center [722, 62] width 44 height 7
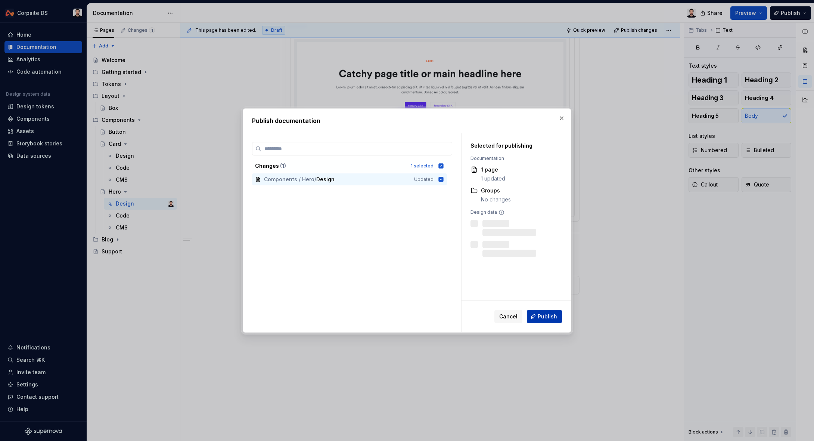
click at [548, 312] on button "Publish" at bounding box center [544, 316] width 35 height 13
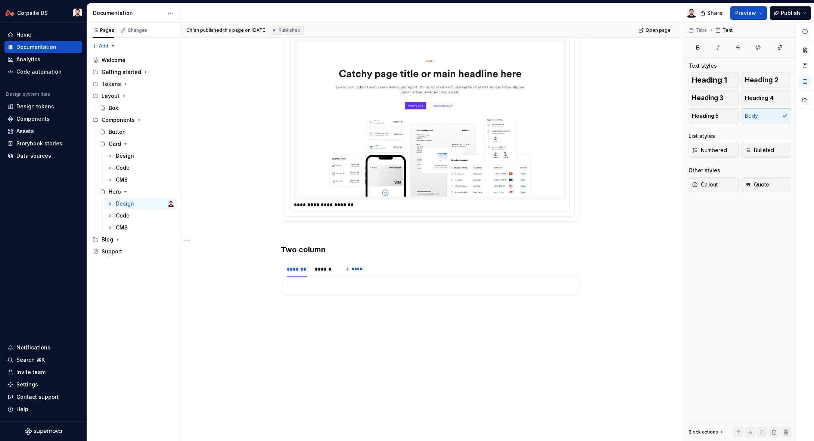
type textarea "*"
click at [33, 120] on div "Components" at bounding box center [32, 118] width 33 height 7
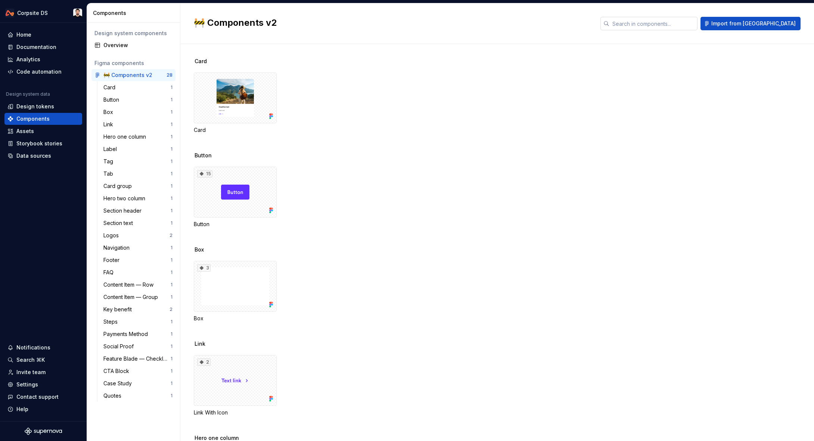
click at [656, 25] on input "text" at bounding box center [654, 23] width 88 height 13
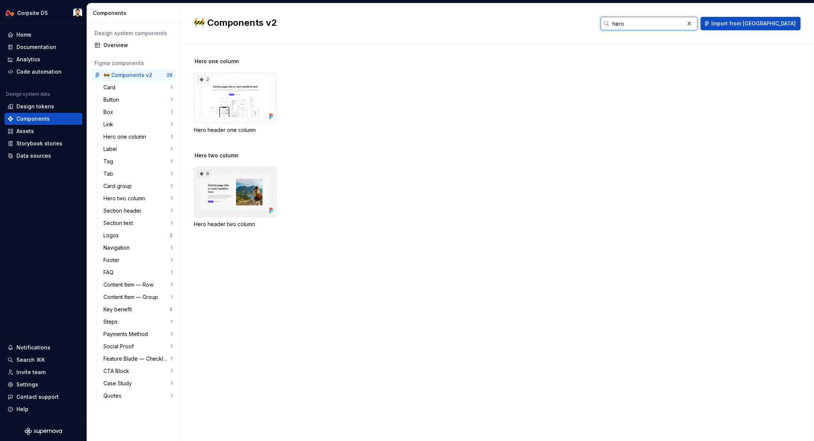
type input "hero"
click at [233, 182] on div "8" at bounding box center [235, 192] width 83 height 51
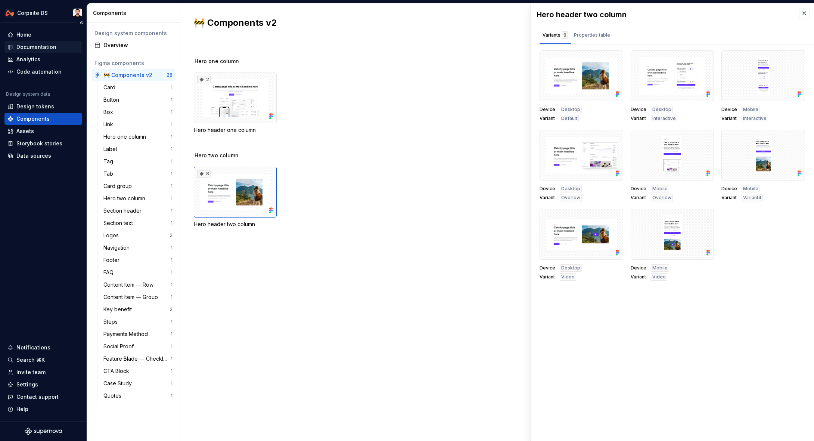
click at [39, 49] on div "Documentation" at bounding box center [36, 46] width 40 height 7
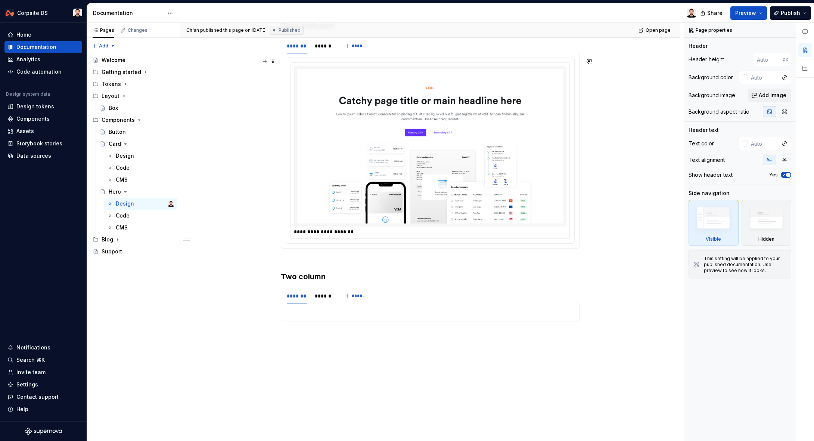
scroll to position [164, 0]
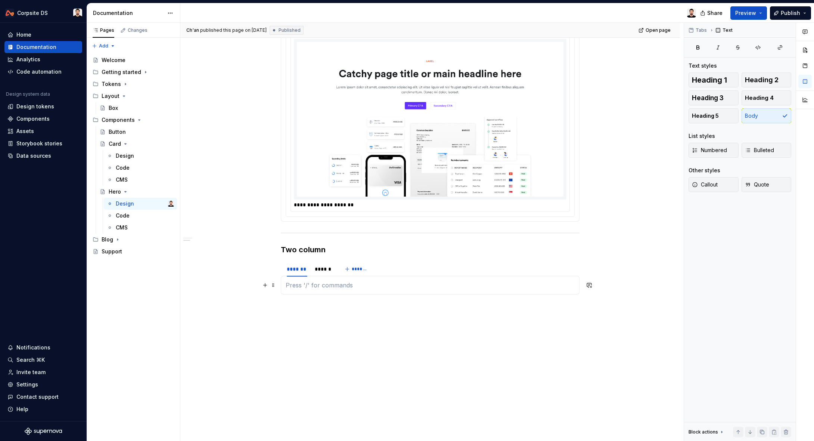
click at [345, 287] on p at bounding box center [430, 285] width 289 height 9
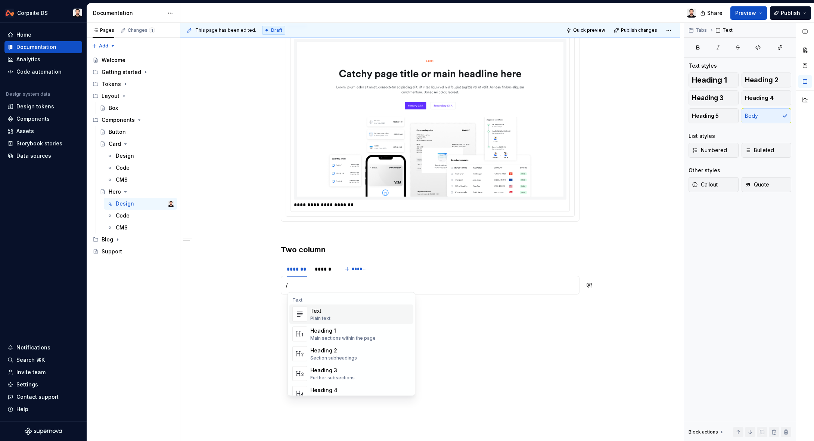
type textarea "*"
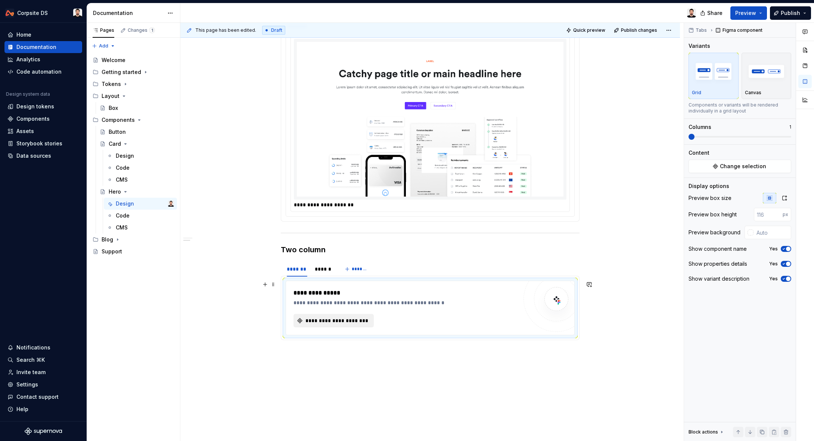
click at [313, 318] on span "**********" at bounding box center [336, 320] width 65 height 7
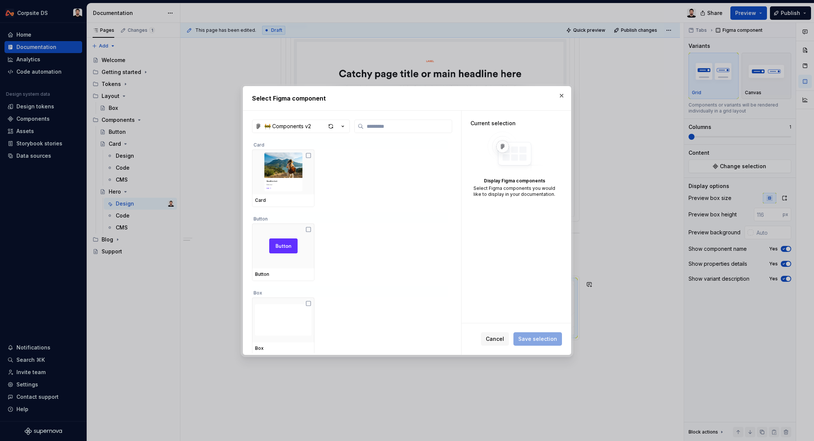
type textarea "*"
click at [390, 129] on input "search" at bounding box center [408, 126] width 88 height 7
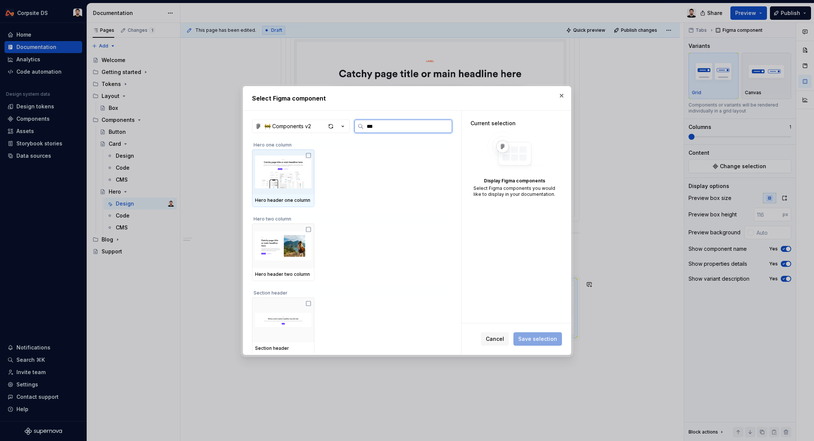
type input "****"
click at [276, 251] on img at bounding box center [283, 245] width 56 height 39
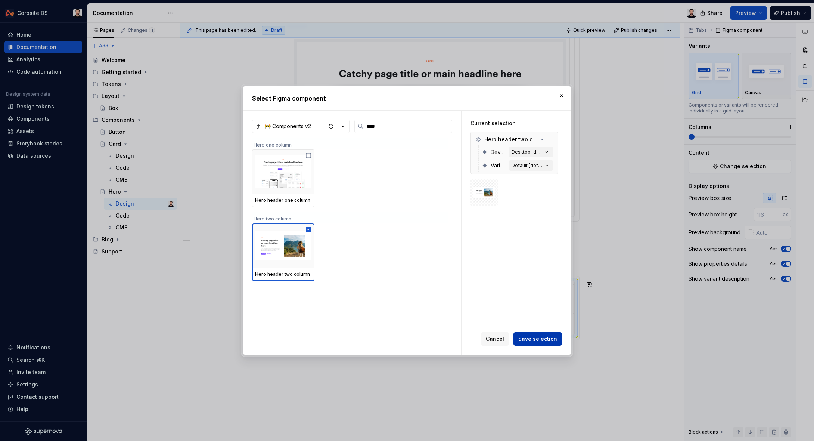
click at [529, 336] on span "Save selection" at bounding box center [537, 338] width 39 height 7
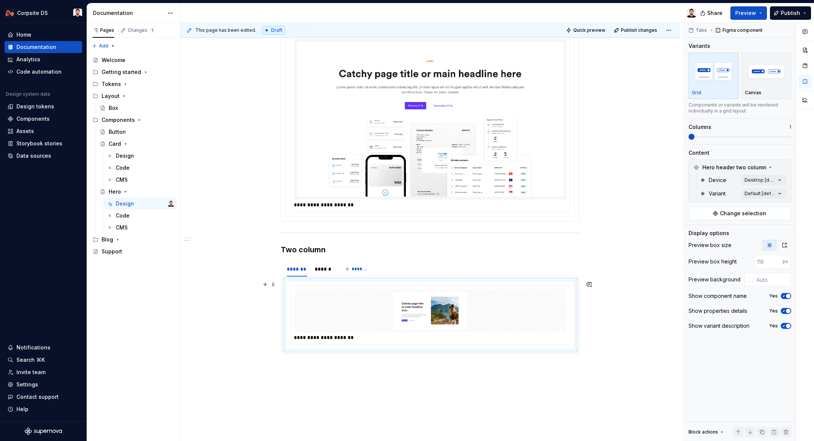
click at [520, 305] on img at bounding box center [430, 310] width 267 height 37
click at [782, 247] on icon "button" at bounding box center [785, 245] width 6 height 6
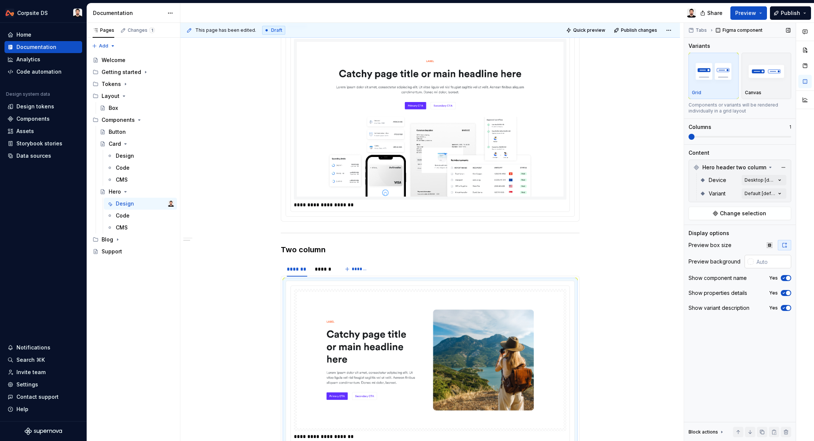
click at [767, 265] on input "text" at bounding box center [773, 261] width 38 height 13
paste input "F5F6F7"
type input "#F5F6F7"
type button "on"
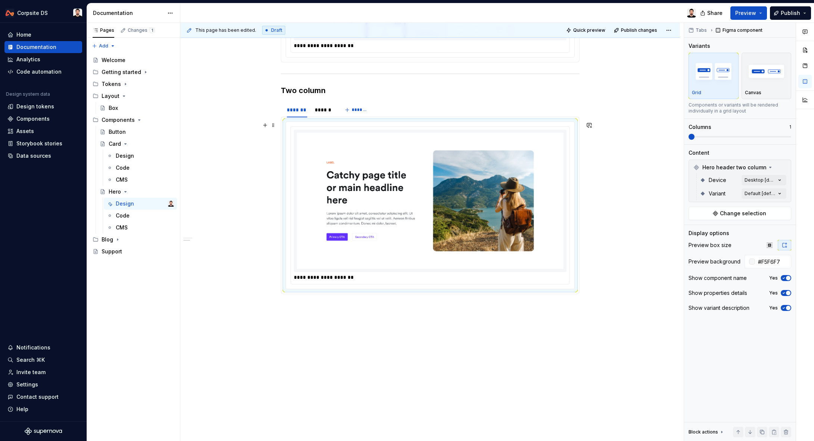
click at [518, 216] on img at bounding box center [430, 201] width 267 height 136
click at [481, 195] on img at bounding box center [430, 201] width 267 height 136
click at [299, 104] on html "Corpsite DS Home Documentation Analytics Code automation Design system data Des…" at bounding box center [407, 220] width 814 height 441
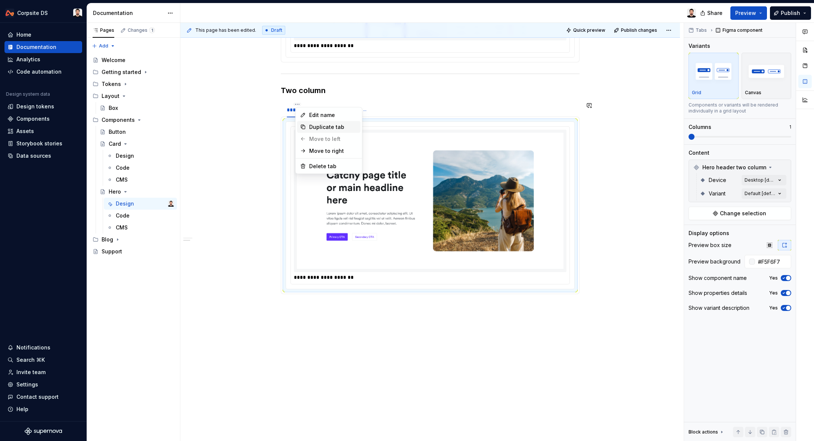
click at [316, 124] on div "Duplicate tab" at bounding box center [333, 126] width 49 height 7
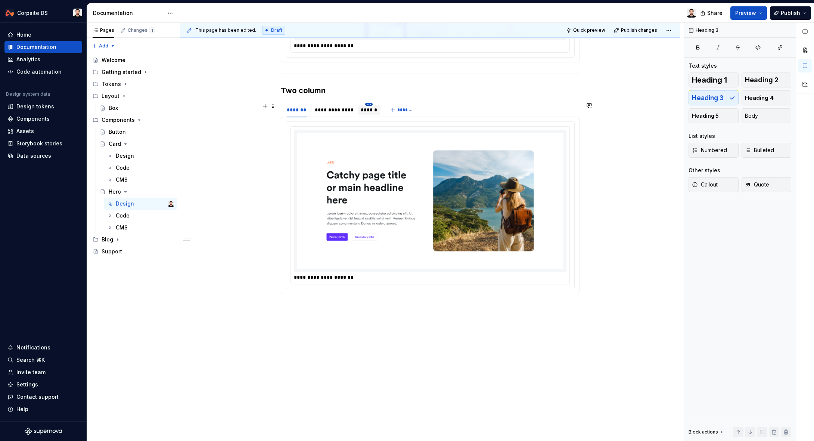
click at [371, 104] on html "Corpsite DS Home Documentation Analytics Code automation Design system data Des…" at bounding box center [407, 220] width 814 height 441
click at [411, 163] on div "Delete tab" at bounding box center [405, 165] width 49 height 7
click at [335, 108] on div "**********" at bounding box center [334, 109] width 38 height 7
click at [334, 109] on div "**********" at bounding box center [334, 109] width 38 height 7
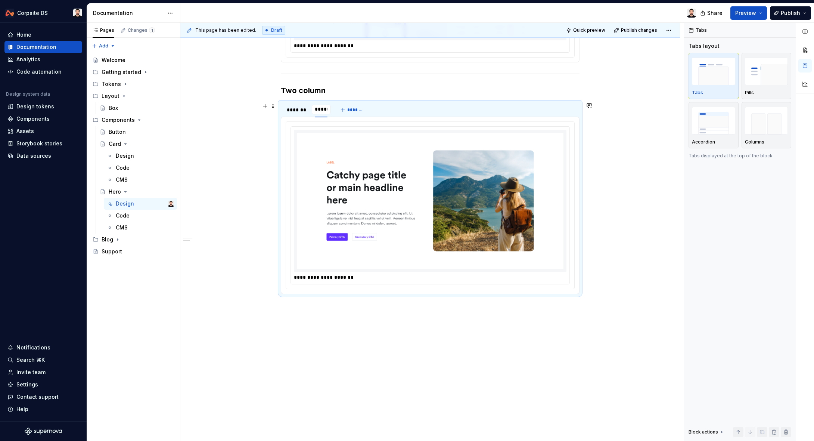
type input "******"
click at [372, 151] on img at bounding box center [430, 201] width 267 height 136
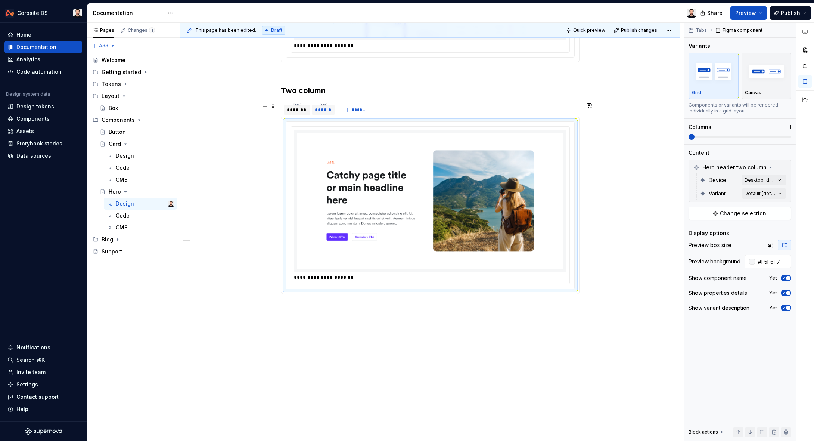
click at [301, 112] on div "*******" at bounding box center [297, 109] width 21 height 7
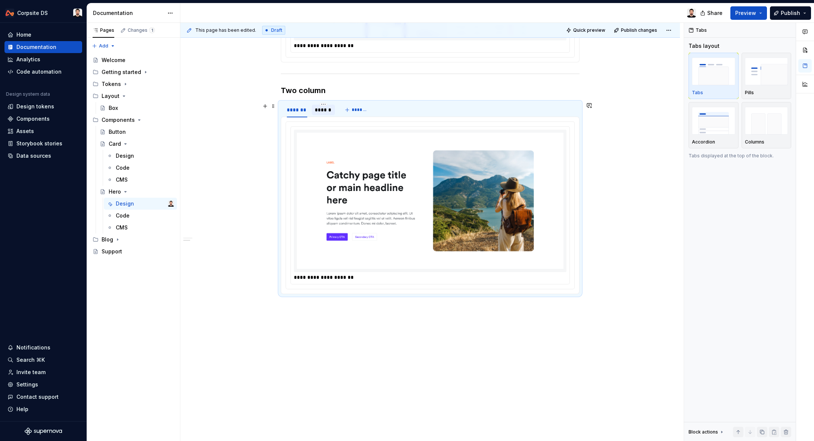
drag, startPoint x: 323, startPoint y: 111, endPoint x: 353, endPoint y: 150, distance: 49.3
click at [323, 111] on div "******" at bounding box center [323, 109] width 17 height 7
click at [359, 157] on img at bounding box center [430, 201] width 267 height 136
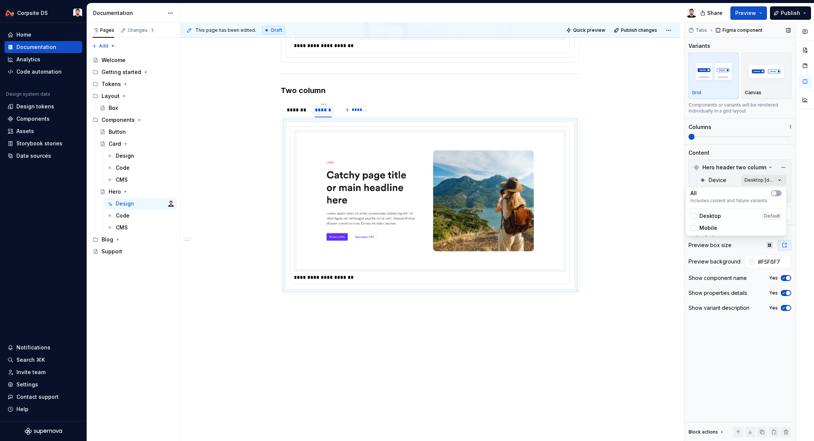
click at [776, 179] on div "Comments Open comments No comments yet Select ‘Comment’ from the block context …" at bounding box center [749, 232] width 130 height 418
click at [711, 228] on span "Mobile" at bounding box center [709, 227] width 18 height 7
click at [614, 186] on html "Corpsite DS Home Documentation Analytics Code automation Design system data Des…" at bounding box center [407, 220] width 814 height 441
click at [295, 111] on div "*******" at bounding box center [297, 109] width 21 height 7
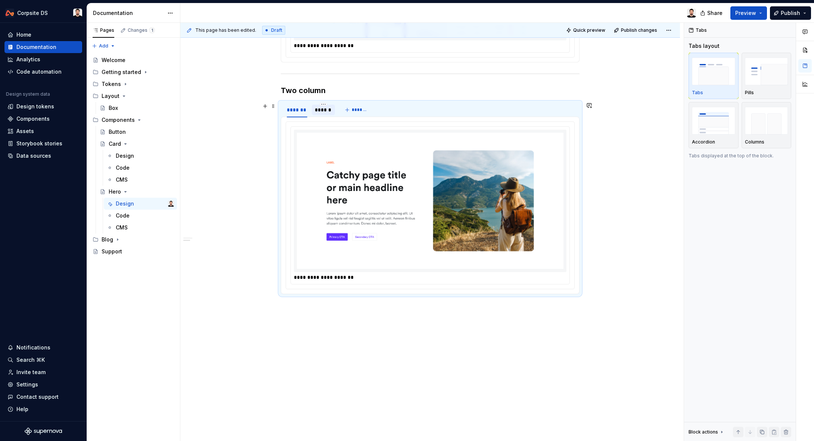
click at [322, 111] on div "******" at bounding box center [323, 109] width 17 height 7
click at [303, 109] on div "*******" at bounding box center [297, 109] width 21 height 7
click at [323, 108] on div "******" at bounding box center [323, 109] width 17 height 7
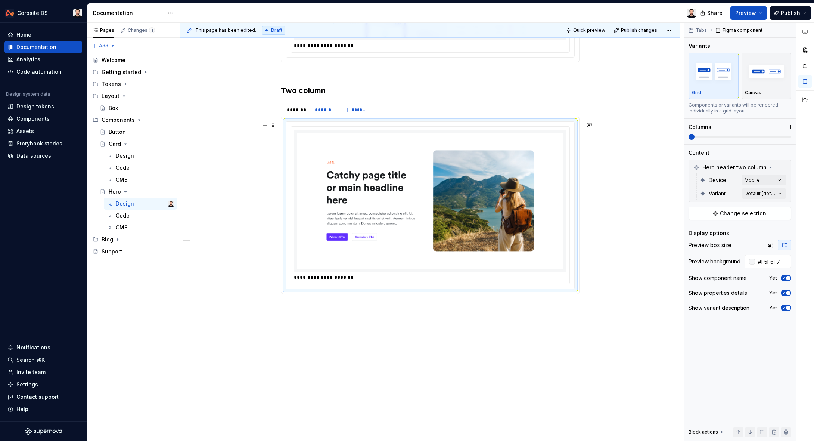
click at [360, 161] on img at bounding box center [430, 201] width 267 height 136
click at [768, 180] on div "Comments Open comments No comments yet Select ‘Comment’ from the block context …" at bounding box center [749, 232] width 130 height 418
click at [711, 229] on span "Mobile" at bounding box center [709, 227] width 18 height 7
click at [710, 217] on span "Desktop" at bounding box center [711, 215] width 22 height 7
click at [710, 227] on span "Mobile" at bounding box center [709, 227] width 18 height 7
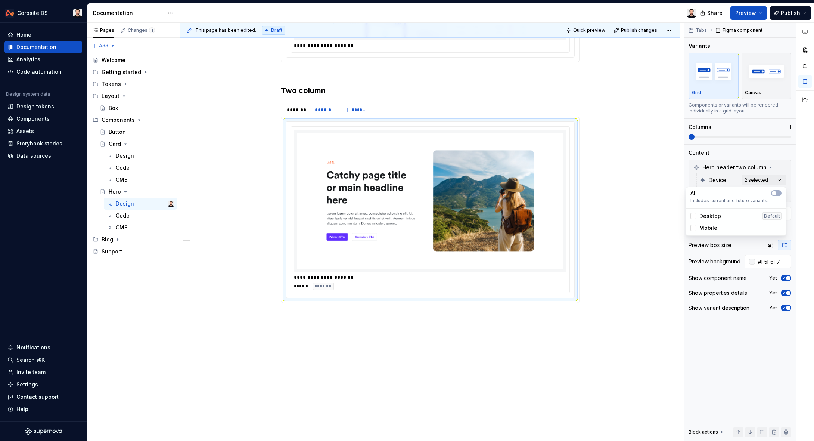
click at [709, 214] on span "Desktop" at bounding box center [711, 215] width 22 height 7
click at [607, 180] on html "Corpsite DS Home Documentation Analytics Code automation Design system data Des…" at bounding box center [407, 220] width 814 height 441
click at [791, 14] on span "Publish" at bounding box center [790, 12] width 19 height 7
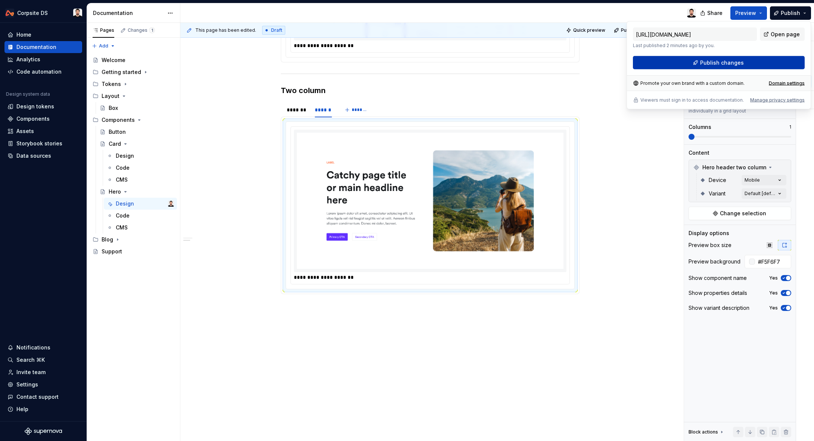
click at [751, 59] on button "Publish changes" at bounding box center [719, 62] width 172 height 13
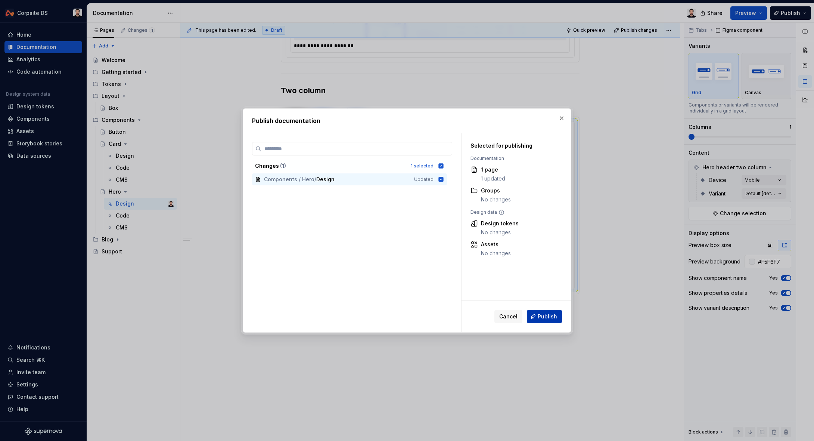
click at [550, 318] on span "Publish" at bounding box center [547, 316] width 19 height 7
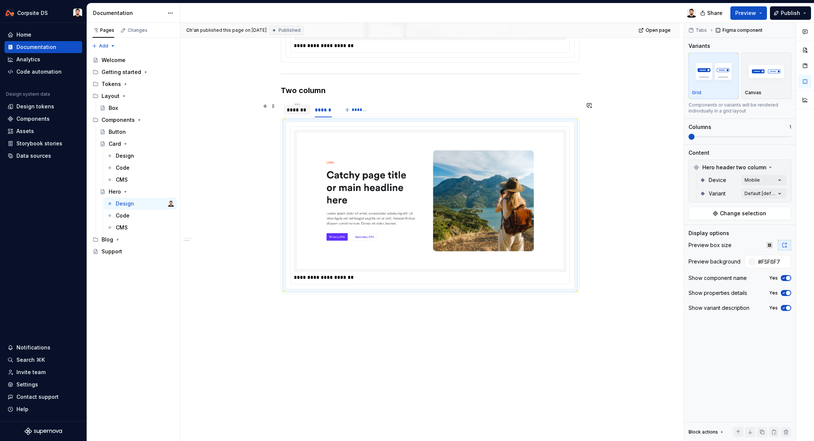
click at [305, 112] on div "*******" at bounding box center [297, 109] width 21 height 7
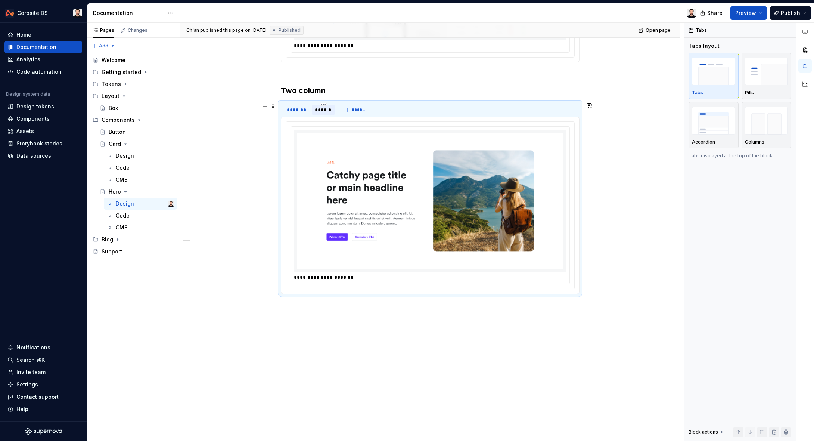
click at [325, 110] on div "******" at bounding box center [323, 109] width 17 height 7
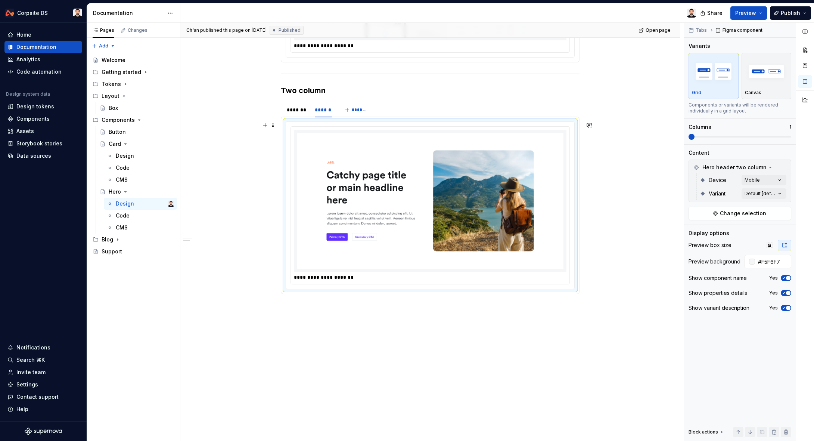
click at [349, 159] on img at bounding box center [430, 201] width 267 height 136
click at [294, 112] on div "*******" at bounding box center [297, 109] width 21 height 7
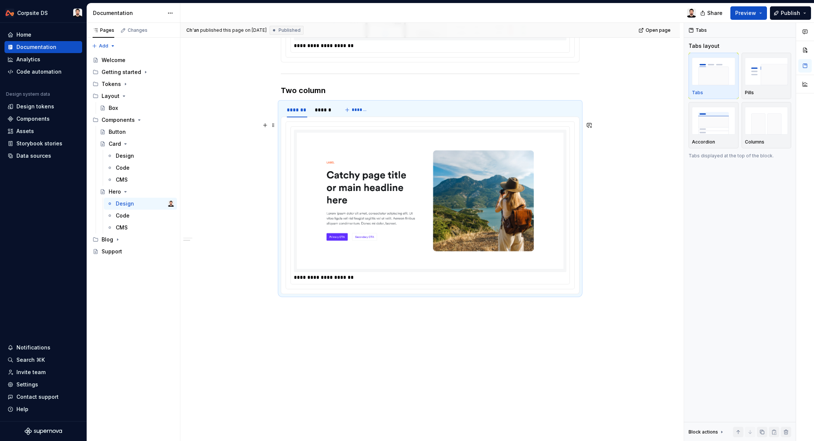
click at [376, 163] on img at bounding box center [430, 201] width 267 height 136
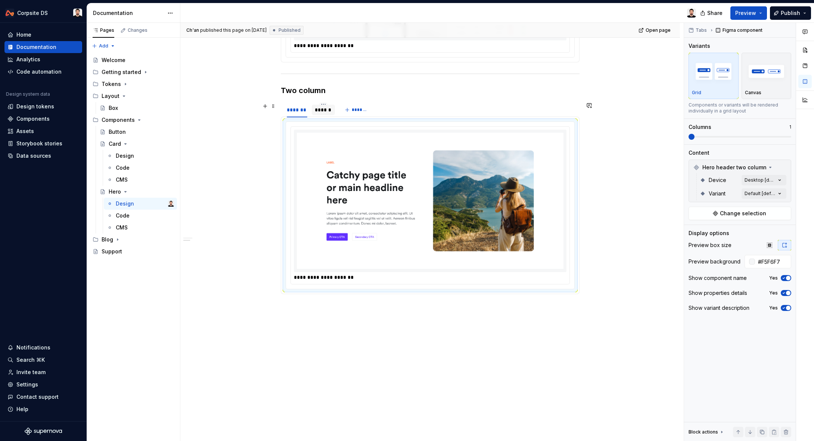
click at [328, 106] on div "******" at bounding box center [323, 109] width 17 height 7
click at [359, 147] on img at bounding box center [430, 201] width 267 height 136
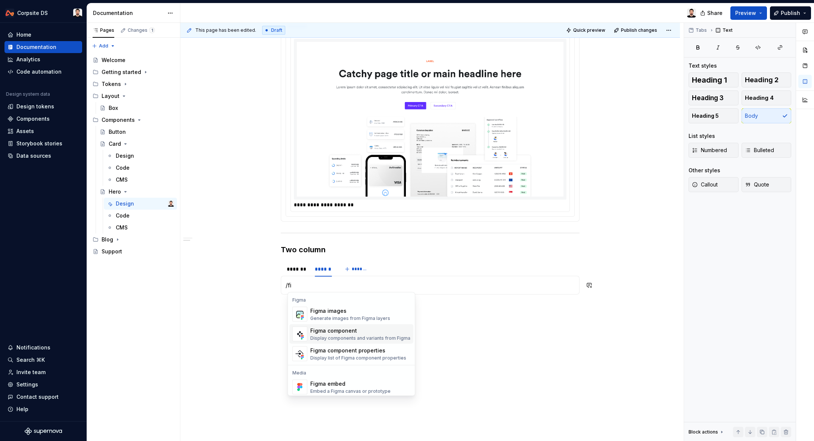
scroll to position [209, 0]
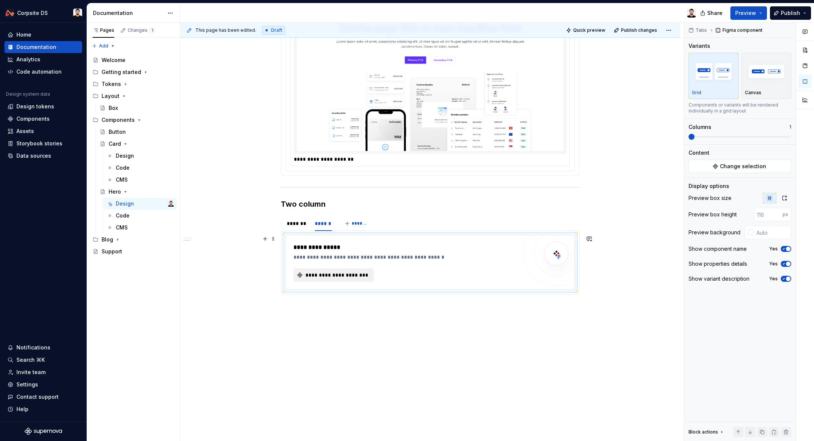
click at [341, 268] on button "**********" at bounding box center [334, 274] width 80 height 13
type textarea "*"
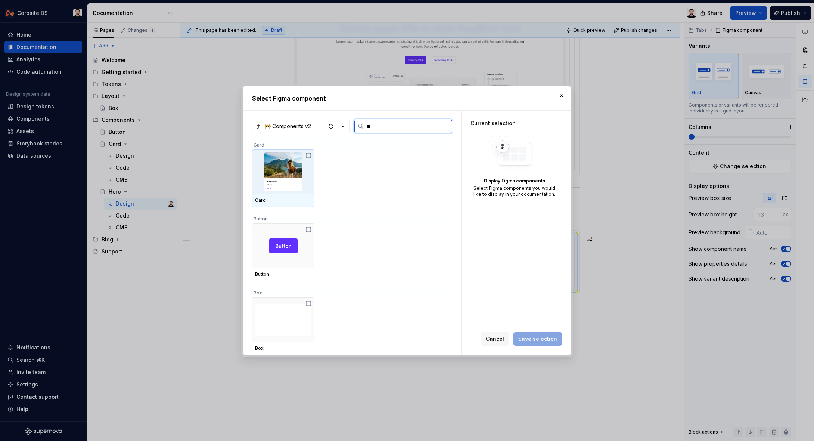
type input "***"
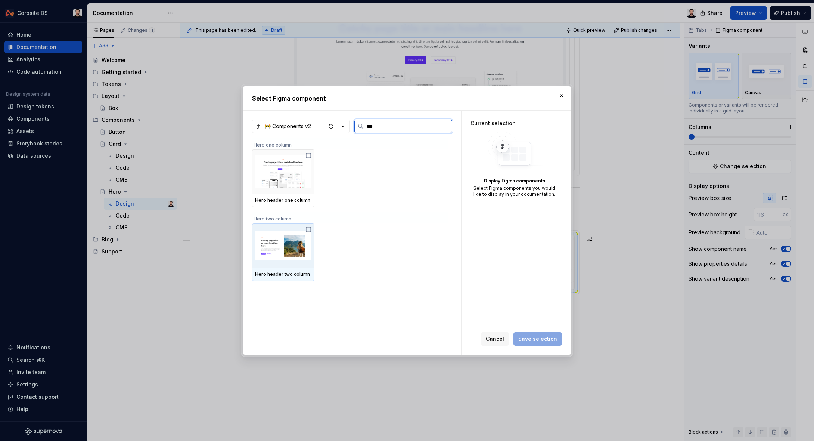
drag, startPoint x: 292, startPoint y: 243, endPoint x: 321, endPoint y: 249, distance: 30.2
click at [292, 243] on img at bounding box center [283, 245] width 56 height 39
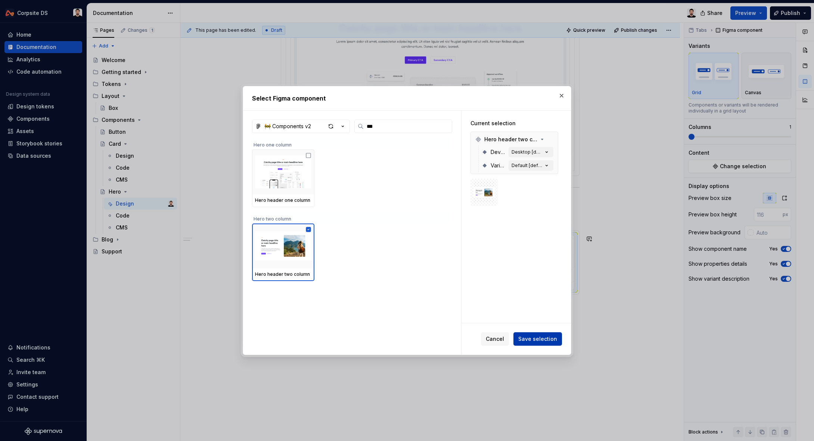
click at [557, 337] on span "Save selection" at bounding box center [537, 338] width 39 height 7
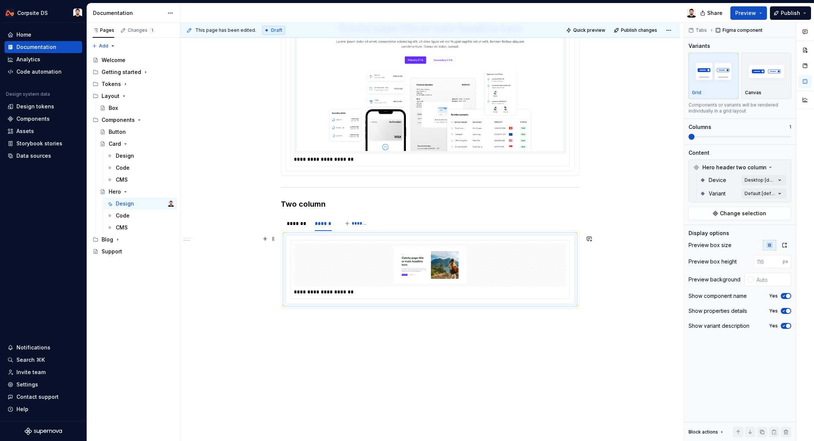
click at [505, 269] on img at bounding box center [430, 264] width 267 height 37
click at [782, 241] on button "button" at bounding box center [784, 245] width 13 height 10
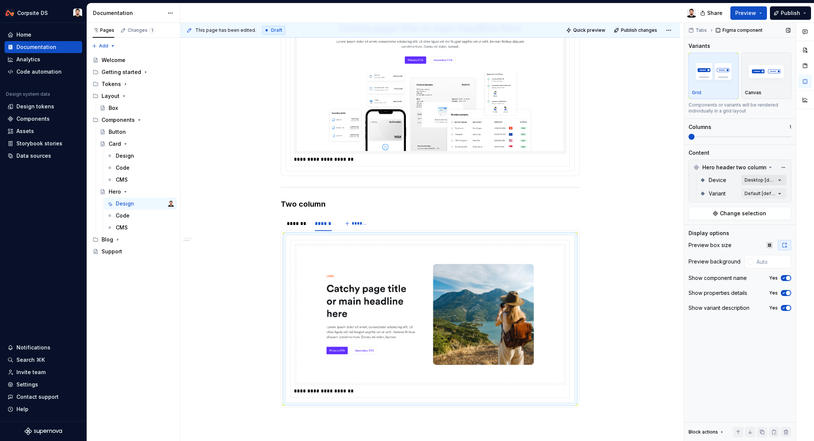
click at [771, 178] on div "Comments Open comments No comments yet Select ‘Comment’ from the block context …" at bounding box center [749, 232] width 130 height 418
click at [703, 226] on span "Mobile" at bounding box center [709, 227] width 18 height 7
click at [610, 213] on html "Corpsite DS Home Documentation Analytics Code automation Design system data Des…" at bounding box center [407, 220] width 814 height 441
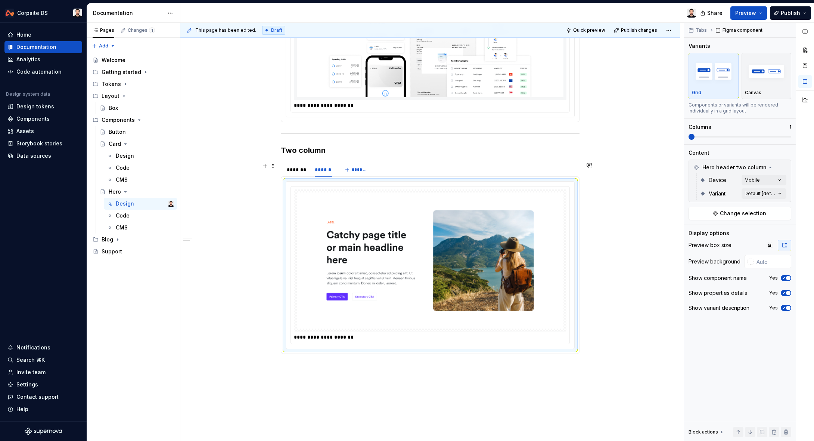
scroll to position [323, 0]
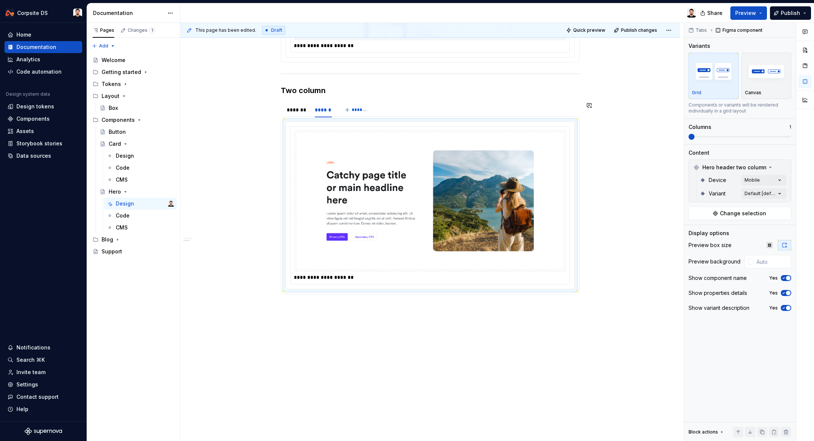
click at [453, 348] on div "**********" at bounding box center [430, 128] width 500 height 625
click at [403, 322] on div "**********" at bounding box center [430, 128] width 500 height 625
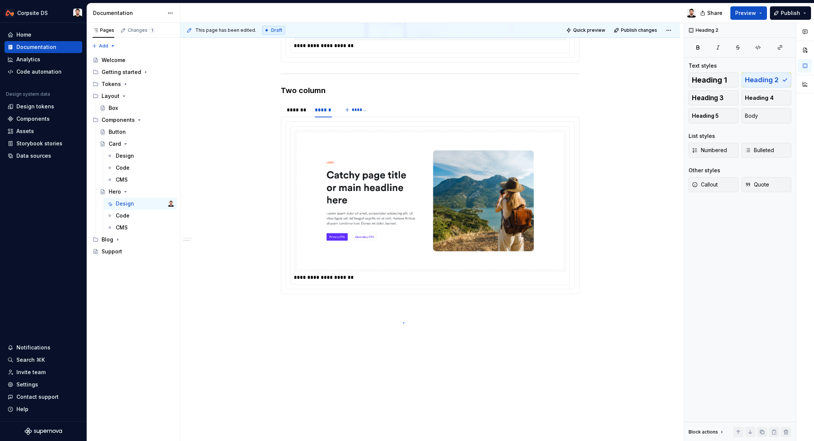
click at [403, 322] on div "**********" at bounding box center [432, 232] width 504 height 418
click at [293, 161] on div "**********" at bounding box center [430, 205] width 279 height 157
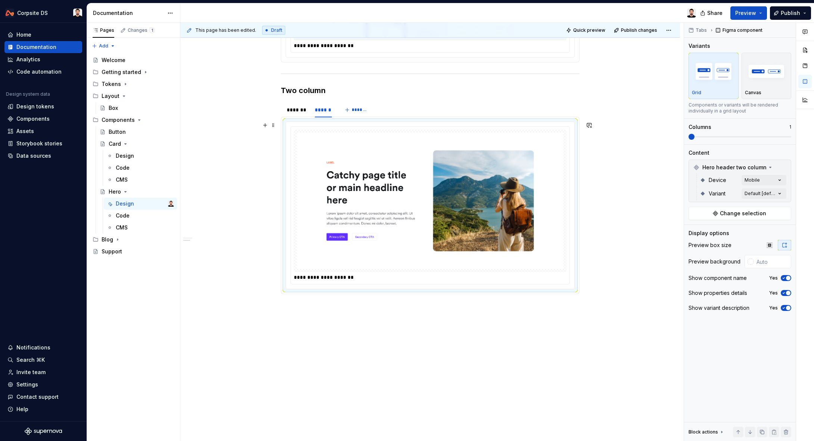
scroll to position [323, 0]
click at [225, 191] on div "**********" at bounding box center [430, 133] width 500 height 637
click at [315, 163] on img at bounding box center [430, 200] width 267 height 136
click at [627, 152] on div "**********" at bounding box center [430, 133] width 500 height 637
drag, startPoint x: 561, startPoint y: 161, endPoint x: 605, endPoint y: 195, distance: 55.4
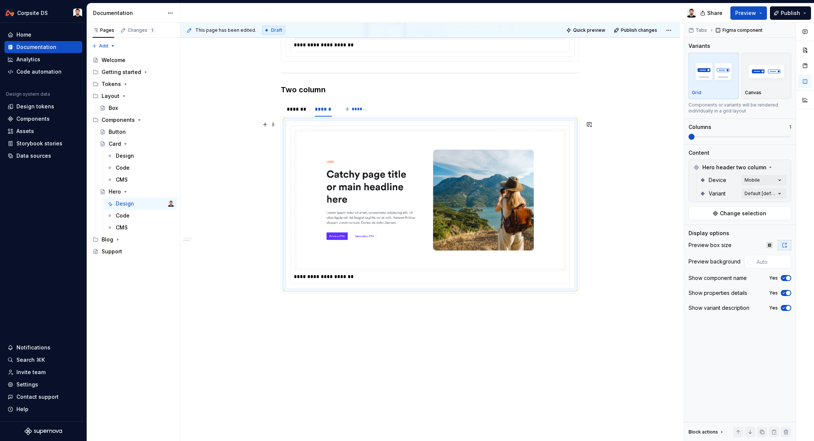
click at [561, 161] on img at bounding box center [430, 200] width 267 height 136
click at [766, 256] on input "text" at bounding box center [773, 261] width 38 height 13
paste input "F5F6F7"
type input "#F5F6F7"
type button "on"
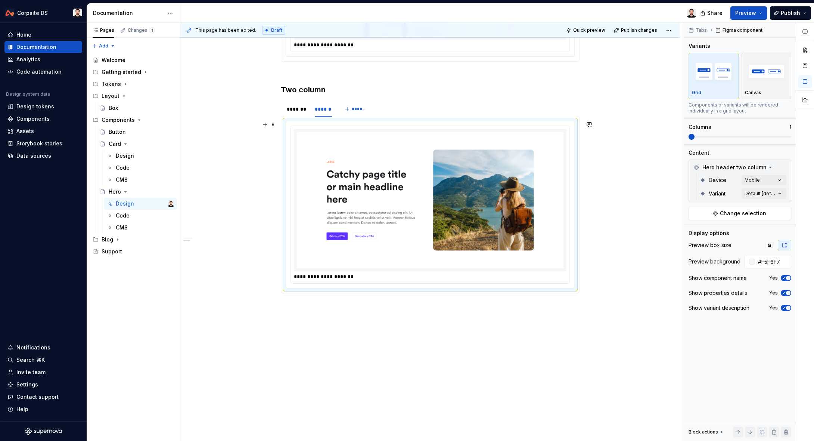
drag, startPoint x: 636, startPoint y: 159, endPoint x: 645, endPoint y: 157, distance: 9.2
click at [636, 159] on div "**********" at bounding box center [430, 133] width 500 height 637
click at [296, 108] on div "*******" at bounding box center [297, 108] width 21 height 7
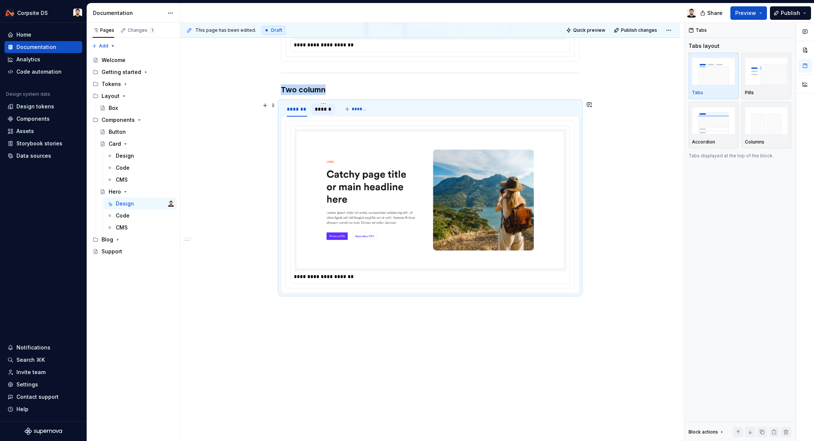
click at [316, 108] on div "******" at bounding box center [323, 109] width 23 height 10
click at [299, 111] on div "*******" at bounding box center [297, 108] width 21 height 7
click at [601, 34] on button "Quick preview" at bounding box center [586, 30] width 45 height 10
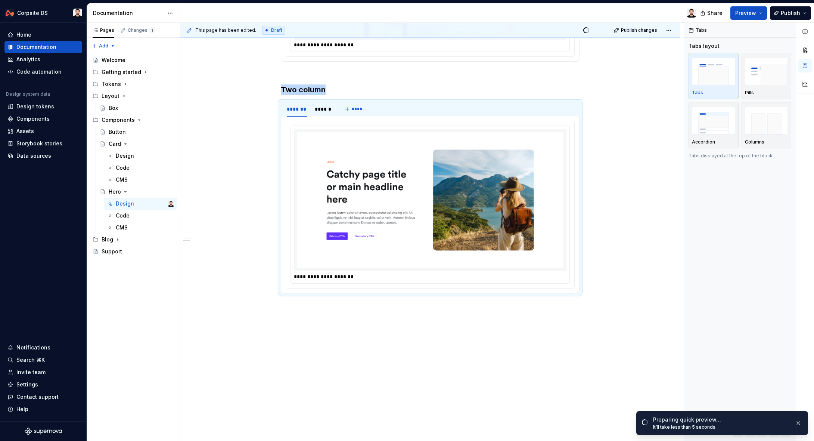
scroll to position [331, 0]
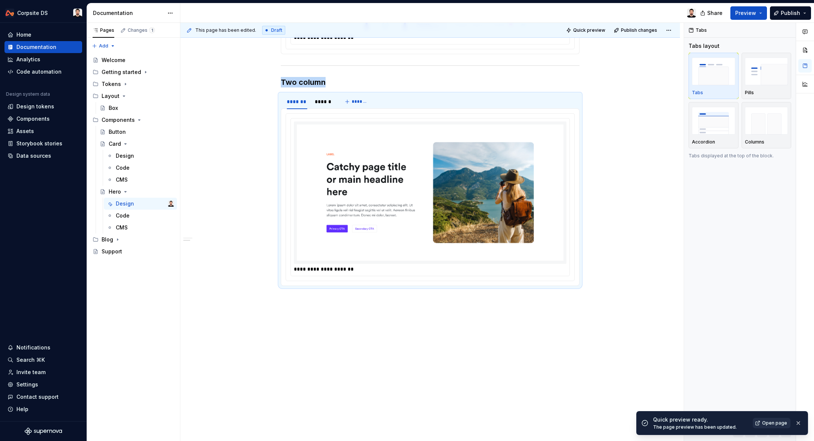
click at [774, 424] on span "Open page" at bounding box center [774, 423] width 25 height 6
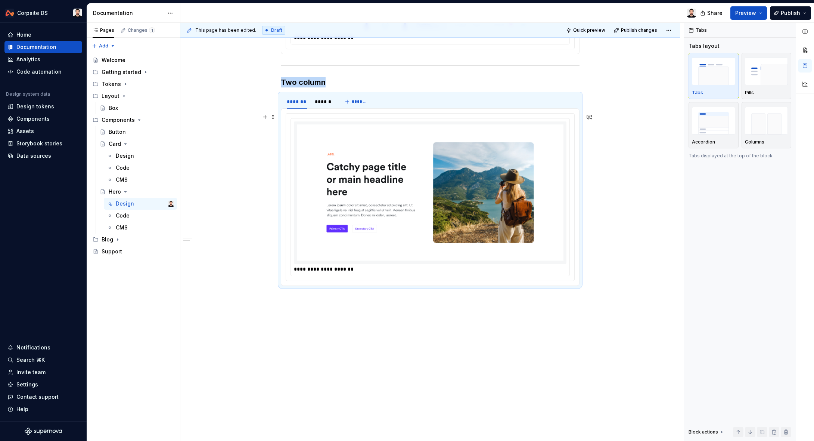
scroll to position [335, 0]
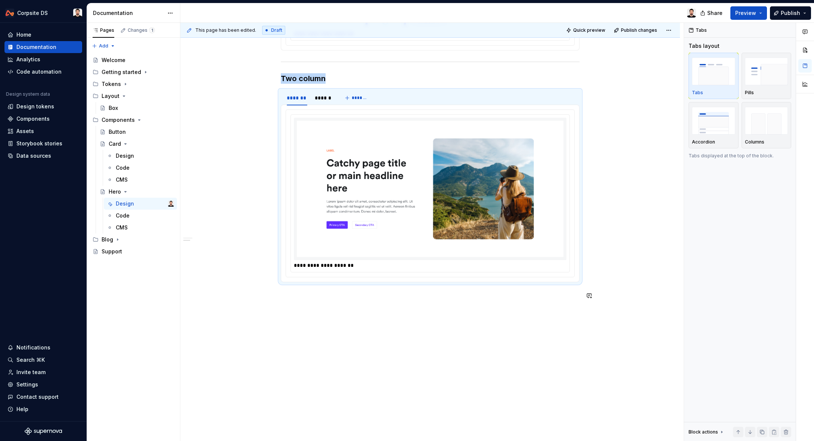
click at [371, 319] on div "**********" at bounding box center [430, 122] width 500 height 637
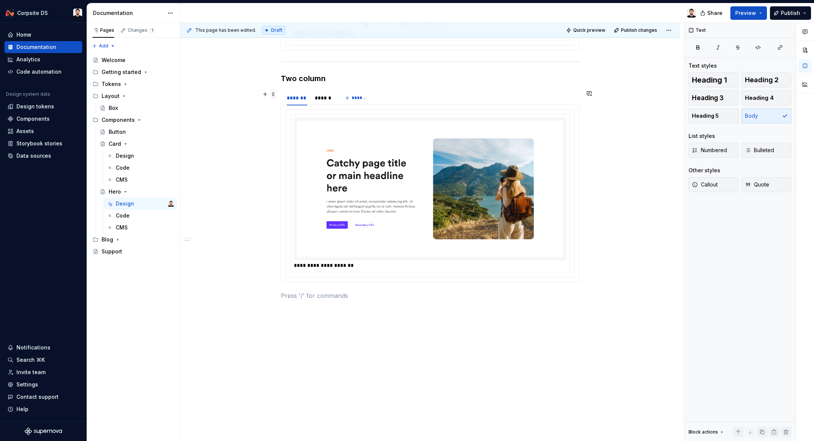
click at [276, 96] on span at bounding box center [273, 94] width 6 height 10
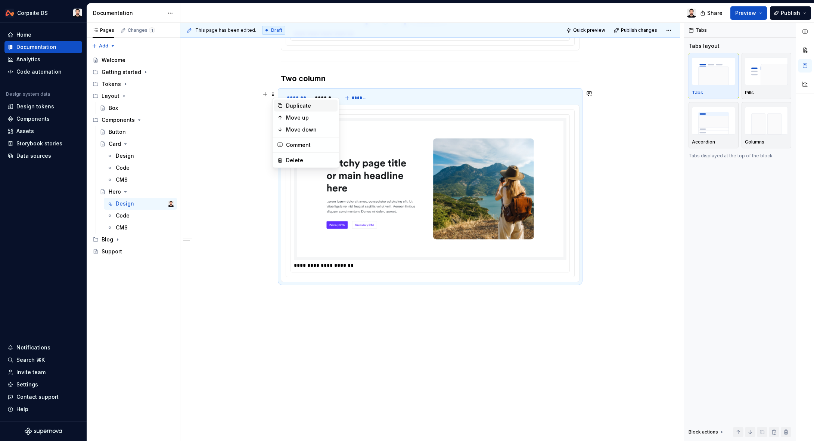
click at [286, 106] on div "Duplicate" at bounding box center [310, 105] width 49 height 7
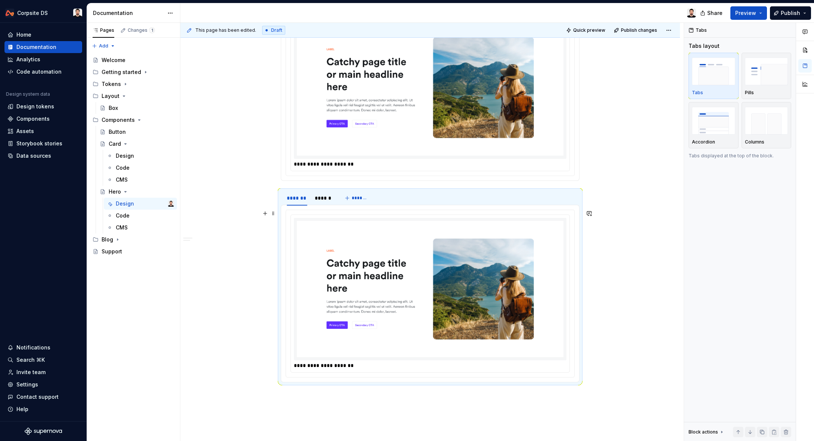
scroll to position [438, 0]
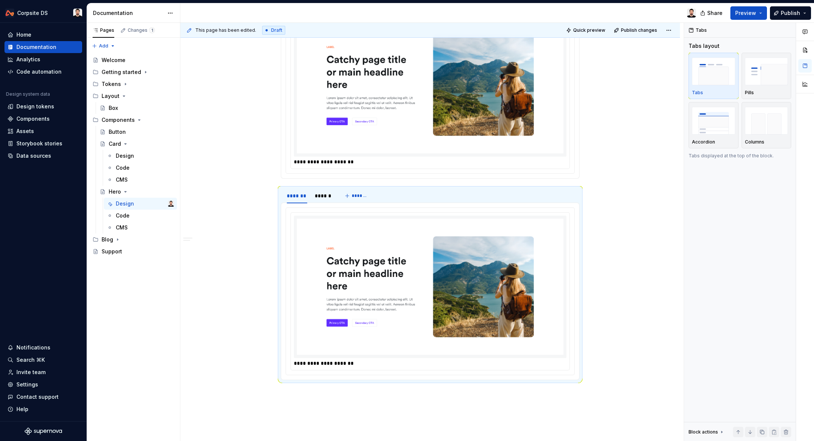
click at [610, 174] on div "**********" at bounding box center [430, 119] width 500 height 839
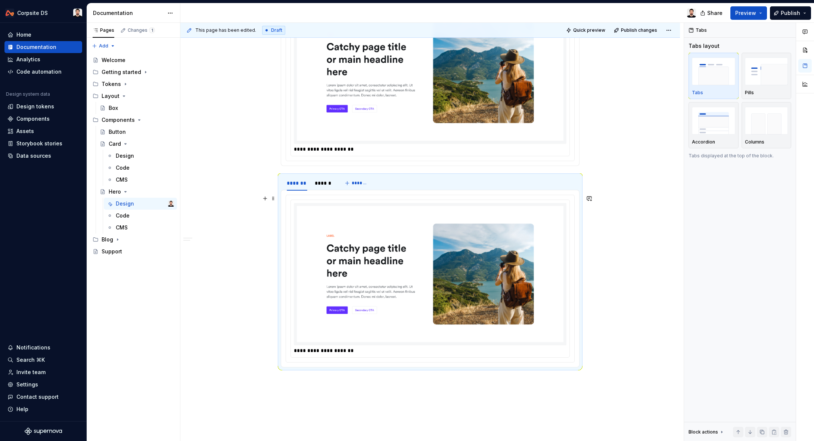
scroll to position [456, 0]
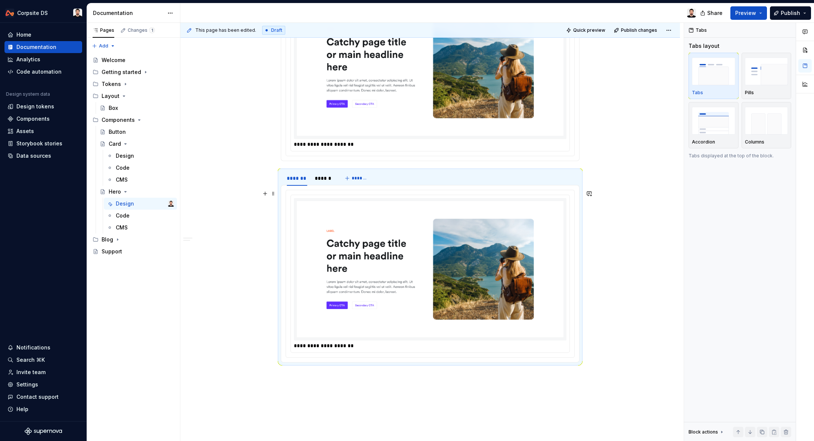
click at [387, 220] on img at bounding box center [430, 269] width 267 height 136
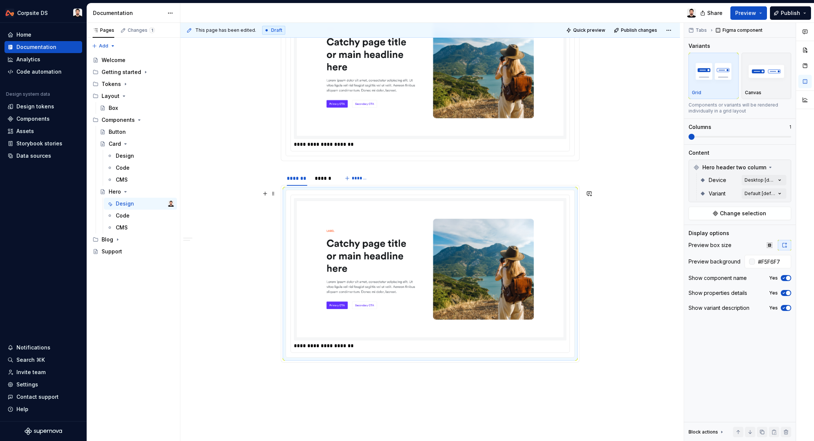
click at [488, 208] on img at bounding box center [430, 269] width 267 height 136
click at [771, 192] on div "Comments Open comments No comments yet Select ‘Comment’ from the block context …" at bounding box center [749, 232] width 130 height 418
click at [716, 241] on span "Interactive" at bounding box center [714, 241] width 28 height 7
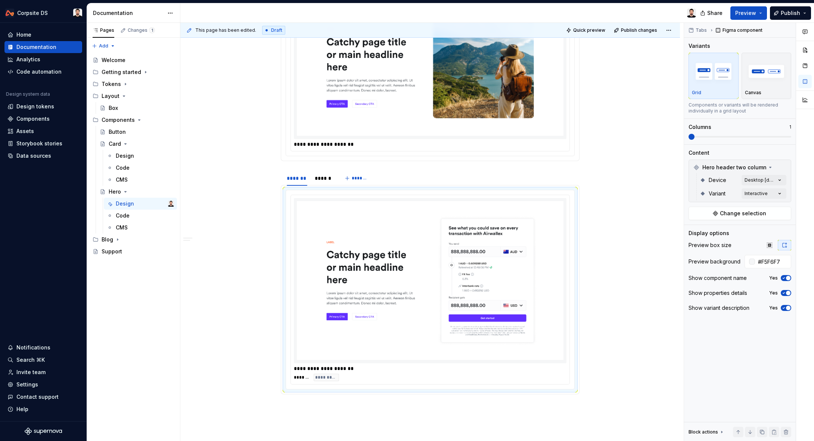
click at [329, 177] on html "Corpsite DS Home Documentation Analytics Code automation Design system data Des…" at bounding box center [407, 220] width 814 height 441
click at [329, 177] on div "******" at bounding box center [323, 177] width 17 height 7
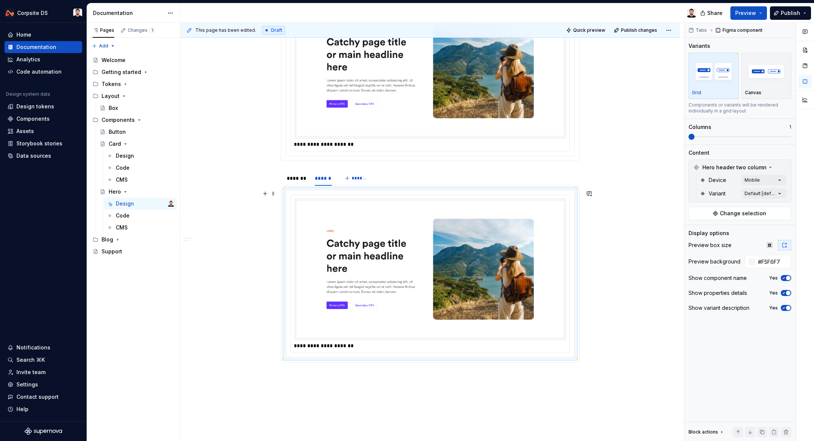
click at [381, 235] on img at bounding box center [430, 269] width 267 height 136
click at [768, 191] on div "Comments Open comments No comments yet Select ‘Comment’ from the block context …" at bounding box center [749, 232] width 130 height 418
click at [715, 241] on span "Interactive" at bounding box center [714, 241] width 28 height 7
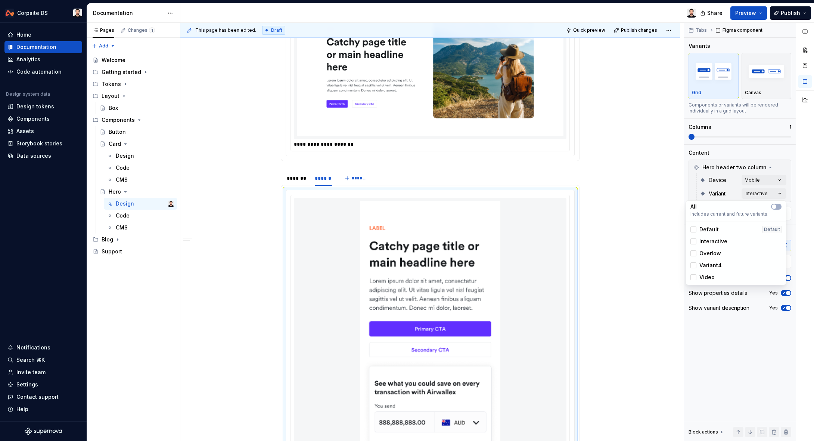
click at [610, 213] on html "Corpsite DS Home Documentation Analytics Code automation Design system data Des…" at bounding box center [407, 220] width 814 height 441
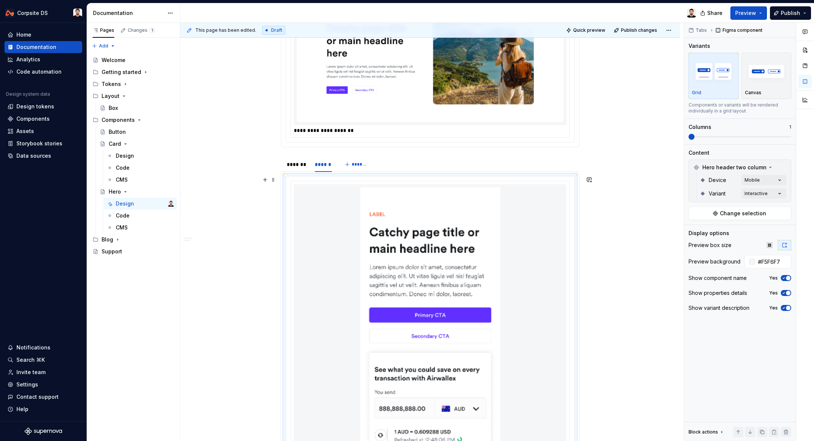
scroll to position [468, 0]
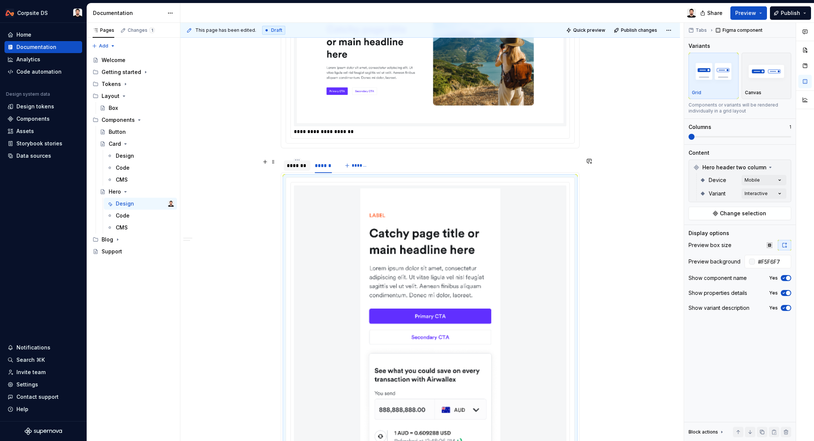
click at [294, 167] on div "*******" at bounding box center [297, 165] width 21 height 7
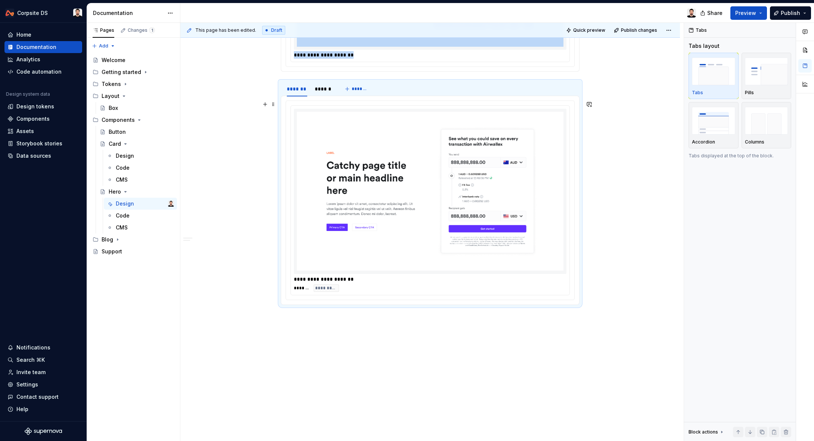
scroll to position [545, 0]
click at [276, 84] on span at bounding box center [273, 85] width 6 height 10
click at [305, 96] on div "Duplicate" at bounding box center [310, 96] width 49 height 7
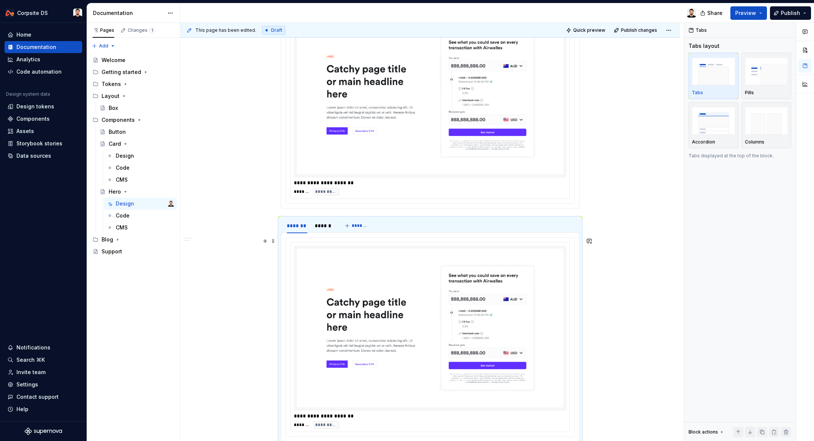
scroll to position [799, 0]
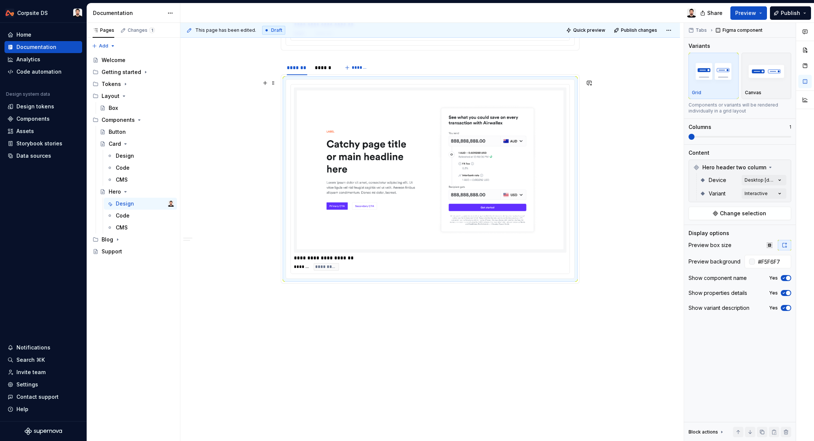
click at [374, 180] on img at bounding box center [430, 169] width 267 height 159
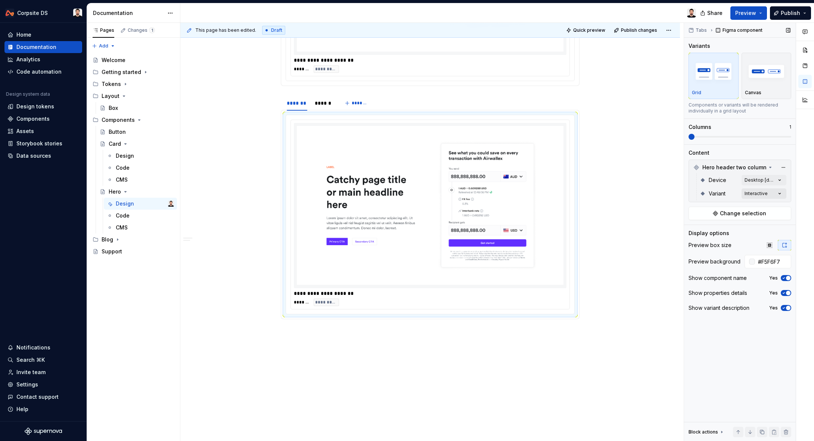
click at [754, 192] on div "Comments Open comments No comments yet Select ‘Comment’ from the block context …" at bounding box center [749, 232] width 130 height 418
click at [715, 250] on span "Overlow" at bounding box center [711, 253] width 22 height 7
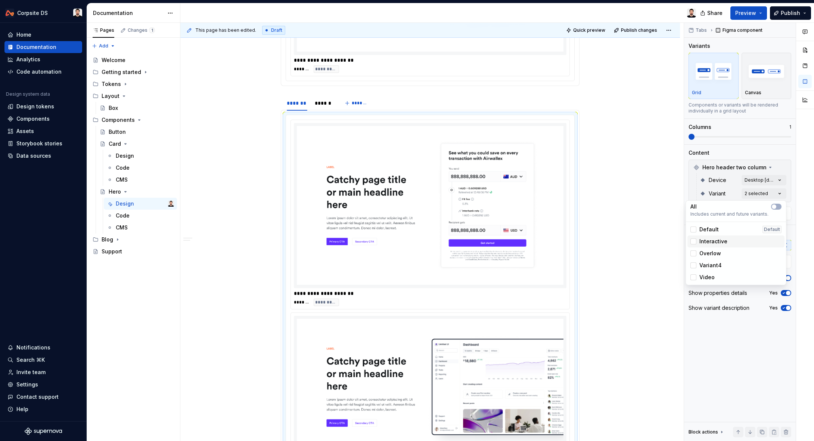
click at [721, 243] on span "Interactive" at bounding box center [714, 241] width 28 height 7
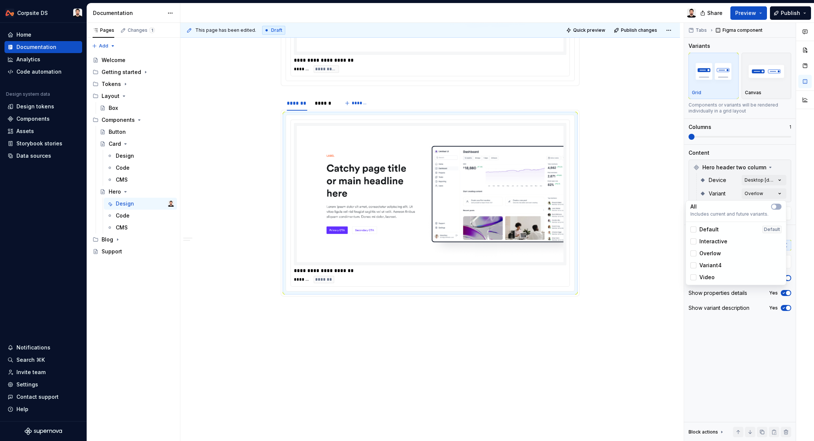
click at [325, 101] on html "Corpsite DS Home Documentation Analytics Code automation Design system data Des…" at bounding box center [407, 220] width 814 height 441
click at [325, 101] on div "******" at bounding box center [323, 102] width 17 height 7
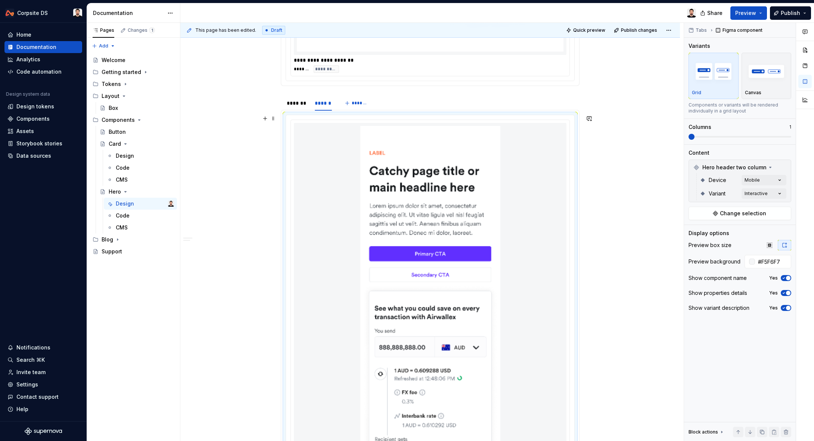
click at [351, 148] on div at bounding box center [430, 344] width 273 height 443
click at [754, 192] on div "Comments Open comments No comments yet Select ‘Comment’ from the block context …" at bounding box center [749, 232] width 130 height 418
click at [714, 255] on span "Overlow" at bounding box center [711, 253] width 22 height 7
click at [713, 242] on span "Interactive" at bounding box center [714, 241] width 28 height 7
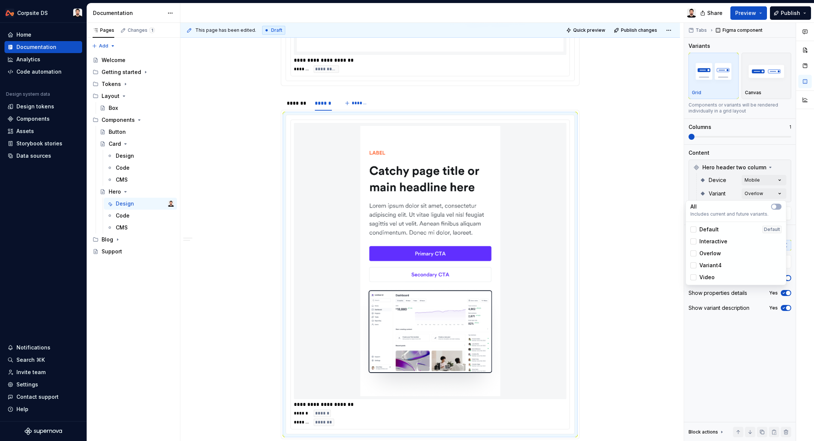
click at [625, 128] on html "Corpsite DS Home Documentation Analytics Code automation Design system data Des…" at bounding box center [407, 220] width 814 height 441
click at [297, 108] on div "*******" at bounding box center [297, 103] width 27 height 10
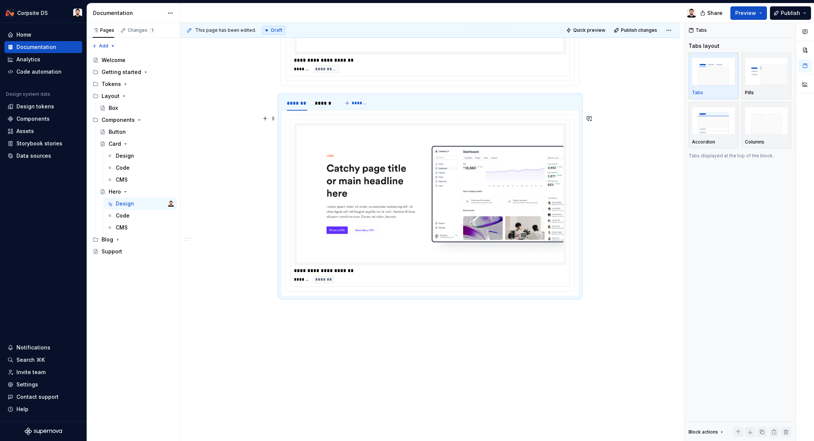
click at [325, 141] on img at bounding box center [430, 194] width 267 height 136
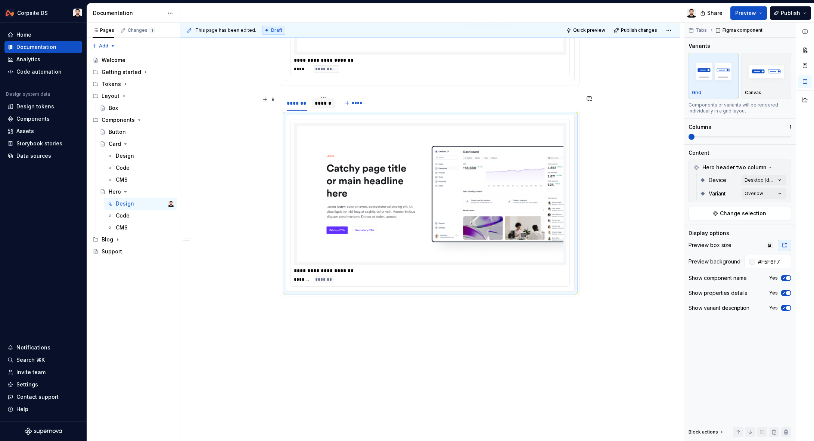
click at [332, 103] on div "******" at bounding box center [323, 102] width 17 height 7
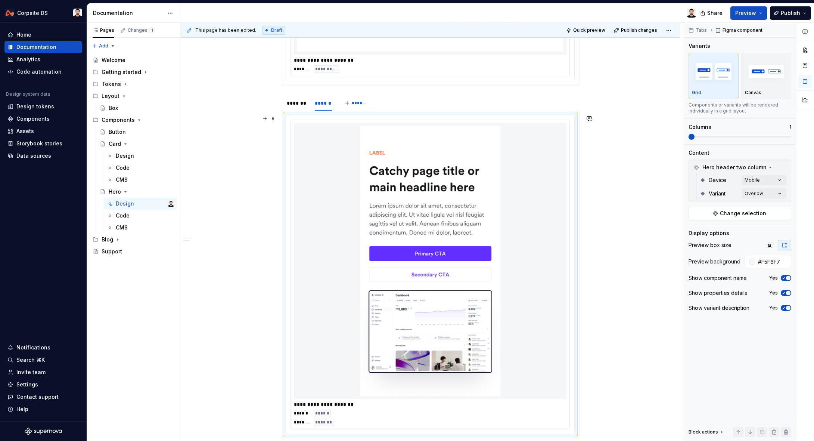
click at [337, 164] on div at bounding box center [430, 261] width 273 height 276
click at [384, 105] on div "******* ****** *******" at bounding box center [430, 103] width 299 height 15
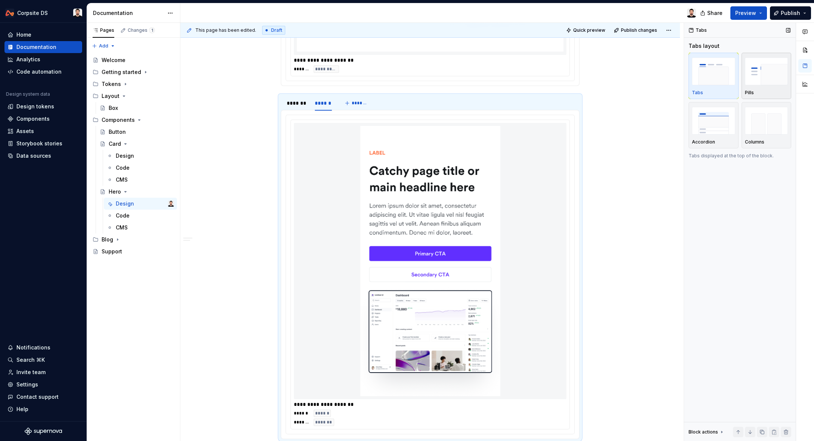
click at [753, 83] on img "button" at bounding box center [766, 71] width 43 height 27
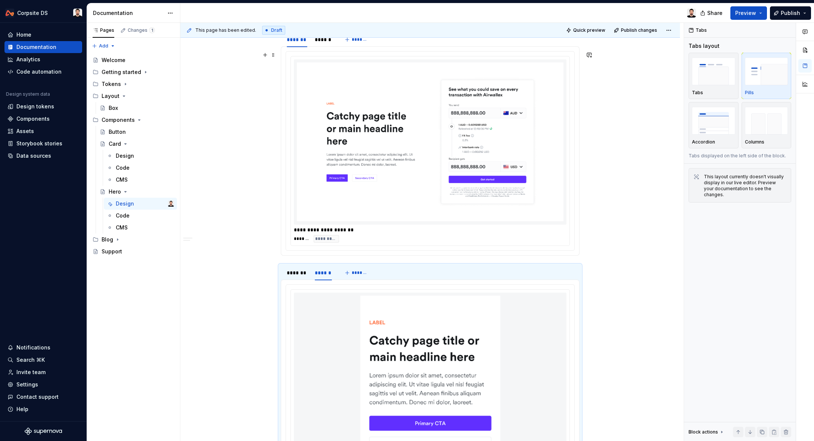
click at [526, 158] on img at bounding box center [430, 141] width 267 height 159
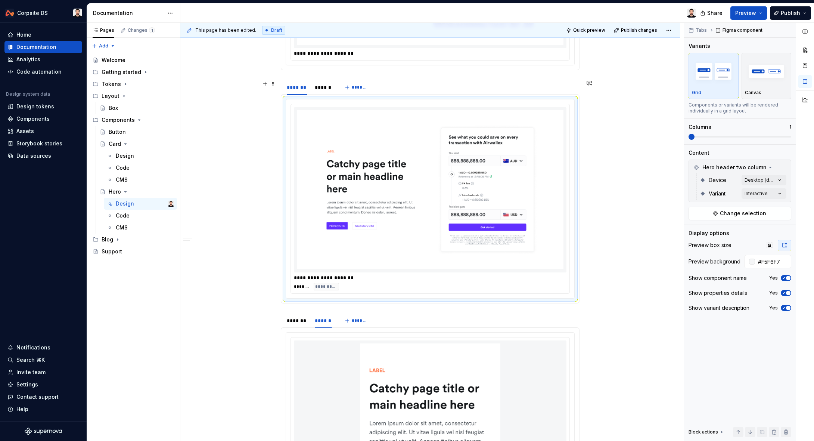
click at [406, 86] on div "******* ****** *******" at bounding box center [430, 87] width 299 height 15
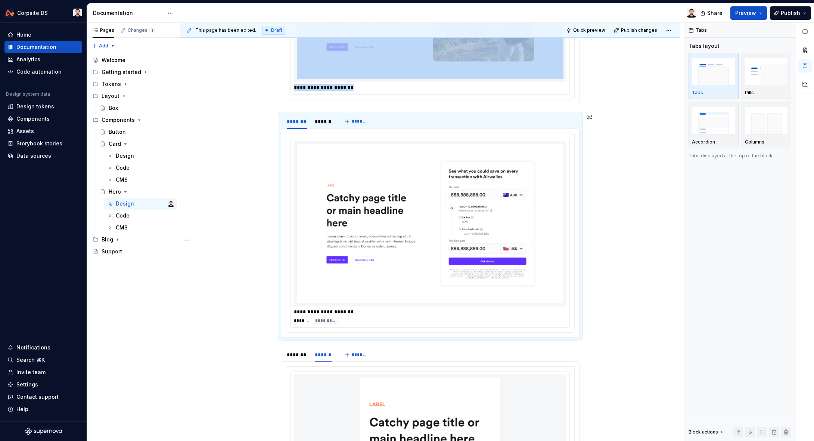
scroll to position [510, 0]
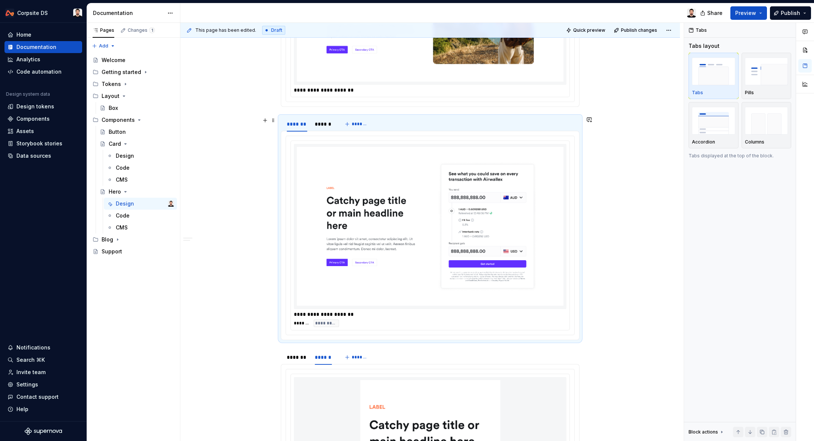
click at [411, 124] on div "******* ****** *******" at bounding box center [430, 124] width 299 height 15
click at [759, 81] on img "button" at bounding box center [766, 71] width 43 height 27
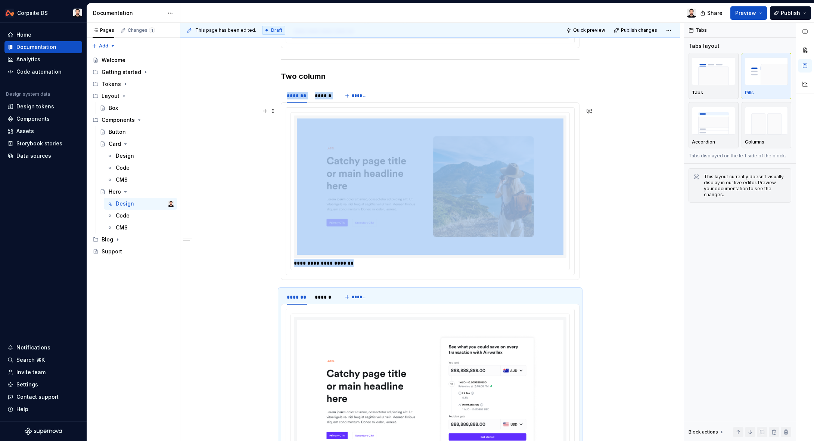
scroll to position [337, 0]
click at [603, 31] on span "Quick preview" at bounding box center [589, 30] width 32 height 6
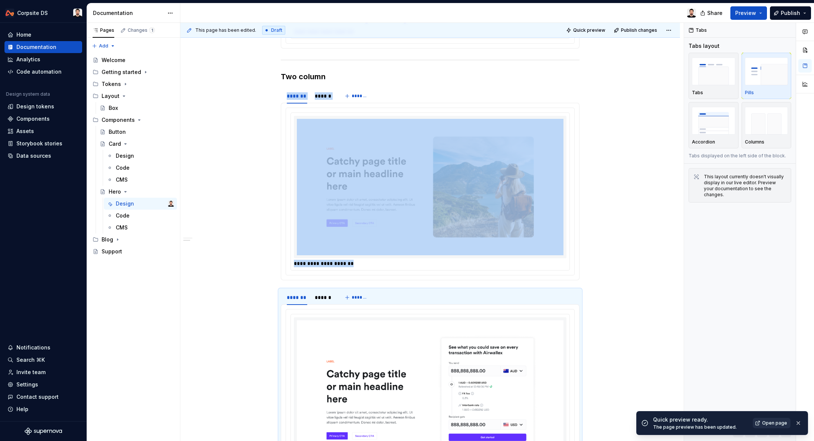
click at [766, 420] on span "Open page" at bounding box center [774, 423] width 25 height 6
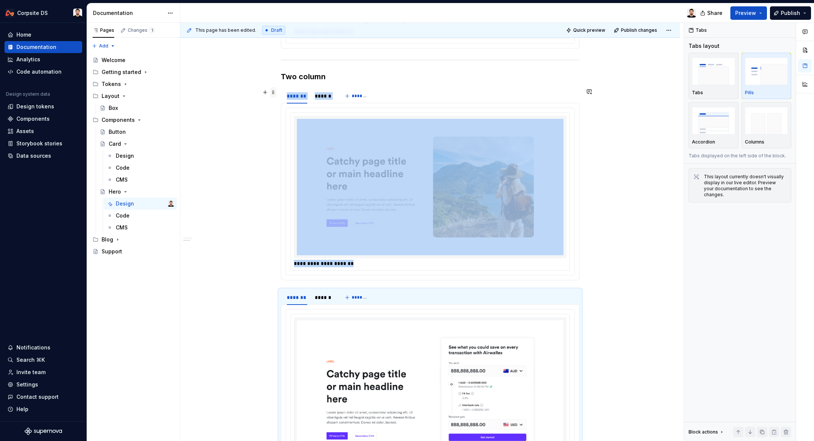
click at [276, 95] on span at bounding box center [273, 92] width 6 height 10
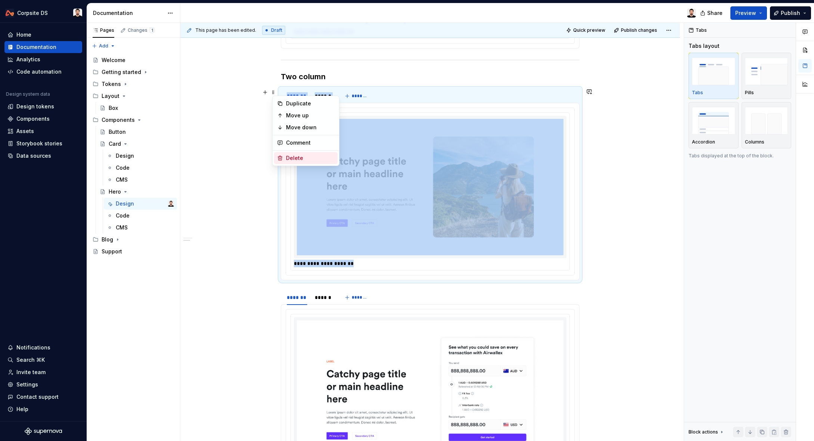
click at [298, 158] on div "Delete" at bounding box center [310, 157] width 49 height 7
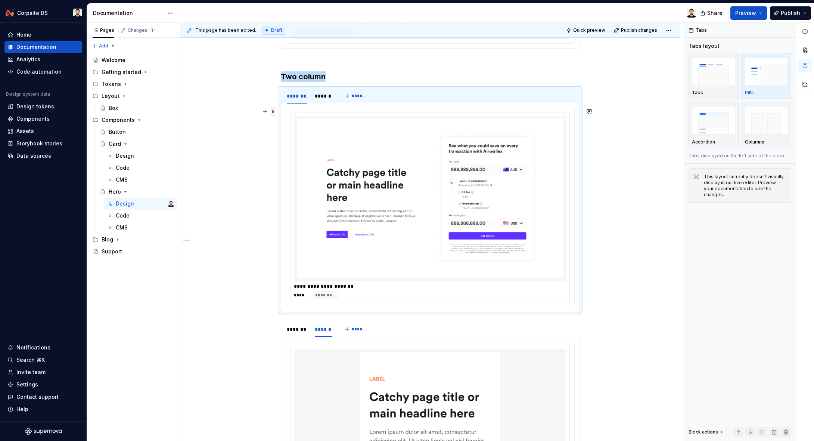
click at [276, 110] on span at bounding box center [273, 111] width 6 height 10
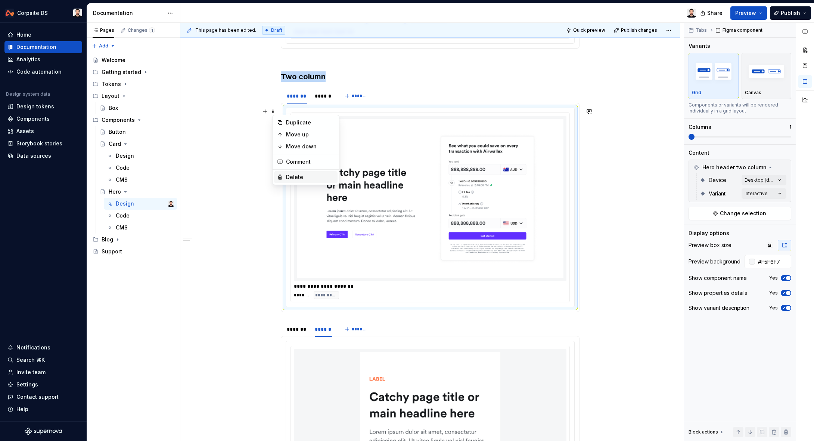
click at [307, 174] on div "Delete" at bounding box center [310, 176] width 49 height 7
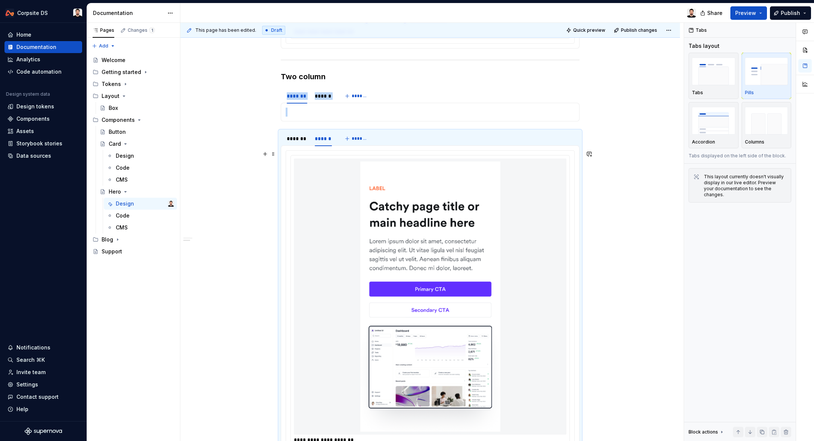
scroll to position [370, 0]
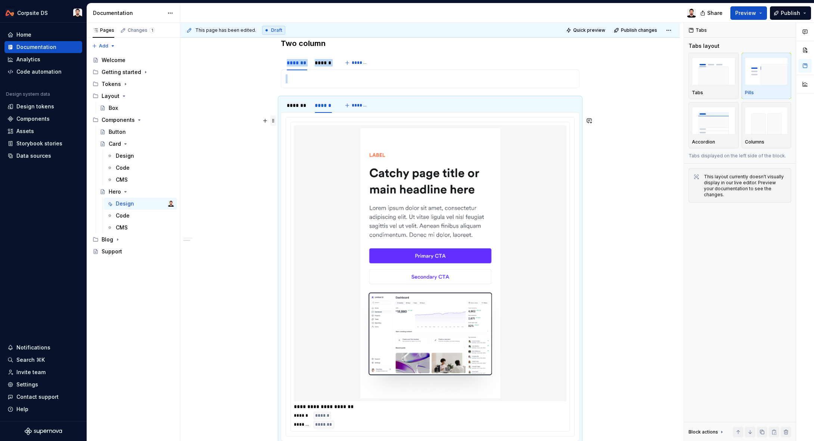
click at [275, 120] on span at bounding box center [273, 120] width 6 height 10
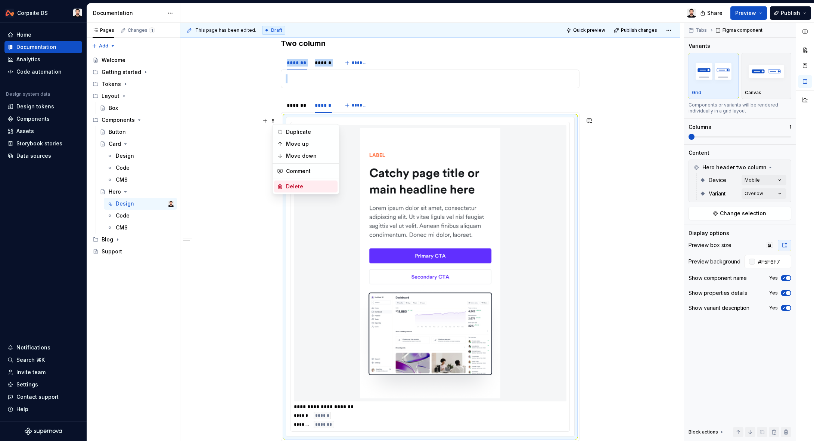
click at [296, 185] on div "Delete" at bounding box center [310, 186] width 49 height 7
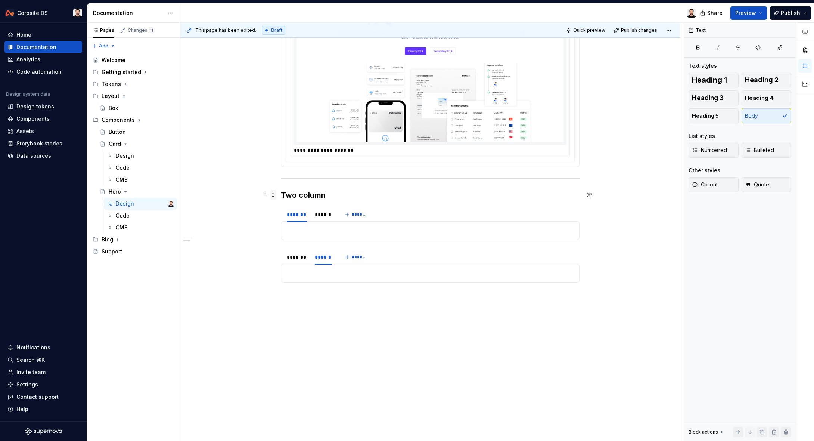
click at [276, 195] on span at bounding box center [273, 195] width 6 height 10
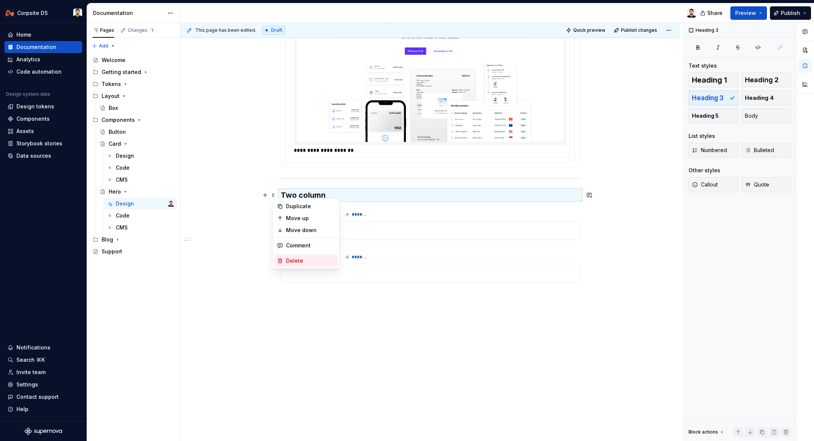
drag, startPoint x: 294, startPoint y: 257, endPoint x: 284, endPoint y: 253, distance: 10.7
click at [293, 258] on div "Delete" at bounding box center [310, 260] width 49 height 7
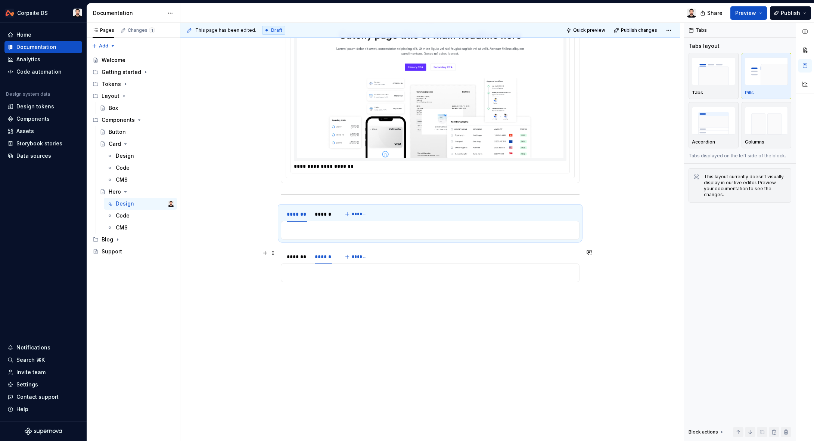
scroll to position [202, 0]
click at [274, 211] on span at bounding box center [273, 210] width 6 height 10
click at [286, 274] on div "Delete" at bounding box center [310, 276] width 49 height 7
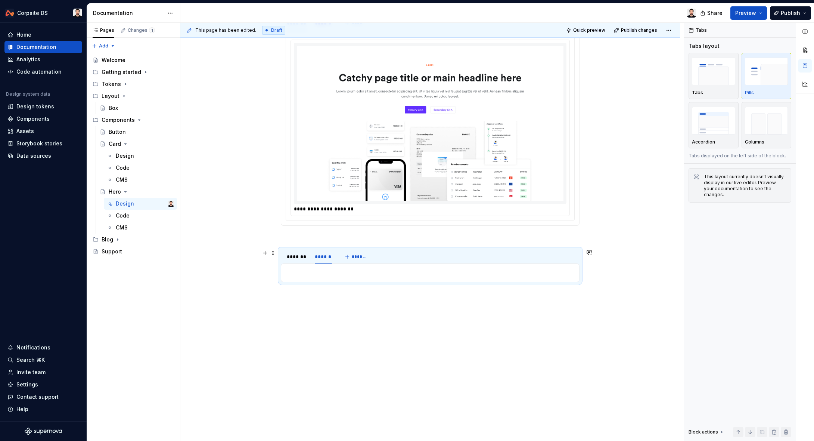
scroll to position [159, 0]
click at [276, 255] on span at bounding box center [273, 253] width 6 height 10
click at [292, 316] on div "Delete" at bounding box center [310, 318] width 49 height 7
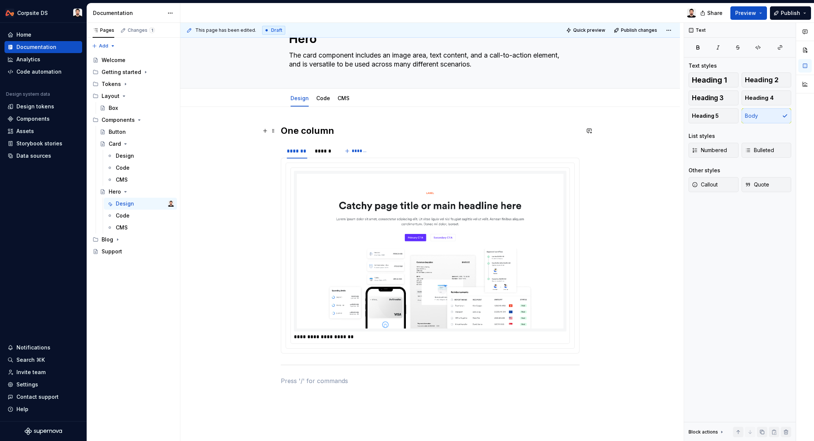
scroll to position [9, 0]
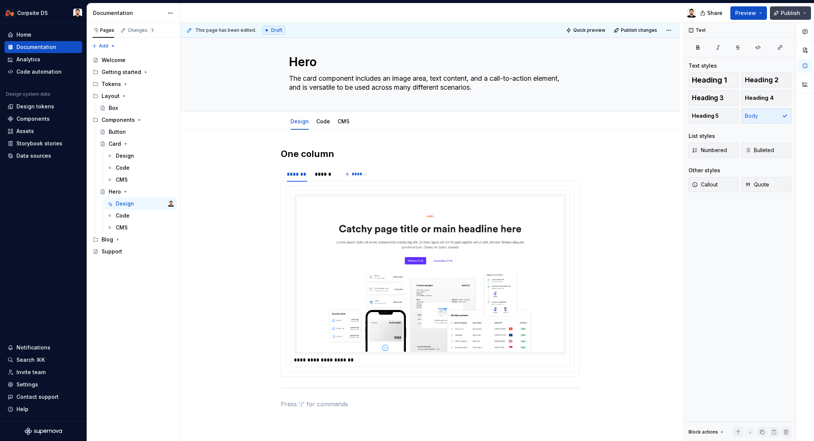
click at [774, 16] on button "Publish" at bounding box center [790, 12] width 41 height 13
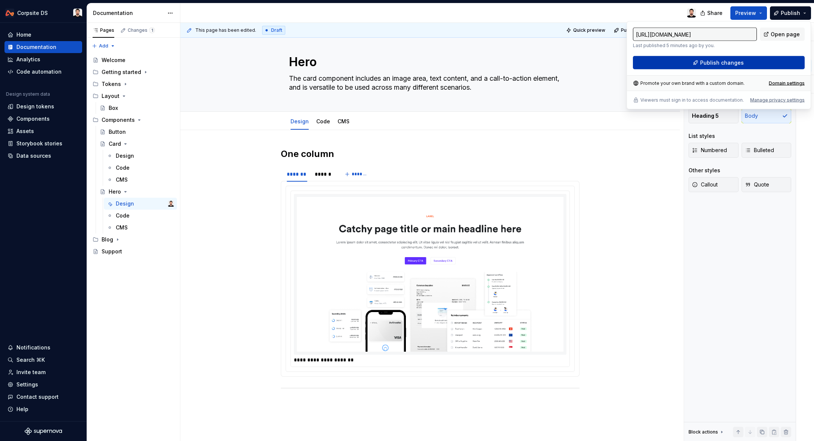
click at [725, 62] on span "Publish changes" at bounding box center [722, 62] width 44 height 7
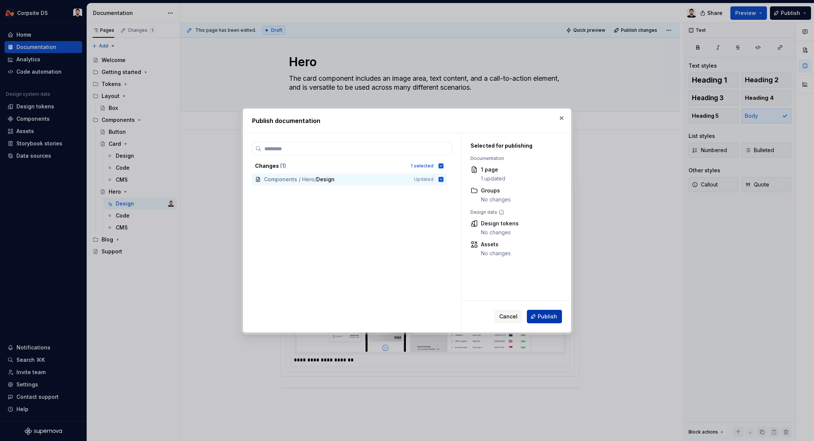
click at [551, 314] on span "Publish" at bounding box center [547, 316] width 19 height 7
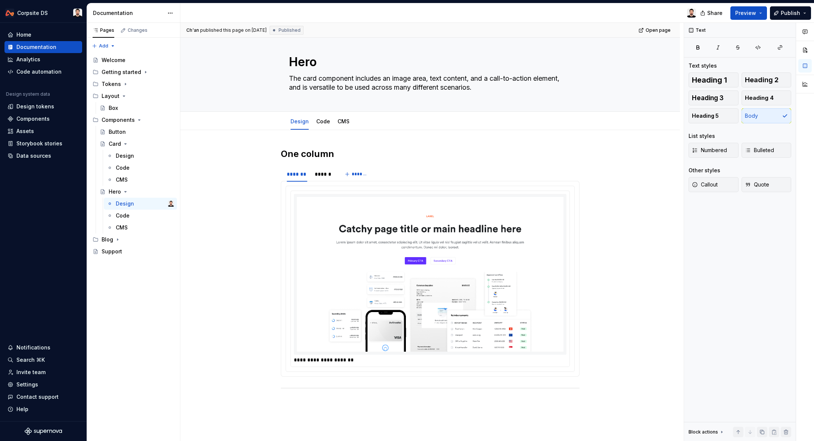
type textarea "*"
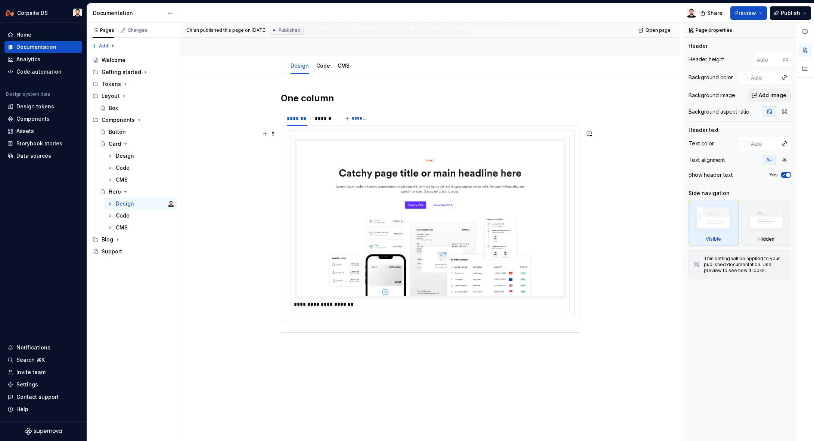
scroll to position [72, 0]
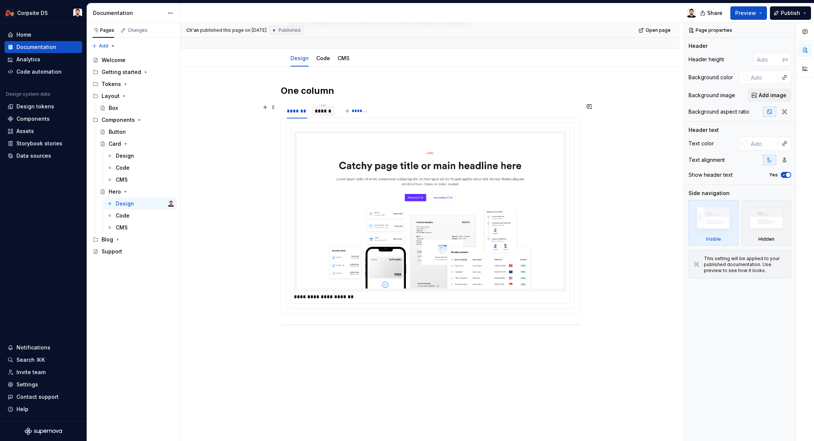
click at [330, 112] on div "******" at bounding box center [323, 110] width 17 height 7
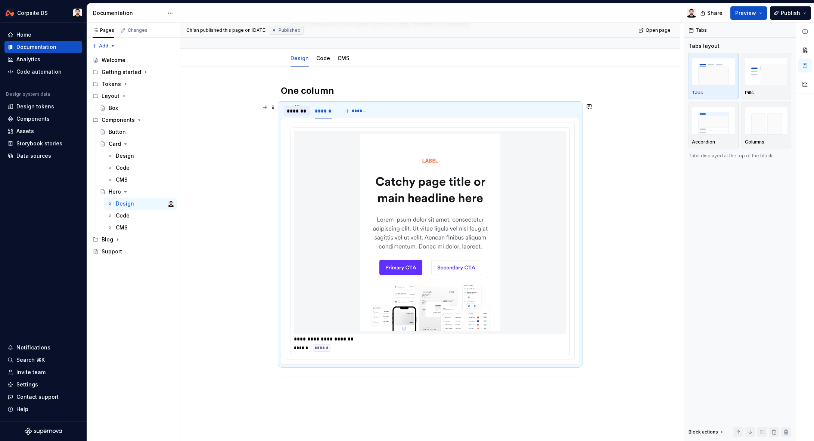
click at [299, 112] on div "*******" at bounding box center [297, 110] width 21 height 7
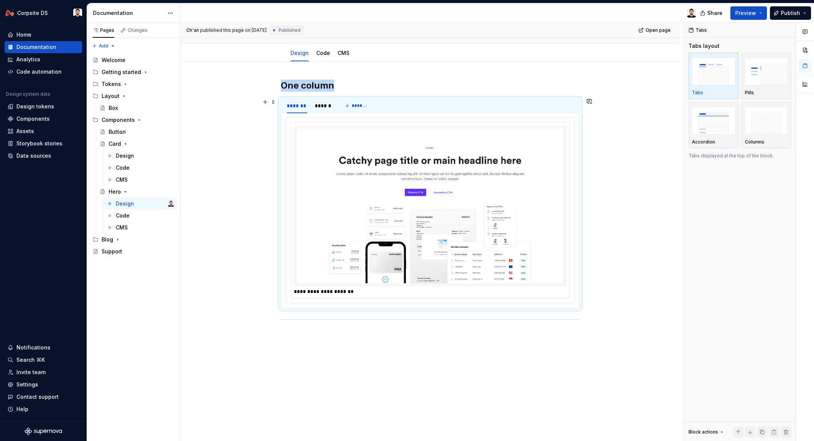
scroll to position [71, 0]
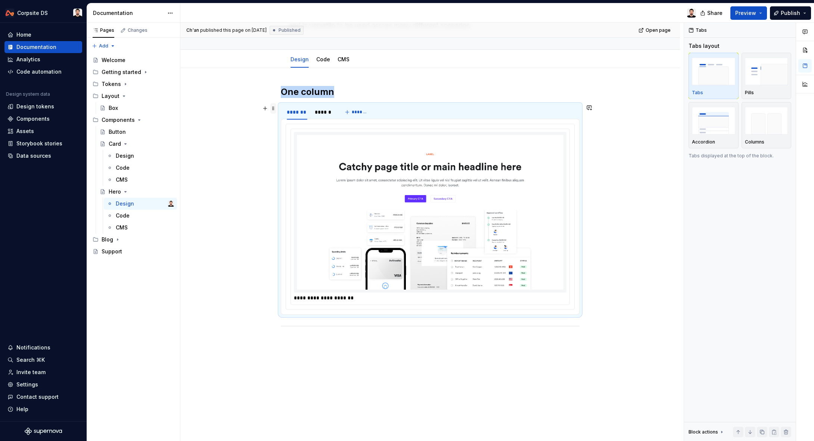
click at [276, 113] on span at bounding box center [273, 108] width 6 height 10
click at [308, 121] on div "Duplicate" at bounding box center [310, 119] width 49 height 7
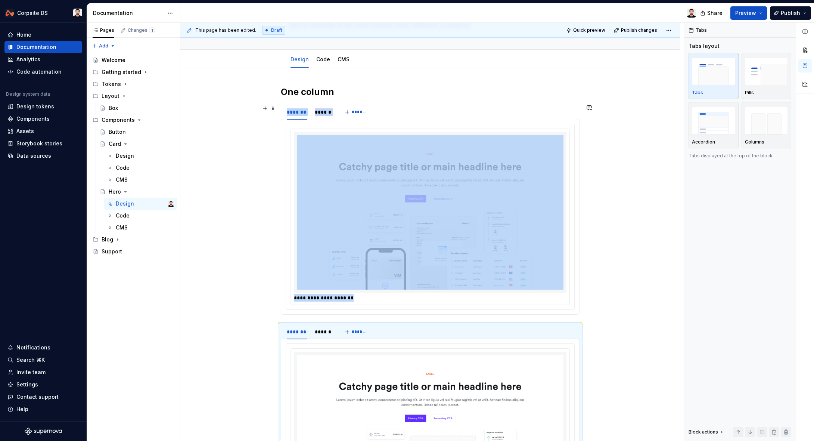
scroll to position [163, 0]
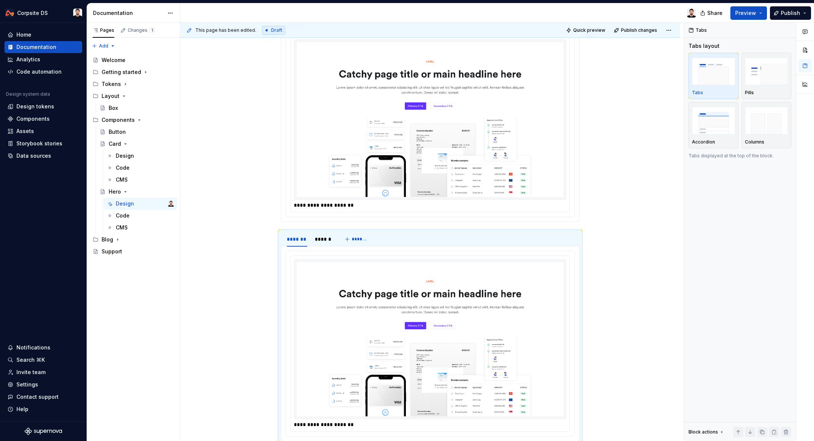
type textarea "*"
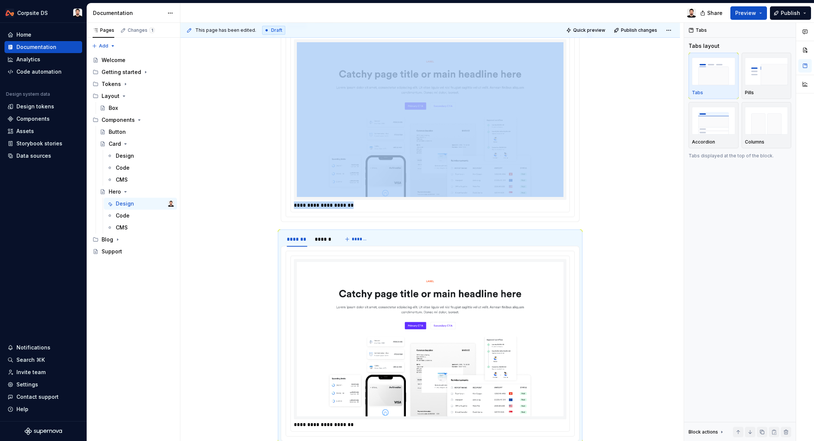
scroll to position [301, 0]
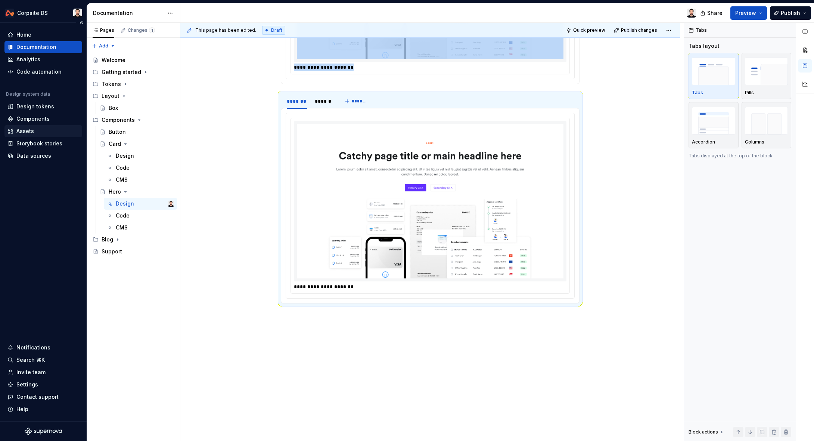
click at [31, 133] on div "Assets" at bounding box center [25, 130] width 18 height 7
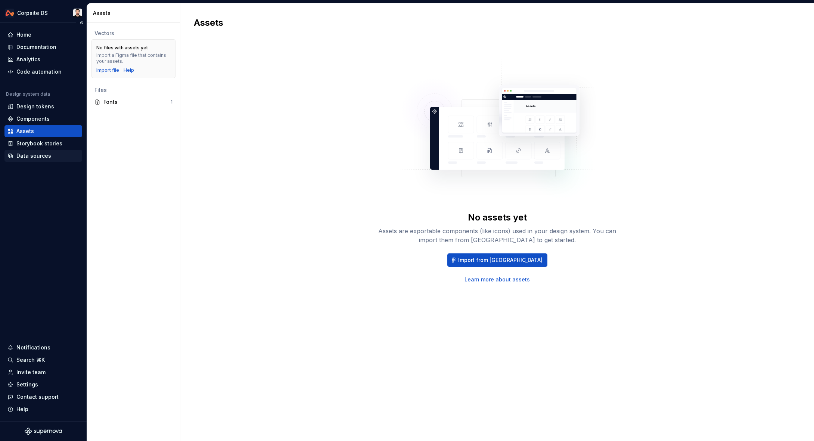
click at [40, 154] on div "Data sources" at bounding box center [33, 155] width 35 height 7
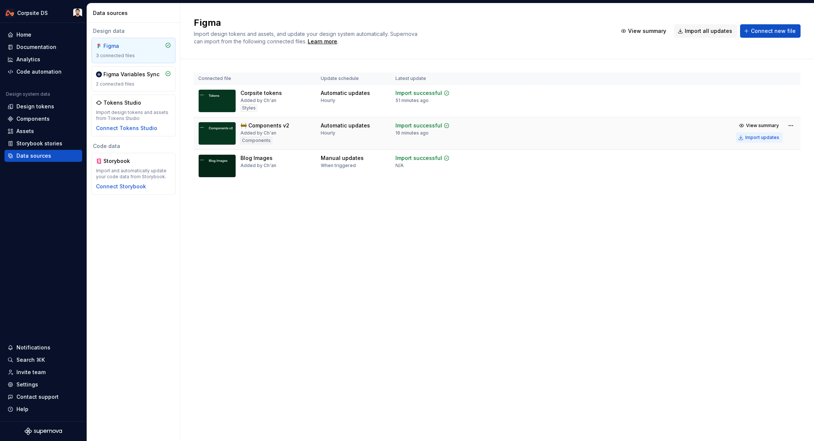
click at [749, 136] on div "Import updates" at bounding box center [763, 137] width 34 height 6
click at [636, 13] on div "Figma Import design tokens and assets, and update your design system automatica…" at bounding box center [497, 31] width 634 height 56
click at [628, 10] on div "Figma Import design tokens and assets, and update your design system automatica…" at bounding box center [497, 31] width 634 height 56
click at [622, 13] on div "Figma Import design tokens and assets, and update your design system automatica…" at bounding box center [497, 31] width 634 height 56
click at [36, 120] on div "Components" at bounding box center [32, 118] width 33 height 7
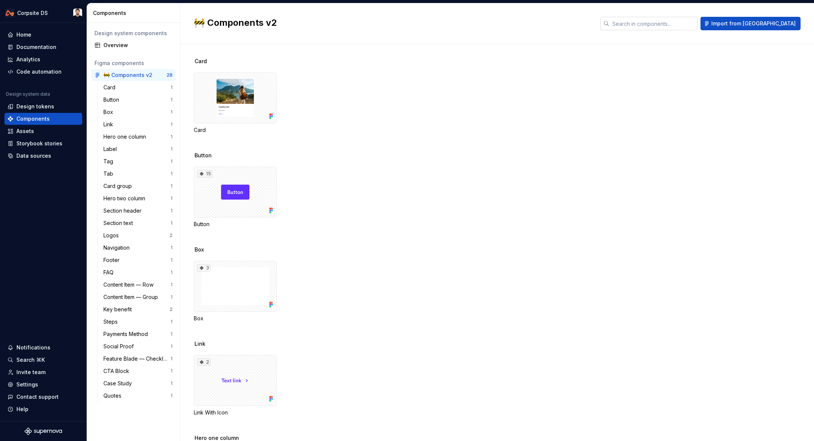
click at [680, 28] on input "text" at bounding box center [654, 23] width 88 height 13
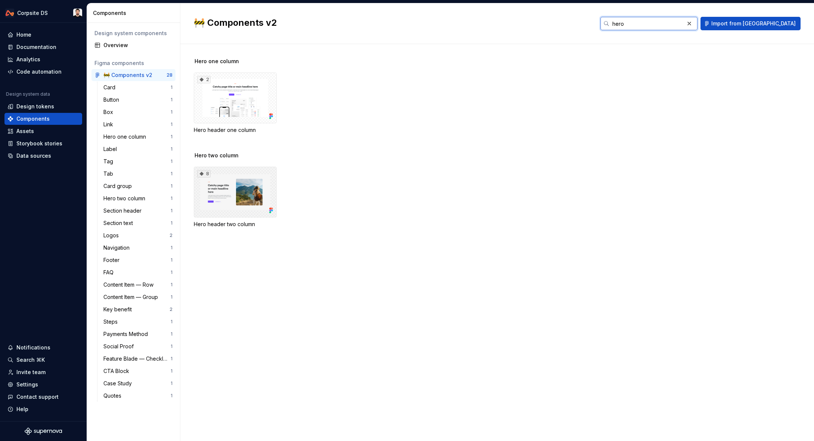
type input "hero"
click at [247, 193] on div "8" at bounding box center [235, 192] width 83 height 51
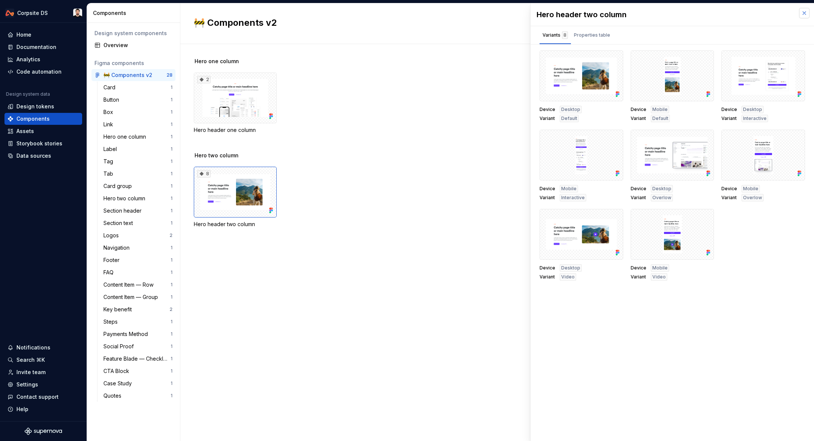
click at [809, 14] on button "button" at bounding box center [804, 13] width 10 height 10
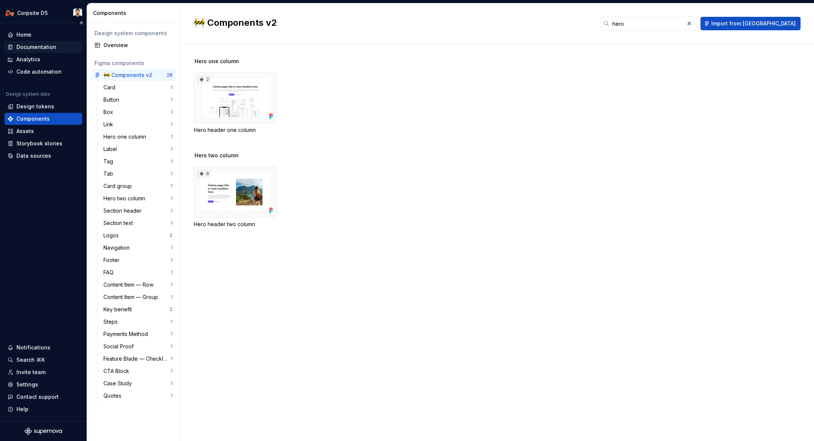
click at [45, 47] on div "Documentation" at bounding box center [36, 46] width 40 height 7
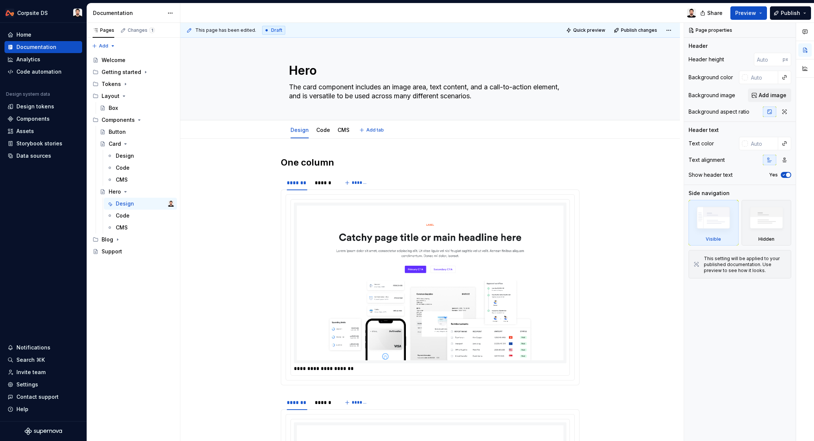
type textarea "*"
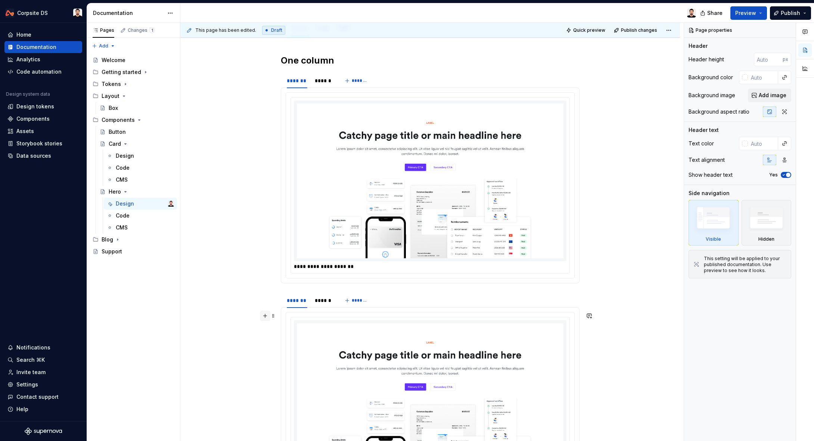
scroll to position [103, 0]
click at [276, 297] on span at bounding box center [273, 296] width 6 height 10
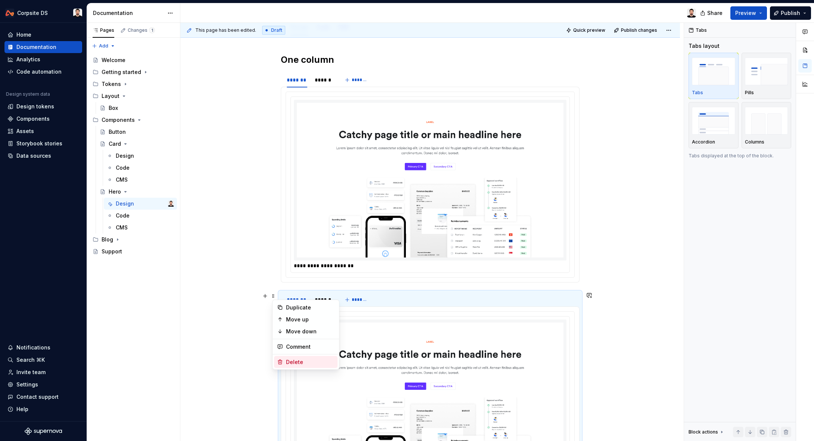
click at [291, 363] on div "Delete" at bounding box center [310, 361] width 49 height 7
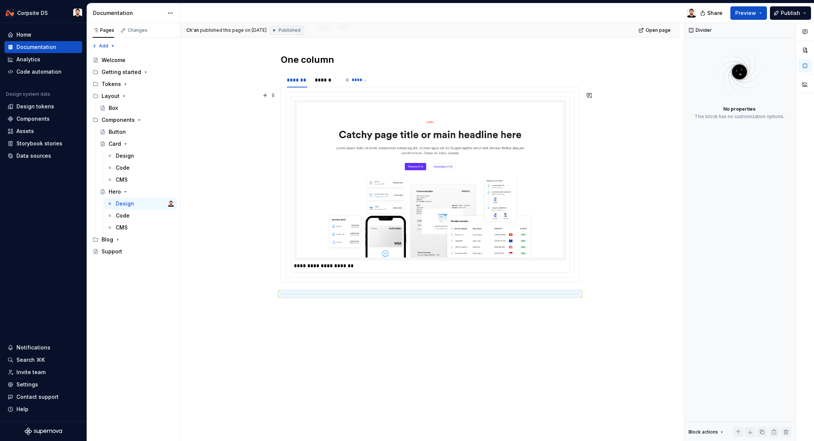
click at [438, 178] on img at bounding box center [430, 180] width 267 height 155
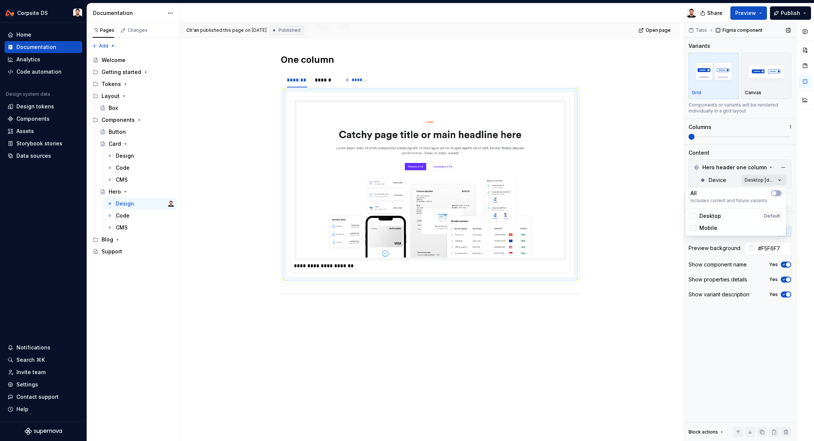
click at [775, 181] on div "Comments Open comments No comments yet Select ‘Comment’ from the block context …" at bounding box center [749, 232] width 130 height 418
click at [776, 191] on icon "button" at bounding box center [774, 193] width 6 height 4
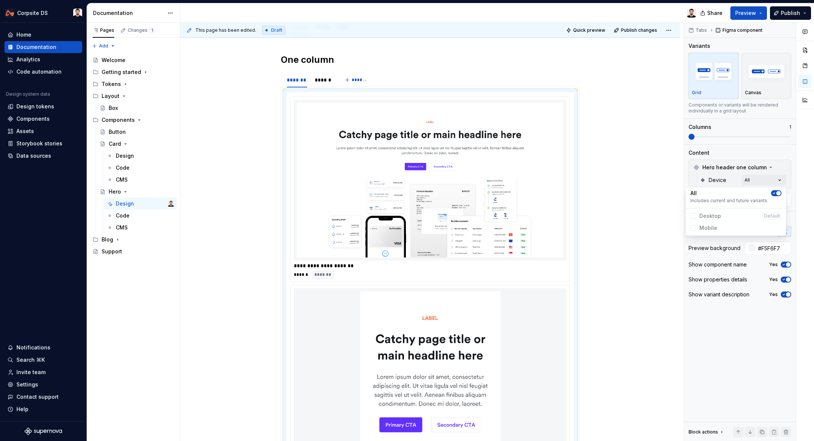
click at [777, 194] on span "button" at bounding box center [779, 193] width 4 height 4
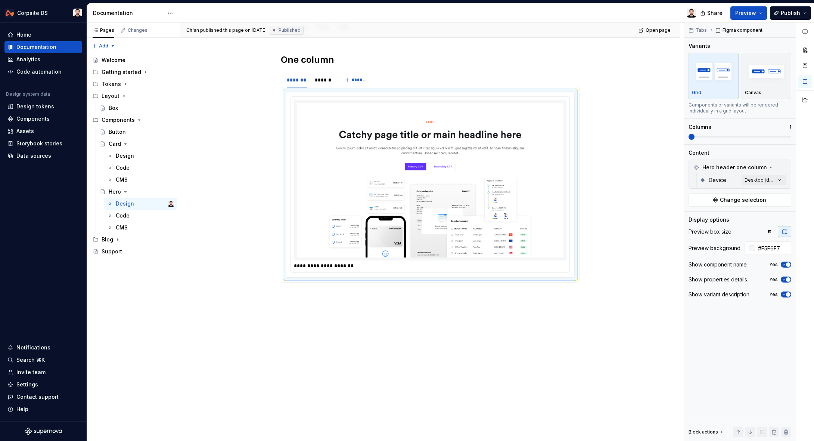
click at [661, 191] on html "Corpsite DS Home Documentation Analytics Code automation Design system data Des…" at bounding box center [407, 220] width 814 height 441
click at [510, 181] on img at bounding box center [430, 180] width 267 height 155
click at [750, 197] on span "Change selection" at bounding box center [743, 199] width 46 height 7
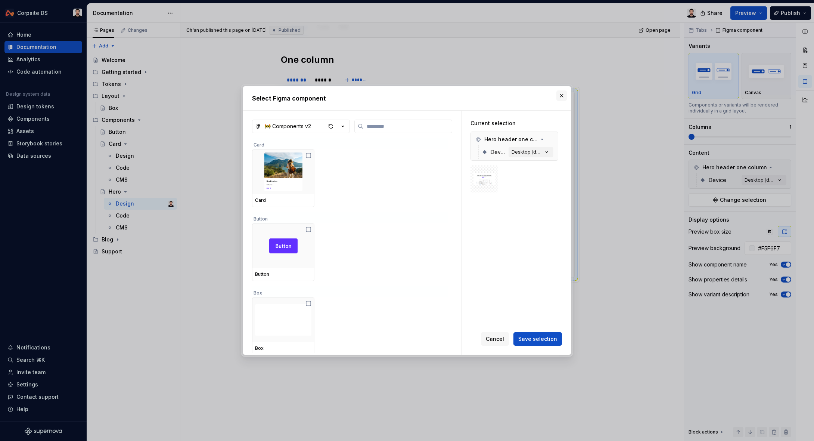
click at [561, 96] on button "button" at bounding box center [562, 95] width 10 height 10
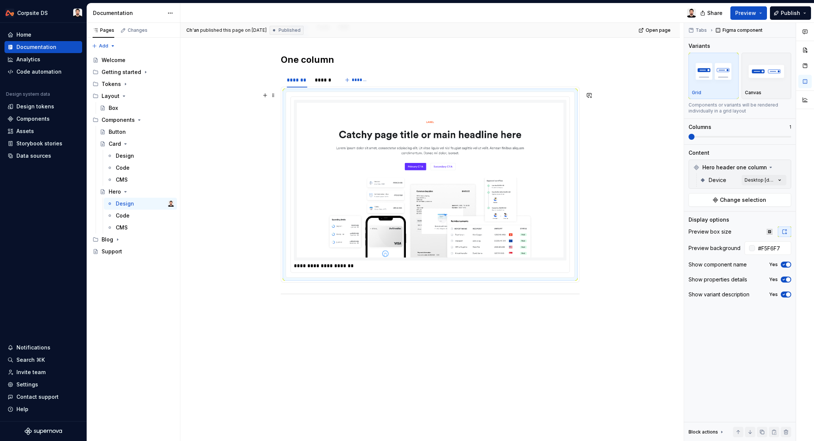
scroll to position [117, 0]
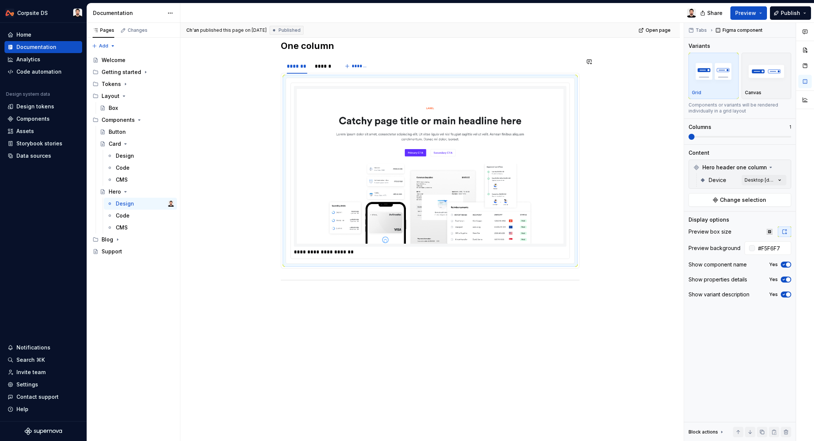
click at [370, 323] on div "**********" at bounding box center [430, 231] width 500 height 419
click at [339, 300] on div "**********" at bounding box center [430, 174] width 299 height 269
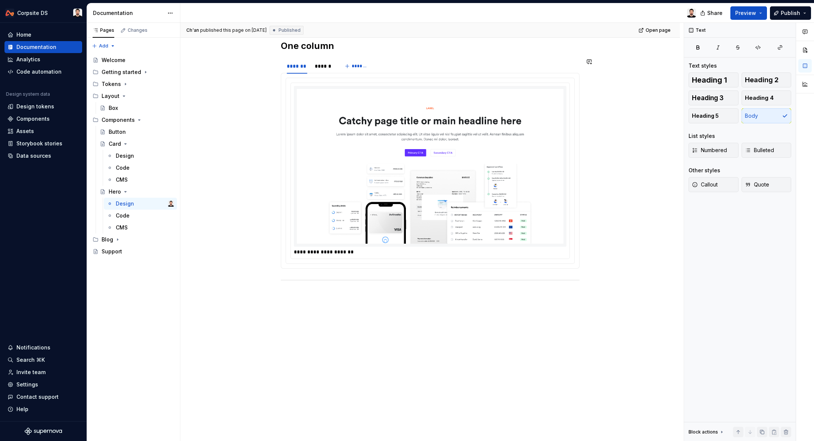
click at [339, 300] on div "**********" at bounding box center [430, 174] width 299 height 269
click at [328, 295] on p at bounding box center [430, 295] width 299 height 9
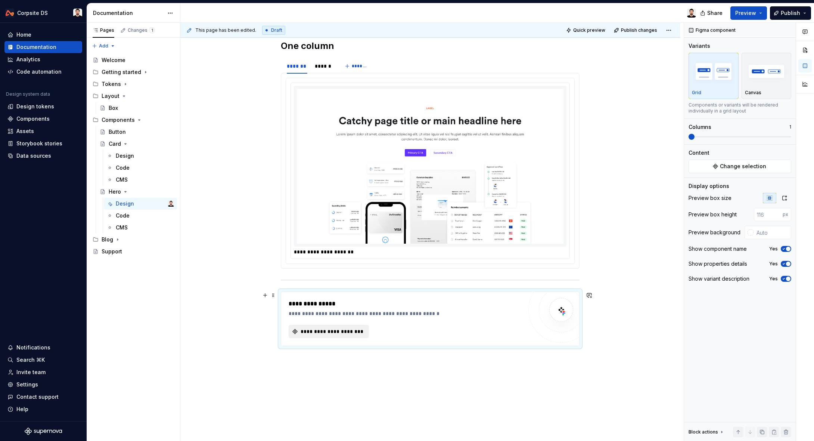
click at [364, 334] on span "**********" at bounding box center [332, 331] width 65 height 7
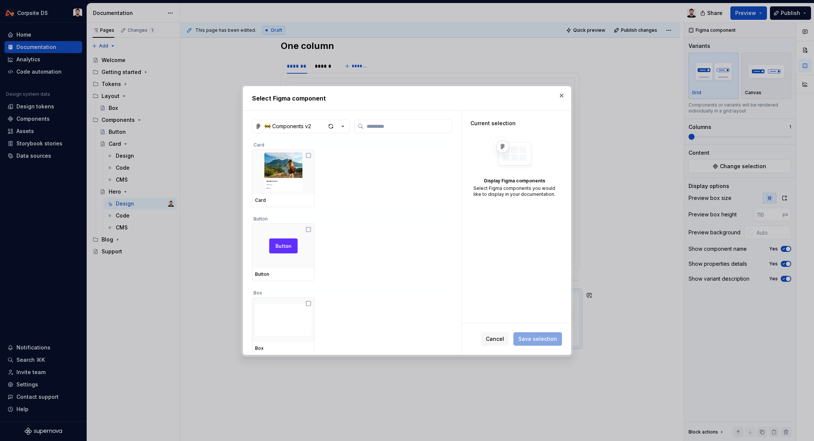
type textarea "*"
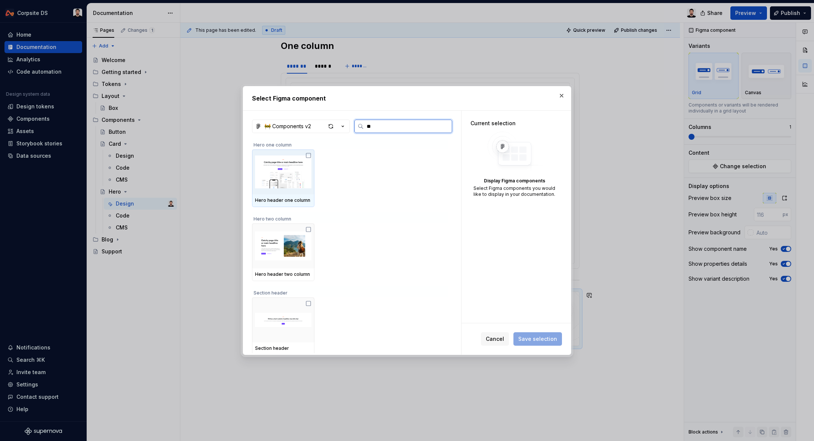
type input "***"
click at [288, 240] on img at bounding box center [283, 245] width 56 height 39
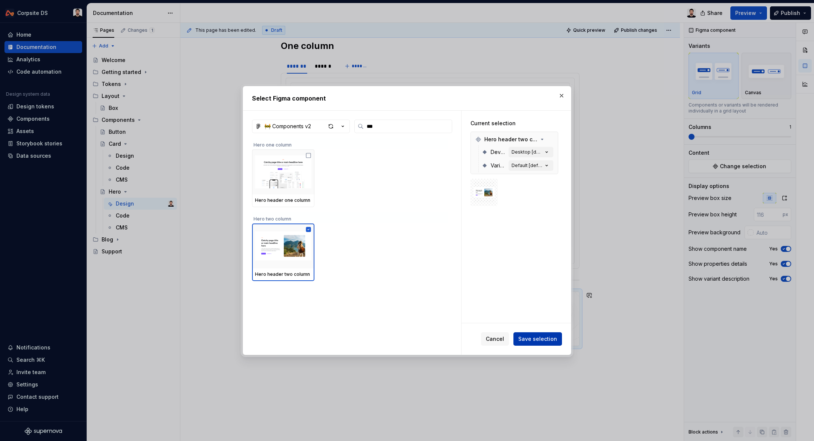
click at [526, 337] on span "Save selection" at bounding box center [537, 338] width 39 height 7
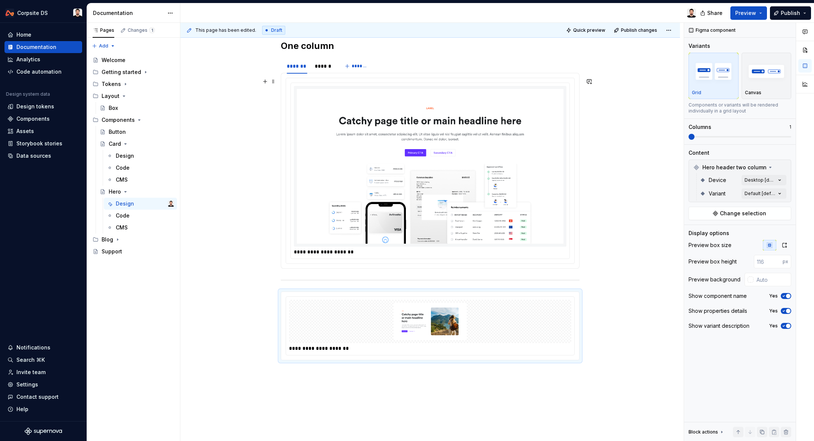
scroll to position [176, 0]
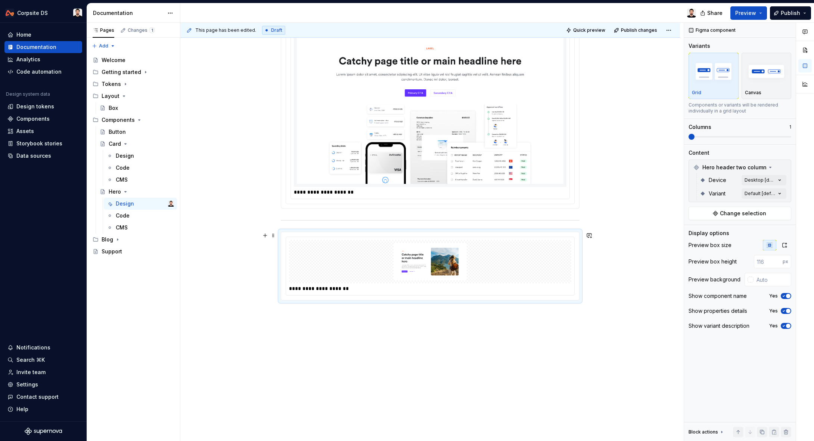
click at [548, 282] on div at bounding box center [430, 261] width 282 height 43
click at [786, 246] on icon "button" at bounding box center [785, 245] width 6 height 6
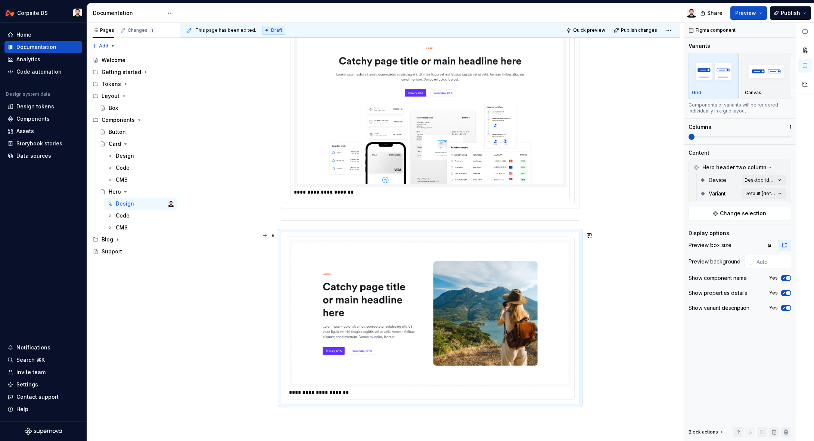
drag, startPoint x: 568, startPoint y: 260, endPoint x: 572, endPoint y: 258, distance: 4.7
click at [568, 260] on img at bounding box center [430, 314] width 276 height 142
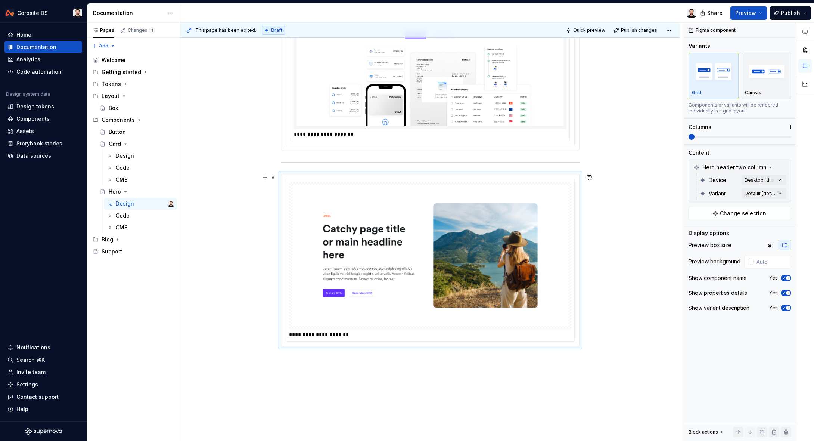
scroll to position [233, 0]
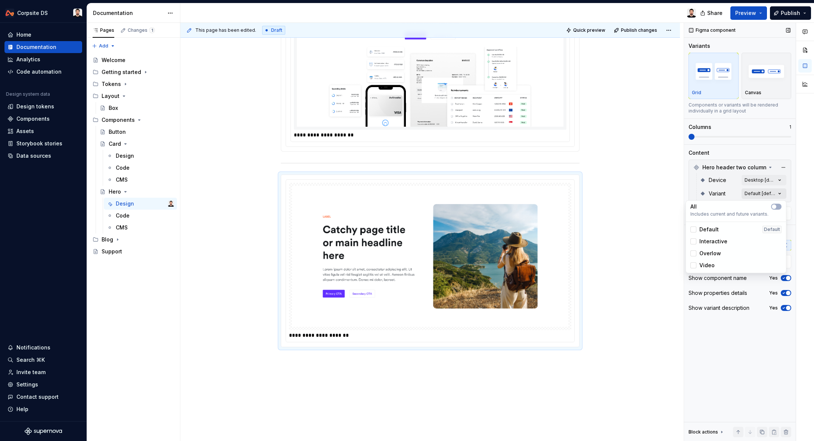
click at [776, 192] on div "Comments Open comments No comments yet Select ‘Comment’ from the block context …" at bounding box center [749, 232] width 130 height 418
click at [777, 204] on icon "button" at bounding box center [774, 206] width 6 height 4
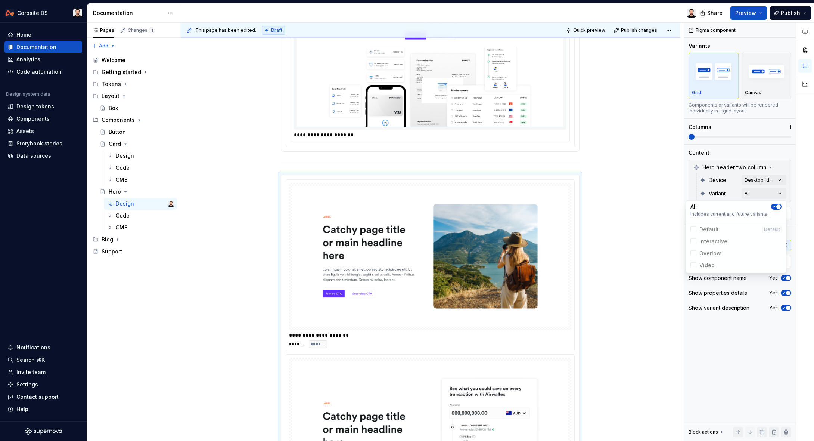
click at [626, 179] on html "Corpsite DS Home Documentation Analytics Code automation Design system data Des…" at bounding box center [407, 220] width 814 height 441
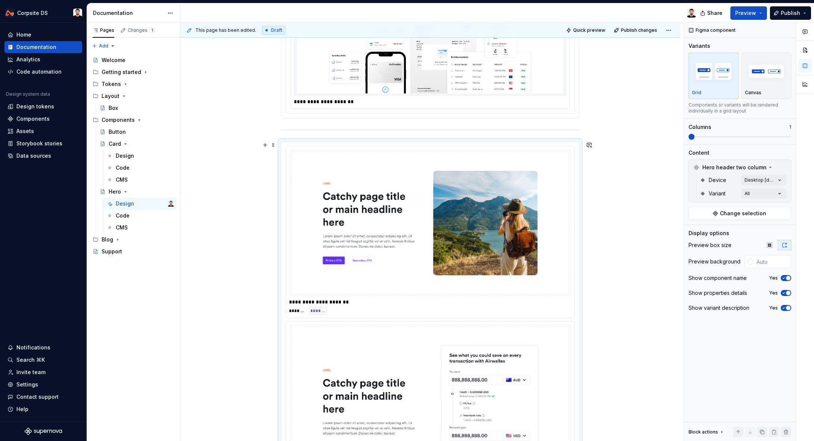
scroll to position [260, 0]
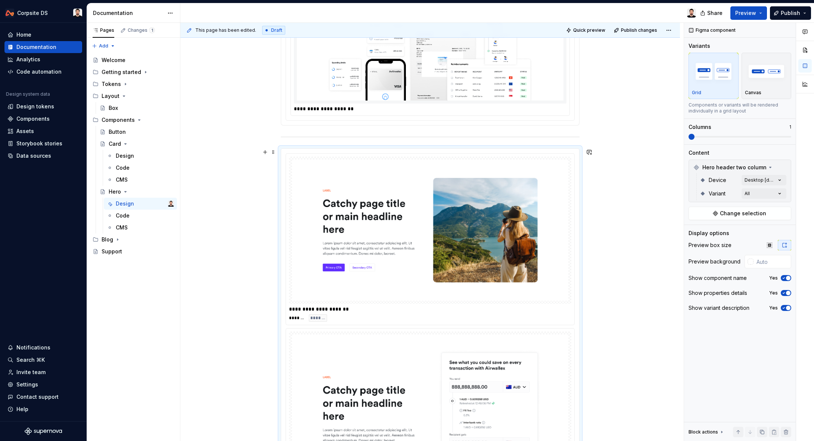
click at [554, 180] on img at bounding box center [430, 231] width 276 height 142
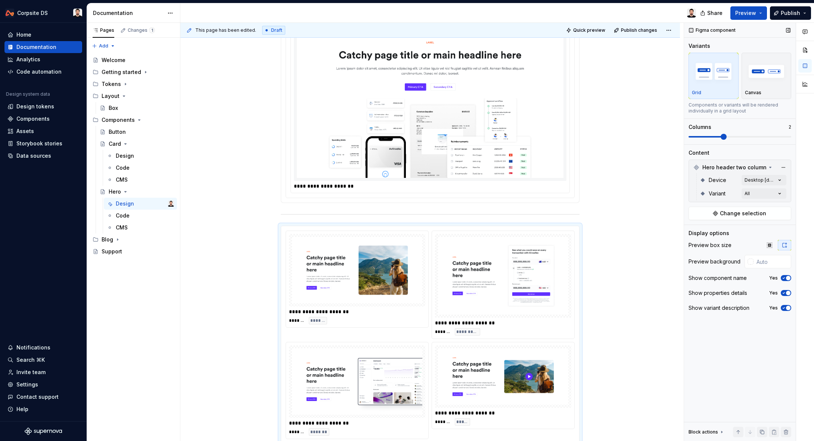
scroll to position [185, 0]
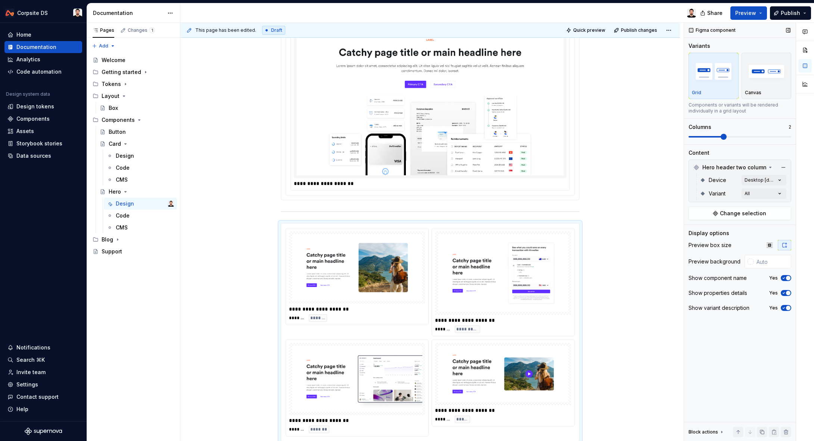
click at [727, 137] on span at bounding box center [724, 137] width 6 height 6
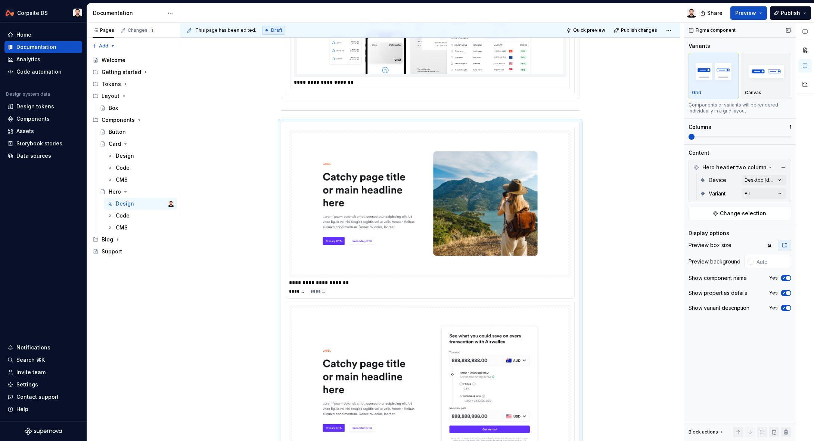
scroll to position [385, 0]
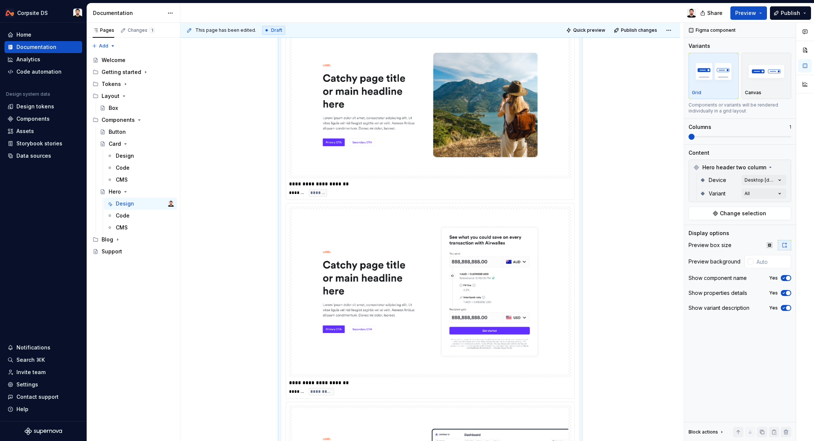
click at [672, 141] on div "**********" at bounding box center [497, 232] width 634 height 418
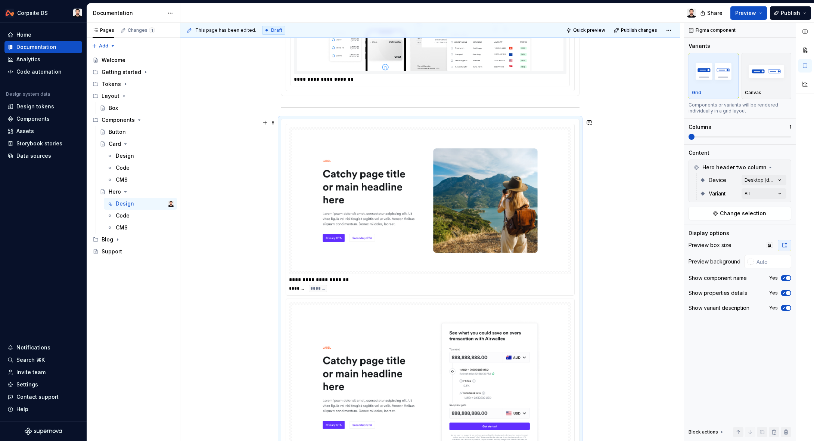
click at [630, 150] on div "**********" at bounding box center [430, 408] width 500 height 1119
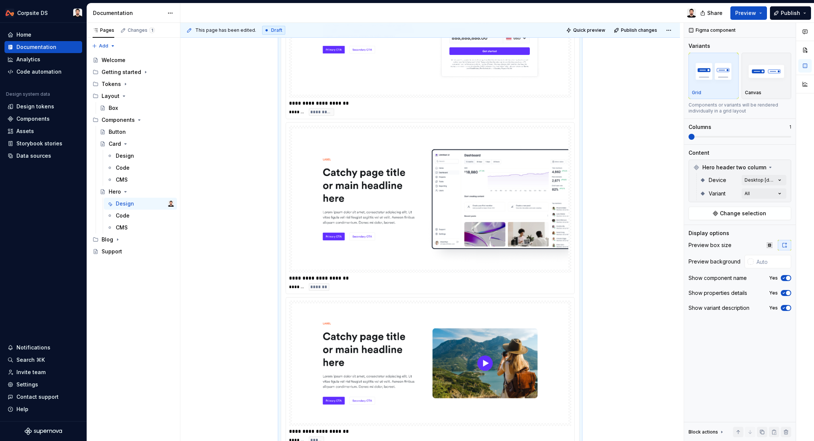
scroll to position [773, 0]
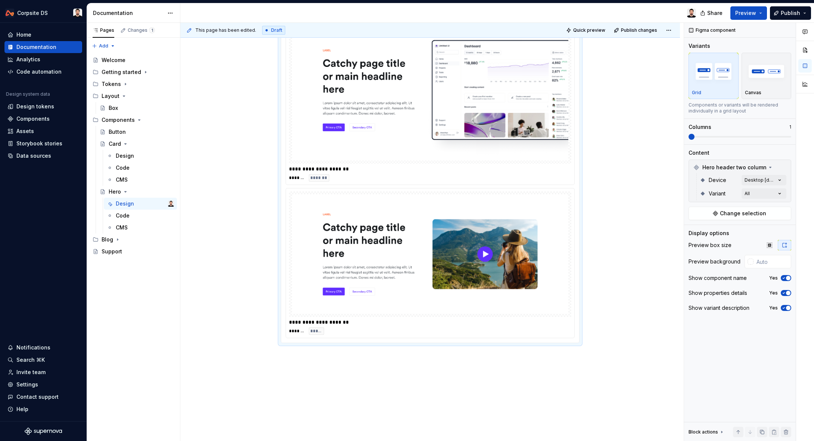
type textarea "*"
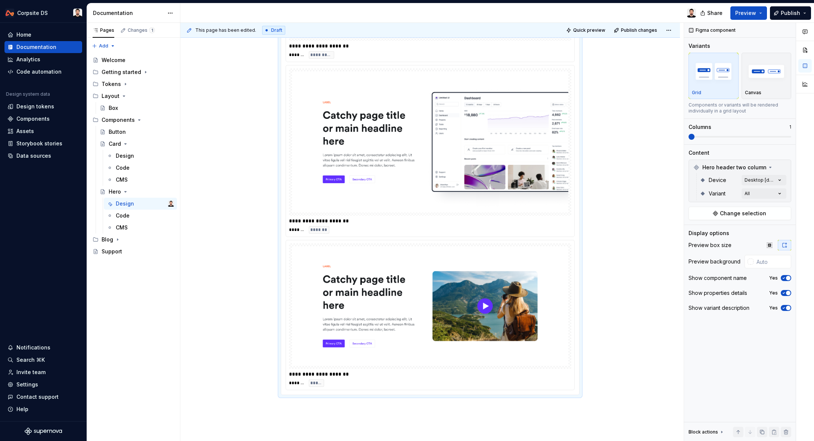
scroll to position [722, 0]
click at [494, 227] on div "******* *******" at bounding box center [430, 228] width 282 height 7
click at [784, 278] on icon "button" at bounding box center [784, 278] width 6 height 4
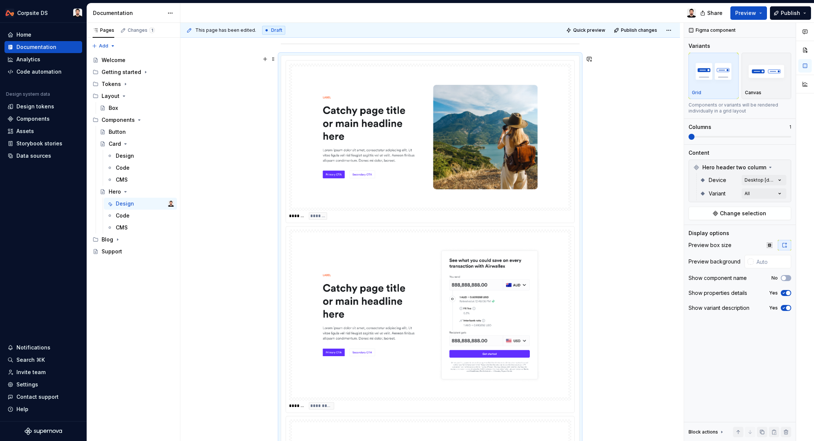
scroll to position [354, 0]
click at [516, 190] on img at bounding box center [430, 136] width 276 height 142
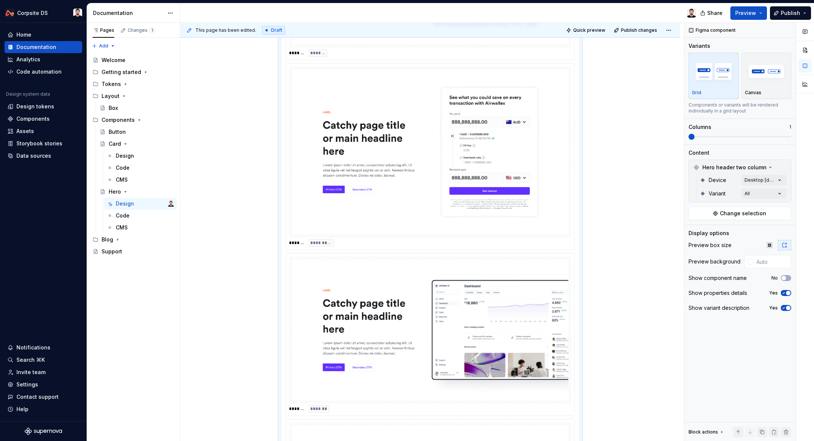
scroll to position [514, 0]
click at [785, 278] on span "button" at bounding box center [784, 278] width 4 height 4
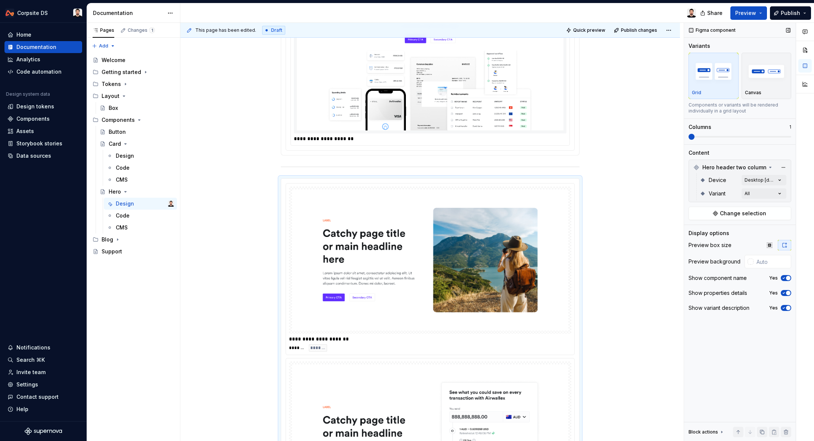
scroll to position [236, 0]
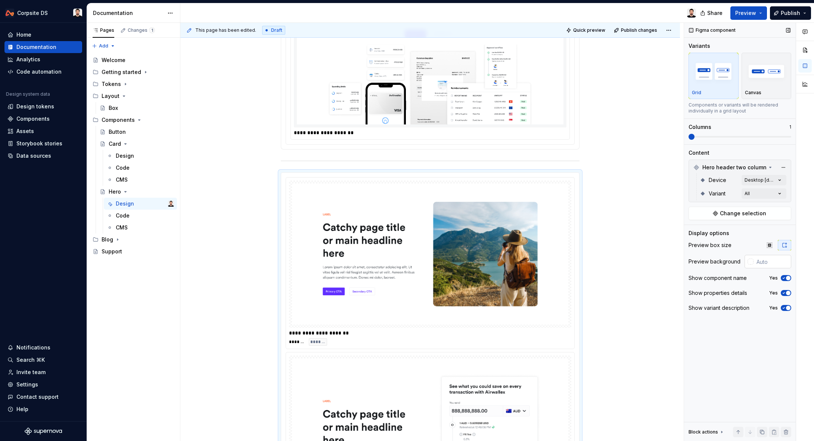
click at [775, 264] on input "text" at bounding box center [773, 261] width 38 height 13
paste input "F5F6F7"
type input "#F5F6F7"
type button "on"
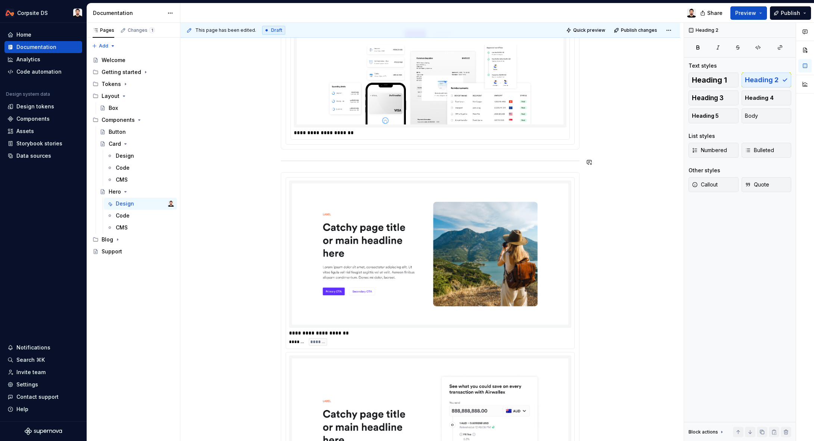
click at [350, 164] on div "**********" at bounding box center [430, 401] width 299 height 960
click at [287, 168] on div "**********" at bounding box center [430, 401] width 299 height 960
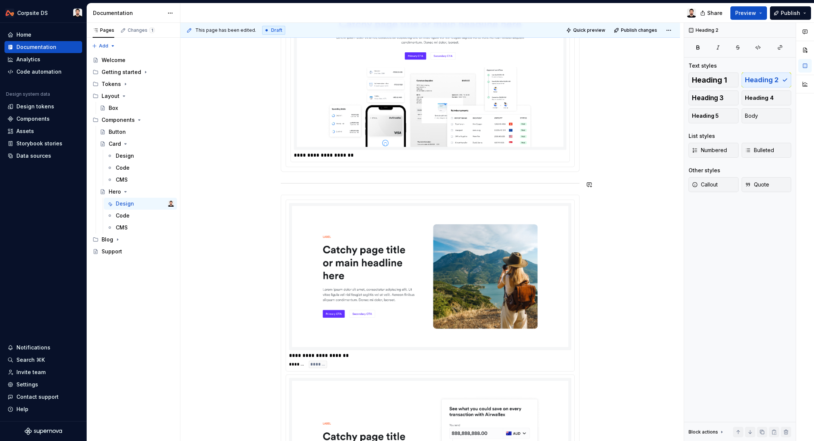
scroll to position [155, 0]
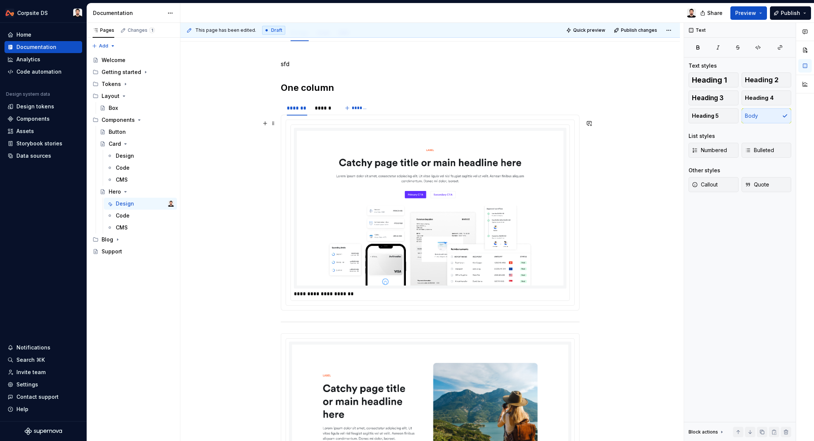
scroll to position [0, 0]
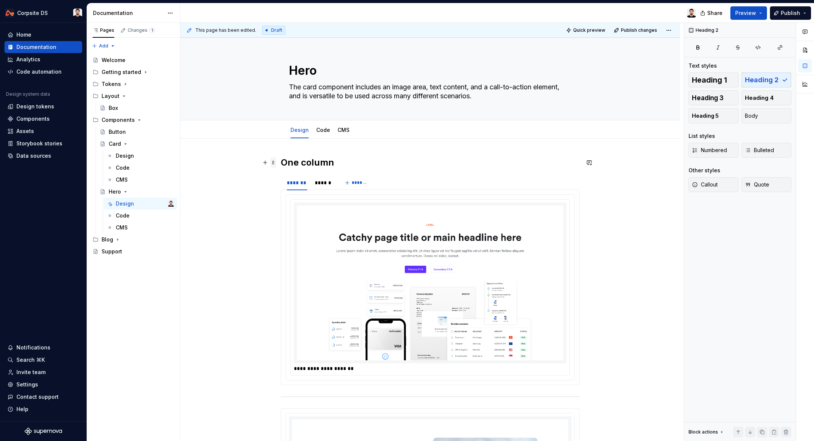
click at [276, 163] on span at bounding box center [273, 162] width 6 height 10
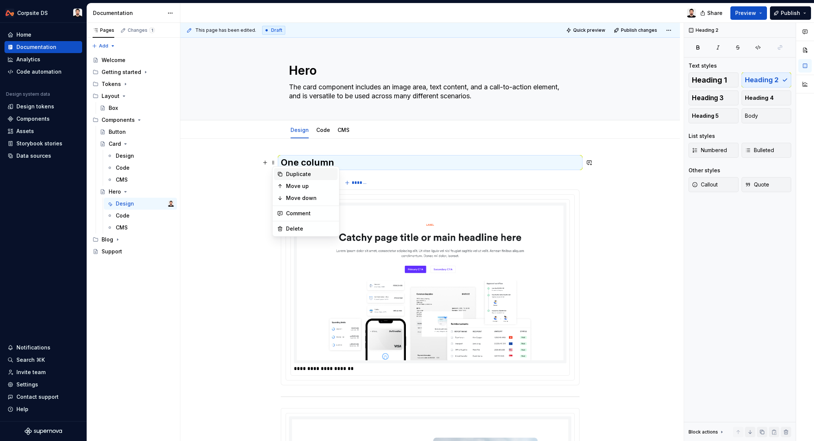
click at [292, 176] on div "Duplicate" at bounding box center [310, 173] width 49 height 7
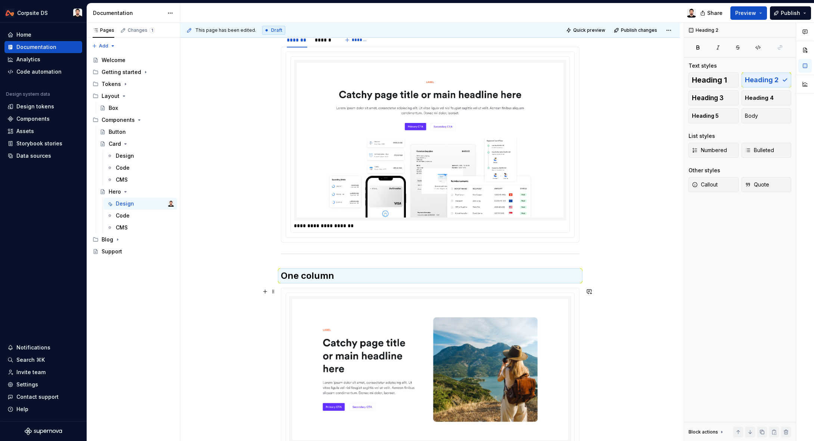
scroll to position [147, 0]
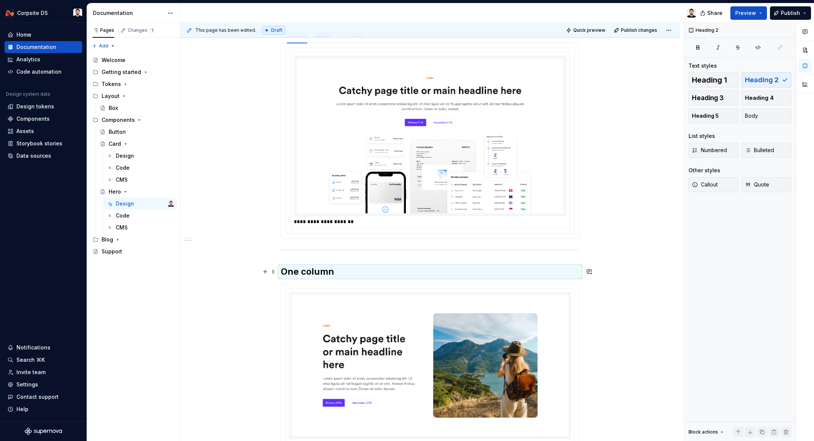
click at [299, 270] on h2 "One column" at bounding box center [430, 272] width 299 height 12
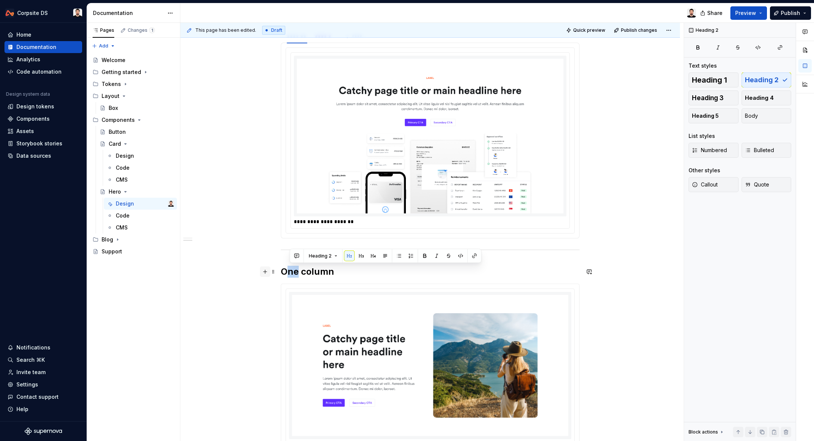
drag, startPoint x: 300, startPoint y: 270, endPoint x: 270, endPoint y: 267, distance: 30.0
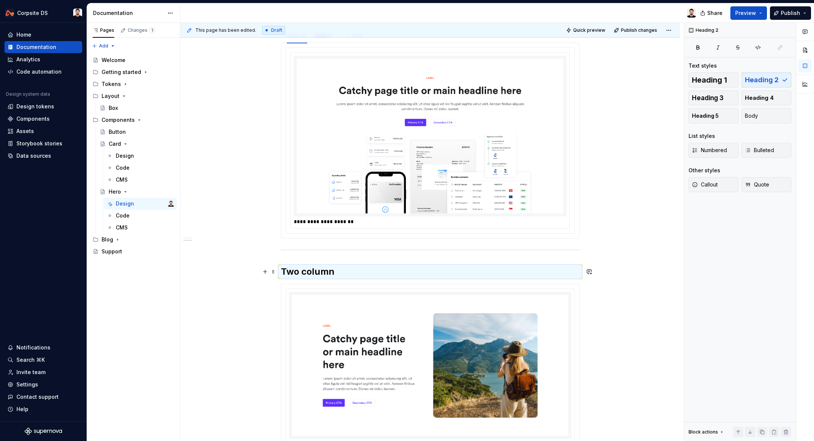
scroll to position [196, 0]
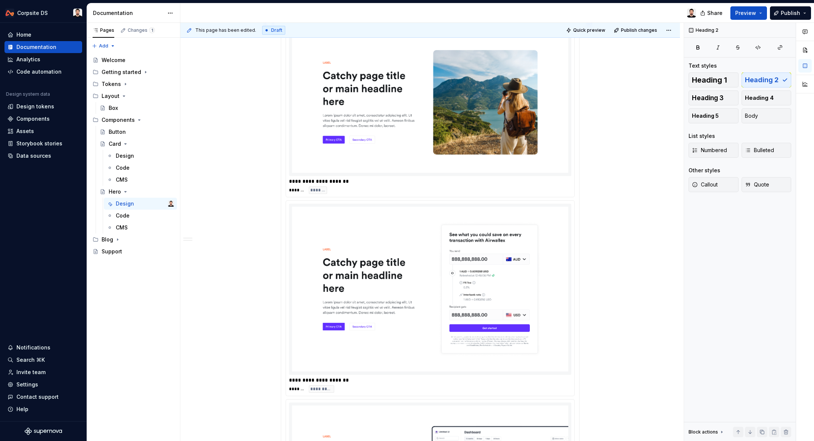
scroll to position [411, 0]
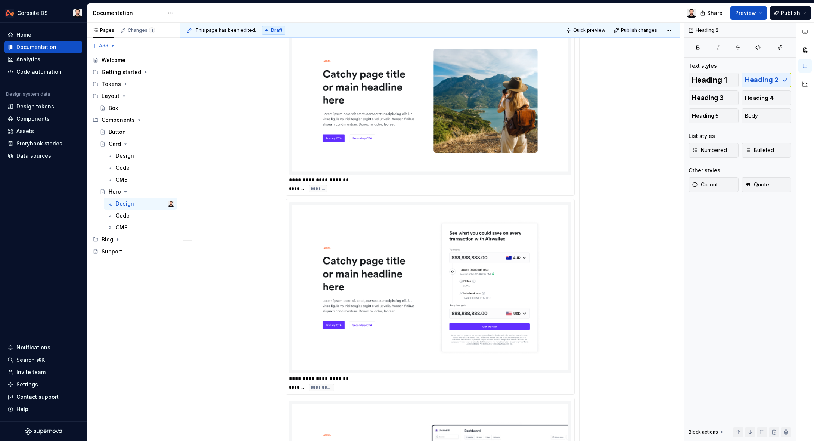
click at [400, 158] on img at bounding box center [430, 101] width 276 height 142
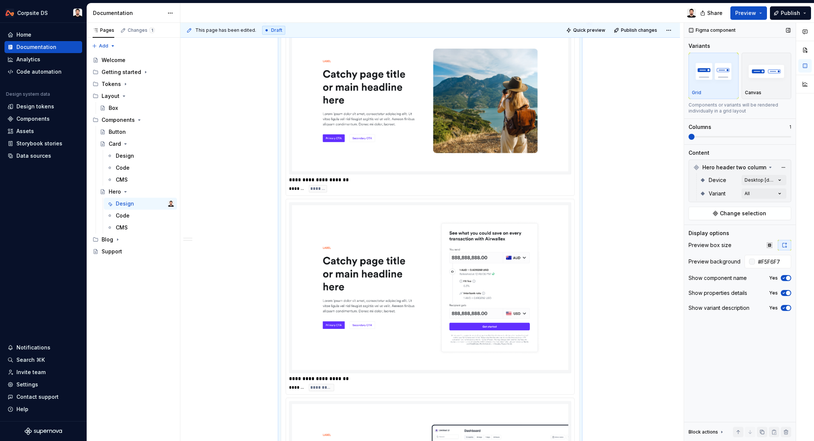
scroll to position [409, 0]
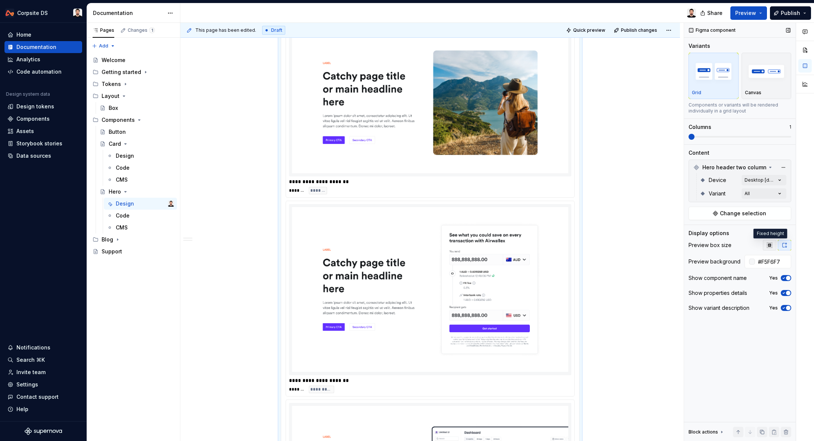
click at [769, 246] on icon "button" at bounding box center [769, 244] width 5 height 5
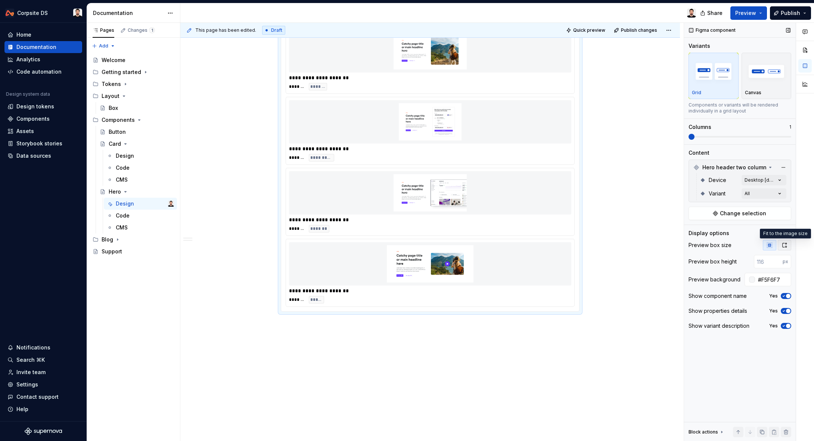
click at [784, 246] on icon "button" at bounding box center [785, 245] width 6 height 6
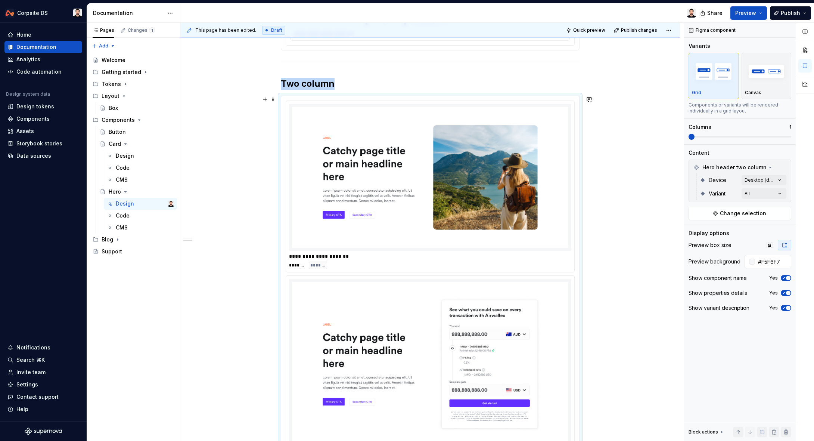
scroll to position [335, 0]
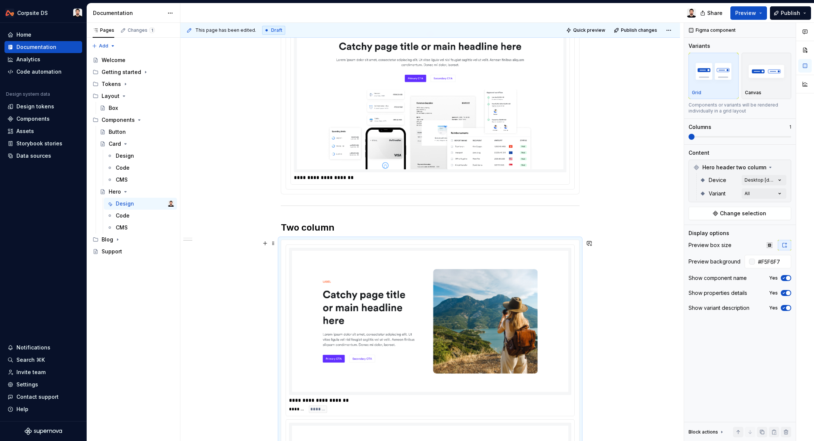
click at [276, 245] on span at bounding box center [273, 243] width 6 height 10
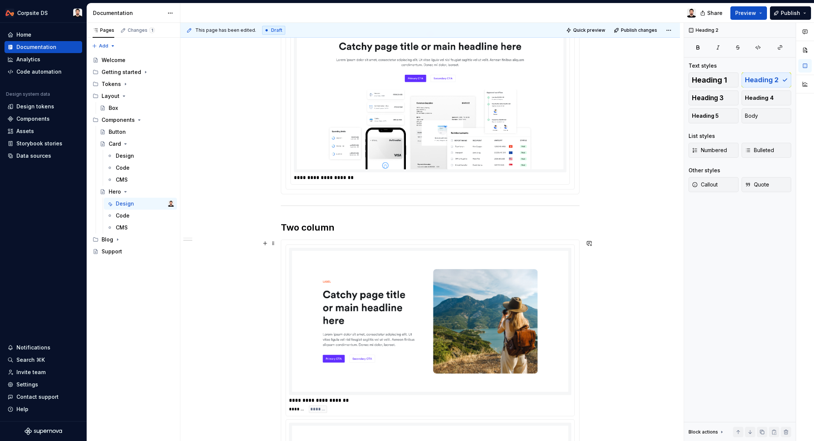
click at [364, 230] on h2 "Two column" at bounding box center [430, 228] width 299 height 12
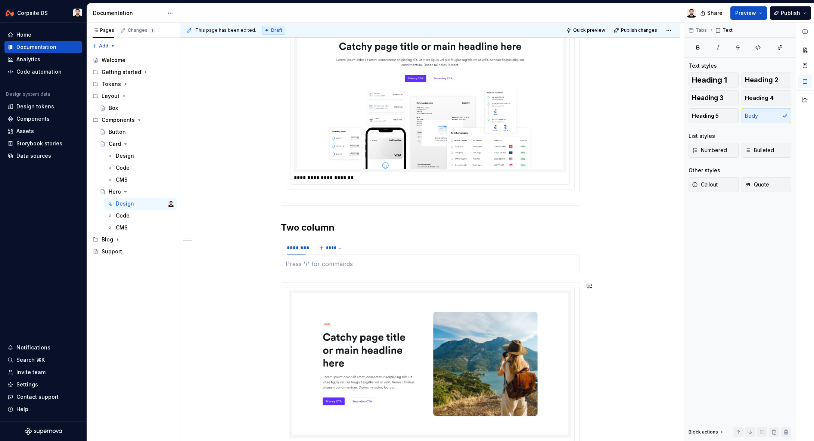
type textarea "*"
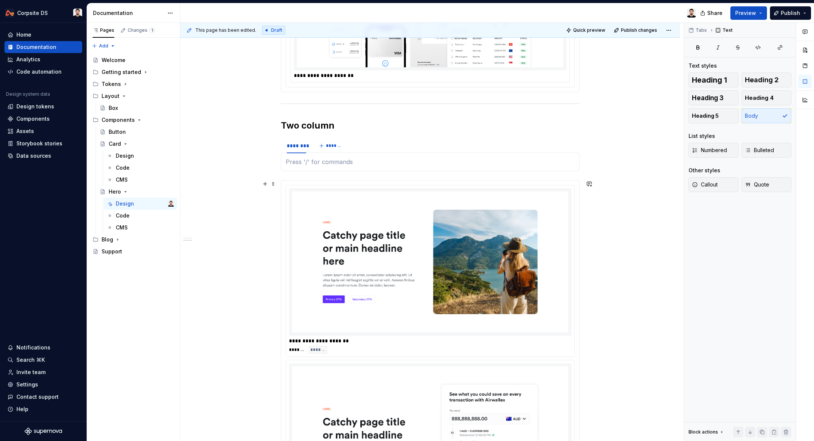
scroll to position [302, 0]
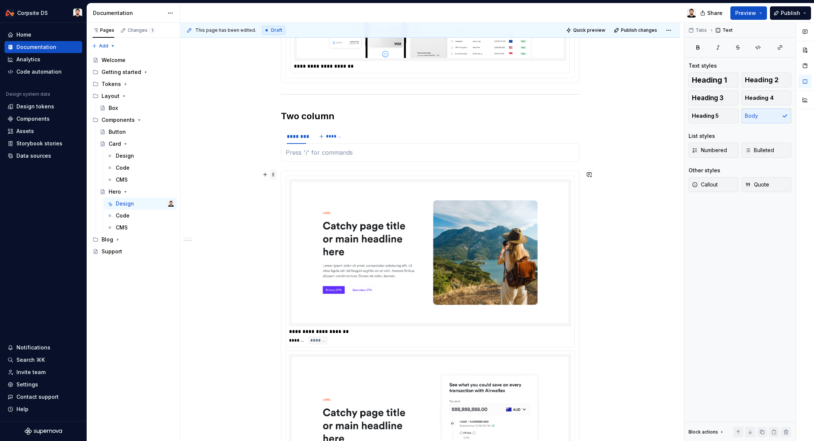
click at [275, 177] on span at bounding box center [273, 174] width 6 height 10
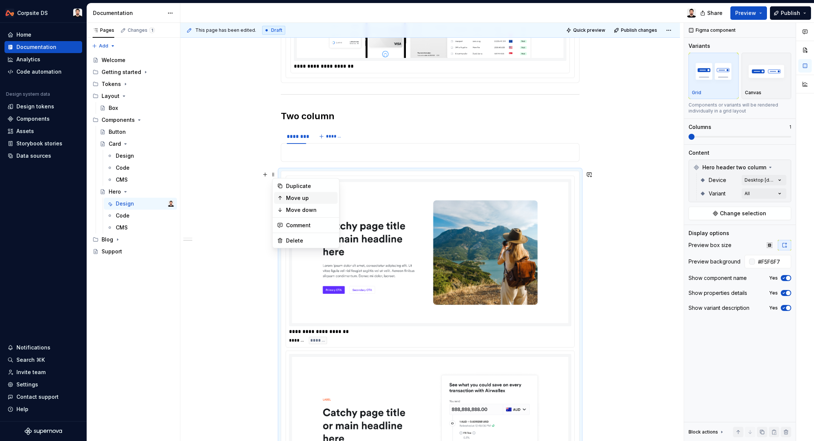
click at [289, 195] on div "Move up" at bounding box center [310, 197] width 49 height 7
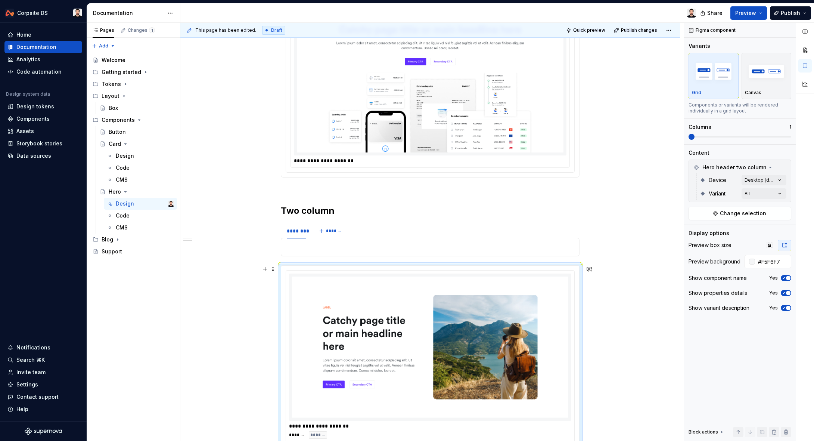
scroll to position [208, 0]
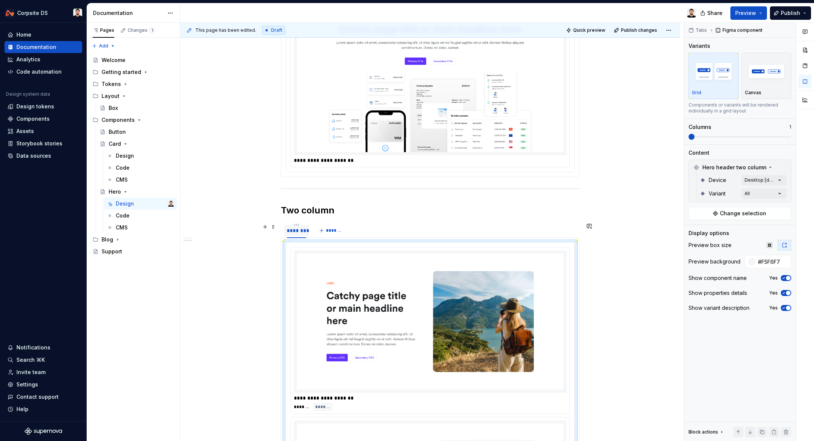
click at [301, 231] on div "********" at bounding box center [296, 230] width 19 height 7
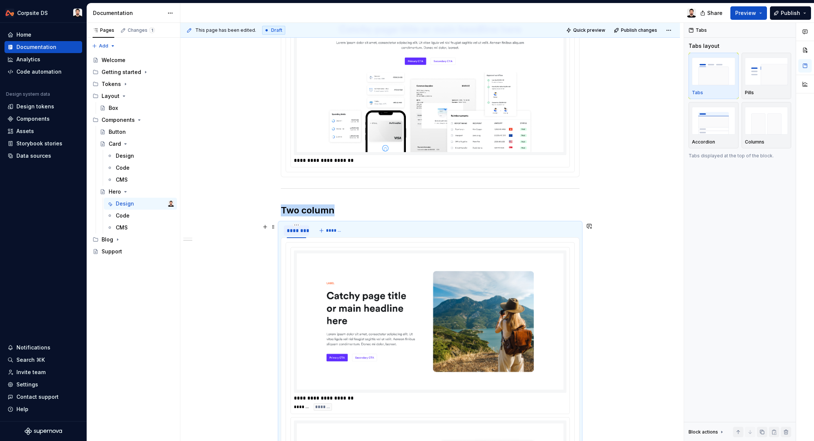
click at [301, 231] on div "********" at bounding box center [296, 230] width 19 height 7
type input "*******"
click at [335, 231] on span "*******" at bounding box center [336, 230] width 17 height 6
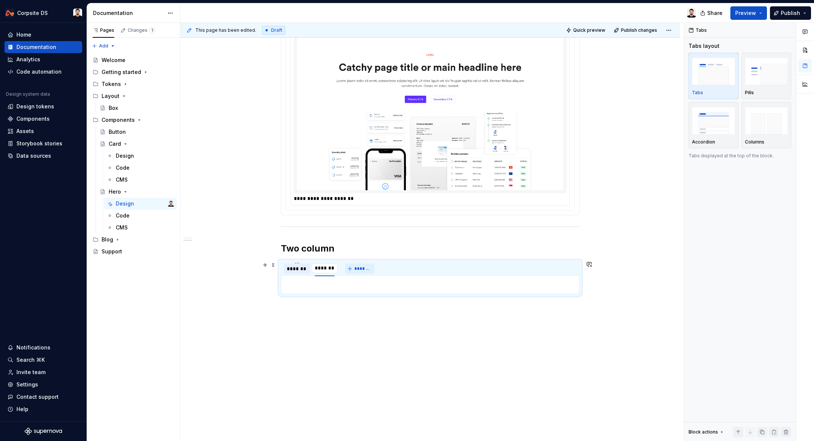
scroll to position [170, 0]
click at [335, 231] on div "**********" at bounding box center [430, 143] width 299 height 313
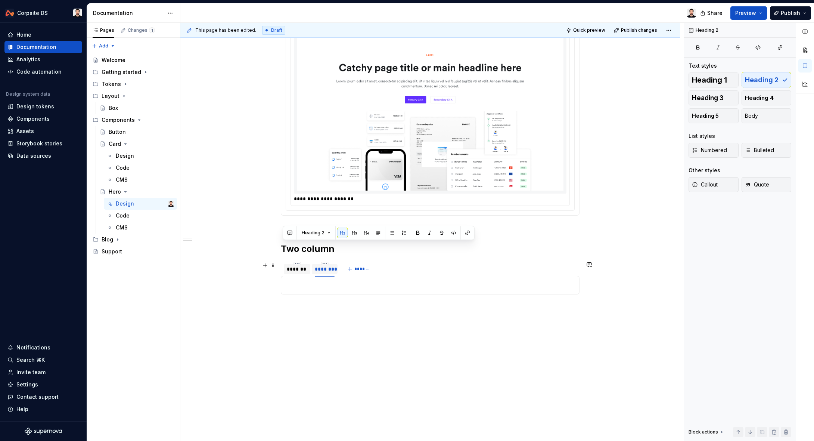
click at [329, 268] on div "********" at bounding box center [324, 268] width 19 height 7
type input "******"
click at [325, 263] on html "Corpsite DS Home Documentation Analytics Code automation Design system data Des…" at bounding box center [407, 220] width 814 height 441
click at [346, 325] on div "Delete tab" at bounding box center [359, 324] width 49 height 7
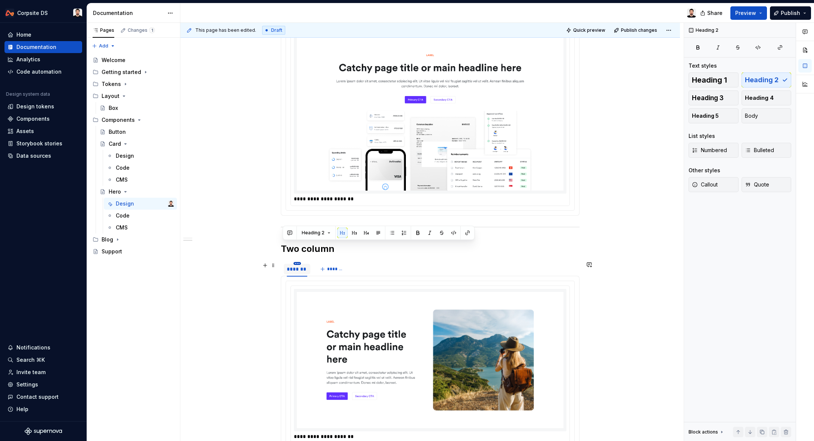
click at [298, 263] on html "Corpsite DS Home Documentation Analytics Code automation Design system data Des…" at bounding box center [407, 220] width 814 height 441
click at [321, 287] on div "Duplicate tab" at bounding box center [333, 285] width 49 height 7
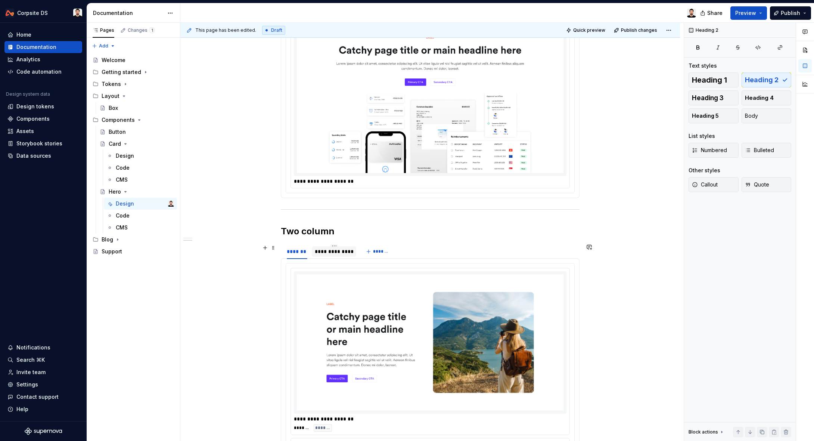
click at [332, 251] on div "**********" at bounding box center [334, 251] width 38 height 7
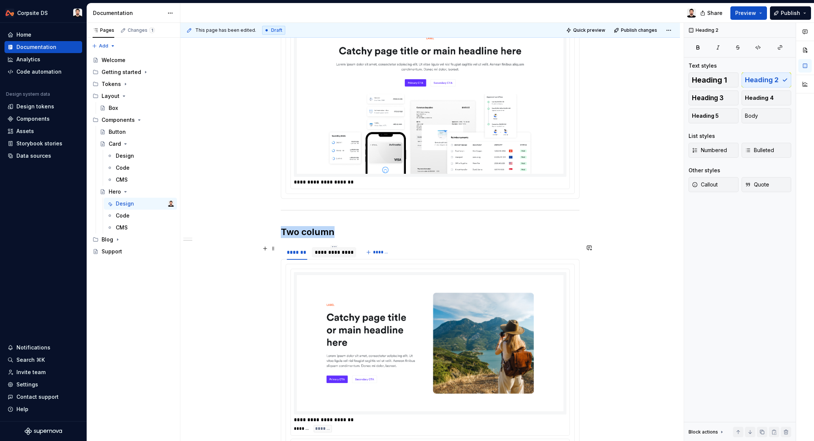
click at [332, 251] on div "**********" at bounding box center [334, 251] width 38 height 7
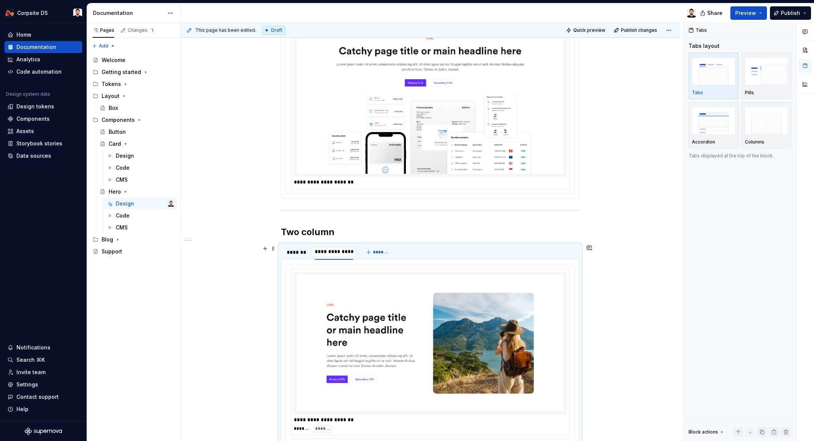
scroll to position [183, 0]
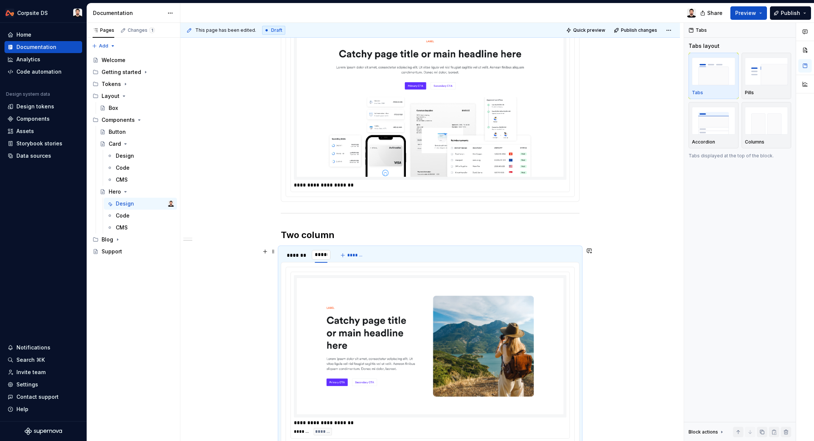
type input "******"
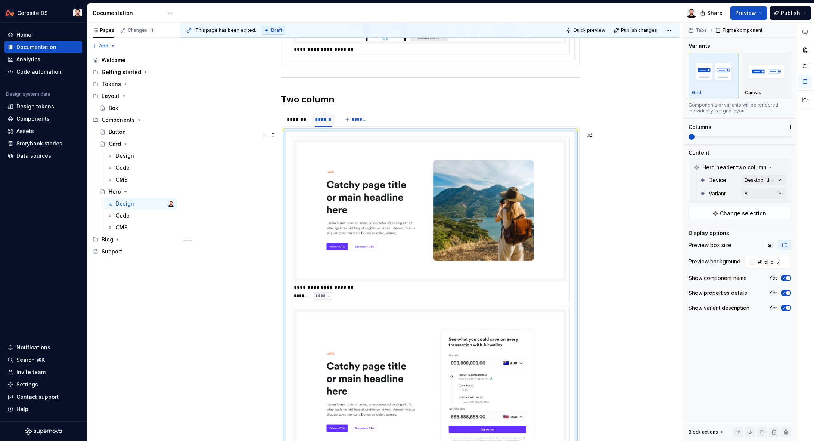
scroll to position [320, 0]
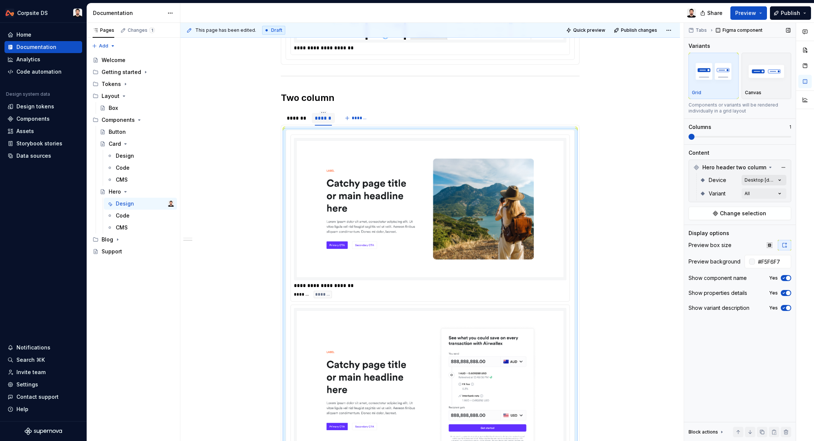
click at [781, 179] on div "Comments Open comments No comments yet Select ‘Comment’ from the block context …" at bounding box center [749, 232] width 130 height 418
click at [710, 227] on span "Mobile" at bounding box center [709, 227] width 18 height 7
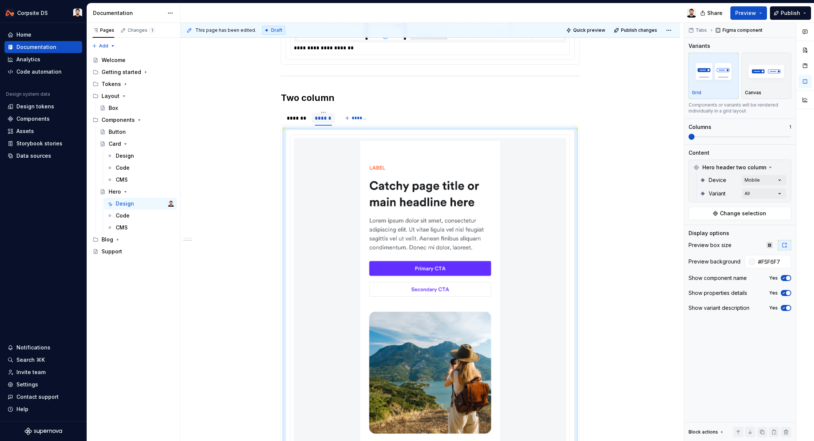
click at [613, 174] on html "Corpsite DS Home Documentation Analytics Code automation Design system data Des…" at bounding box center [407, 220] width 814 height 441
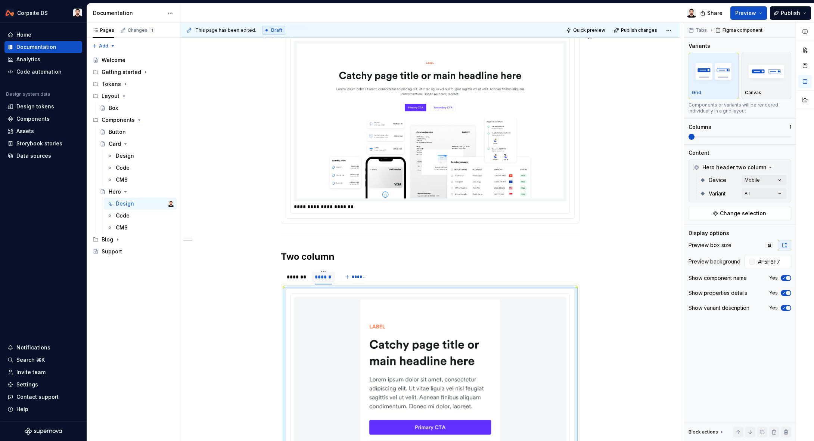
scroll to position [163, 0]
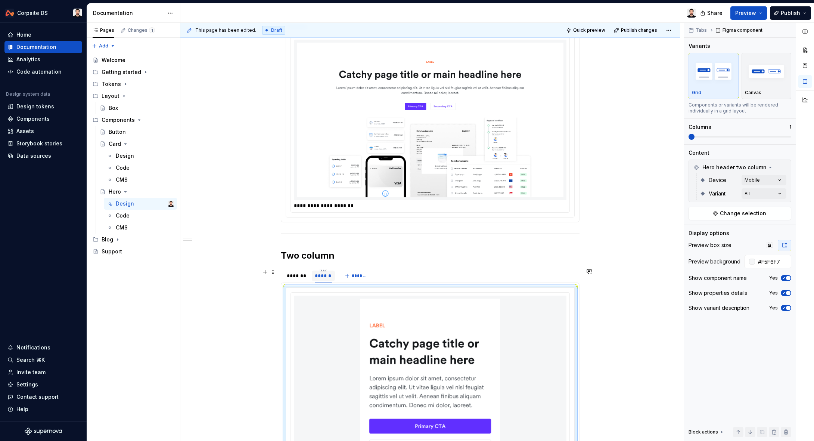
click at [306, 273] on div "*******" at bounding box center [297, 275] width 21 height 7
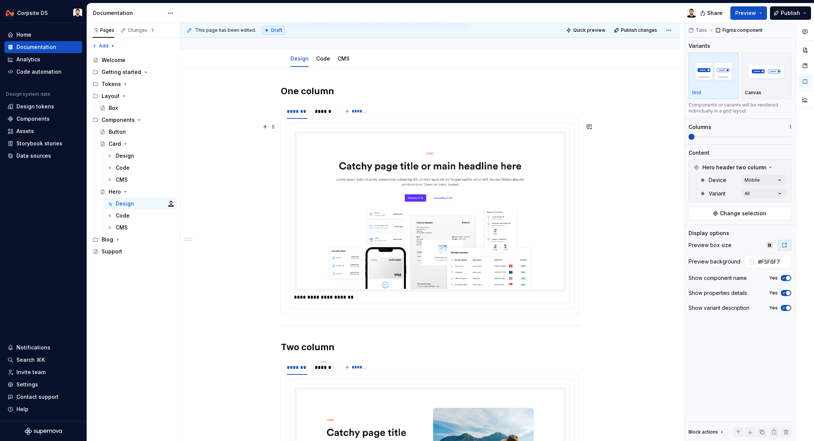
scroll to position [109, 0]
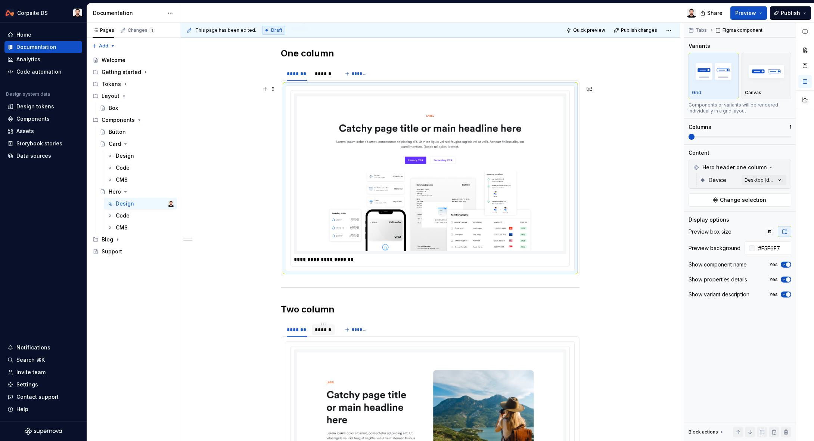
click at [502, 179] on img at bounding box center [430, 173] width 267 height 155
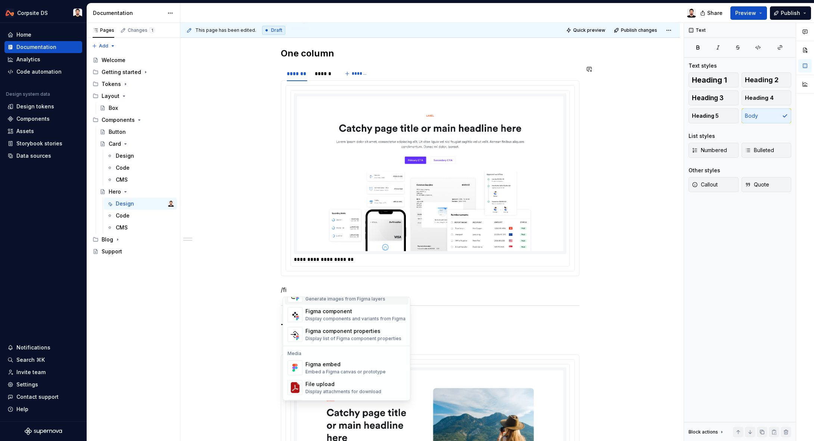
scroll to position [6, 0]
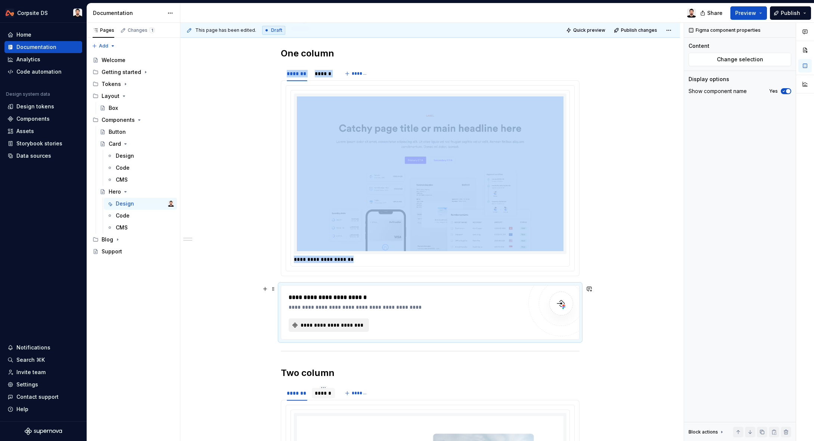
click at [358, 321] on span "**********" at bounding box center [332, 324] width 65 height 7
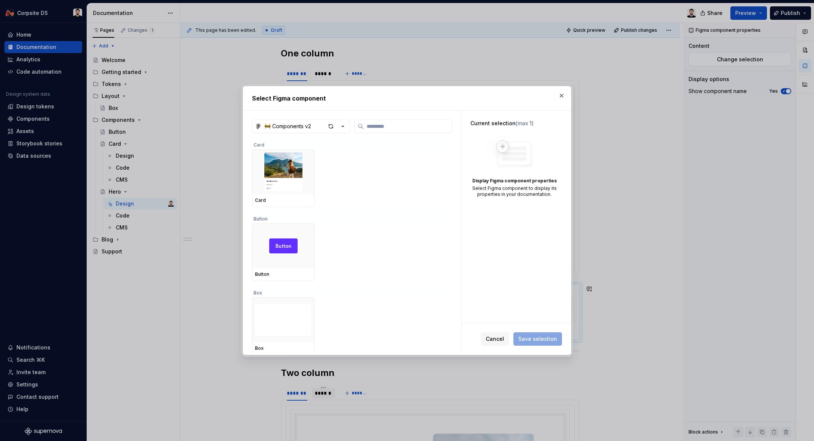
type textarea "*"
type input "**"
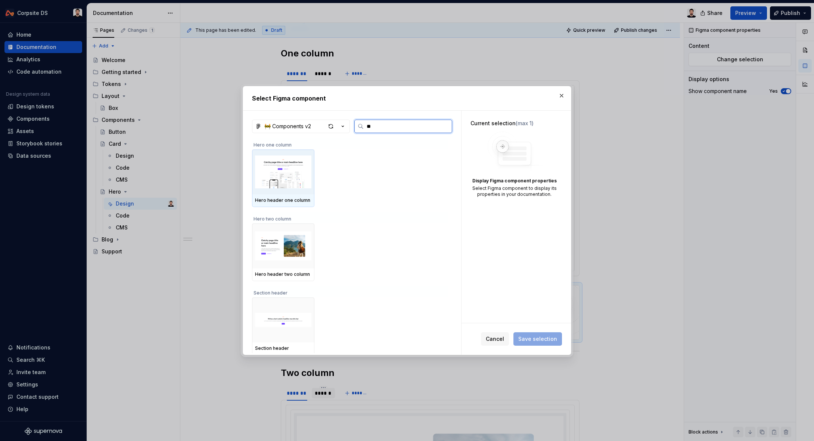
click at [284, 191] on img at bounding box center [283, 171] width 56 height 39
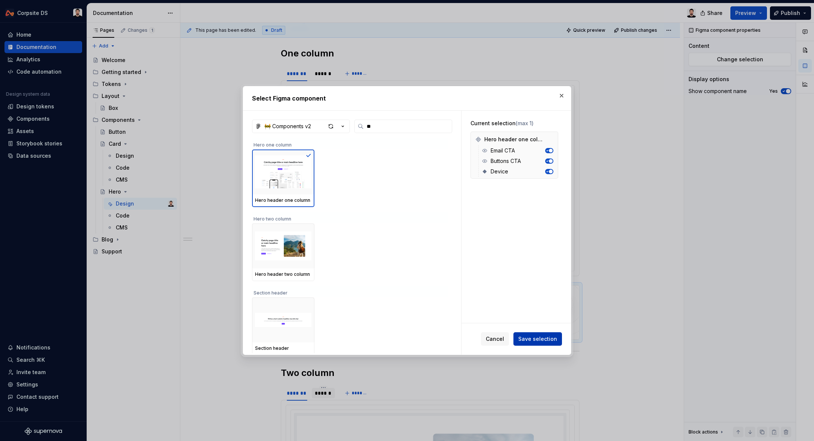
click at [538, 339] on span "Save selection" at bounding box center [537, 338] width 39 height 7
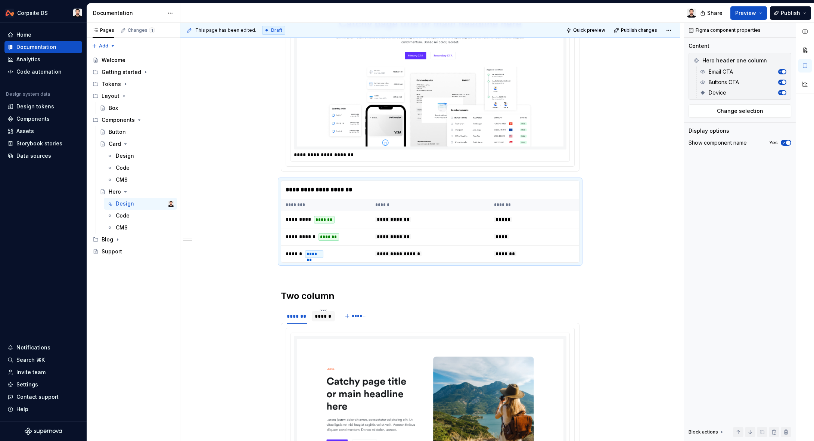
scroll to position [215, 0]
click at [431, 189] on div "**********" at bounding box center [430, 189] width 298 height 18
click at [440, 191] on div "**********" at bounding box center [430, 189] width 298 height 18
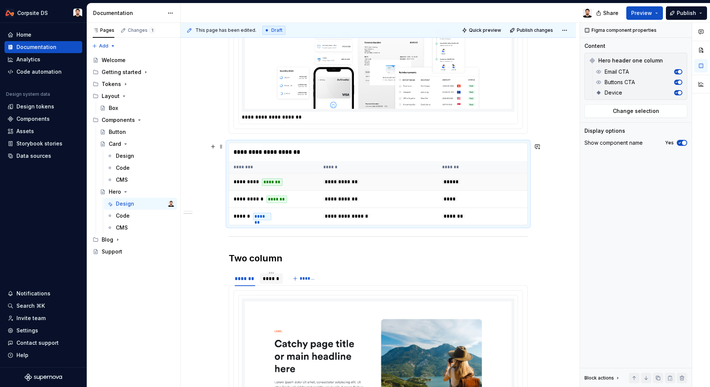
scroll to position [251, 0]
type textarea "*"
